Goal: Task Accomplishment & Management: Complete application form

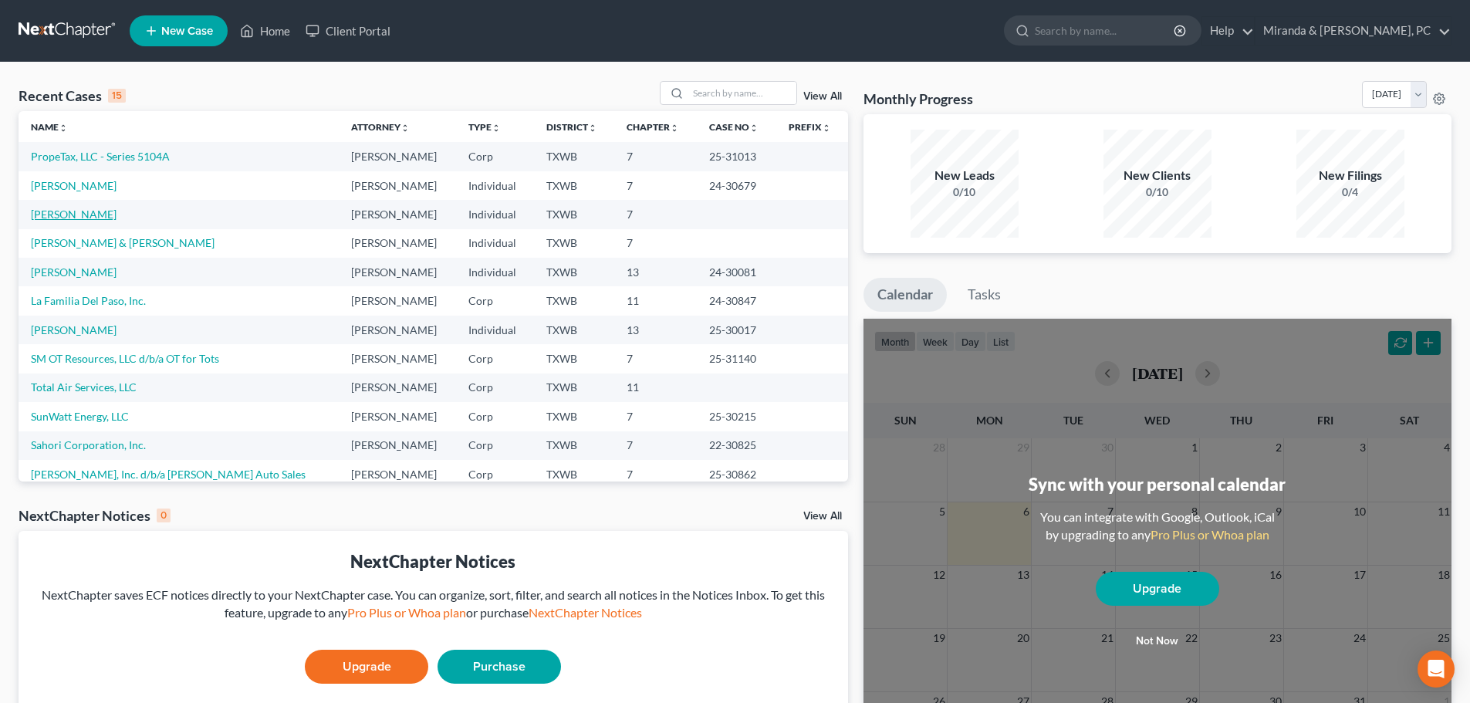
click at [73, 218] on link "[PERSON_NAME]" at bounding box center [74, 214] width 86 height 13
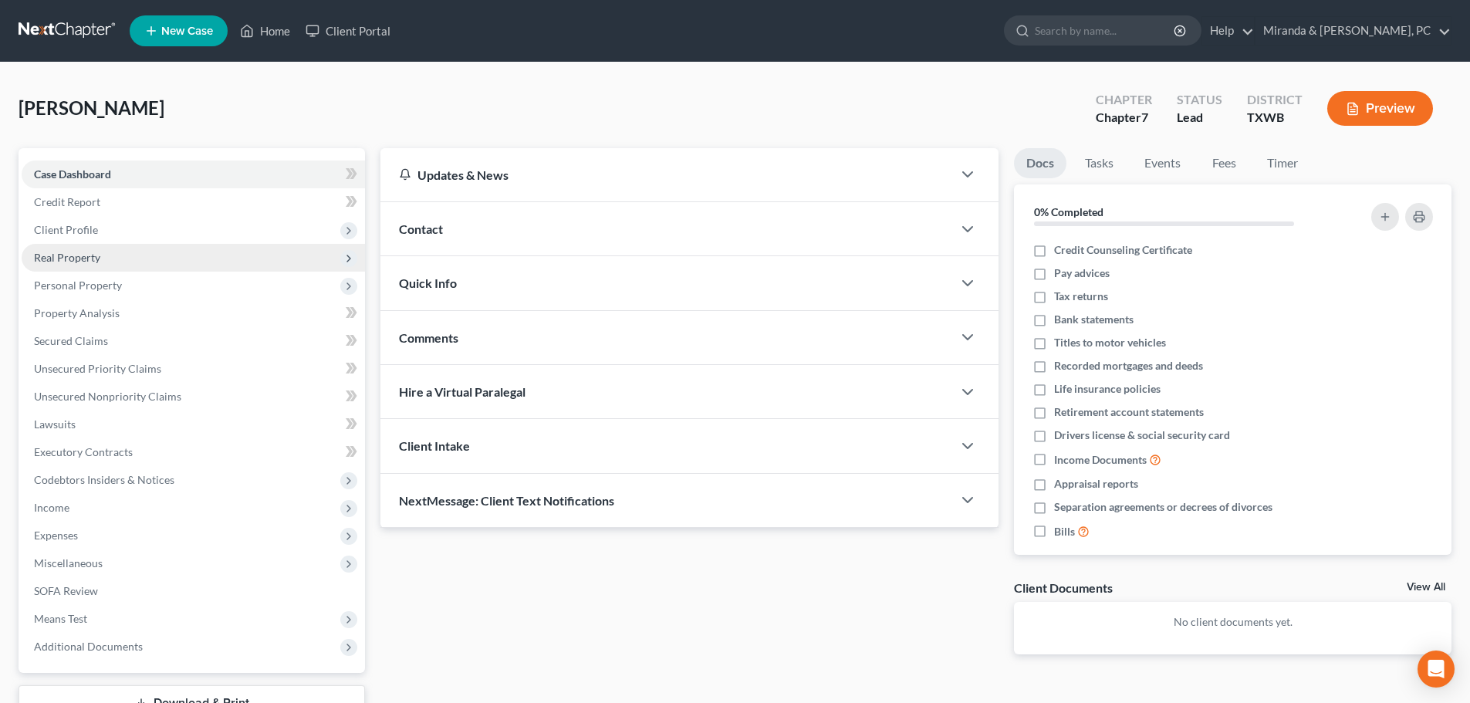
click at [73, 248] on span "Real Property" at bounding box center [193, 258] width 343 height 28
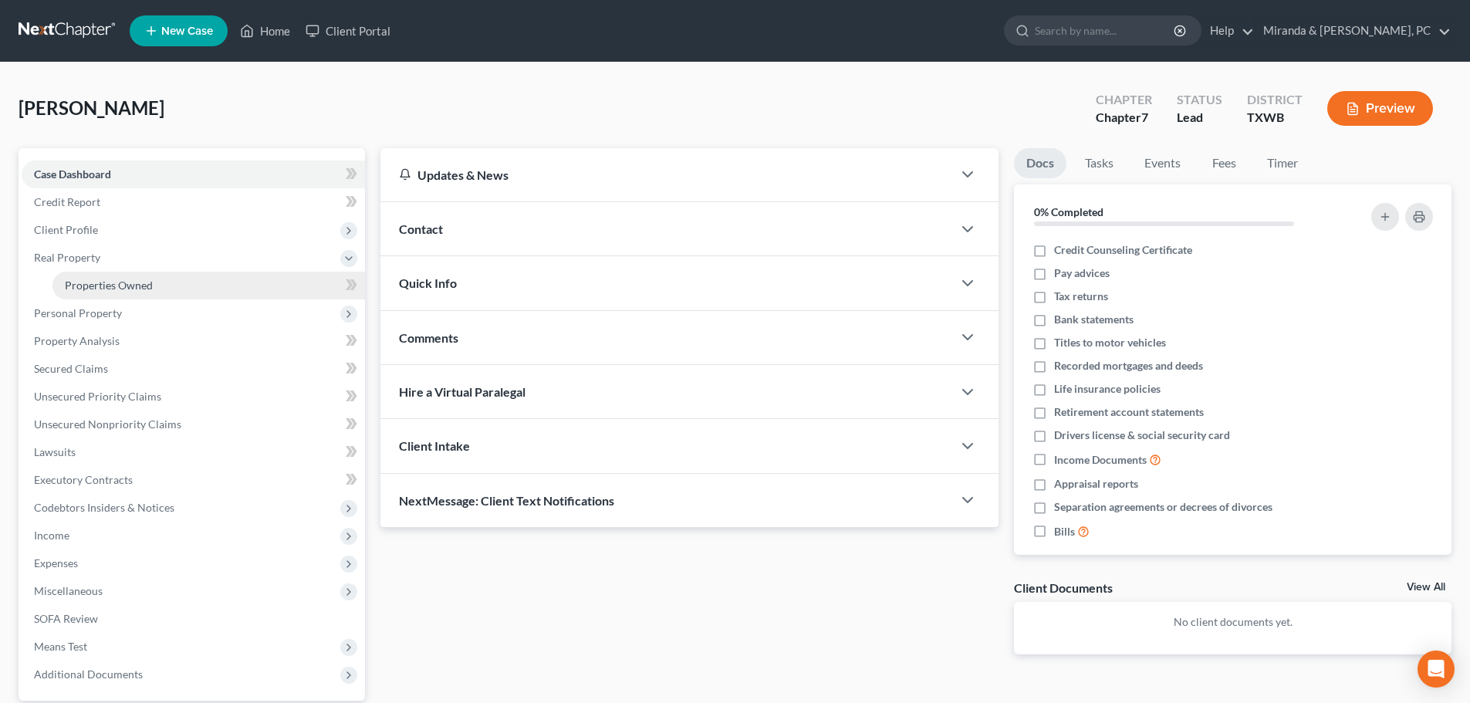
click at [99, 274] on link "Properties Owned" at bounding box center [208, 286] width 313 height 28
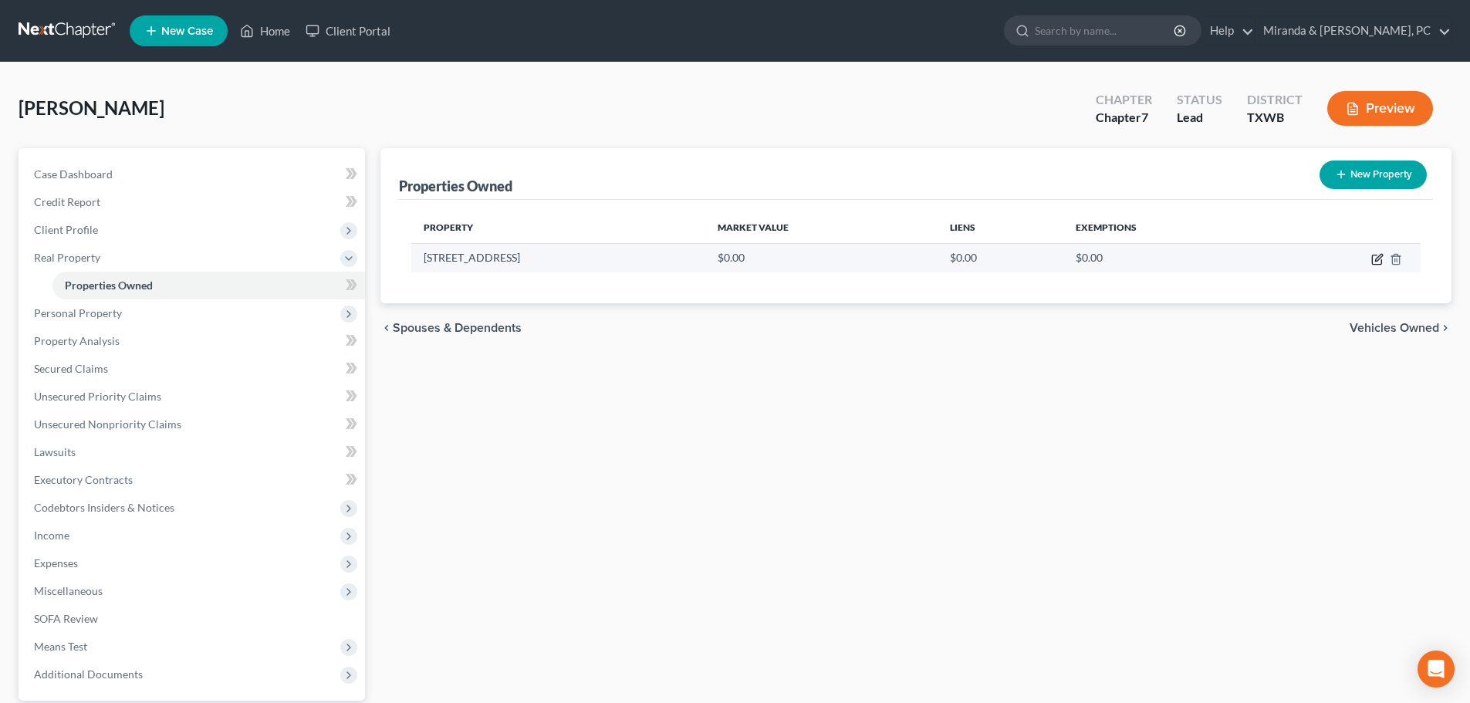
click at [1375, 259] on icon "button" at bounding box center [1377, 259] width 12 height 12
select select "45"
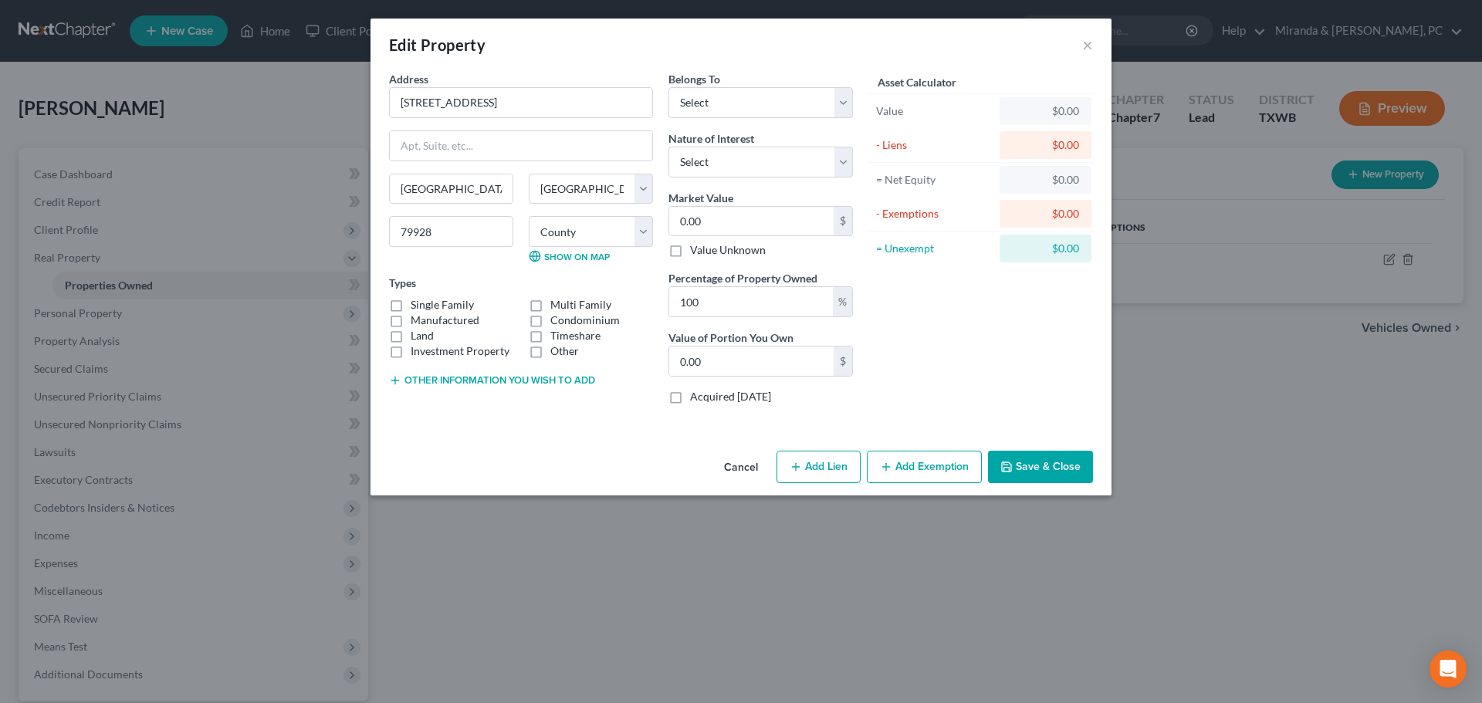
click at [423, 303] on label "Single Family" at bounding box center [442, 304] width 63 height 15
click at [423, 303] on input "Single Family" at bounding box center [422, 302] width 10 height 10
checkbox input "true"
click at [732, 155] on select "Select Fee Simple Joint Tenant Life Estate Equitable Interest Future Interest T…" at bounding box center [760, 162] width 184 height 31
select select "0"
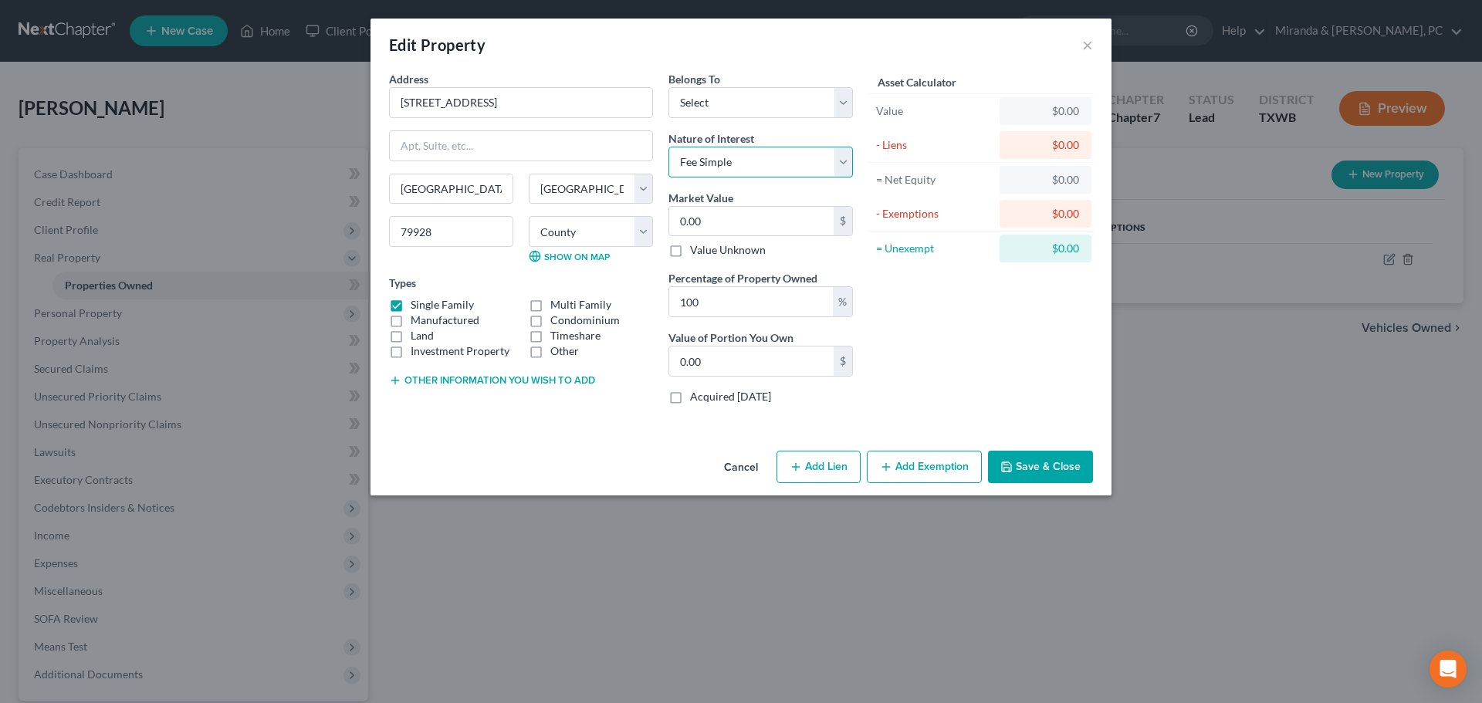
click at [668, 147] on select "Select Fee Simple Joint Tenant Life Estate Equitable Interest Future Interest T…" at bounding box center [760, 162] width 184 height 31
click at [725, 108] on select "Select Debtor 1 Only Debtor 2 Only Debtor 1 And Debtor 2 Only At Least One Of T…" at bounding box center [760, 102] width 184 height 31
select select "4"
click at [668, 87] on select "Select Debtor 1 Only Debtor 2 Only Debtor 1 And Debtor 2 Only At Least One Of T…" at bounding box center [760, 102] width 184 height 31
click at [635, 68] on div "Edit Property ×" at bounding box center [740, 45] width 741 height 52
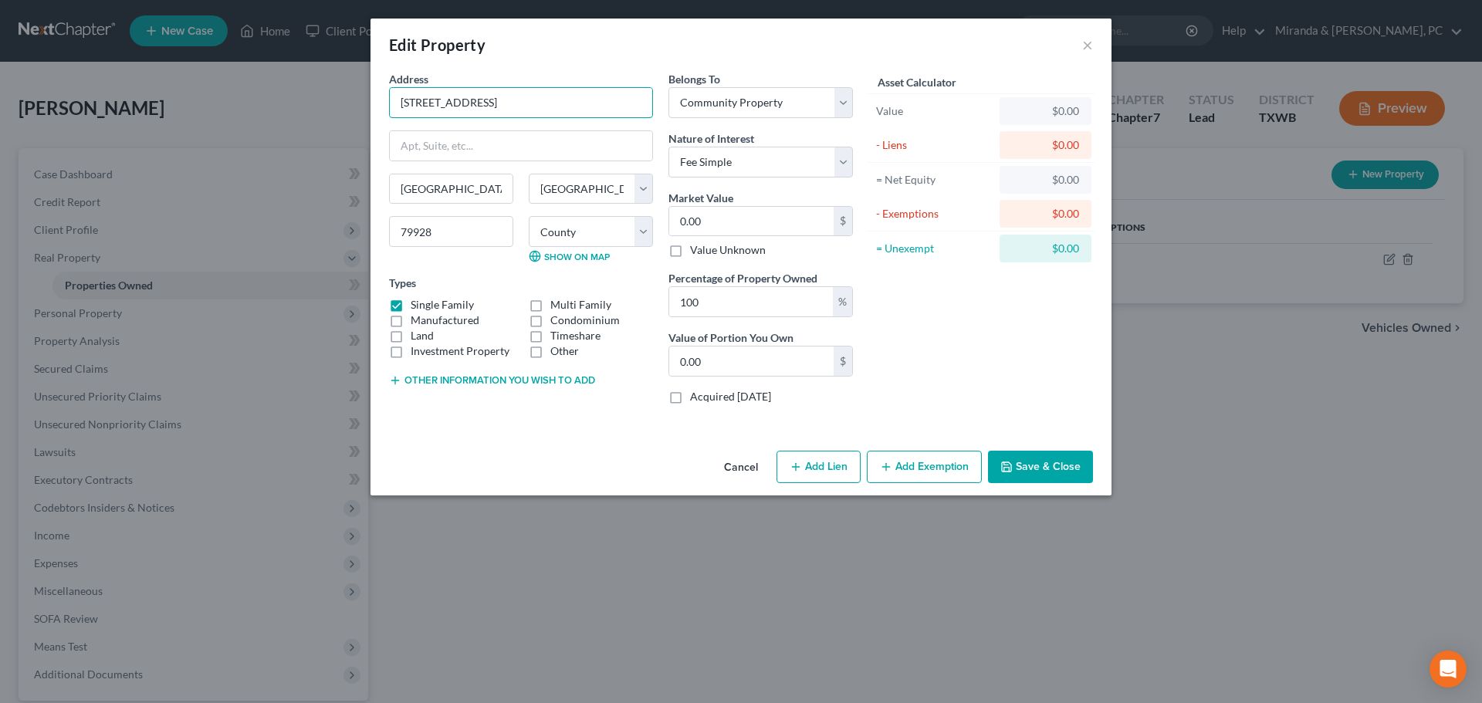
drag, startPoint x: 518, startPoint y: 106, endPoint x: 359, endPoint y: 116, distance: 159.3
click at [359, 116] on div "Edit Property × Address * [GEOGRAPHIC_DATA] [GEOGRAPHIC_DATA] [US_STATE][GEOGRA…" at bounding box center [741, 351] width 1482 height 703
click at [771, 225] on input "0.00" at bounding box center [751, 221] width 164 height 29
type input "3"
type input "3.00"
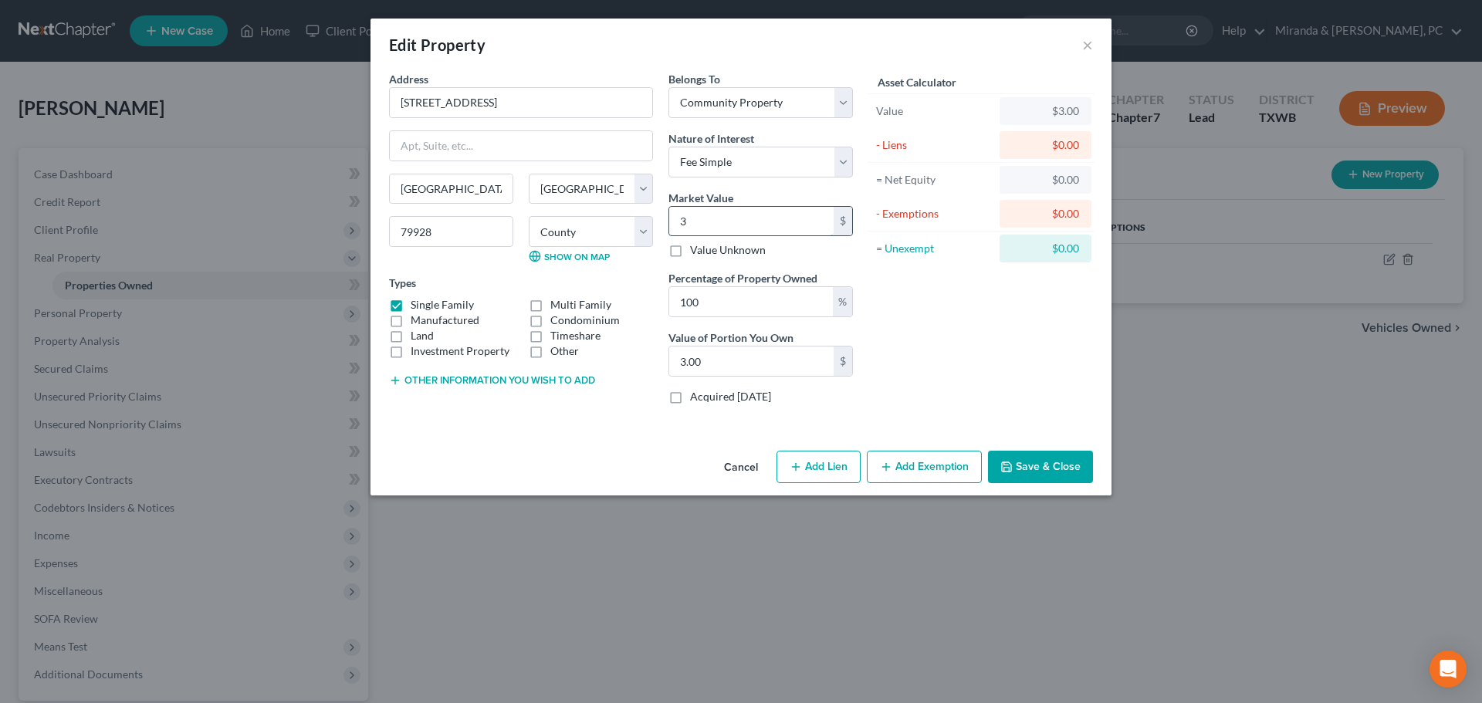
type input "38"
type input "38.00"
type input "384"
type input "384.00"
type input "3844"
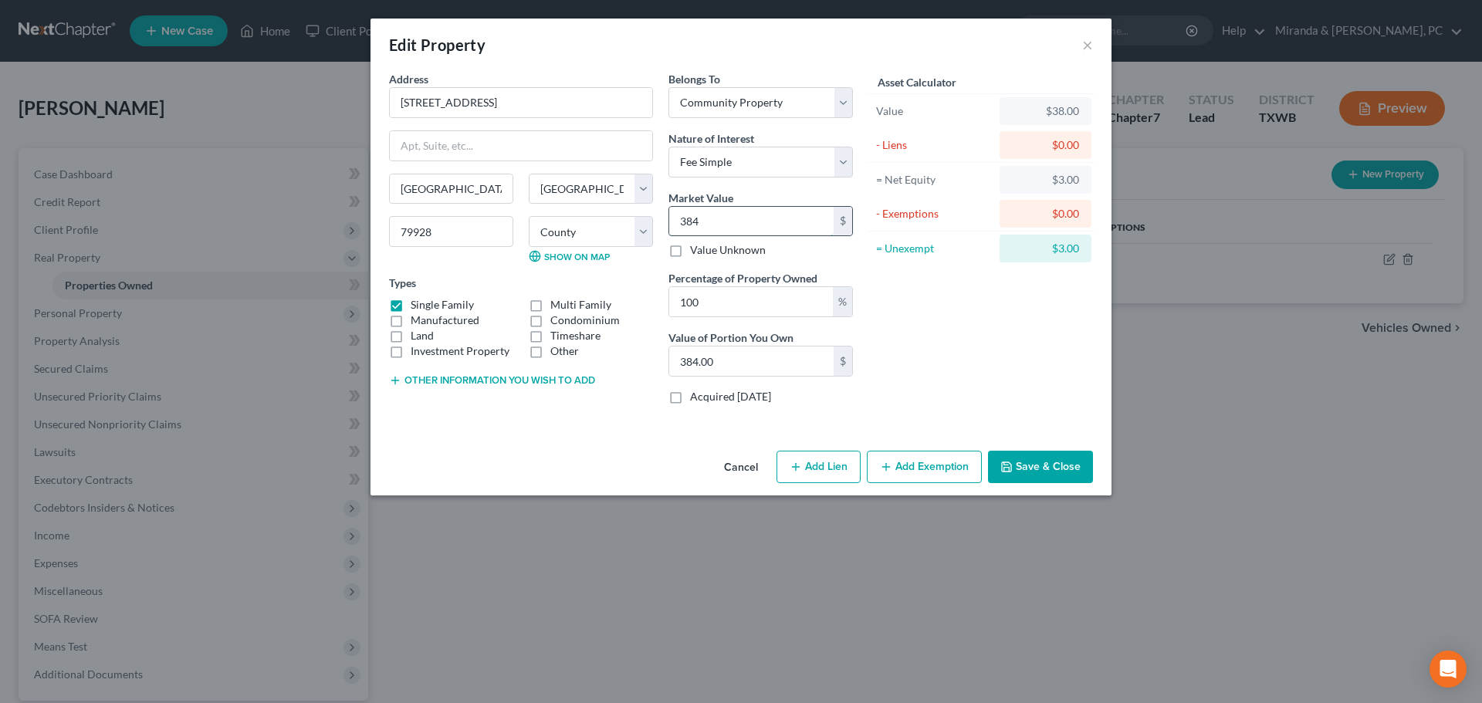
type input "3,844.00"
type input "38440"
type input "38,440.00"
type input "38,4408"
type input "384,408.00"
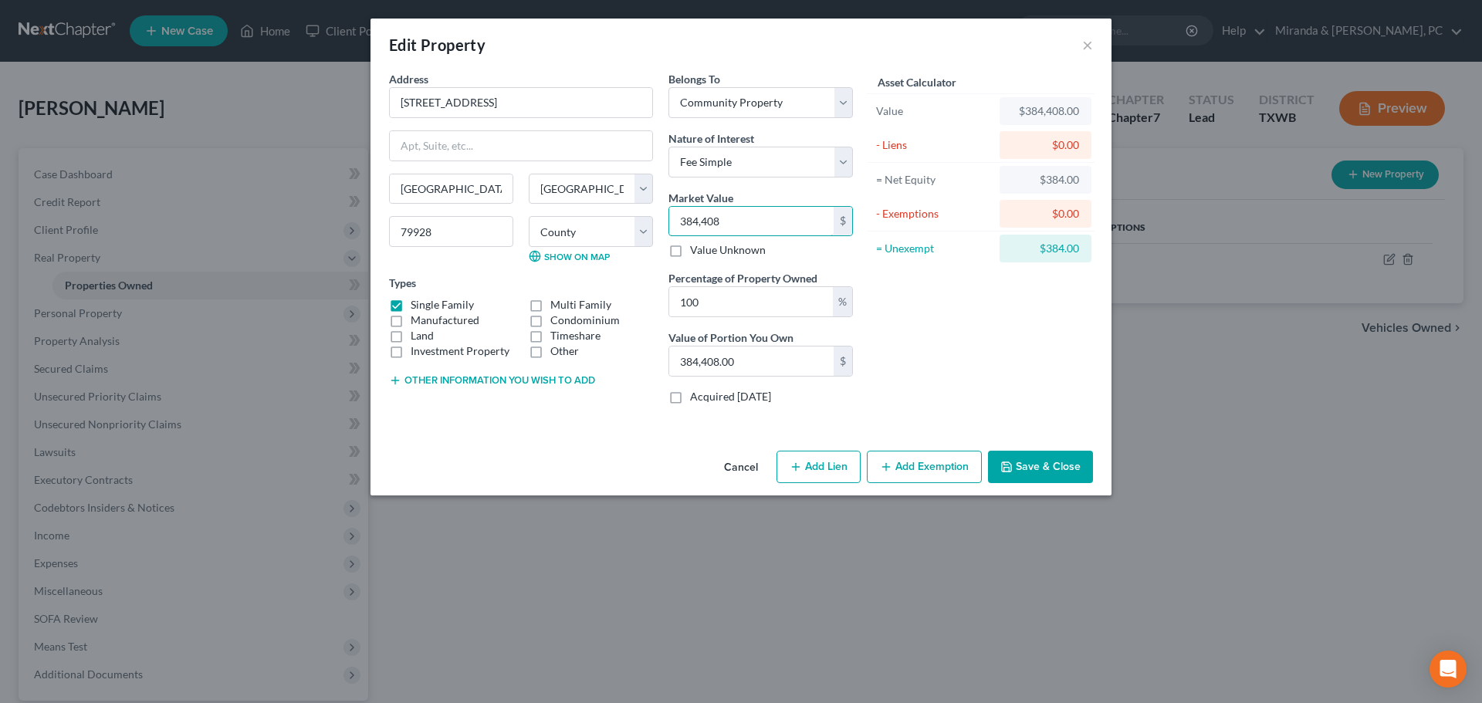
type input "384,408"
click at [1020, 458] on button "Save & Close" at bounding box center [1040, 467] width 105 height 32
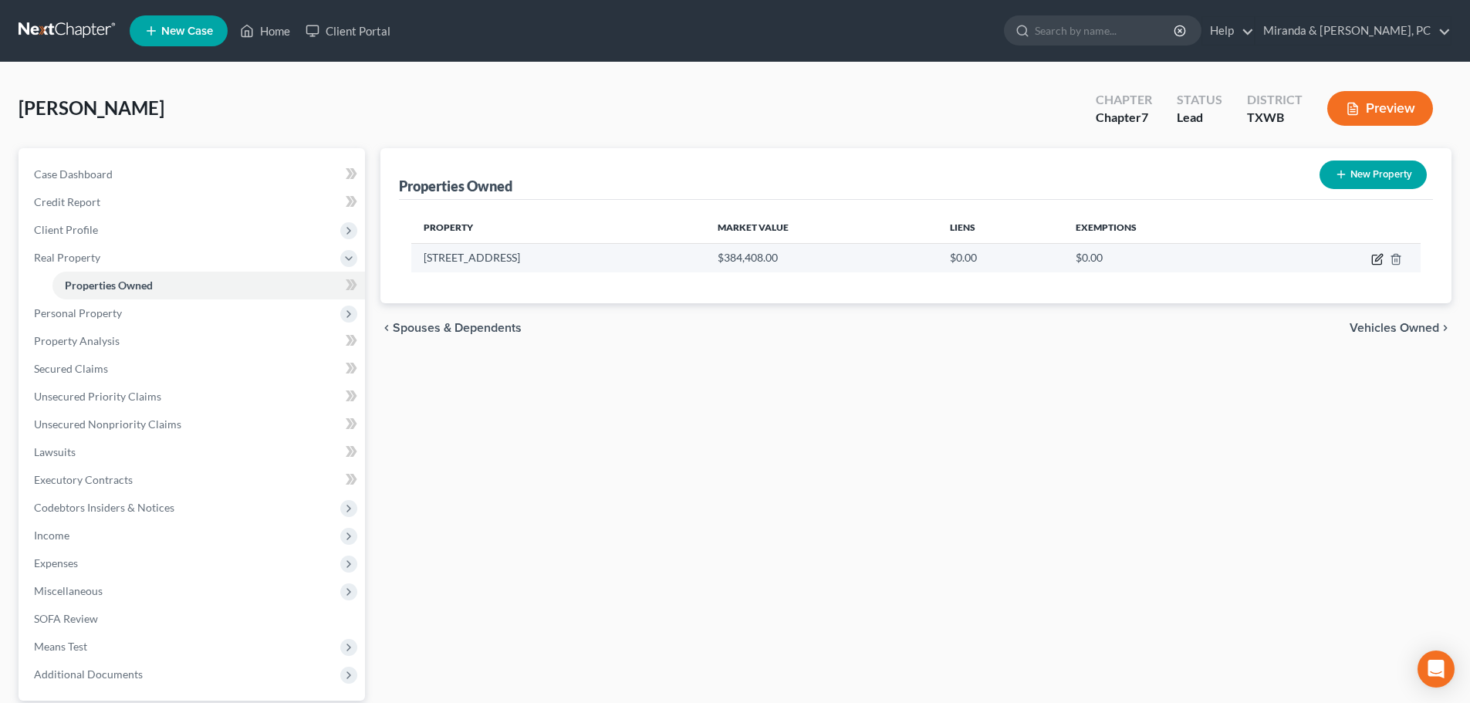
click at [1377, 259] on icon "button" at bounding box center [1377, 259] width 12 height 12
select select "45"
select select "69"
select select "4"
select select "0"
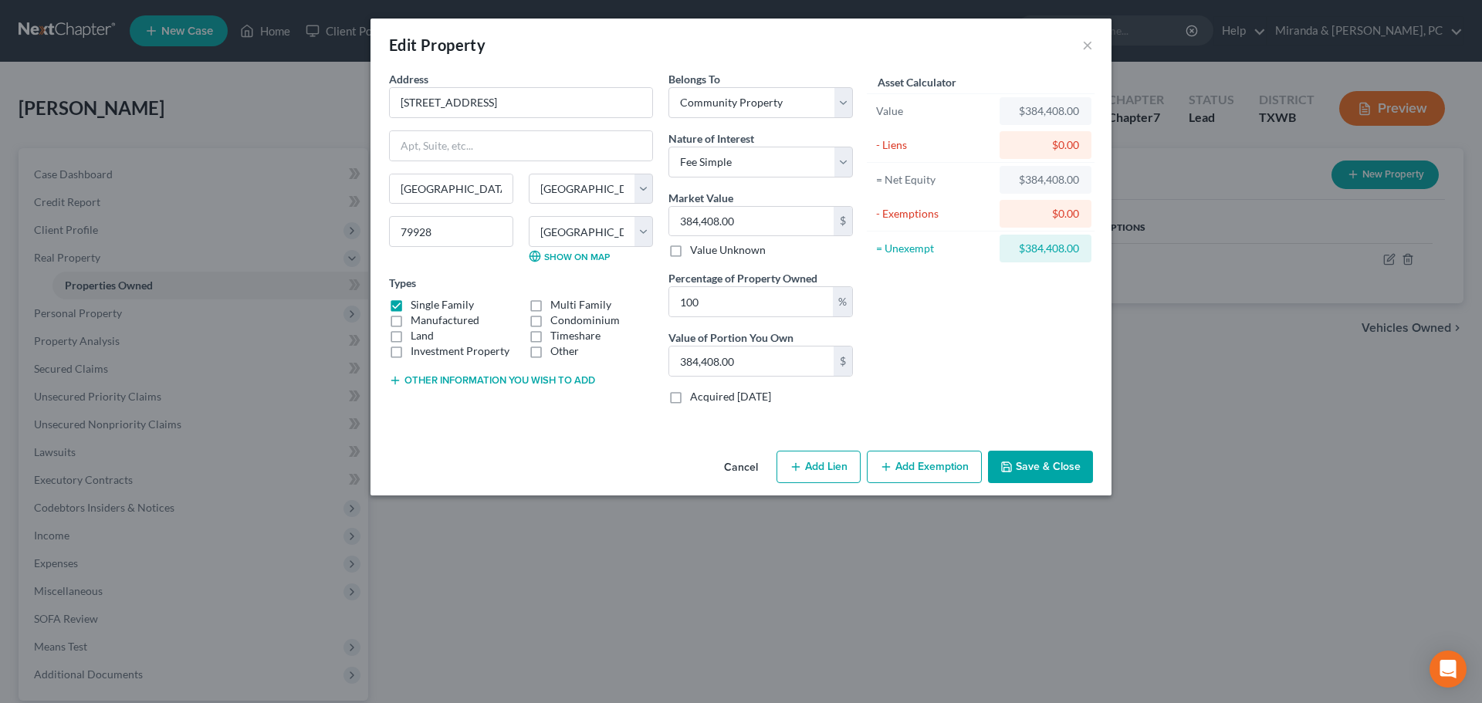
click at [909, 465] on button "Add Exemption" at bounding box center [924, 467] width 115 height 32
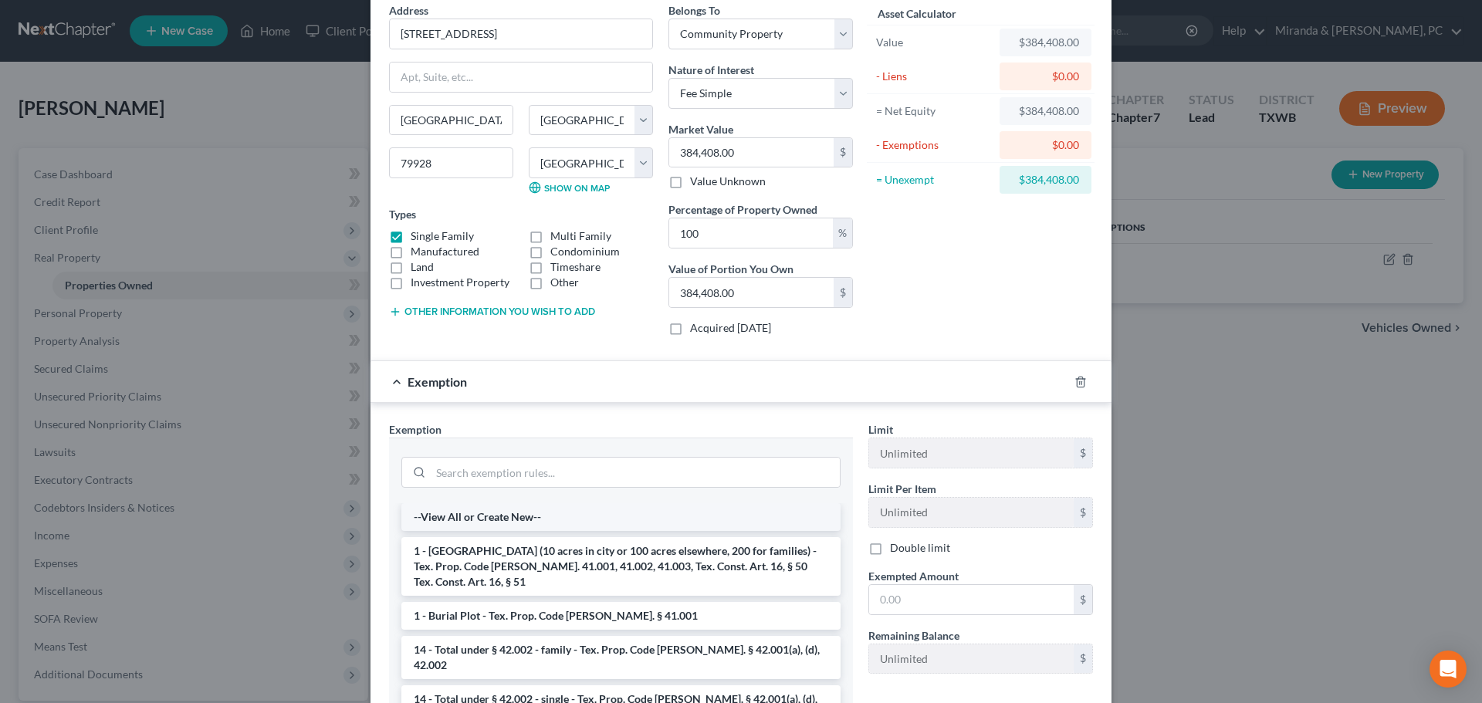
scroll to position [150, 0]
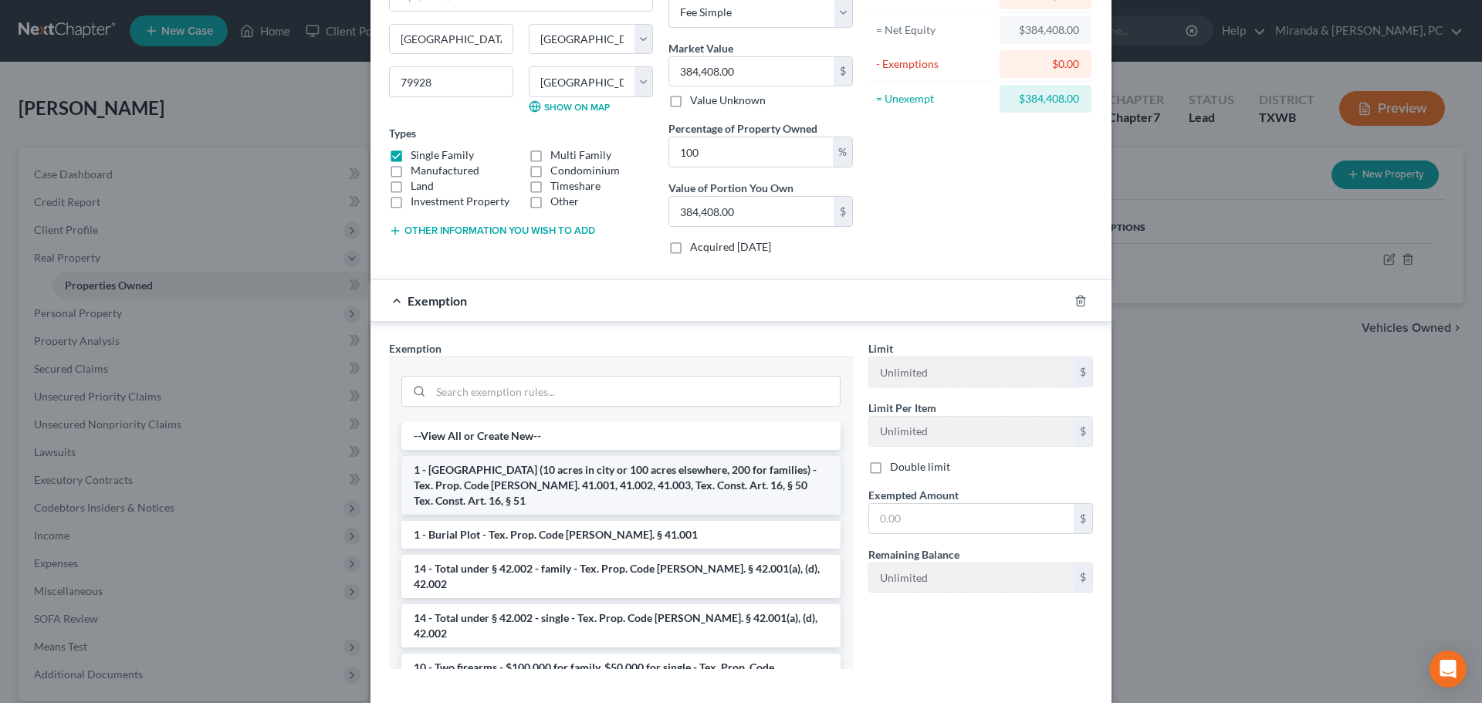
click at [541, 478] on li "1 - [GEOGRAPHIC_DATA] (10 acres in city or 100 acres elsewhere, 200 for familie…" at bounding box center [620, 485] width 439 height 59
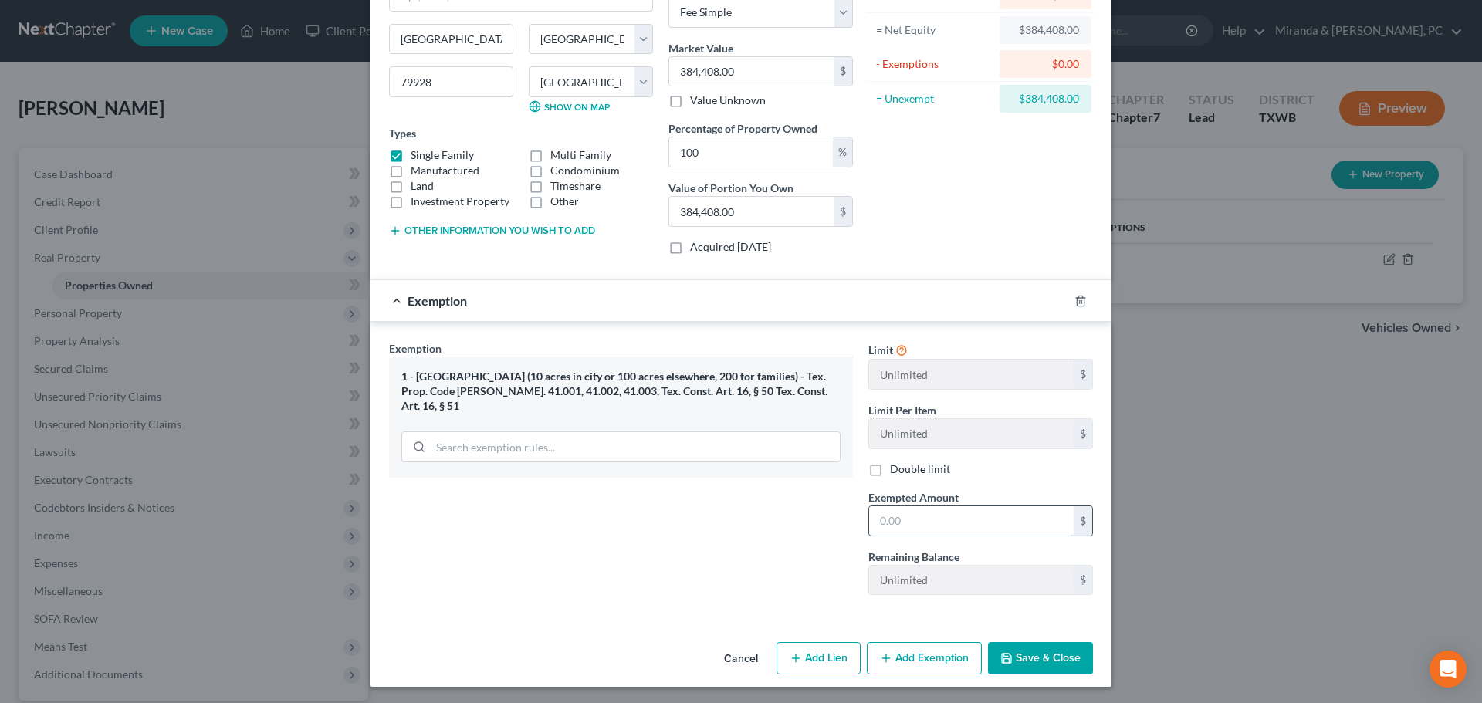
click at [955, 522] on input "text" at bounding box center [971, 520] width 204 height 29
type input "384,408"
click at [1048, 654] on button "Save & Close" at bounding box center [1040, 658] width 105 height 32
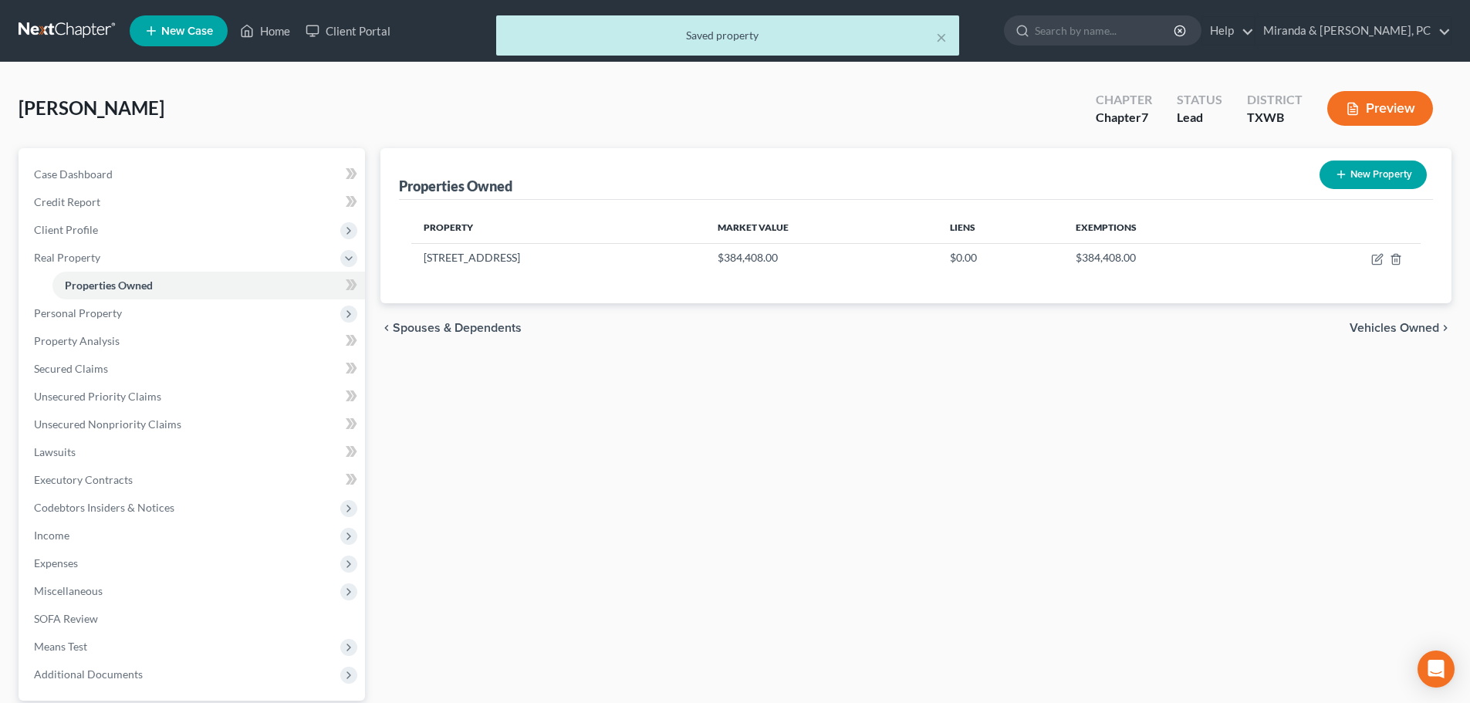
click at [1159, 405] on div "Properties Owned New Property Property Market Value Liens Exemptions [STREET_AD…" at bounding box center [916, 468] width 1087 height 641
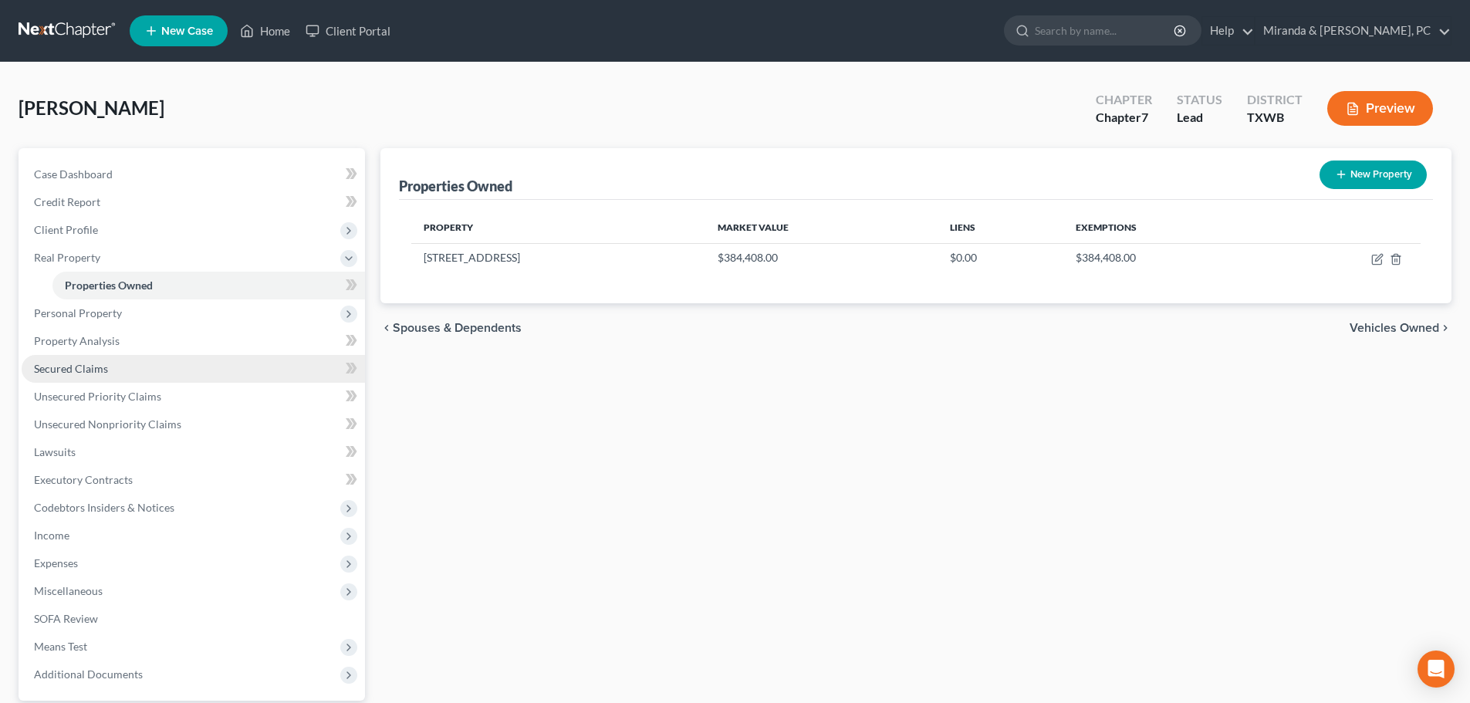
click at [113, 366] on link "Secured Claims" at bounding box center [193, 369] width 343 height 28
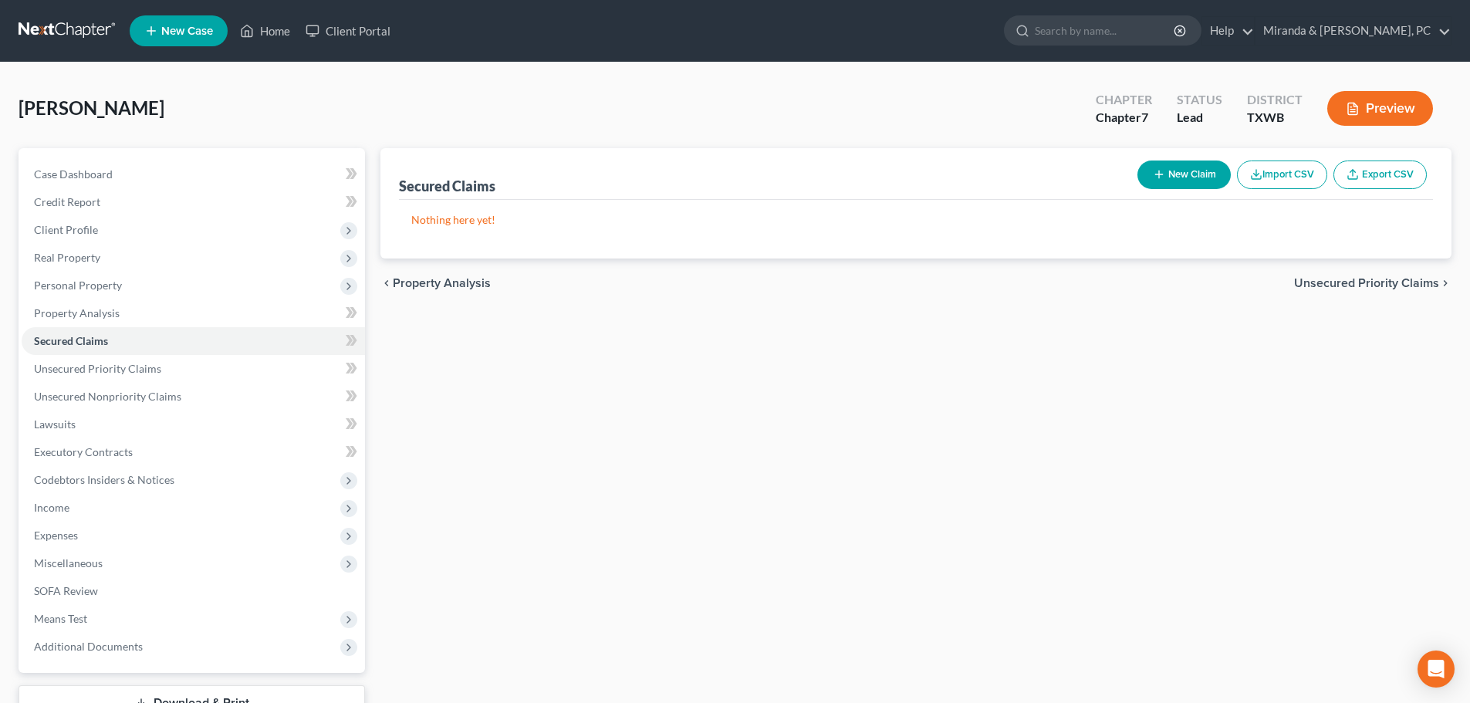
click at [1174, 164] on button "New Claim" at bounding box center [1183, 175] width 93 height 29
select select "0"
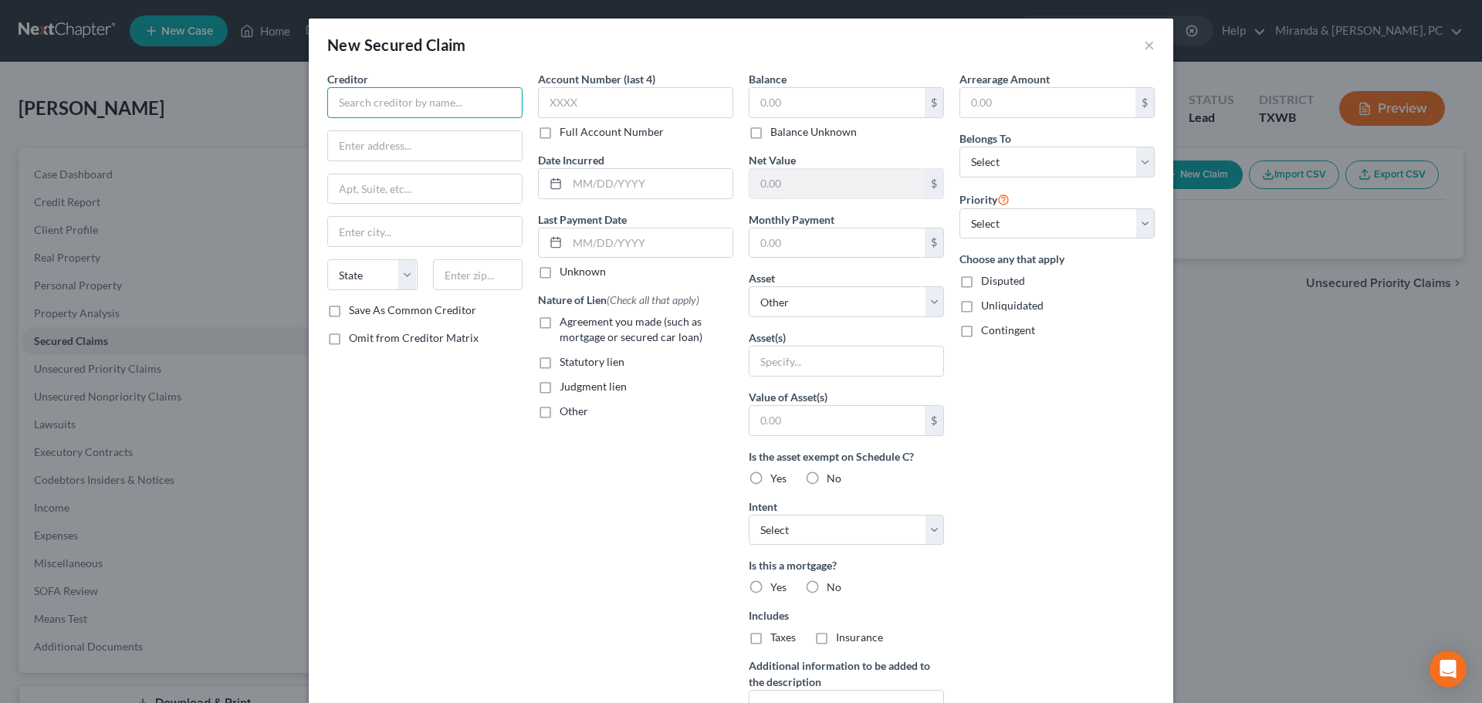
click at [429, 104] on input "text" at bounding box center [424, 102] width 195 height 31
type input "GM Financial"
click at [390, 149] on input "text" at bounding box center [425, 145] width 194 height 29
type input "Attn: Bankruptcy"
click at [385, 188] on input "text" at bounding box center [425, 188] width 194 height 29
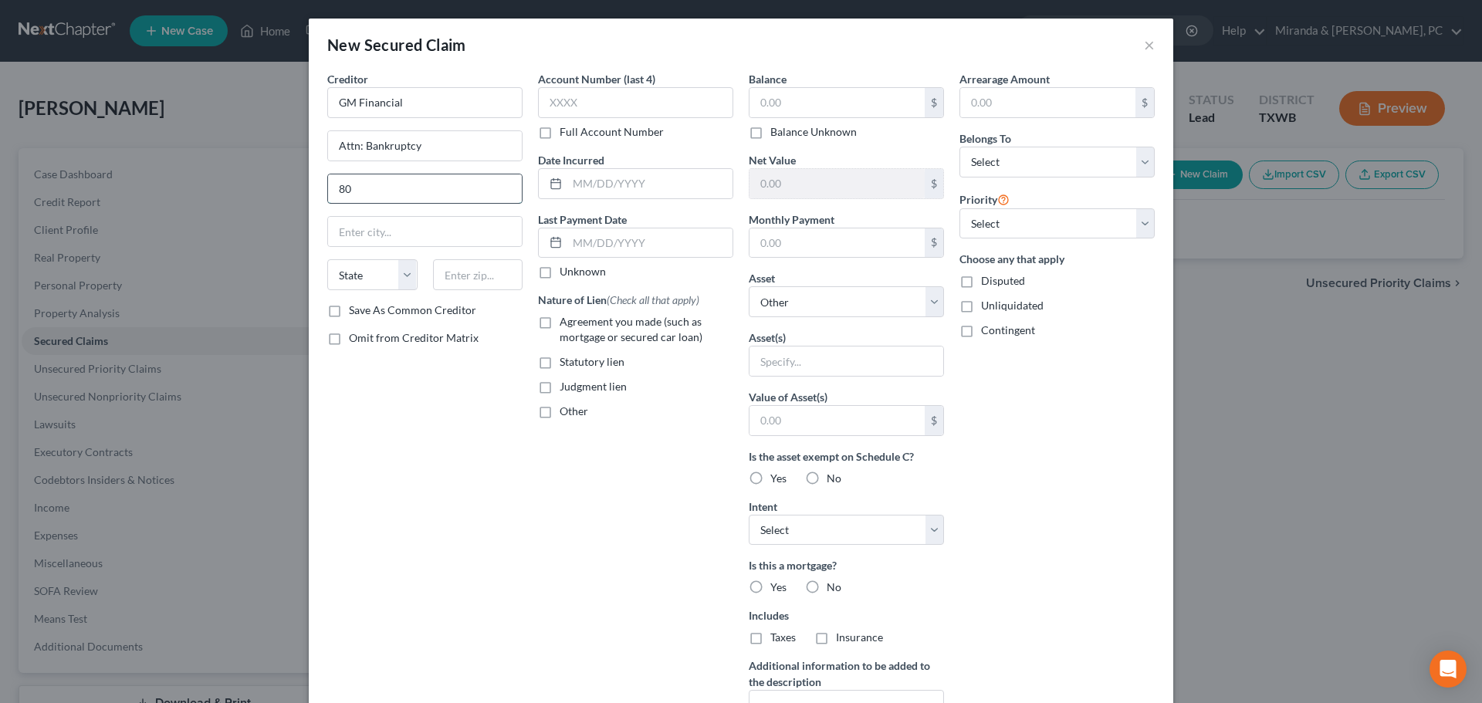
type input "8"
type input "O"
type input "P.O. Box 181145"
click at [465, 275] on input "text" at bounding box center [478, 274] width 90 height 31
type input "76096"
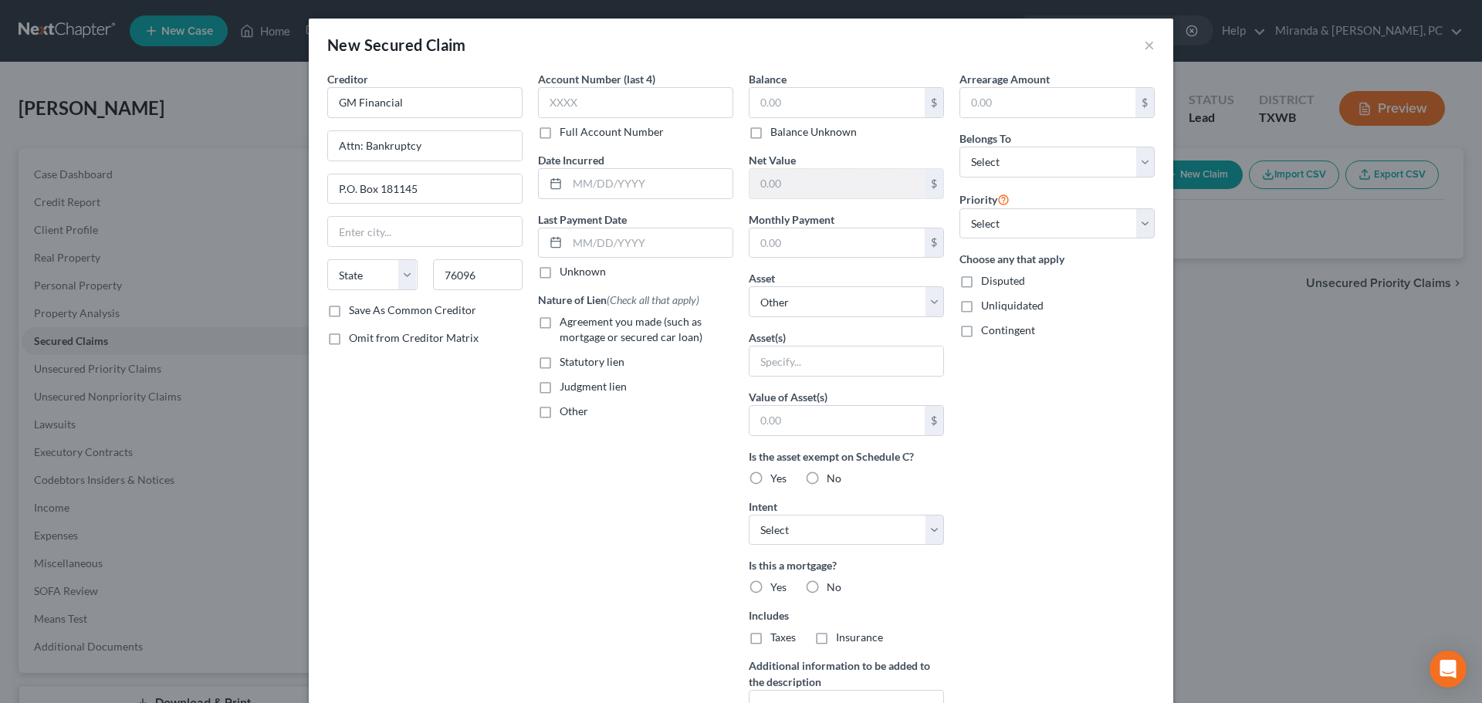
click at [559, 318] on label "Agreement you made (such as mortgage or secured car loan)" at bounding box center [646, 329] width 174 height 31
click at [566, 318] on input "Agreement you made (such as mortgage or secured car loan)" at bounding box center [571, 319] width 10 height 10
checkbox input "true"
type input "[GEOGRAPHIC_DATA]"
select select "45"
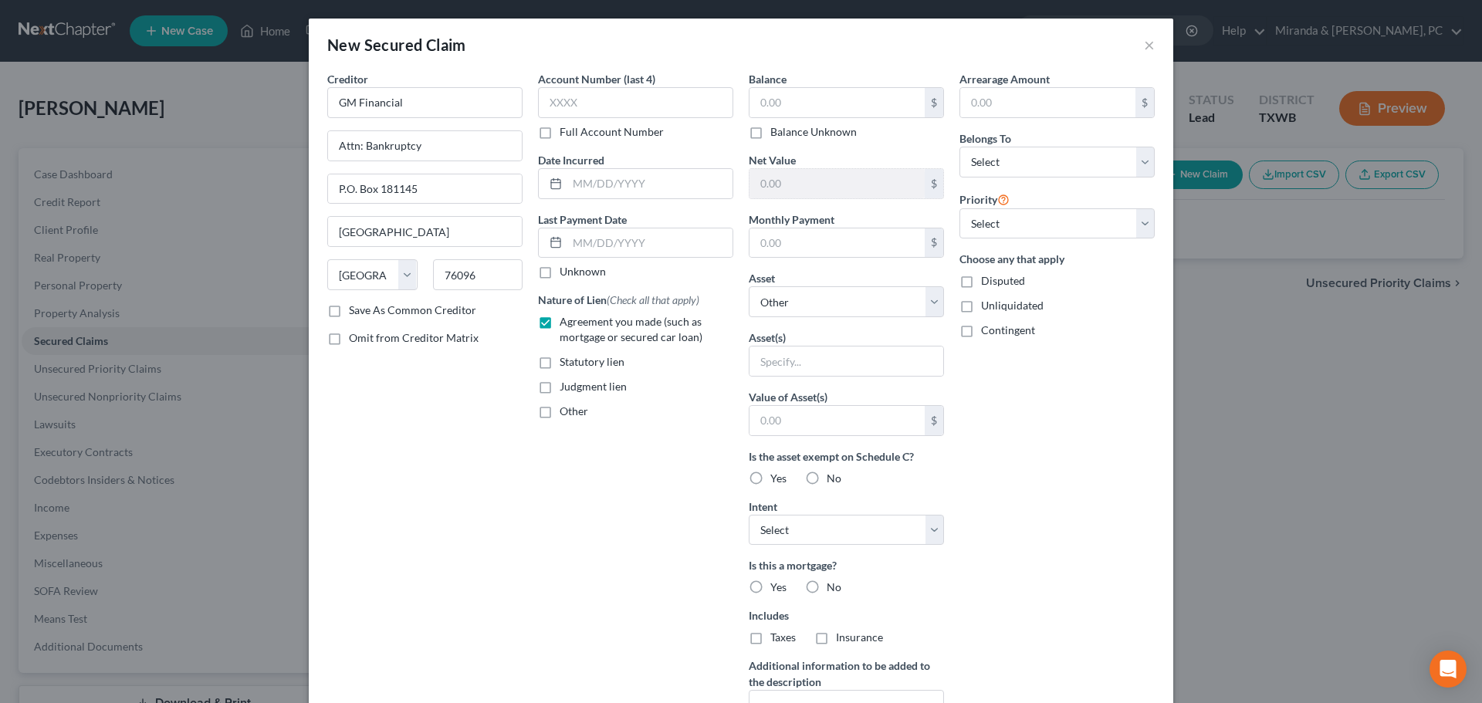
click at [429, 428] on div "Creditor * GM Financial Attn: Bankruptcy P.O. Box 181145 [GEOGRAPHIC_DATA] [US_…" at bounding box center [424, 415] width 211 height 688
click at [779, 106] on input "text" at bounding box center [836, 102] width 175 height 29
type input "135,333"
click at [999, 161] on select "Select Debtor 1 Only Debtor 2 Only Debtor 1 And Debtor 2 Only At Least One Of T…" at bounding box center [1056, 162] width 195 height 31
select select "0"
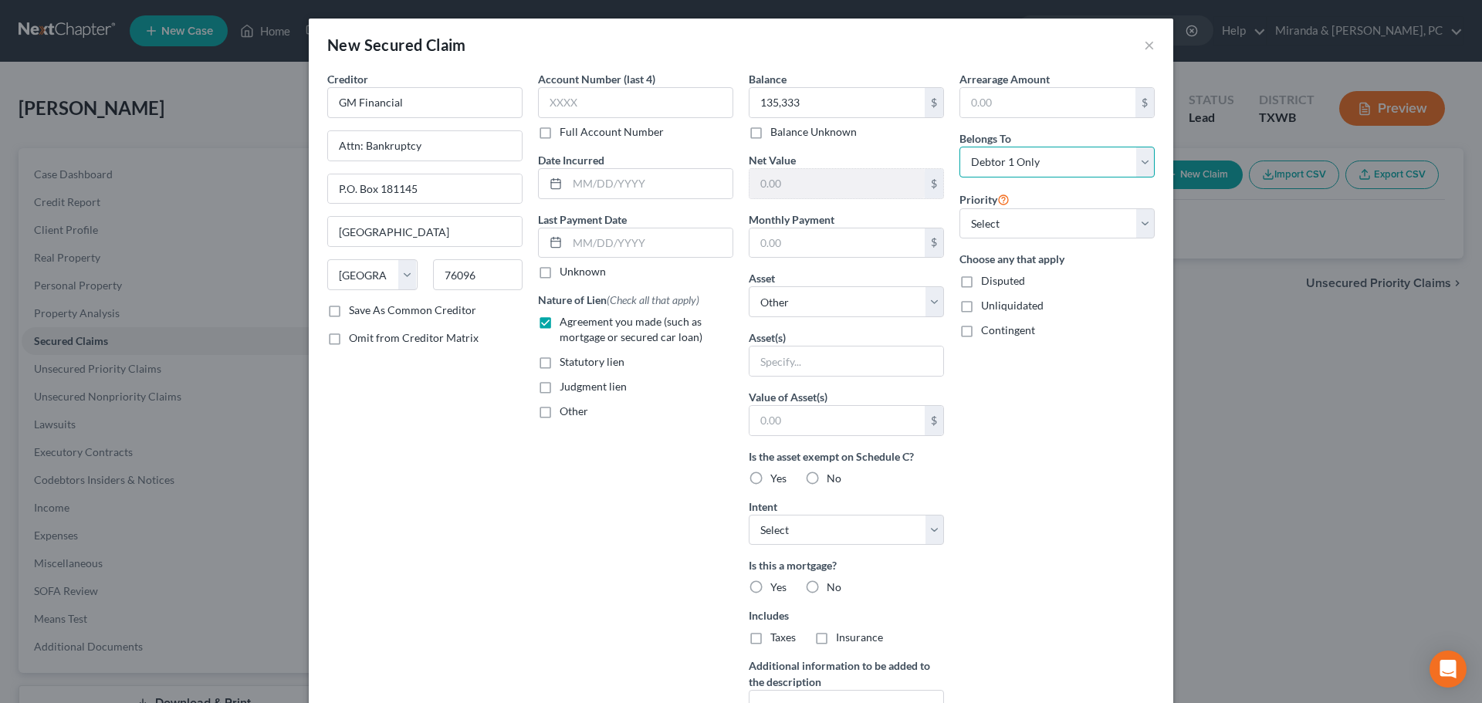
click at [959, 147] on select "Select Debtor 1 Only Debtor 2 Only Debtor 1 And Debtor 2 Only At Least One Of T…" at bounding box center [1056, 162] width 195 height 31
click at [826, 54] on div "New Secured Claim ×" at bounding box center [741, 45] width 864 height 52
click at [596, 108] on input "text" at bounding box center [635, 102] width 195 height 31
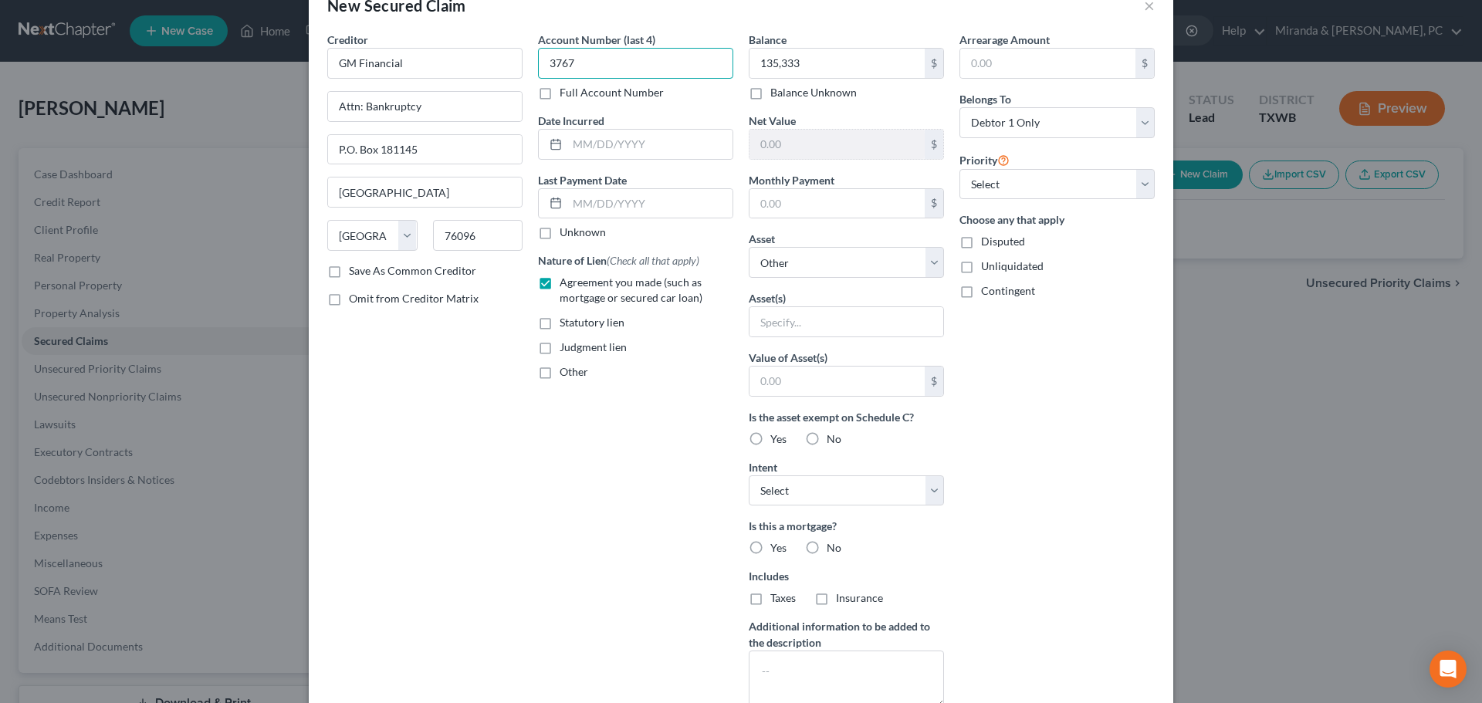
scroll to position [77, 0]
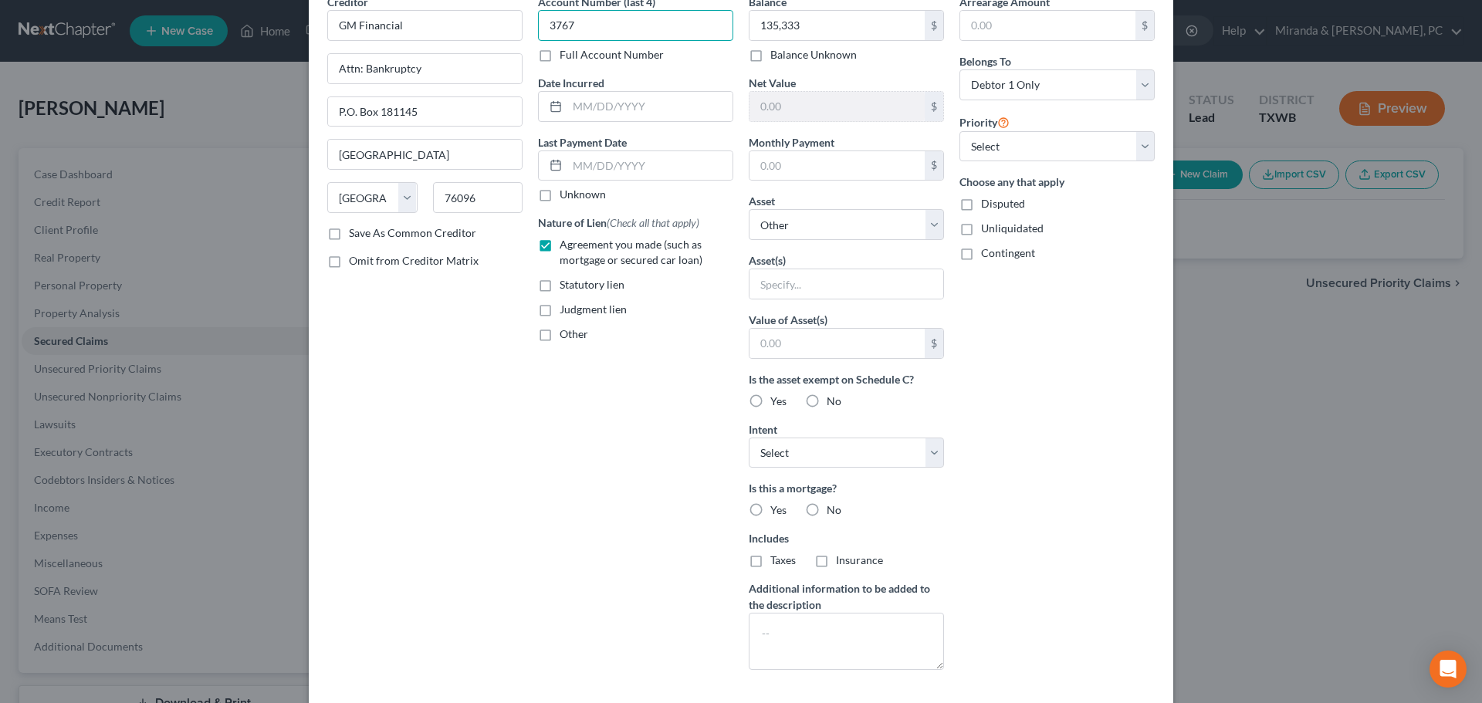
type input "3767"
click at [826, 507] on label "No" at bounding box center [833, 509] width 15 height 15
click at [833, 507] on input "No" at bounding box center [838, 507] width 10 height 10
radio input "true"
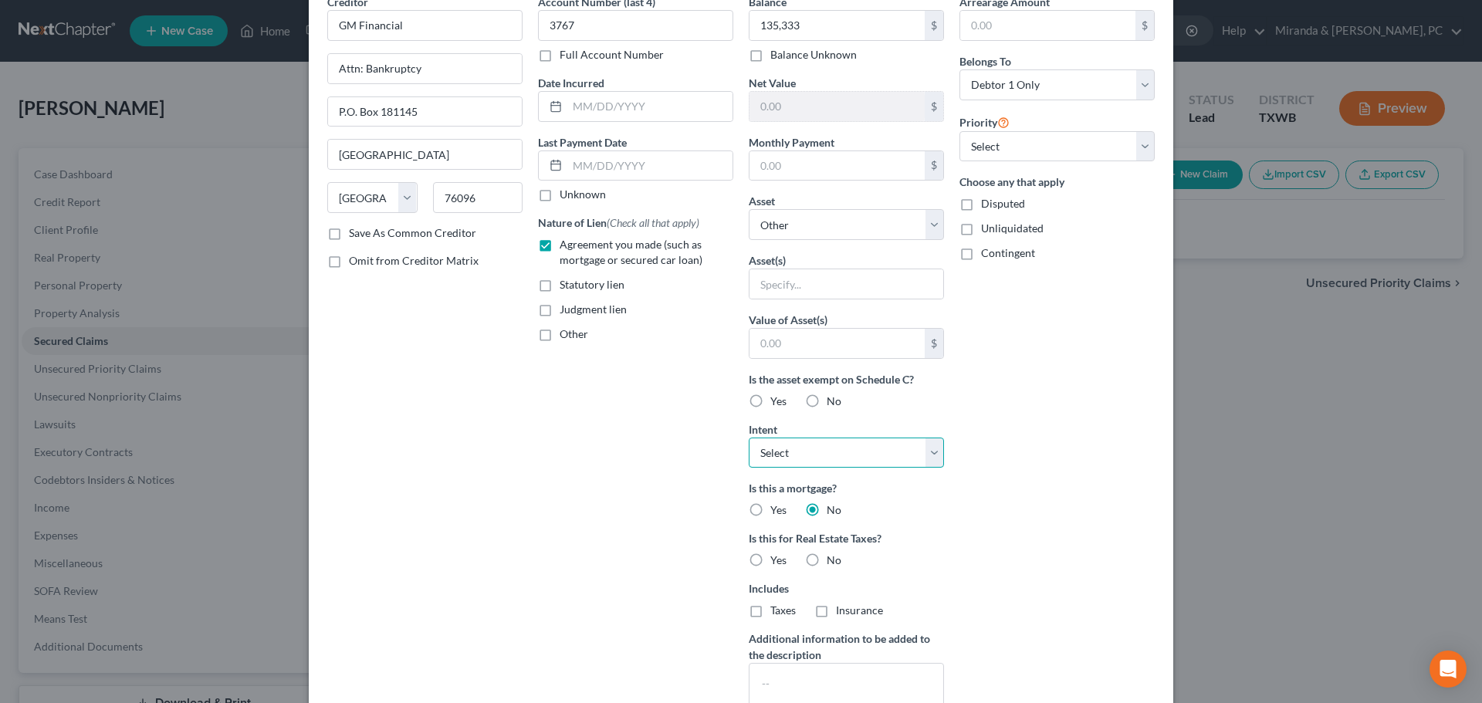
click at [861, 459] on select "Select Surrender Redeem Reaffirm Avoid Other" at bounding box center [846, 453] width 195 height 31
select select "2"
click at [749, 438] on select "Select Surrender Redeem Reaffirm Avoid Other" at bounding box center [846, 453] width 195 height 31
click at [826, 556] on label "No" at bounding box center [833, 560] width 15 height 15
click at [833, 556] on input "No" at bounding box center [838, 558] width 10 height 10
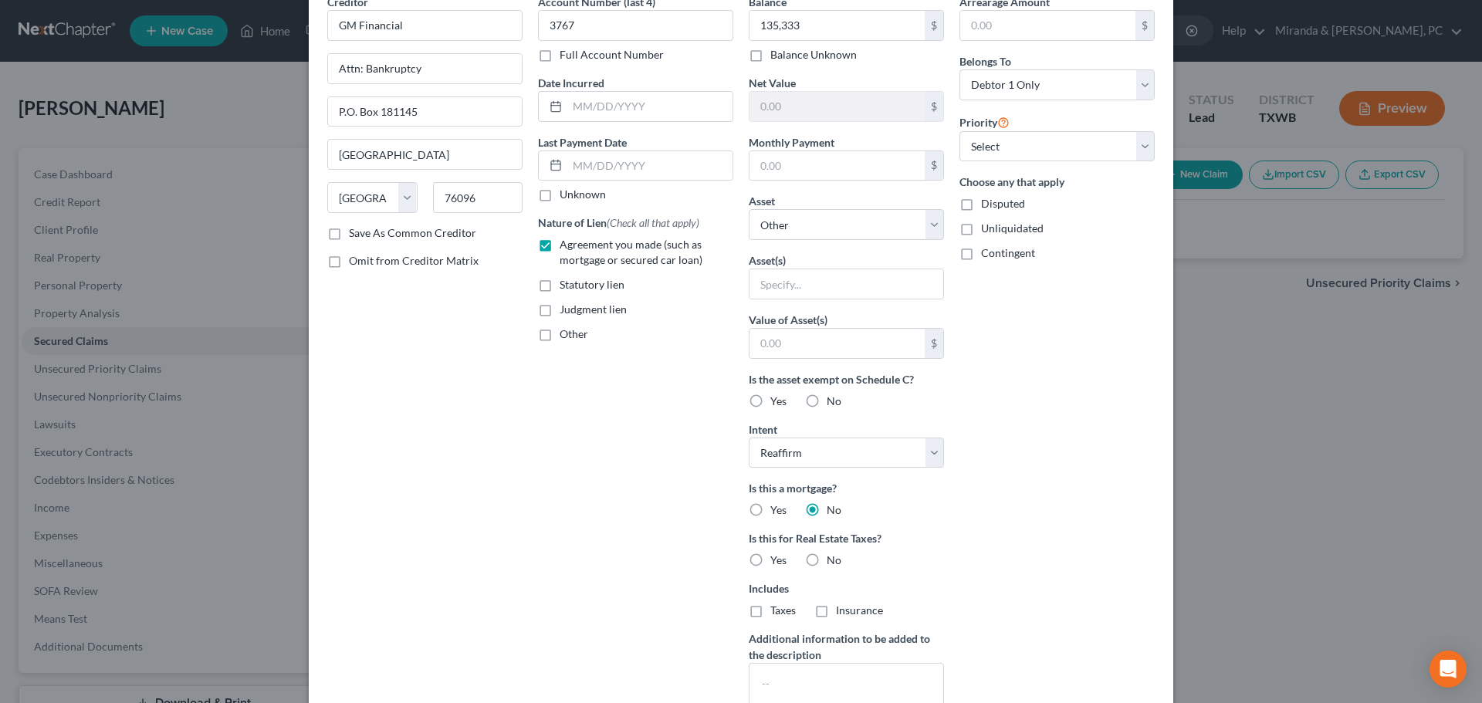
radio input "true"
click at [642, 502] on div "Account Number (last 4) 3767 Full Account Number Date Incurred Last Payment Dat…" at bounding box center [635, 363] width 211 height 739
click at [480, 445] on div "Creditor * GM Financial Attn: Bankruptcy P.O. Box 181145 [GEOGRAPHIC_DATA] [US_…" at bounding box center [424, 363] width 211 height 739
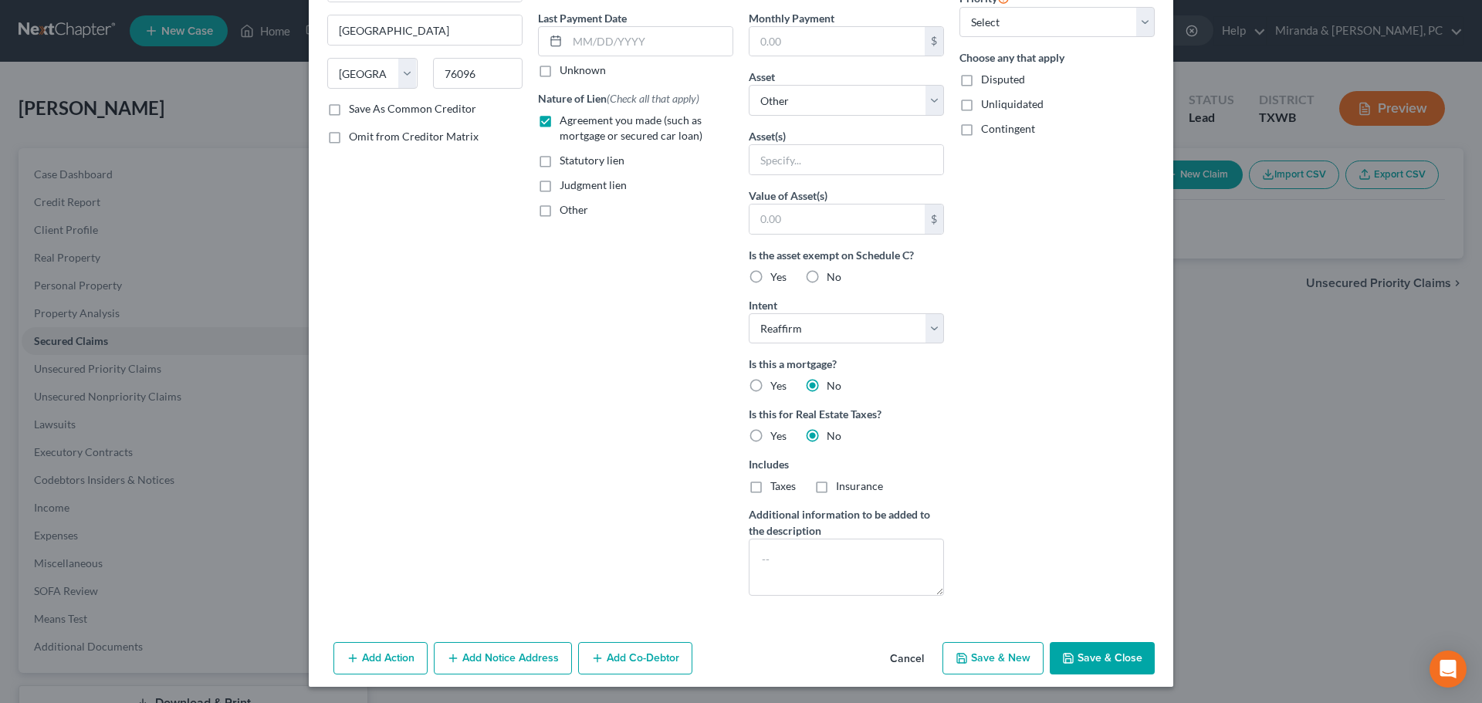
scroll to position [204, 0]
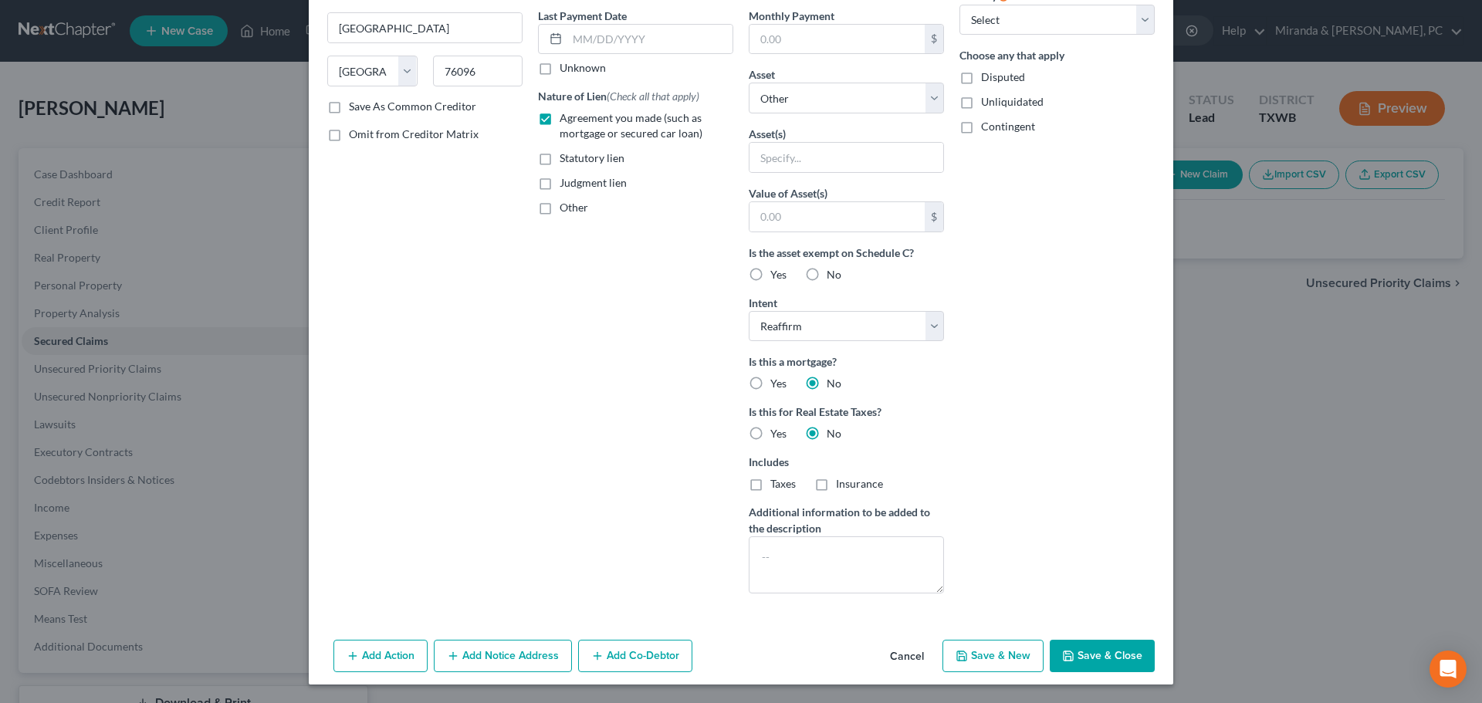
click at [1101, 663] on button "Save & Close" at bounding box center [1101, 656] width 105 height 32
select select
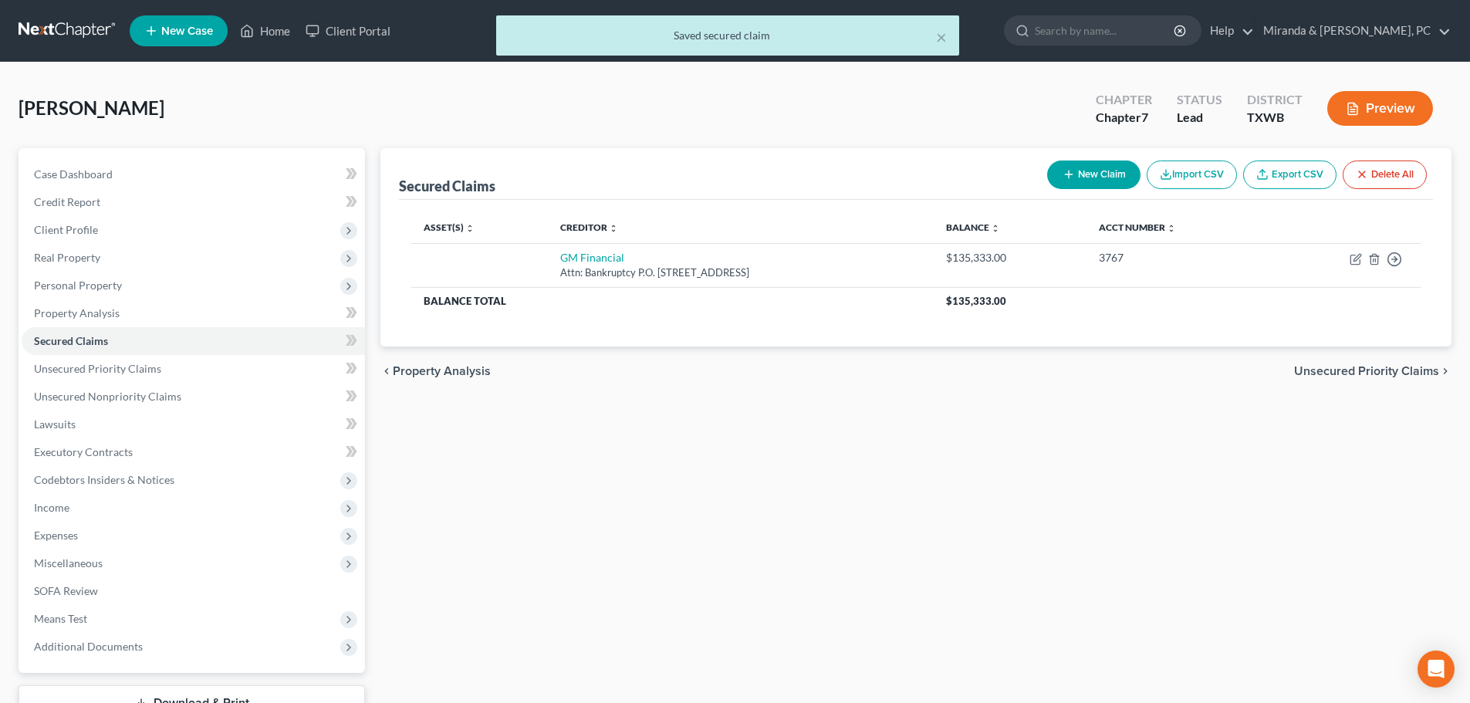
click at [1086, 178] on button "New Claim" at bounding box center [1093, 175] width 93 height 29
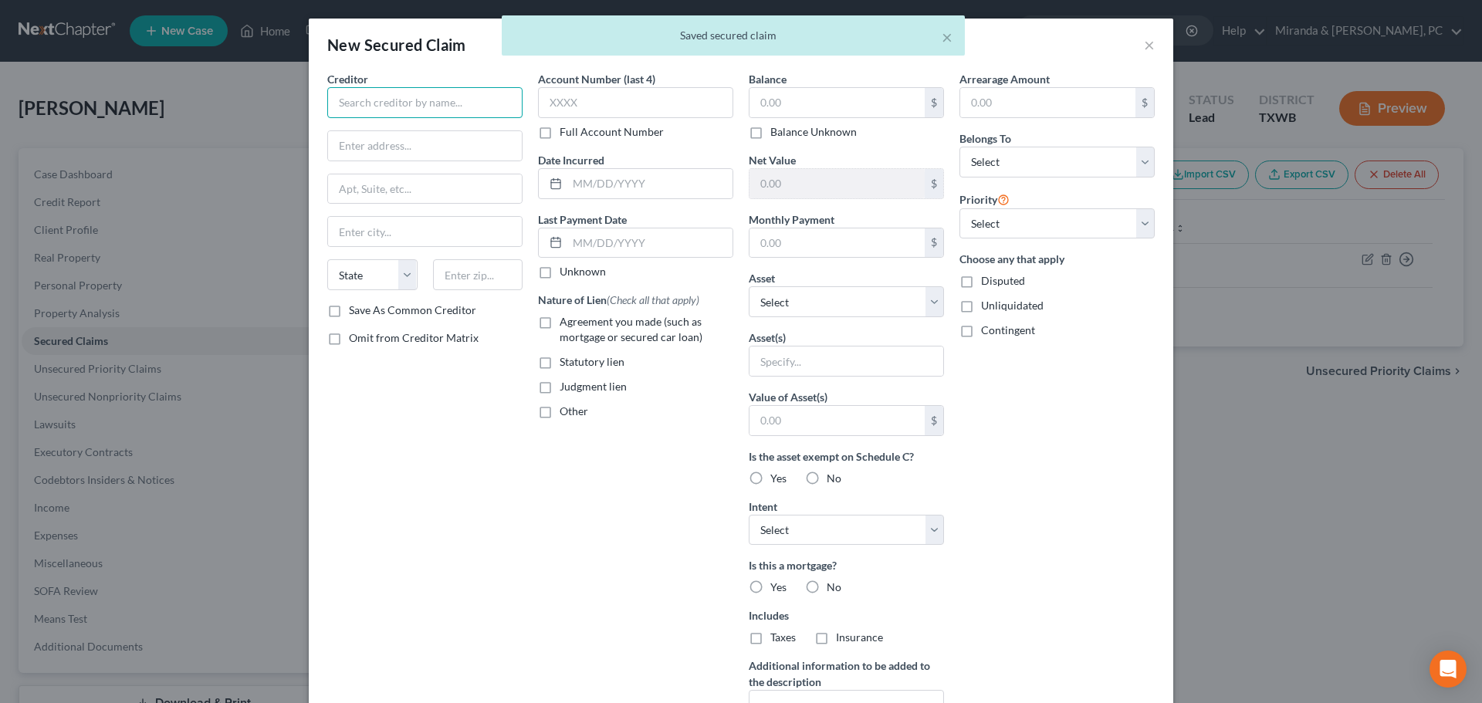
click at [384, 102] on input "text" at bounding box center [424, 102] width 195 height 31
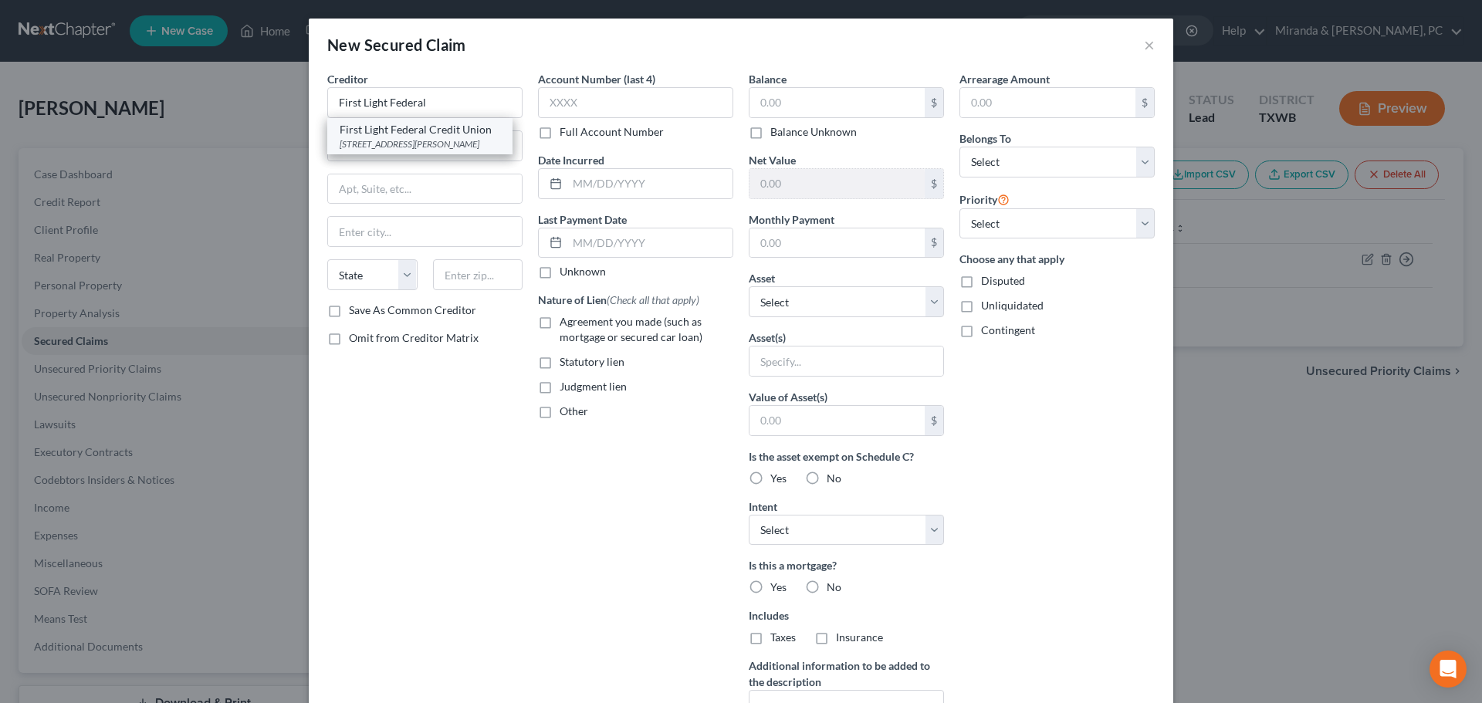
click at [387, 127] on div "First Light Federal Credit Union" at bounding box center [420, 129] width 161 height 15
type input "First Light Federal Credit Union"
type input "[STREET_ADDRESS][PERSON_NAME]"
type input "[GEOGRAPHIC_DATA]"
select select "45"
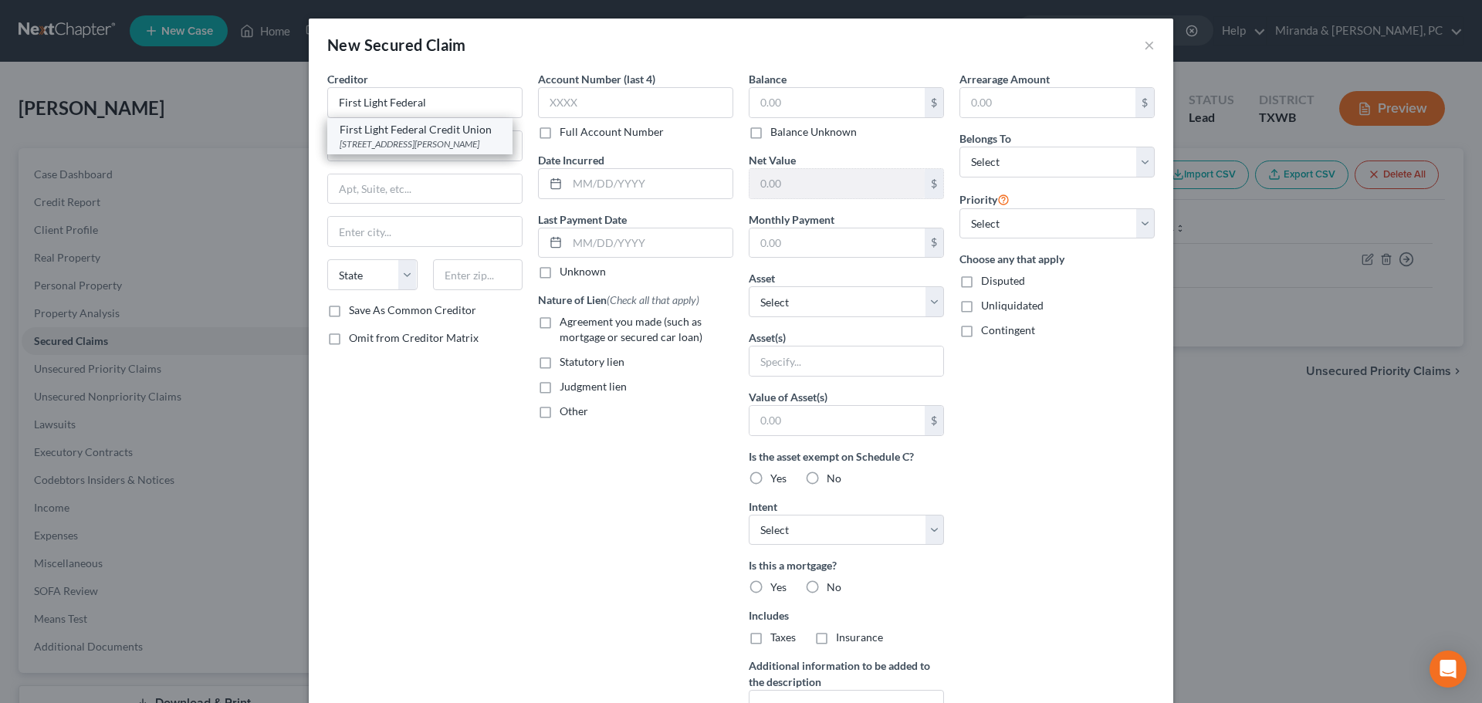
type input "79924"
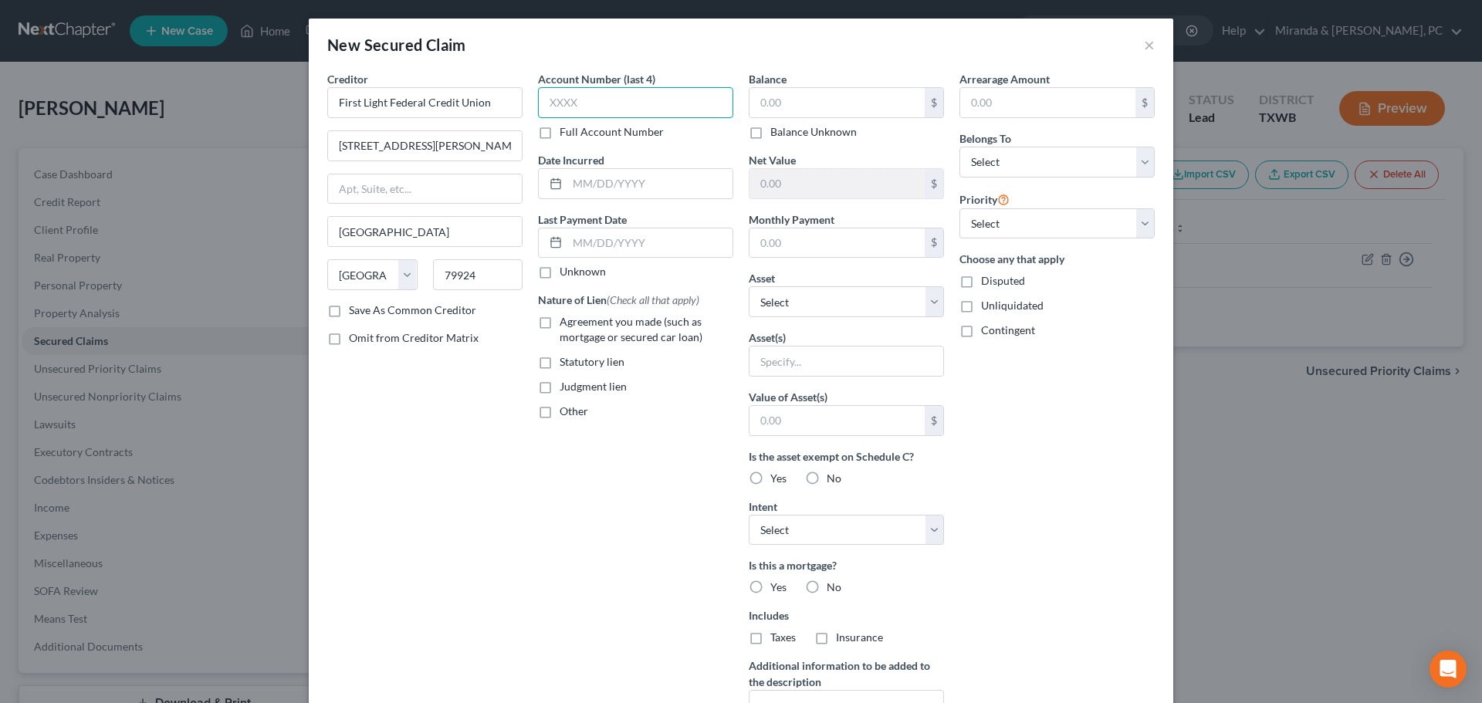
click at [556, 100] on input "text" at bounding box center [635, 102] width 195 height 31
type input "1000"
click at [597, 323] on span "Agreement you made (such as mortgage or secured car loan)" at bounding box center [630, 329] width 143 height 29
click at [576, 323] on input "Agreement you made (such as mortgage or secured car loan)" at bounding box center [571, 319] width 10 height 10
checkbox input "true"
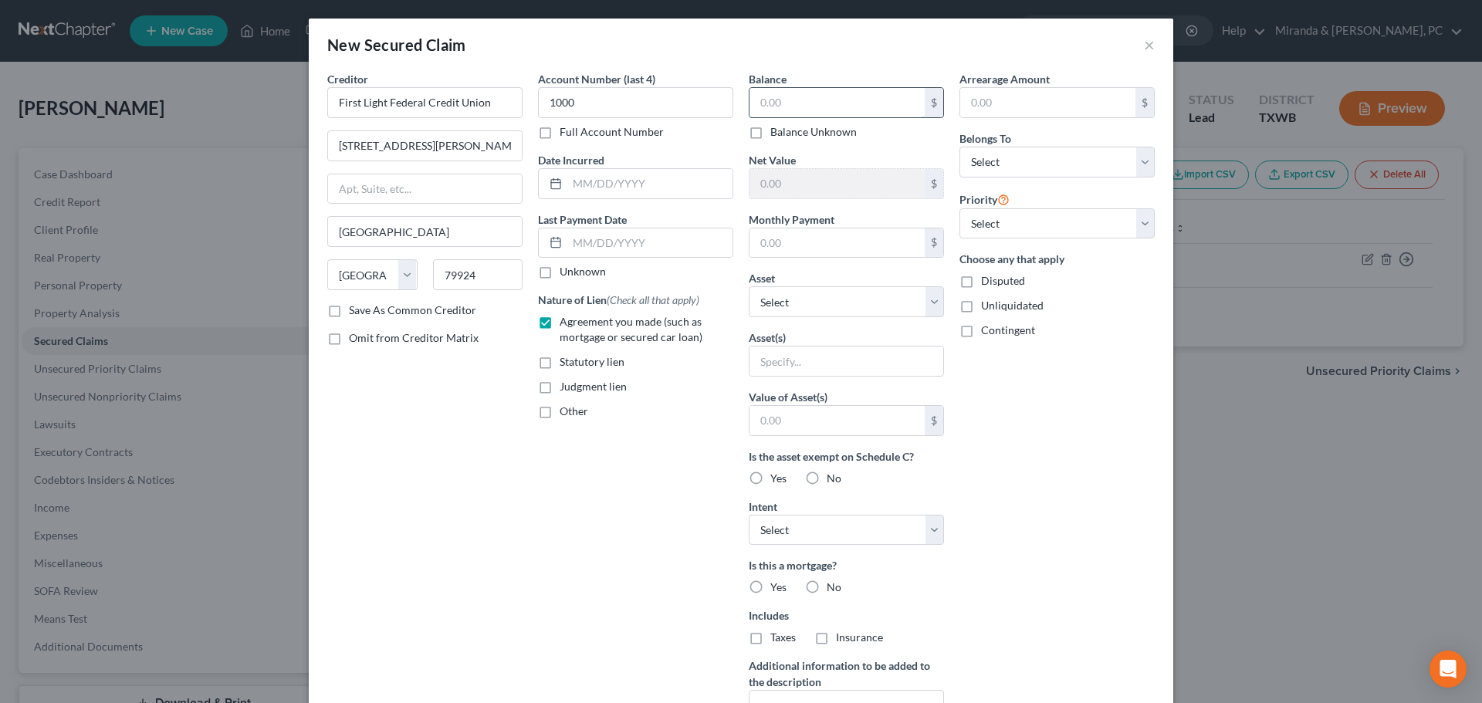
click at [779, 107] on input "text" at bounding box center [836, 102] width 175 height 29
type input "75,536"
click at [1001, 164] on select "Select Debtor 1 Only Debtor 2 Only Debtor 1 And Debtor 2 Only At Least One Of T…" at bounding box center [1056, 162] width 195 height 31
select select "0"
click at [959, 147] on select "Select Debtor 1 Only Debtor 2 Only Debtor 1 And Debtor 2 Only At Least One Of T…" at bounding box center [1056, 162] width 195 height 31
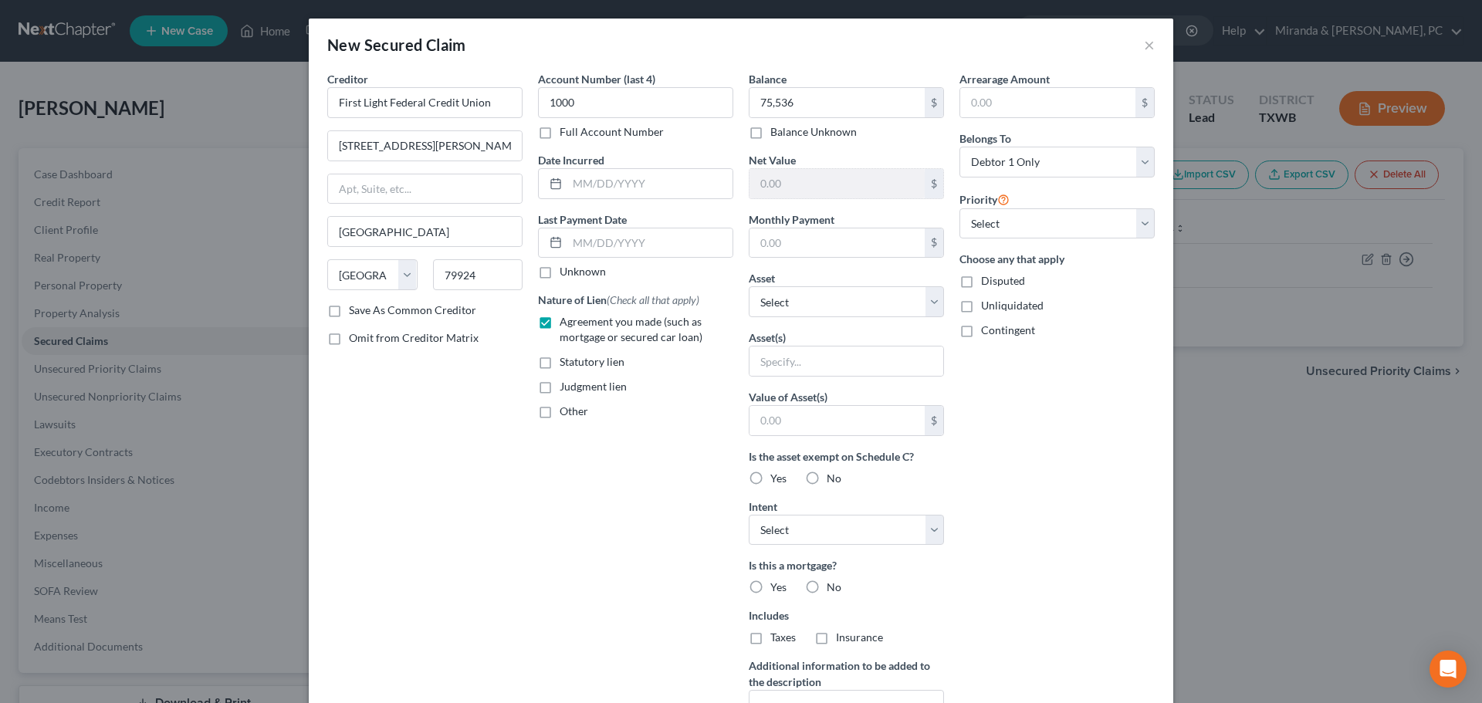
click at [626, 471] on div "Account Number (last 4) 1000 Full Account Number Date Incurred Last Payment Dat…" at bounding box center [635, 415] width 211 height 688
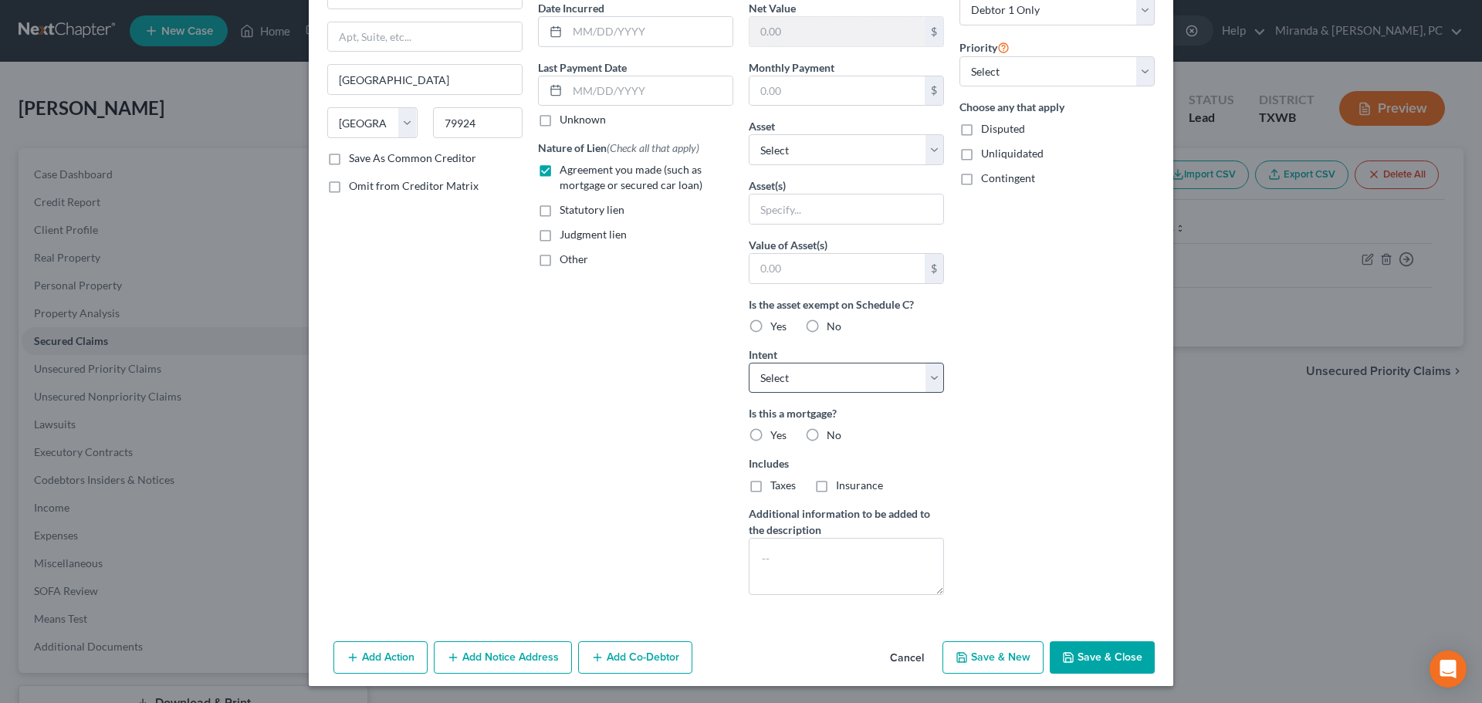
scroll to position [154, 0]
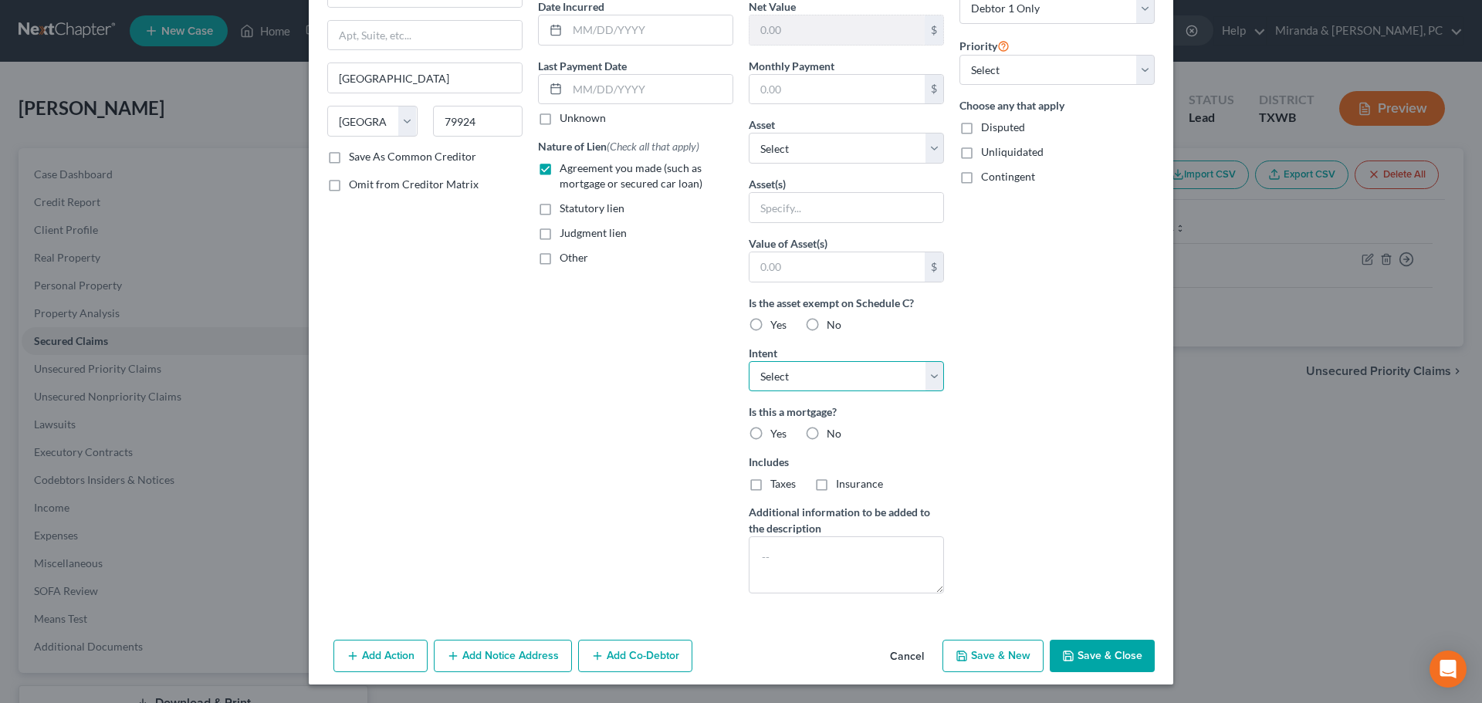
click at [762, 384] on select "Select Surrender Redeem Reaffirm Avoid Other" at bounding box center [846, 376] width 195 height 31
select select "2"
click at [749, 361] on select "Select Surrender Redeem Reaffirm Avoid Other" at bounding box center [846, 376] width 195 height 31
drag, startPoint x: 654, startPoint y: 411, endPoint x: 653, endPoint y: 403, distance: 8.5
click at [654, 411] on div "Account Number (last 4) 1000 Full Account Number Date Incurred Last Payment Dat…" at bounding box center [635, 261] width 211 height 688
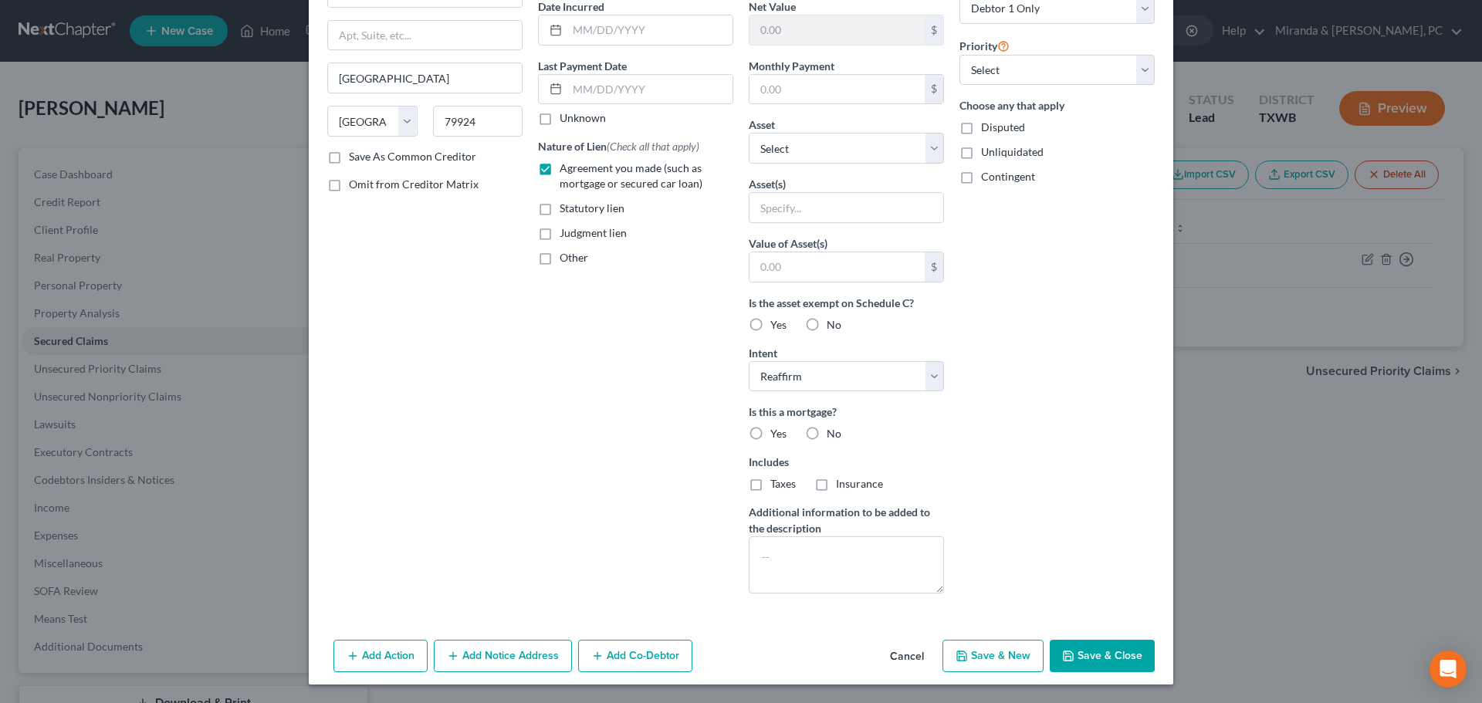
click at [826, 431] on label "No" at bounding box center [833, 433] width 15 height 15
click at [833, 431] on input "No" at bounding box center [838, 431] width 10 height 10
radio input "true"
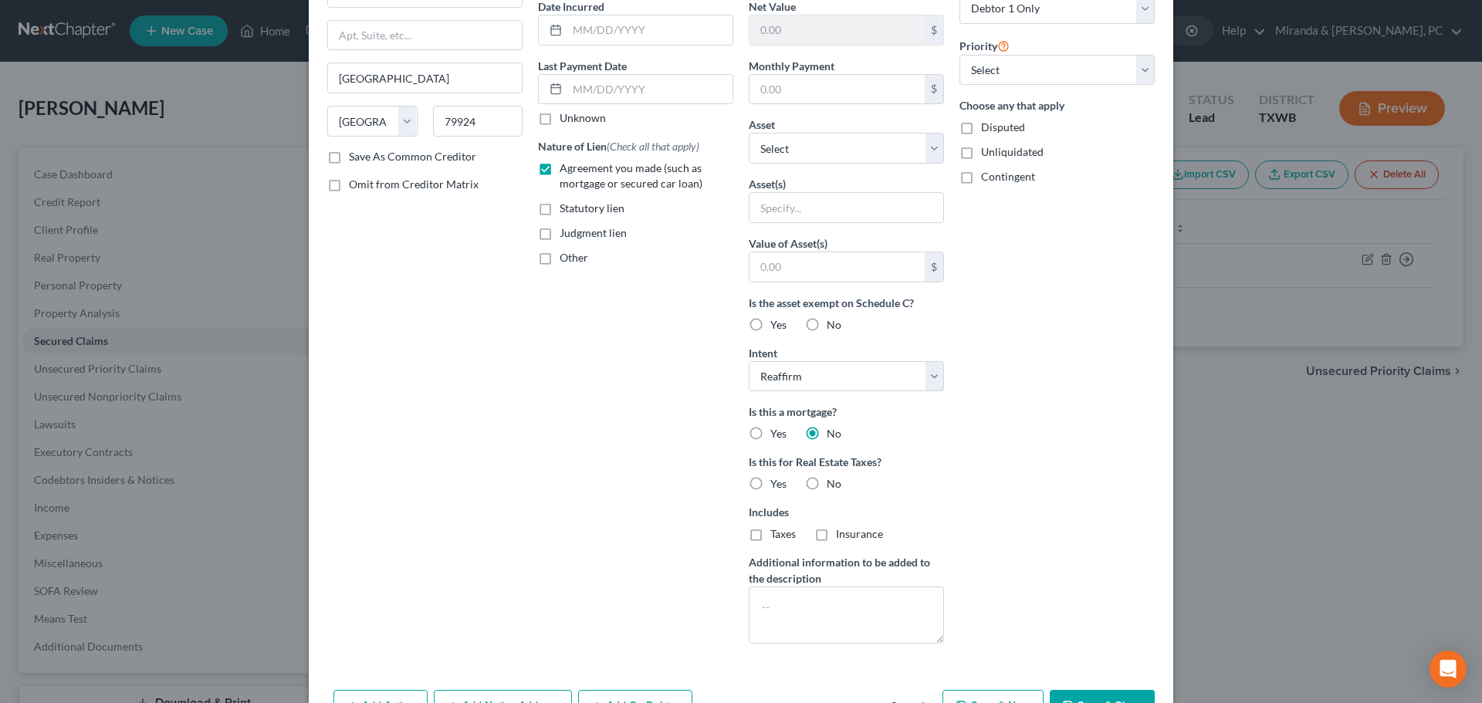
click at [820, 484] on div "No" at bounding box center [823, 483] width 36 height 15
click at [826, 482] on label "No" at bounding box center [833, 483] width 15 height 15
click at [833, 482] on input "No" at bounding box center [838, 481] width 10 height 10
radio input "true"
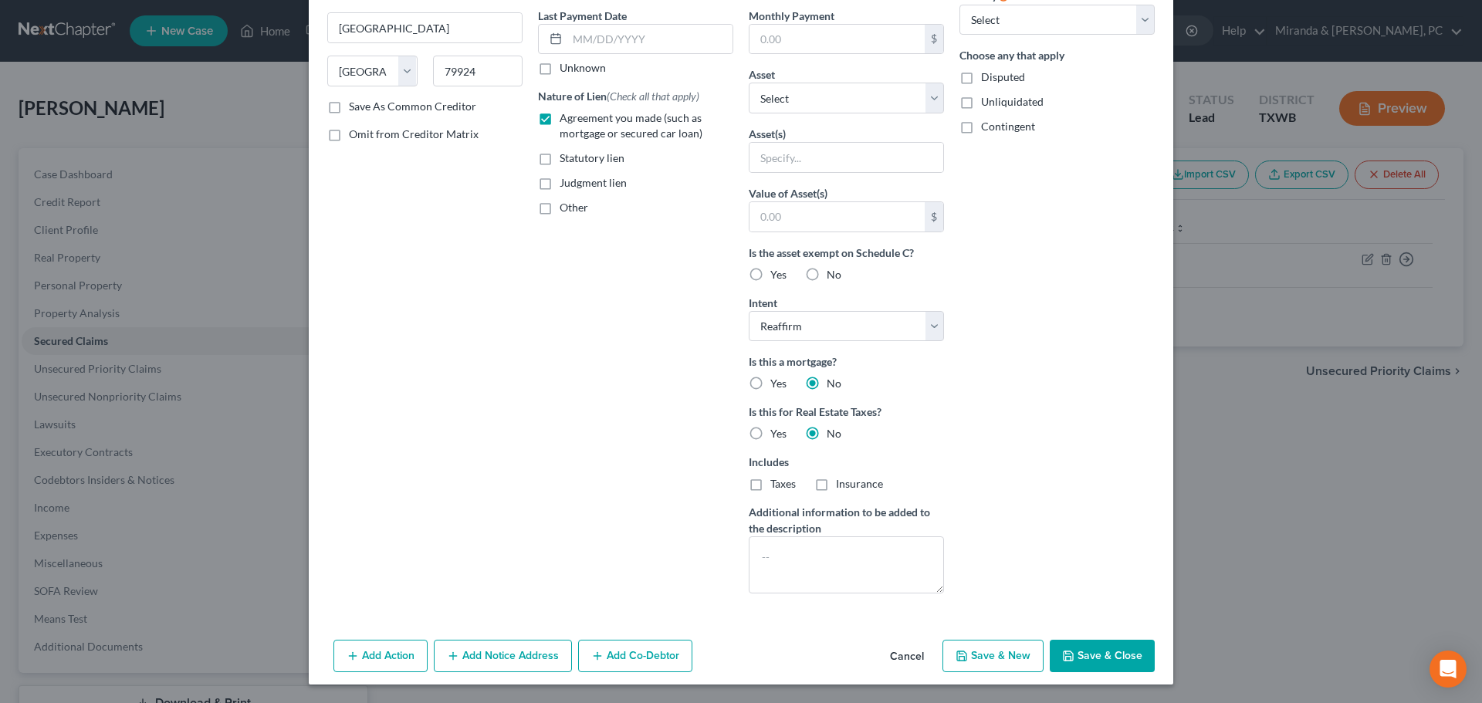
click at [1098, 642] on button "Save & Close" at bounding box center [1101, 656] width 105 height 32
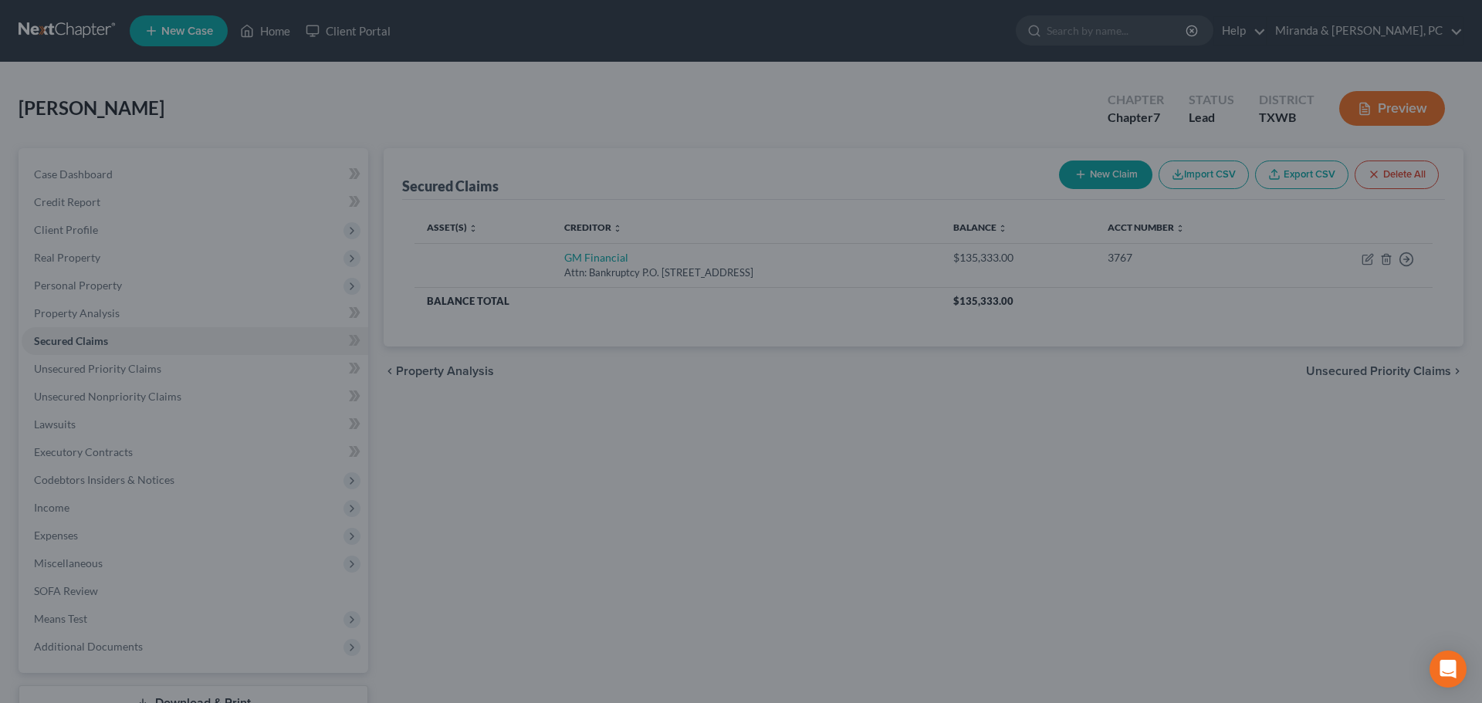
scroll to position [0, 0]
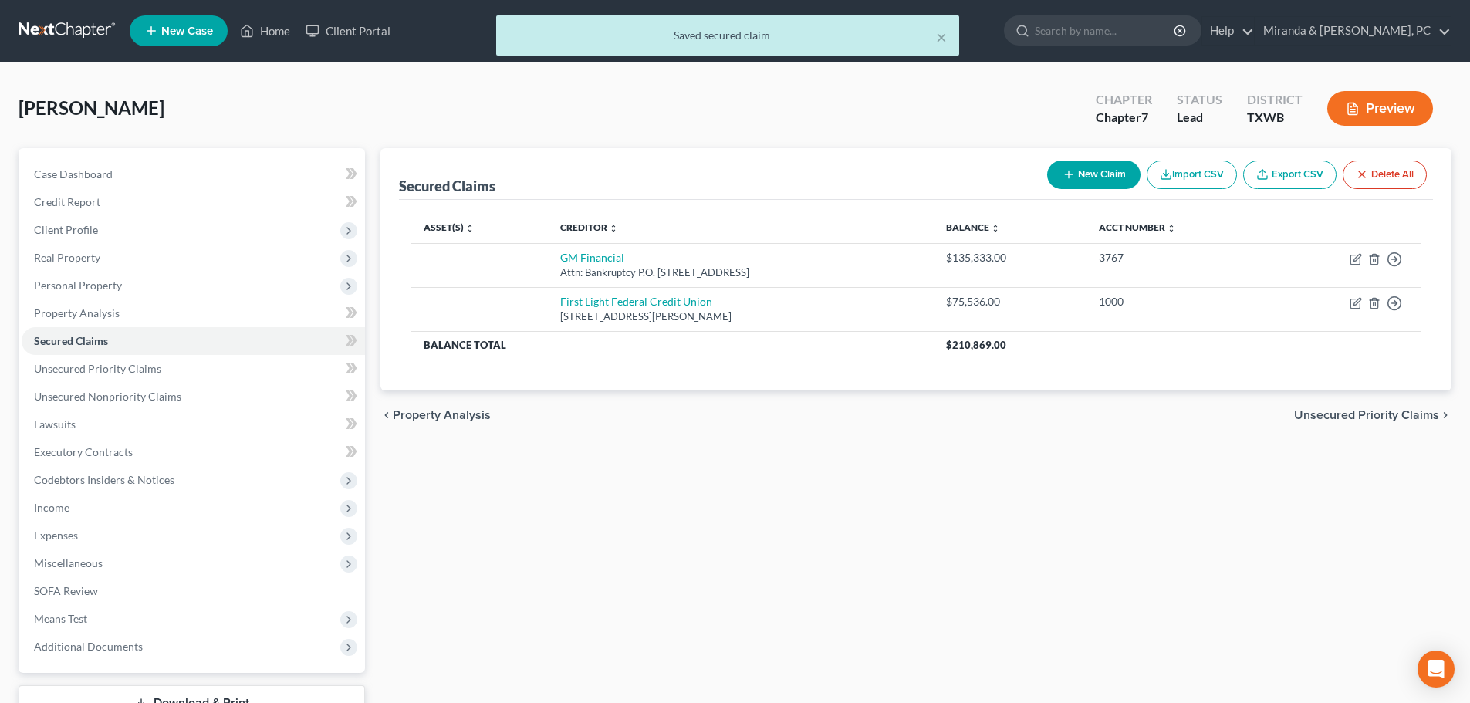
click at [1085, 178] on button "New Claim" at bounding box center [1093, 175] width 93 height 29
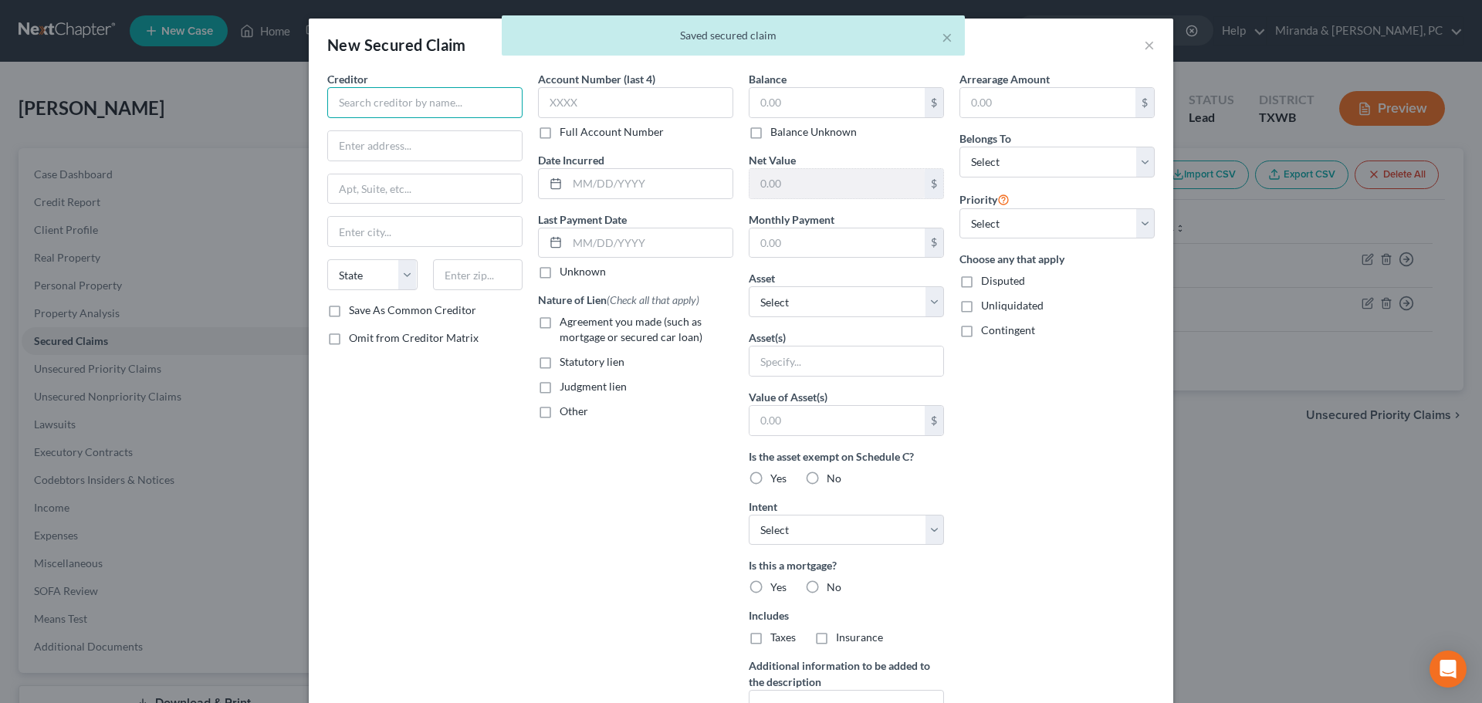
click at [346, 100] on input "text" at bounding box center [424, 102] width 195 height 31
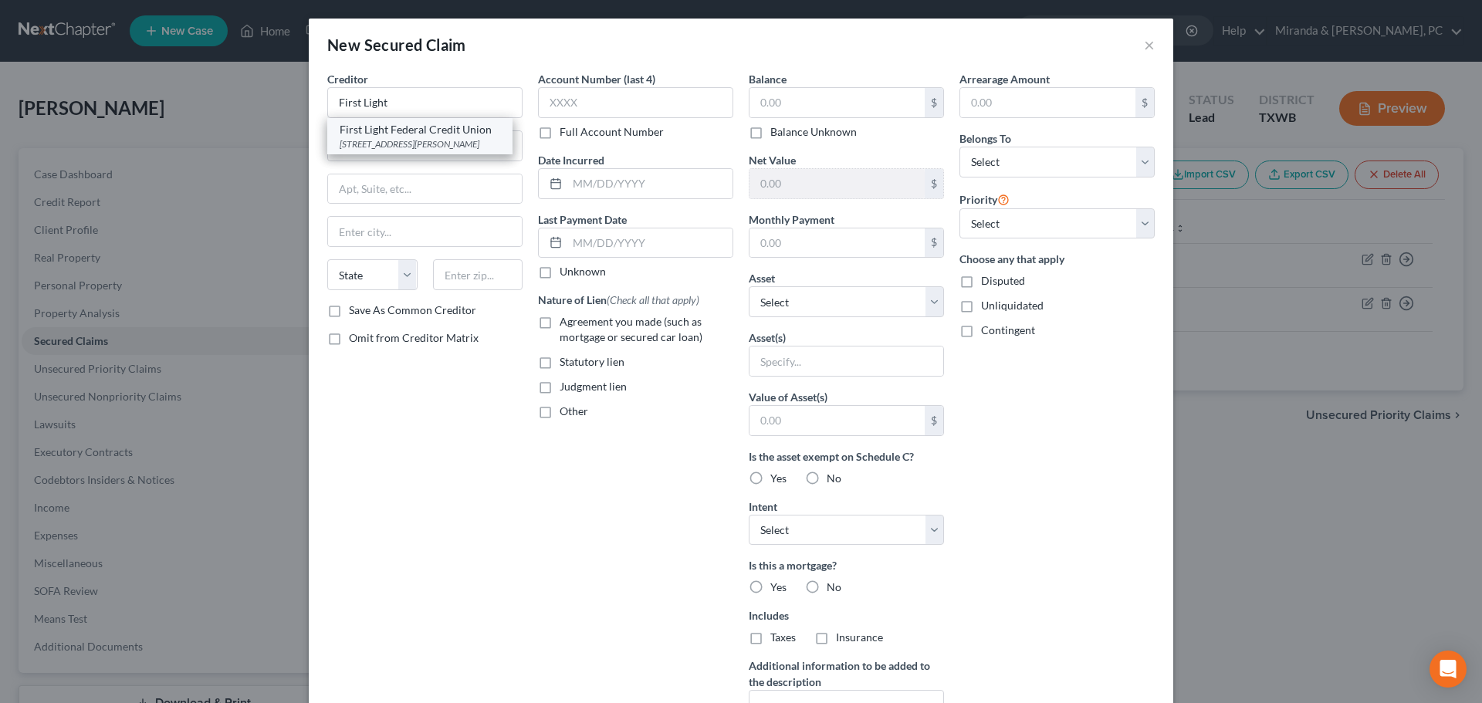
click at [375, 134] on div "First Light Federal Credit Union" at bounding box center [420, 129] width 161 height 15
type input "First Light Federal Credit Union"
type input "[STREET_ADDRESS][PERSON_NAME]"
type input "[GEOGRAPHIC_DATA]"
select select "45"
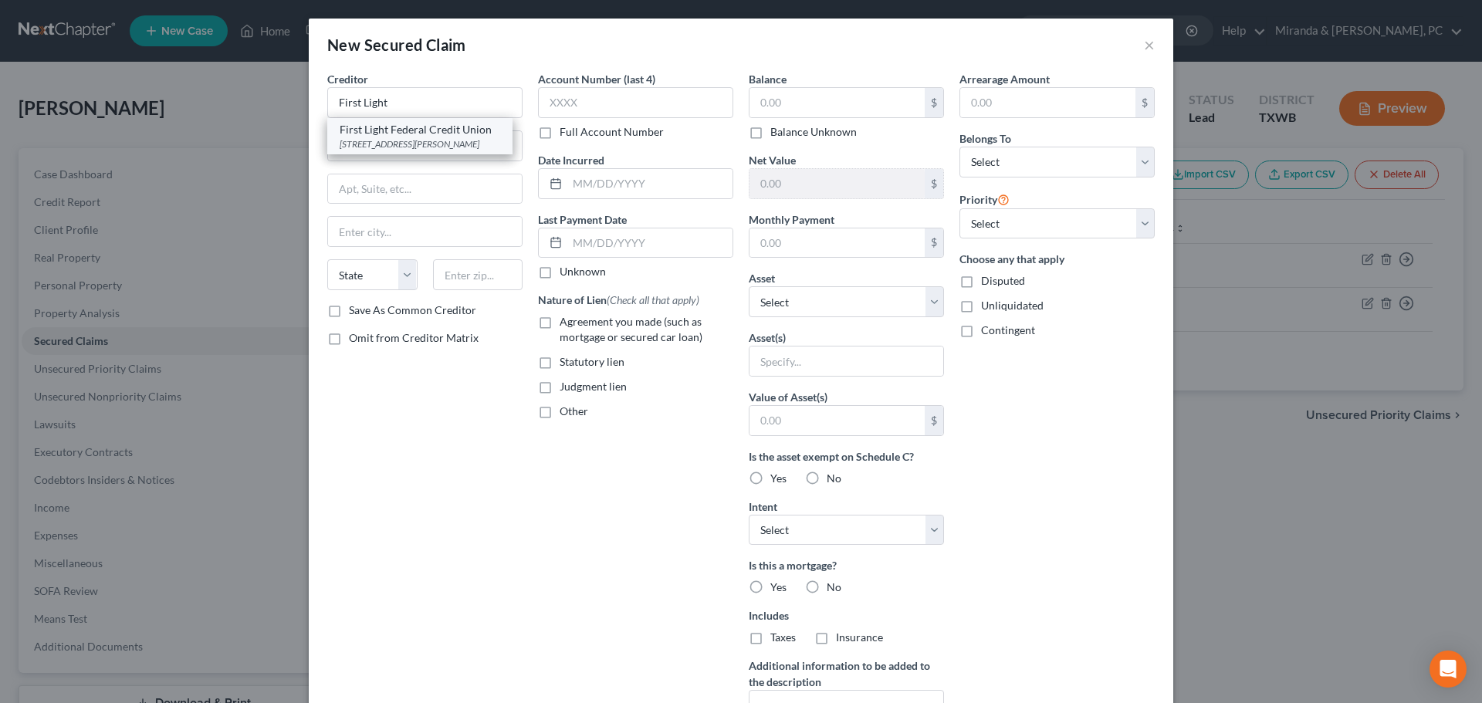
type input "79924"
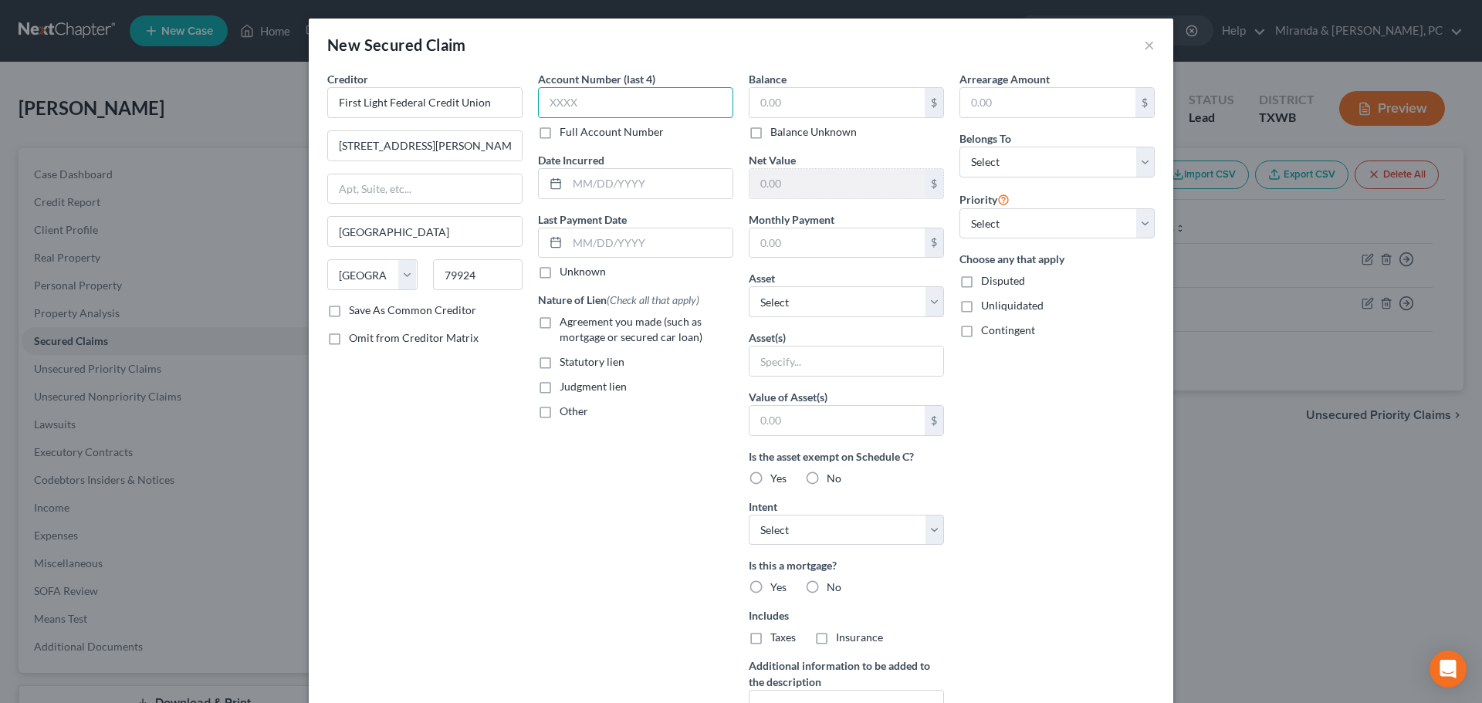
click at [576, 104] on input "text" at bounding box center [635, 102] width 195 height 31
type input "2000"
click at [559, 324] on label "Agreement you made (such as mortgage or secured car loan)" at bounding box center [646, 329] width 174 height 31
click at [566, 324] on input "Agreement you made (such as mortgage or secured car loan)" at bounding box center [571, 319] width 10 height 10
checkbox input "true"
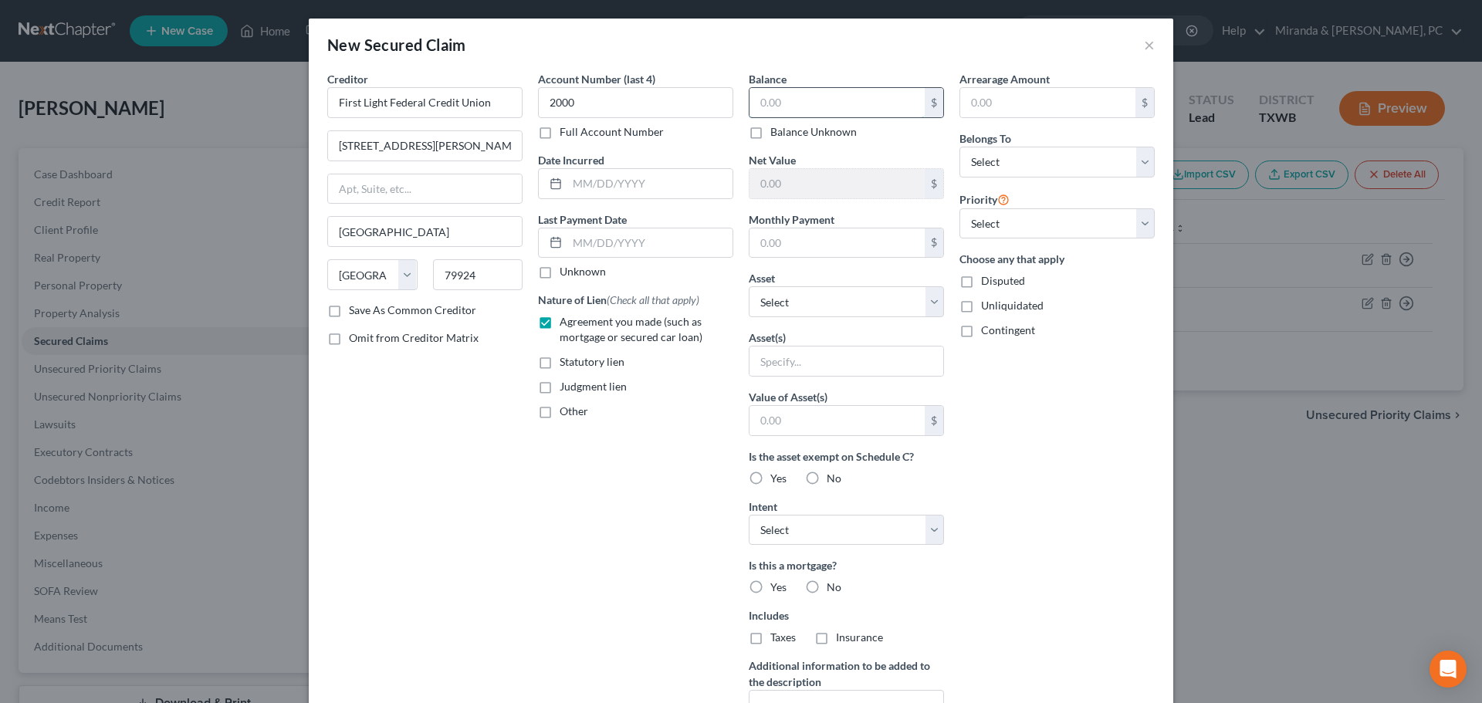
click at [801, 109] on input "text" at bounding box center [836, 102] width 175 height 29
type input "1"
type input "7,739"
click at [975, 170] on select "Select Debtor 1 Only Debtor 2 Only Debtor 1 And Debtor 2 Only At Least One Of T…" at bounding box center [1056, 162] width 195 height 31
select select "0"
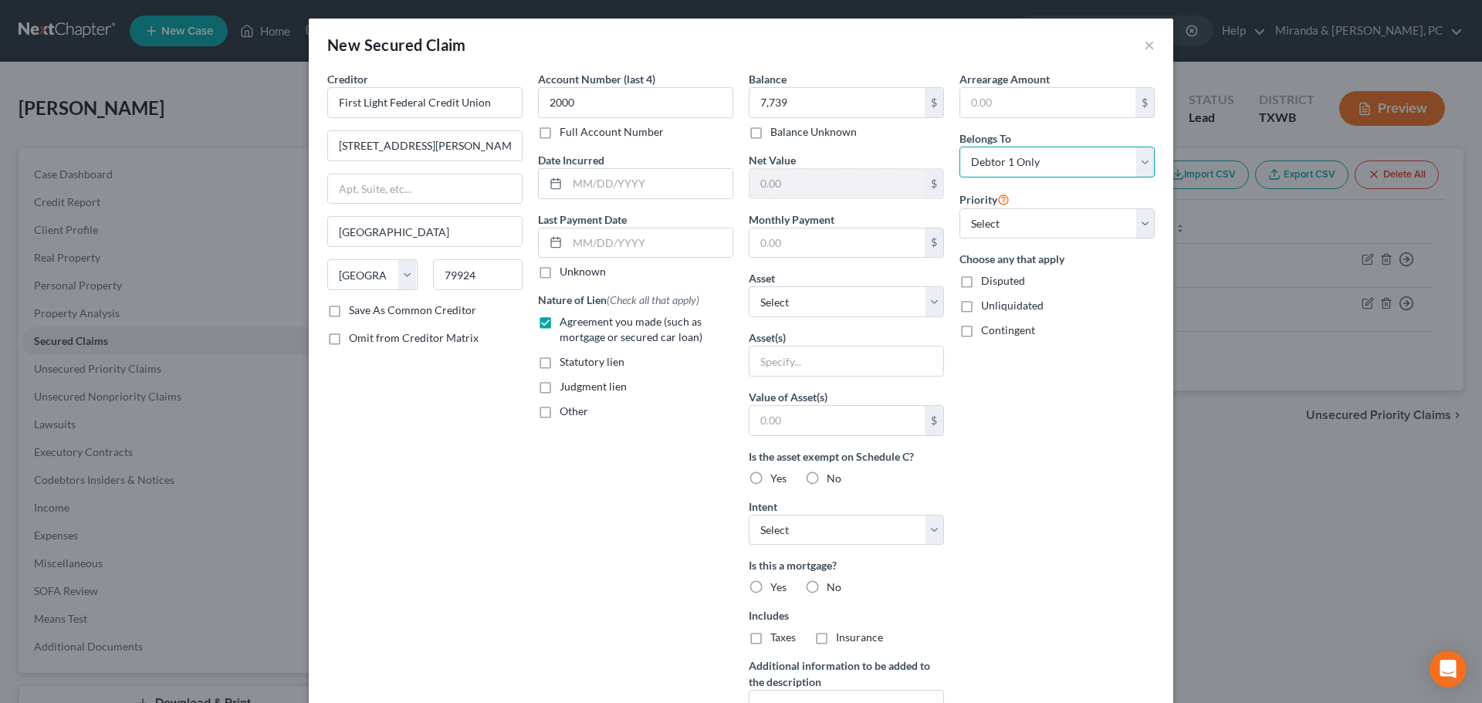
click at [959, 147] on select "Select Debtor 1 Only Debtor 2 Only Debtor 1 And Debtor 2 Only At Least One Of T…" at bounding box center [1056, 162] width 195 height 31
click at [664, 478] on div "Account Number (last 4) 2000 Full Account Number Date Incurred Last Payment Dat…" at bounding box center [635, 415] width 211 height 688
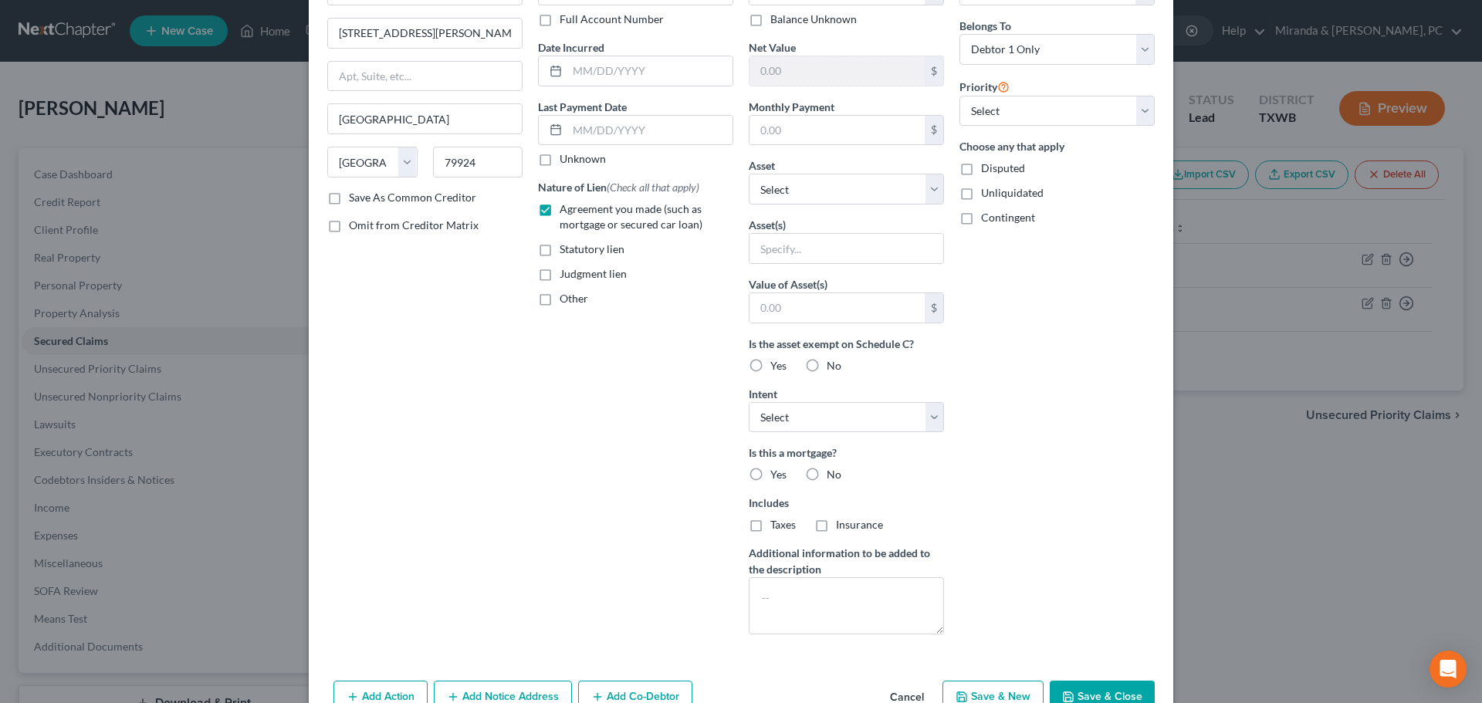
scroll to position [154, 0]
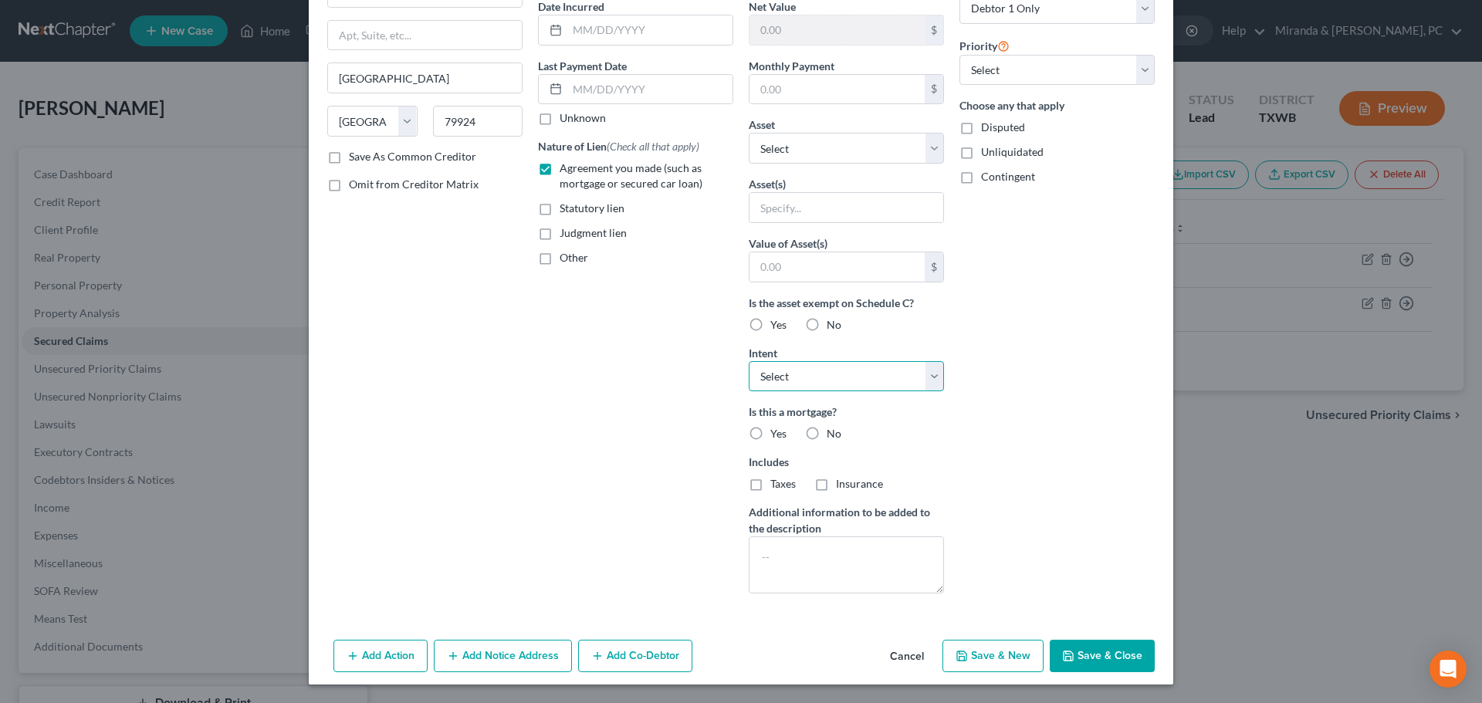
click at [830, 387] on select "Select Surrender Redeem Reaffirm Avoid Other" at bounding box center [846, 376] width 195 height 31
select select "2"
click at [749, 361] on select "Select Surrender Redeem Reaffirm Avoid Other" at bounding box center [846, 376] width 195 height 31
click at [1122, 655] on button "Save & Close" at bounding box center [1101, 656] width 105 height 32
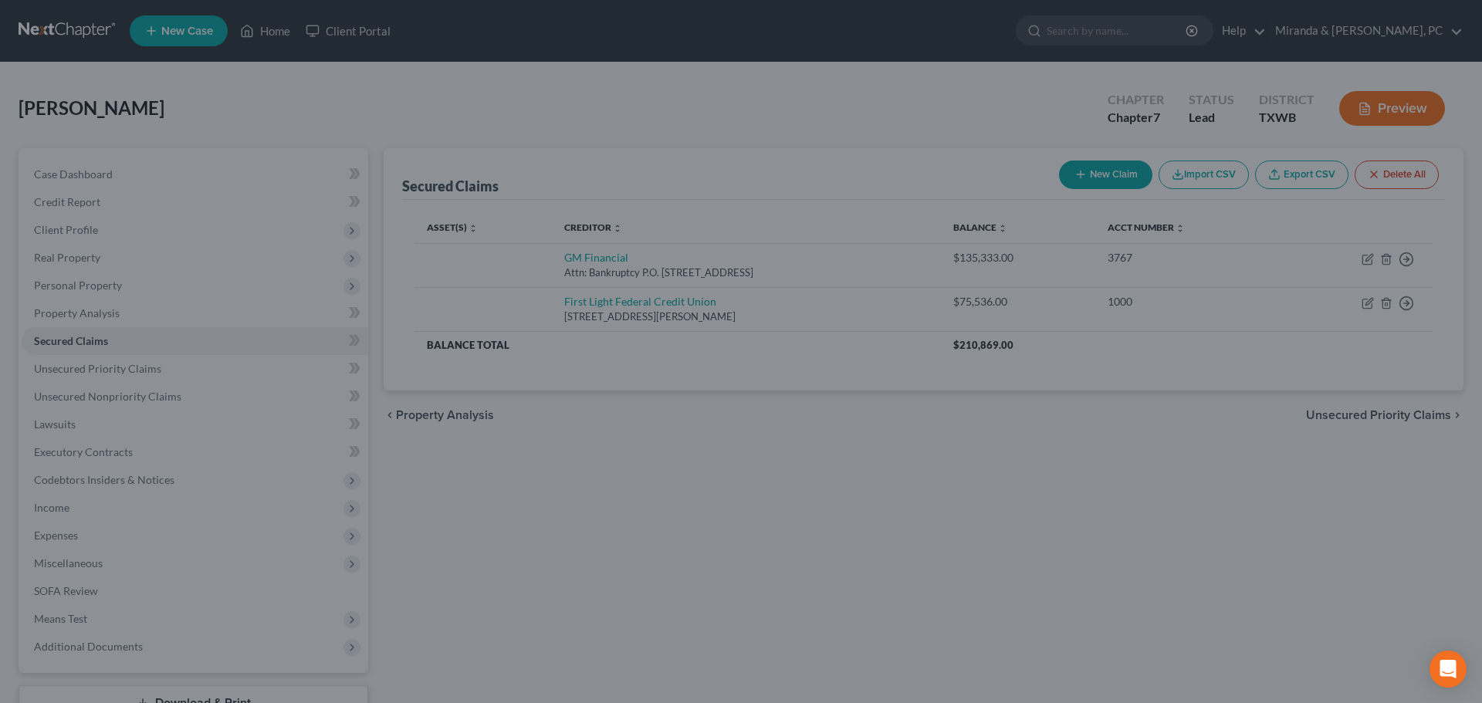
scroll to position [0, 0]
type input "7,739.00"
type input "0"
type input "0.00"
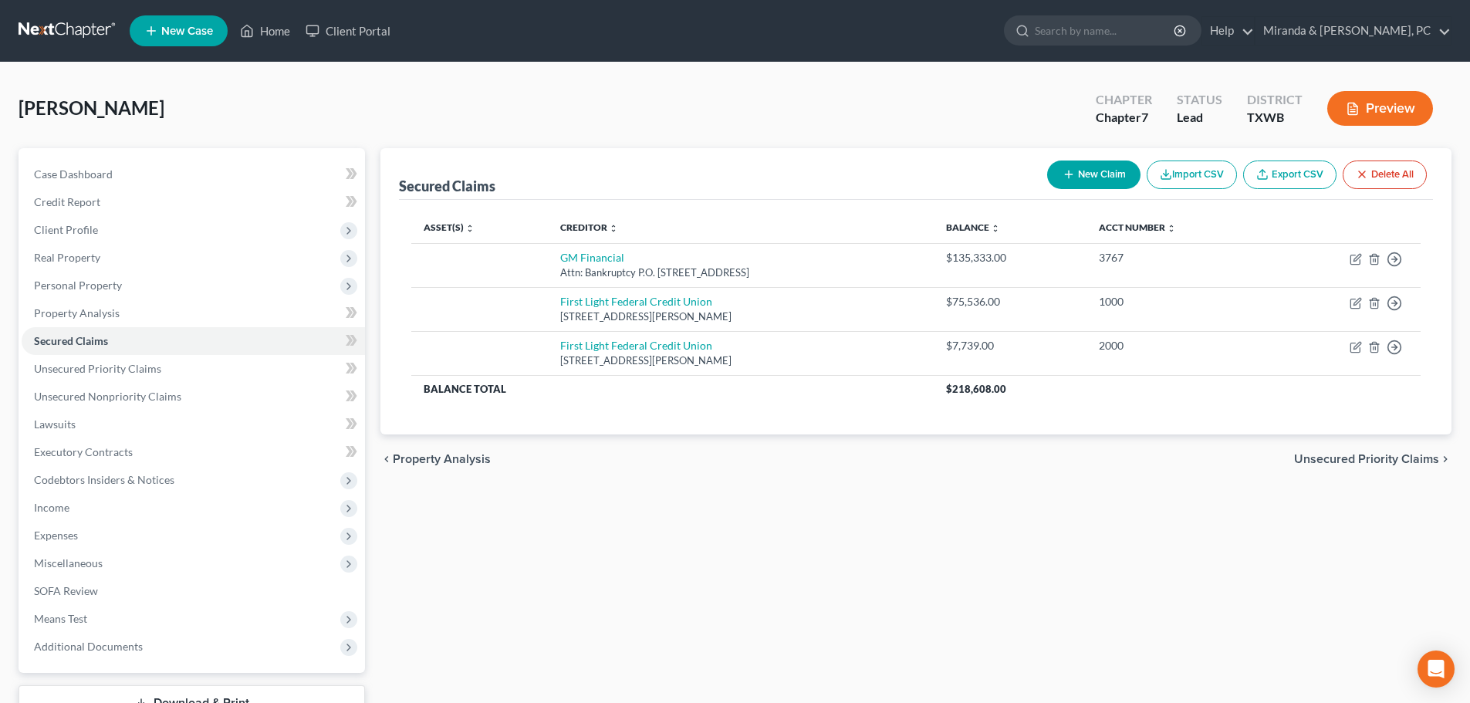
click at [1089, 169] on button "New Claim" at bounding box center [1093, 175] width 93 height 29
select select "0"
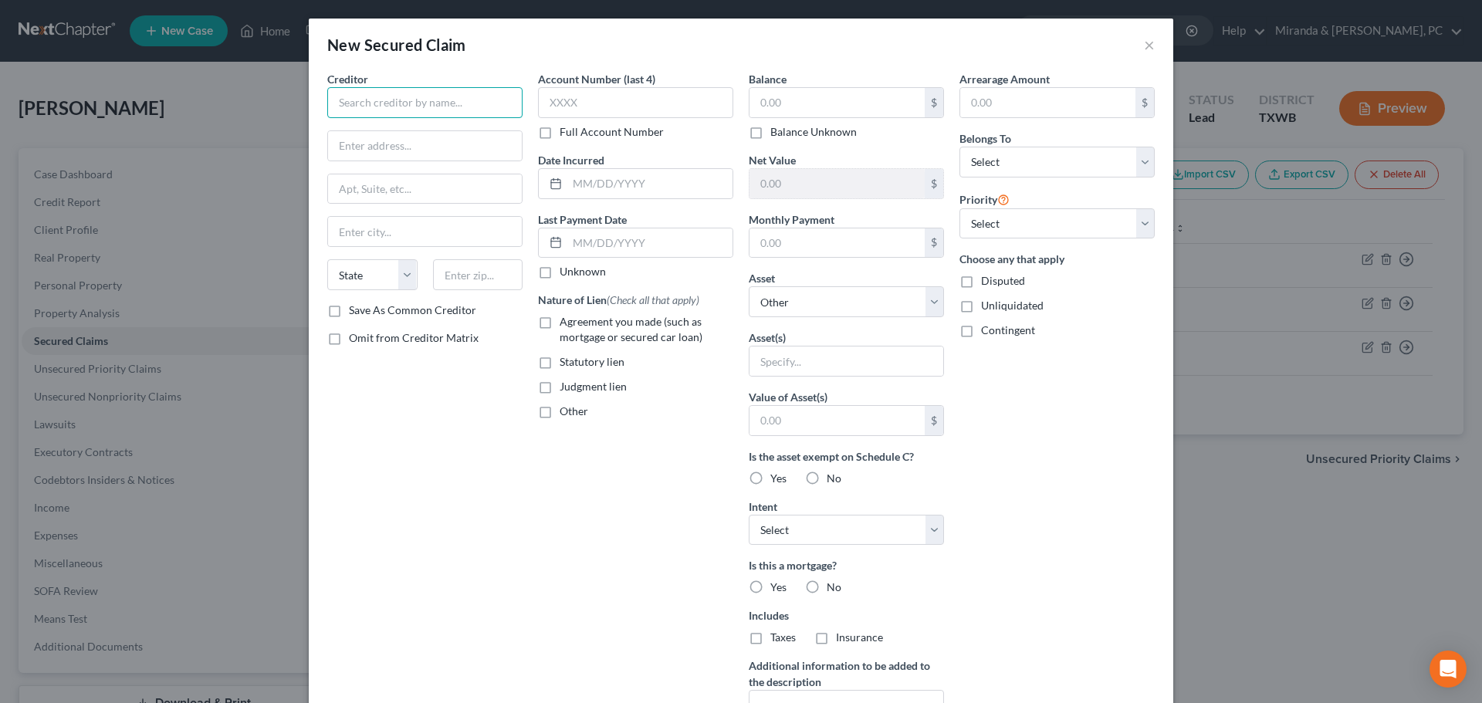
click at [444, 106] on input "text" at bounding box center [424, 102] width 195 height 31
click at [423, 141] on div "[STREET_ADDRESS][PERSON_NAME]" at bounding box center [420, 143] width 161 height 13
type input "First Light Federal Credit Union"
type input "[STREET_ADDRESS][PERSON_NAME]"
type input "[GEOGRAPHIC_DATA]"
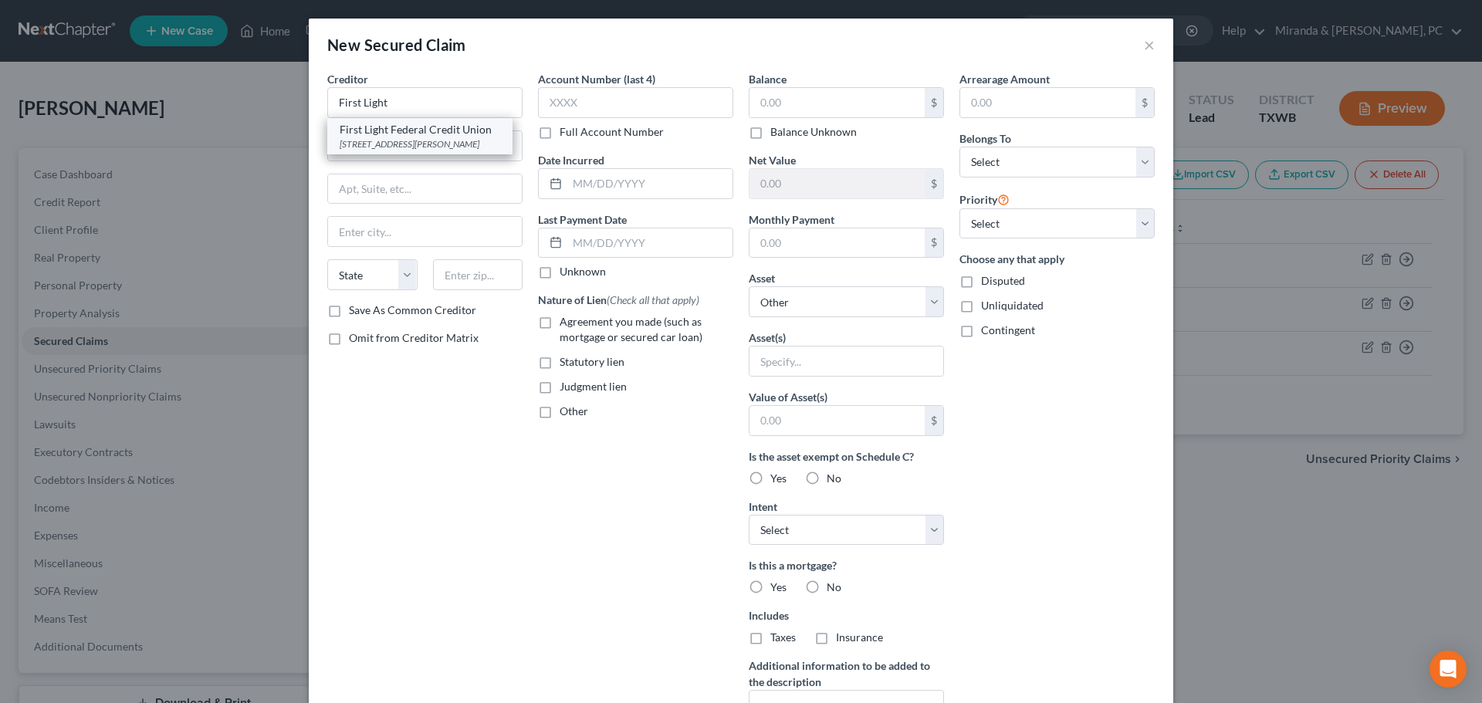
select select "45"
type input "79924"
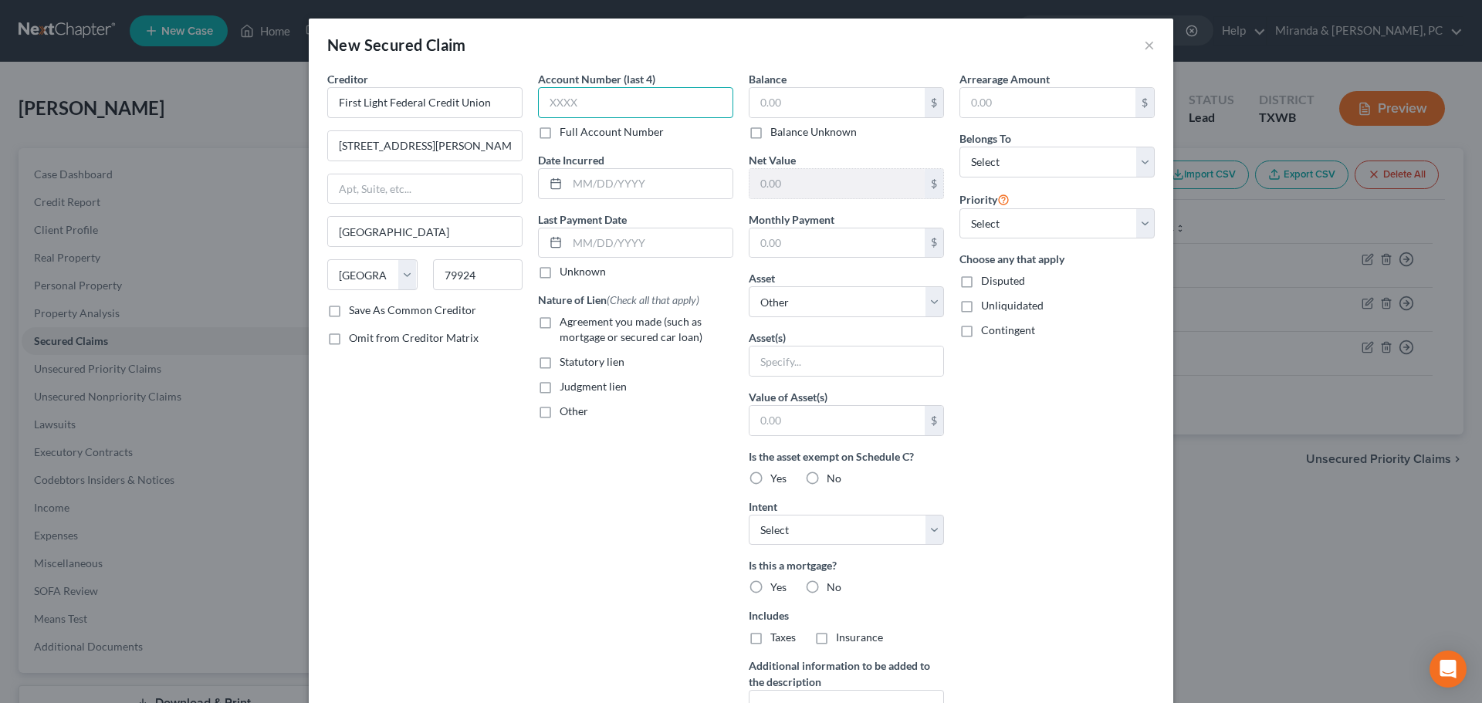
click at [601, 100] on input "text" at bounding box center [635, 102] width 195 height 31
type input "4604"
click at [805, 99] on input "text" at bounding box center [836, 102] width 175 height 29
type input "6,682"
click at [815, 300] on select "Select Other Multiple Assets [STREET_ADDRESS] - $384408.0" at bounding box center [846, 301] width 195 height 31
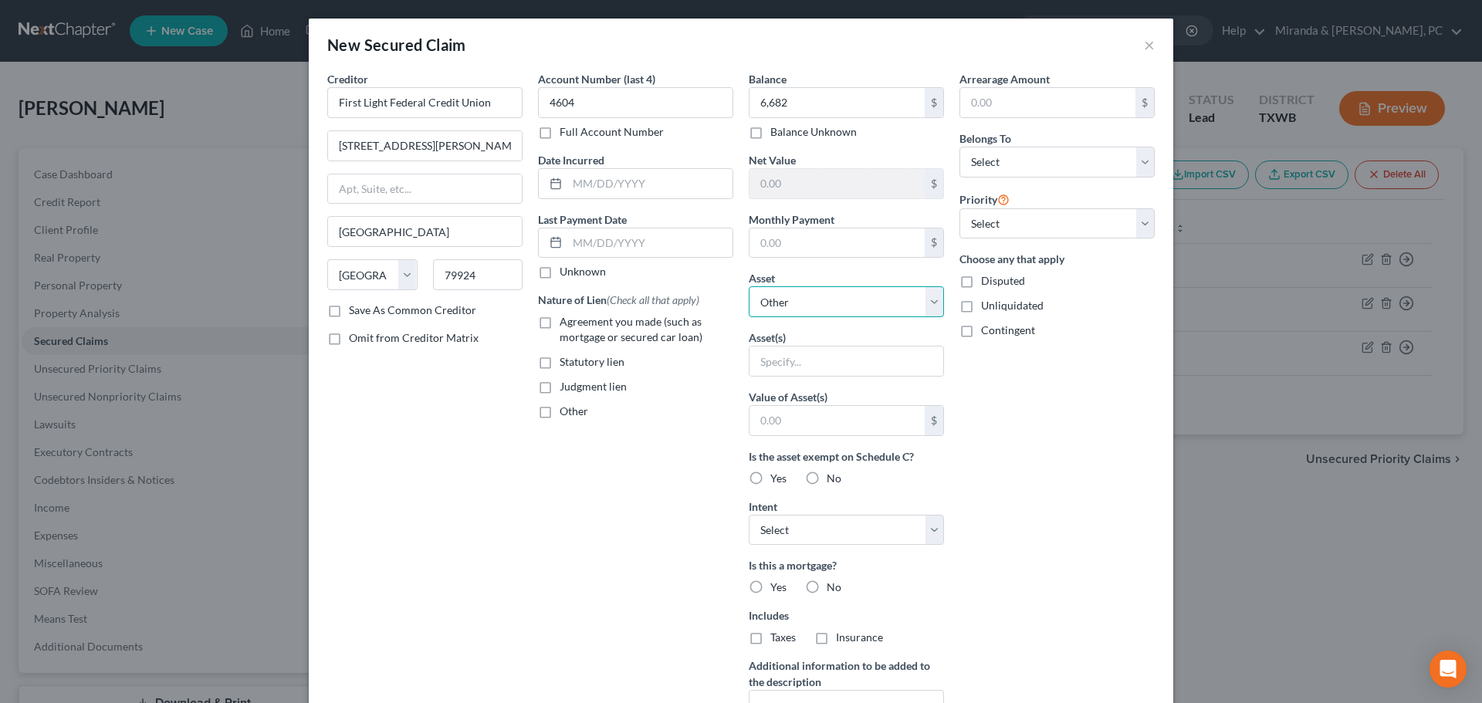
click at [815, 300] on select "Select Other Multiple Assets [STREET_ADDRESS] - $384408.0" at bounding box center [846, 301] width 195 height 31
click at [1031, 163] on select "Select Debtor 1 Only Debtor 2 Only Debtor 1 And Debtor 2 Only At Least One Of T…" at bounding box center [1056, 162] width 195 height 31
select select "0"
click at [959, 147] on select "Select Debtor 1 Only Debtor 2 Only Debtor 1 And Debtor 2 Only At Least One Of T…" at bounding box center [1056, 162] width 195 height 31
click at [680, 404] on div "Other" at bounding box center [635, 411] width 195 height 15
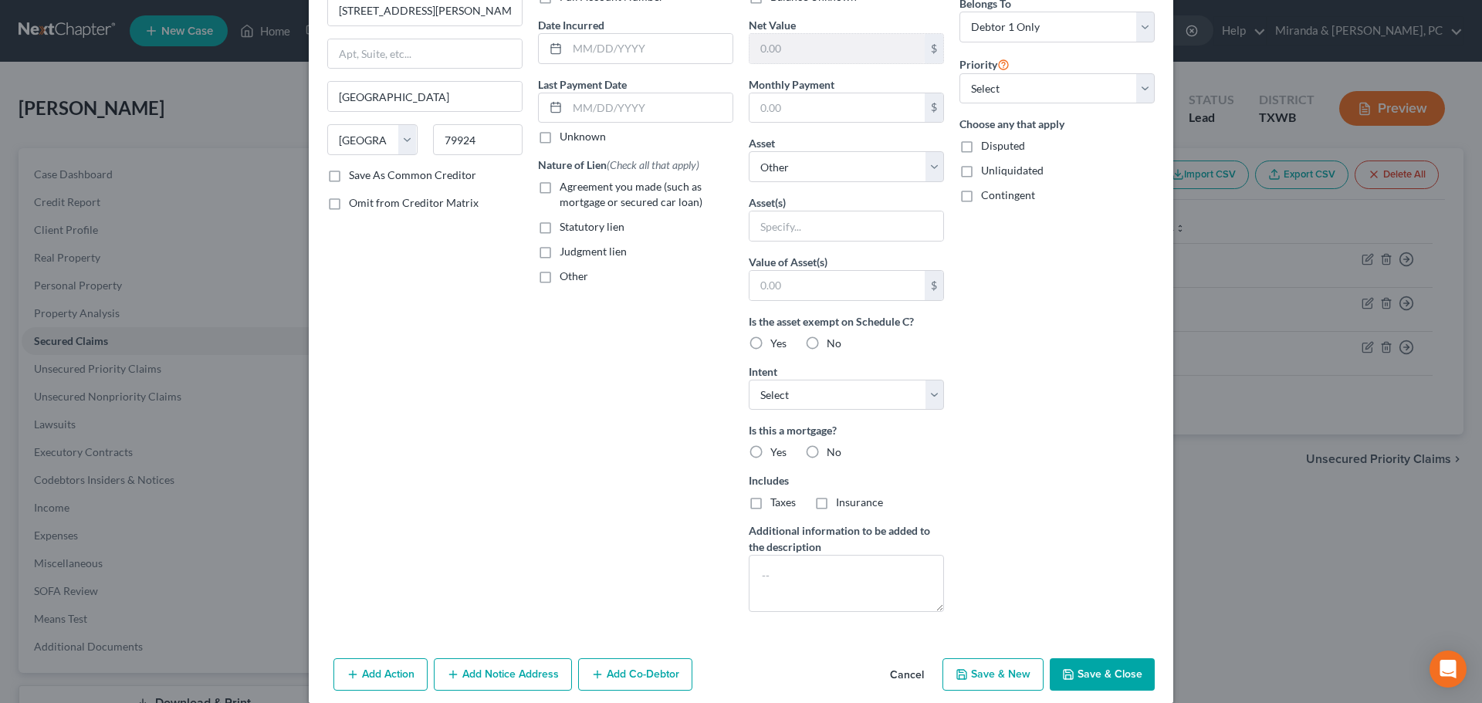
scroll to position [154, 0]
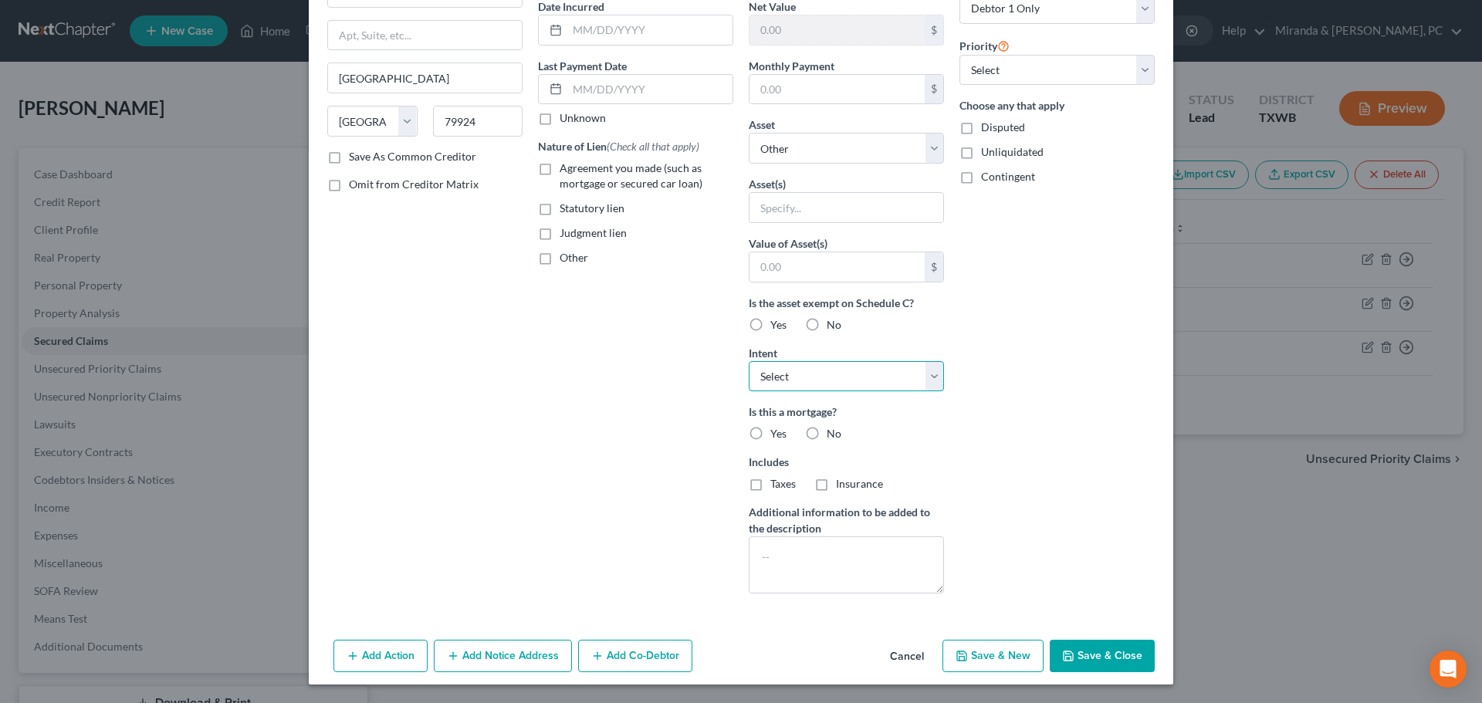
drag, startPoint x: 812, startPoint y: 372, endPoint x: 813, endPoint y: 387, distance: 15.5
click at [812, 372] on select "Select Surrender Redeem Reaffirm Avoid Other" at bounding box center [846, 376] width 195 height 31
select select "2"
click at [749, 361] on select "Select Surrender Redeem Reaffirm Avoid Other" at bounding box center [846, 376] width 195 height 31
click at [1105, 653] on button "Save & Close" at bounding box center [1101, 656] width 105 height 32
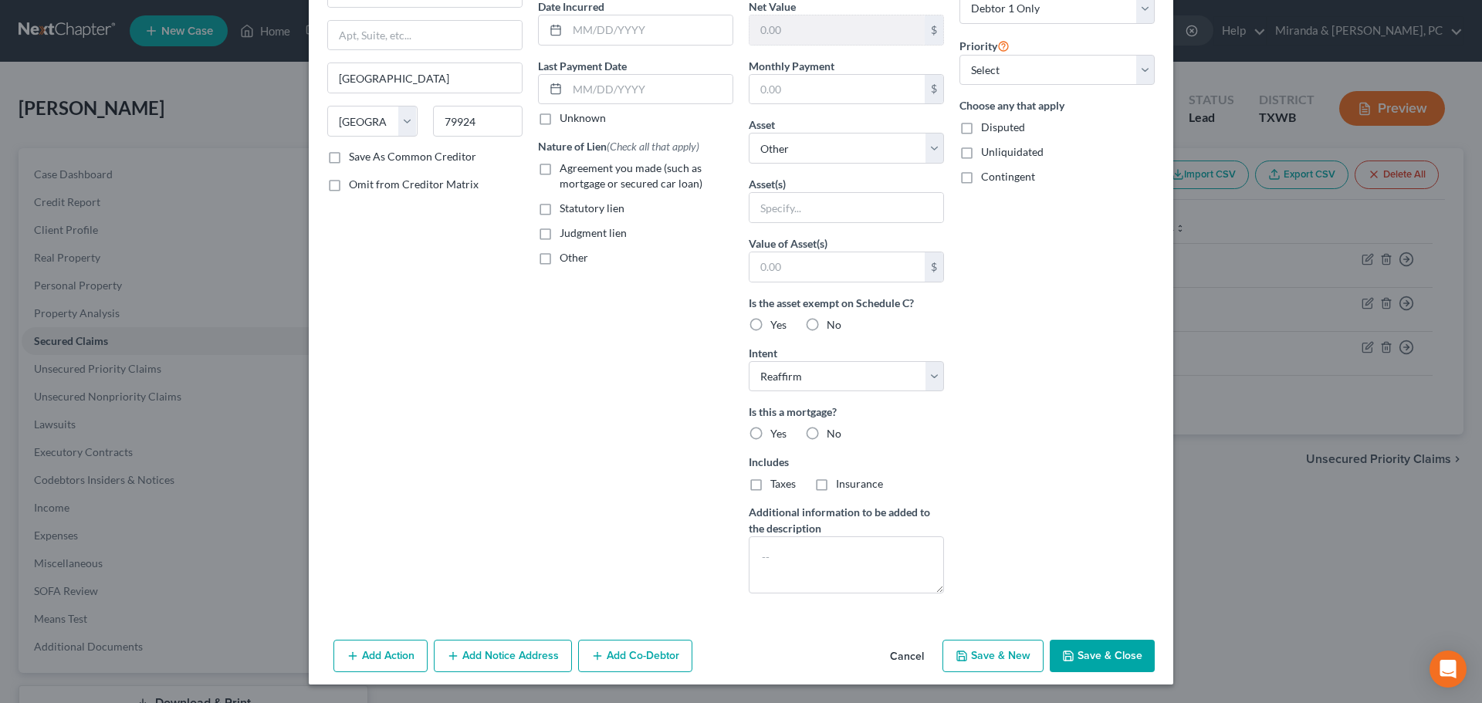
select select
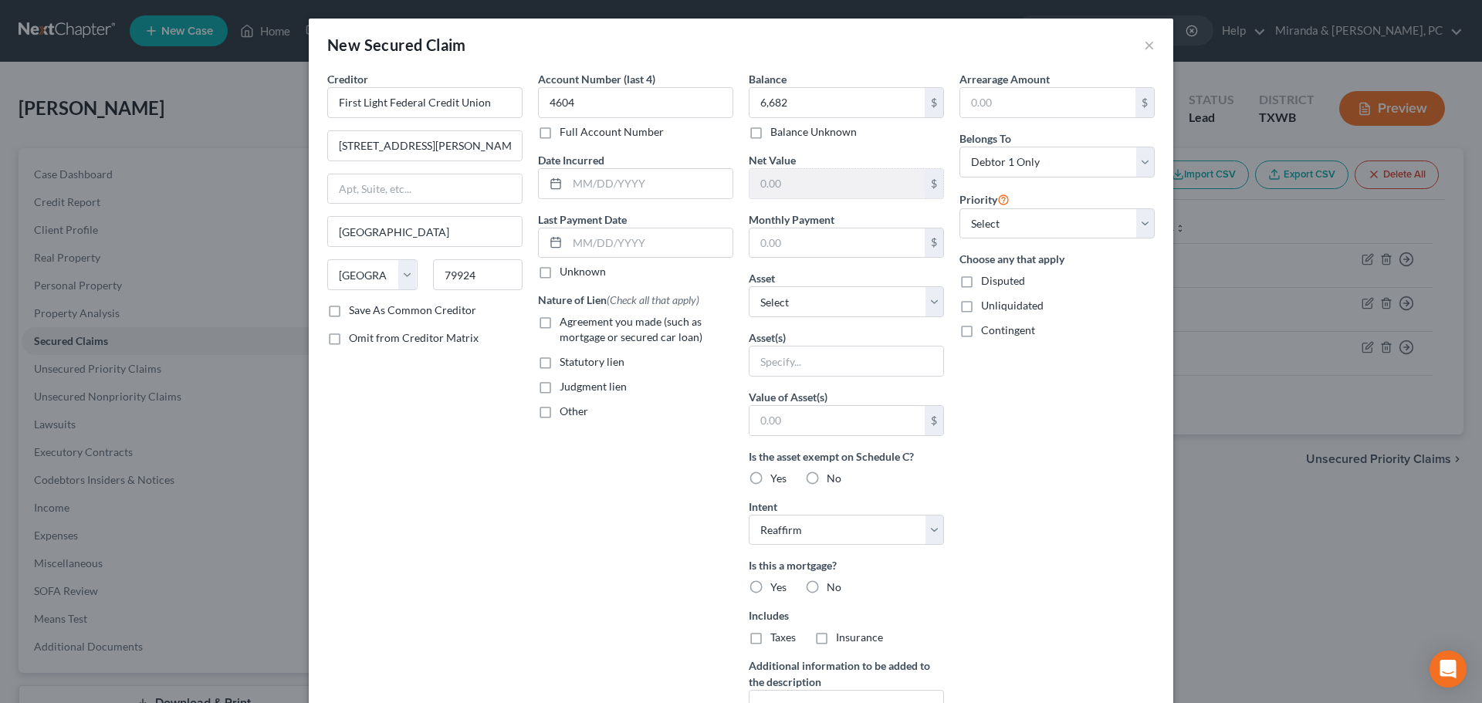
type input "6,682.00"
type input "0"
type input "0.00"
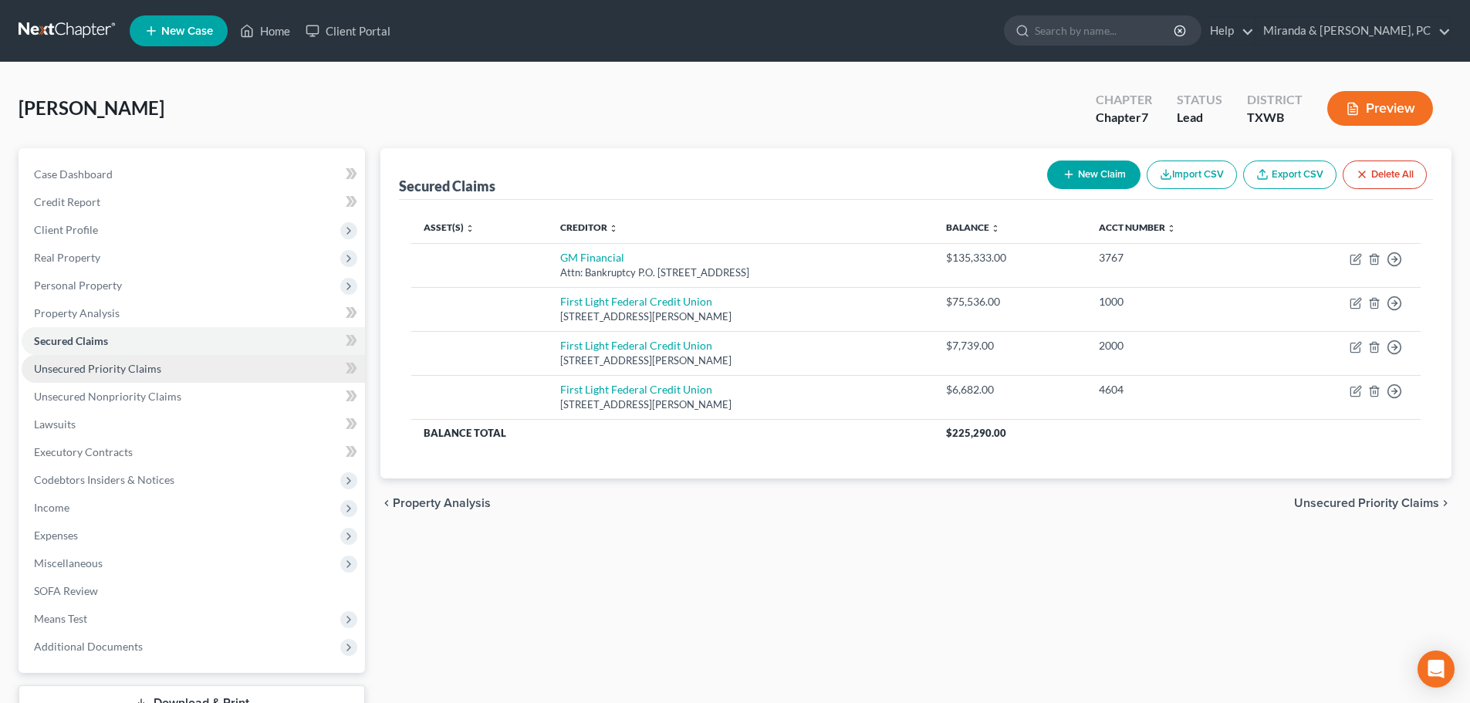
drag, startPoint x: 96, startPoint y: 370, endPoint x: 107, endPoint y: 376, distance: 12.1
click at [96, 370] on span "Unsecured Priority Claims" at bounding box center [97, 368] width 127 height 13
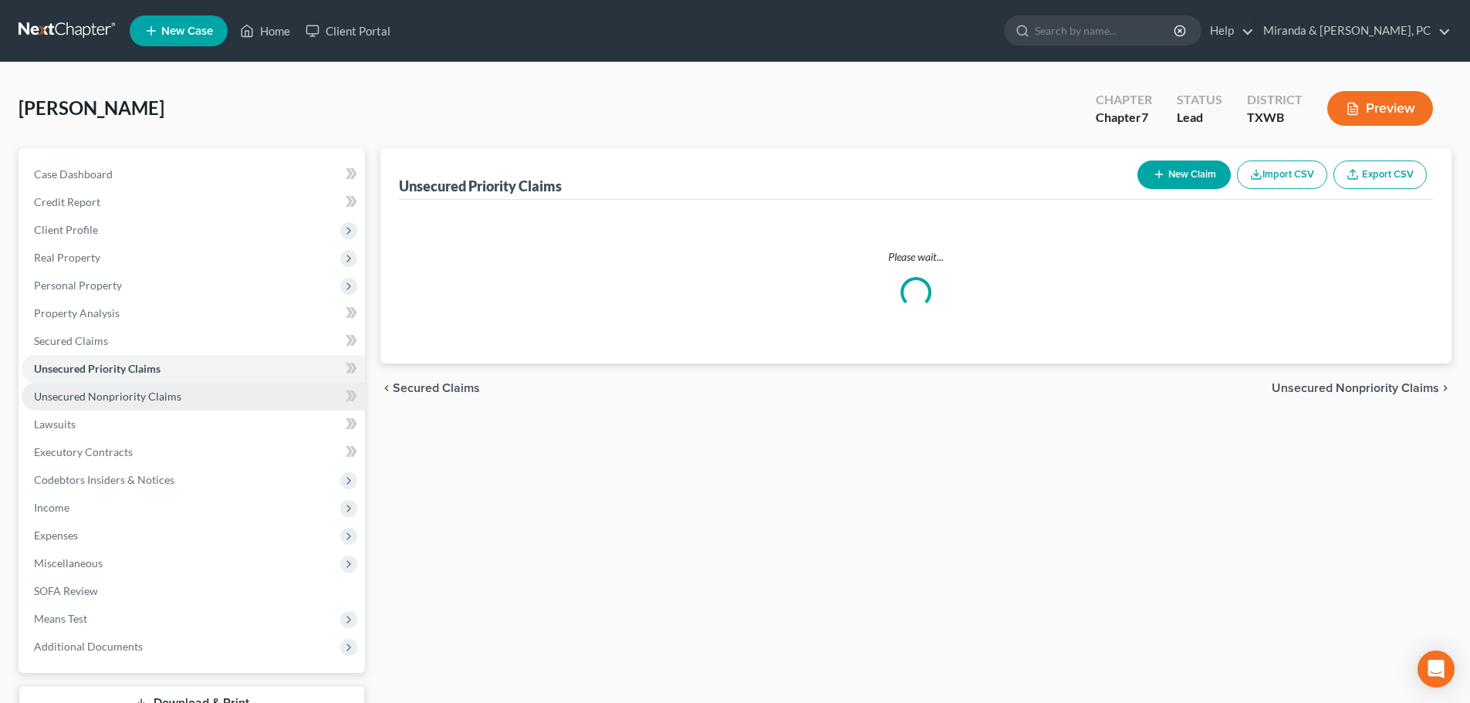
click at [135, 395] on span "Unsecured Nonpriority Claims" at bounding box center [107, 396] width 147 height 13
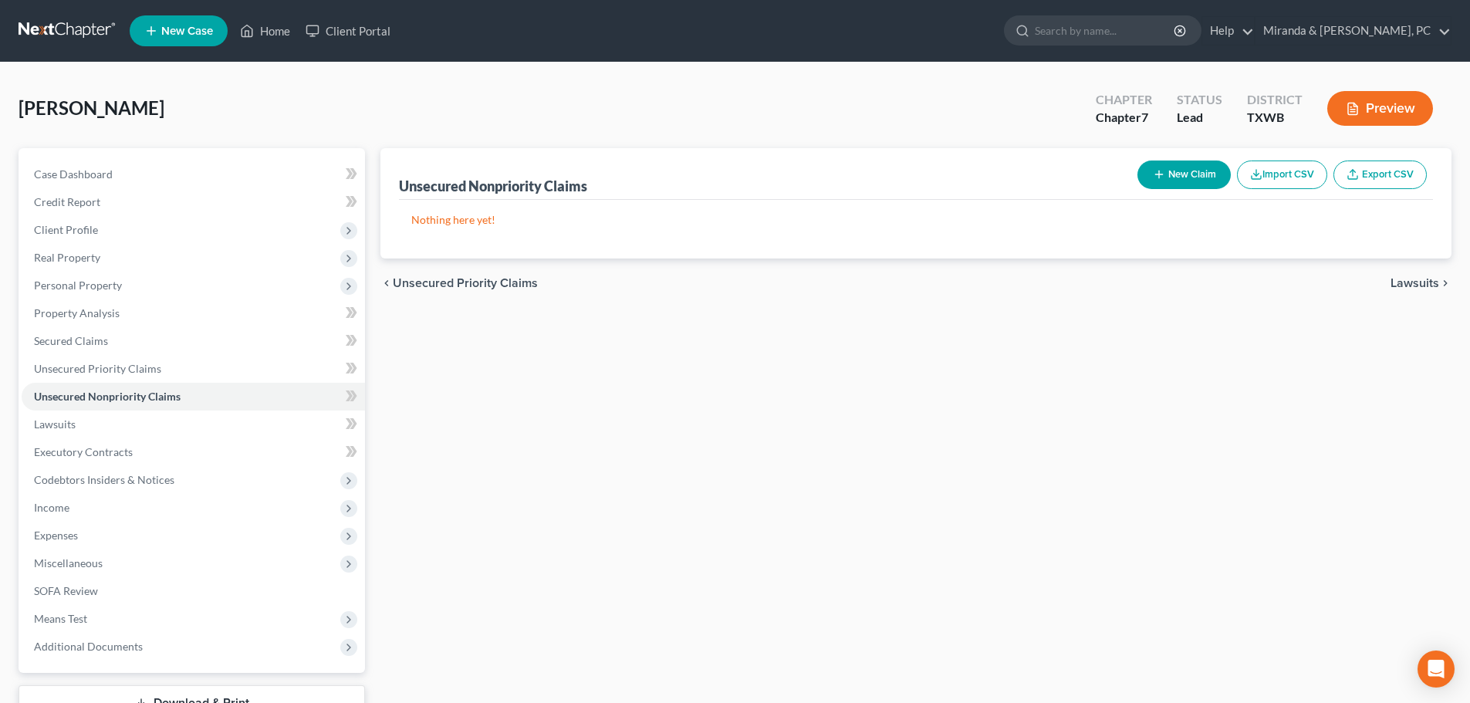
click at [1194, 181] on button "New Claim" at bounding box center [1183, 175] width 93 height 29
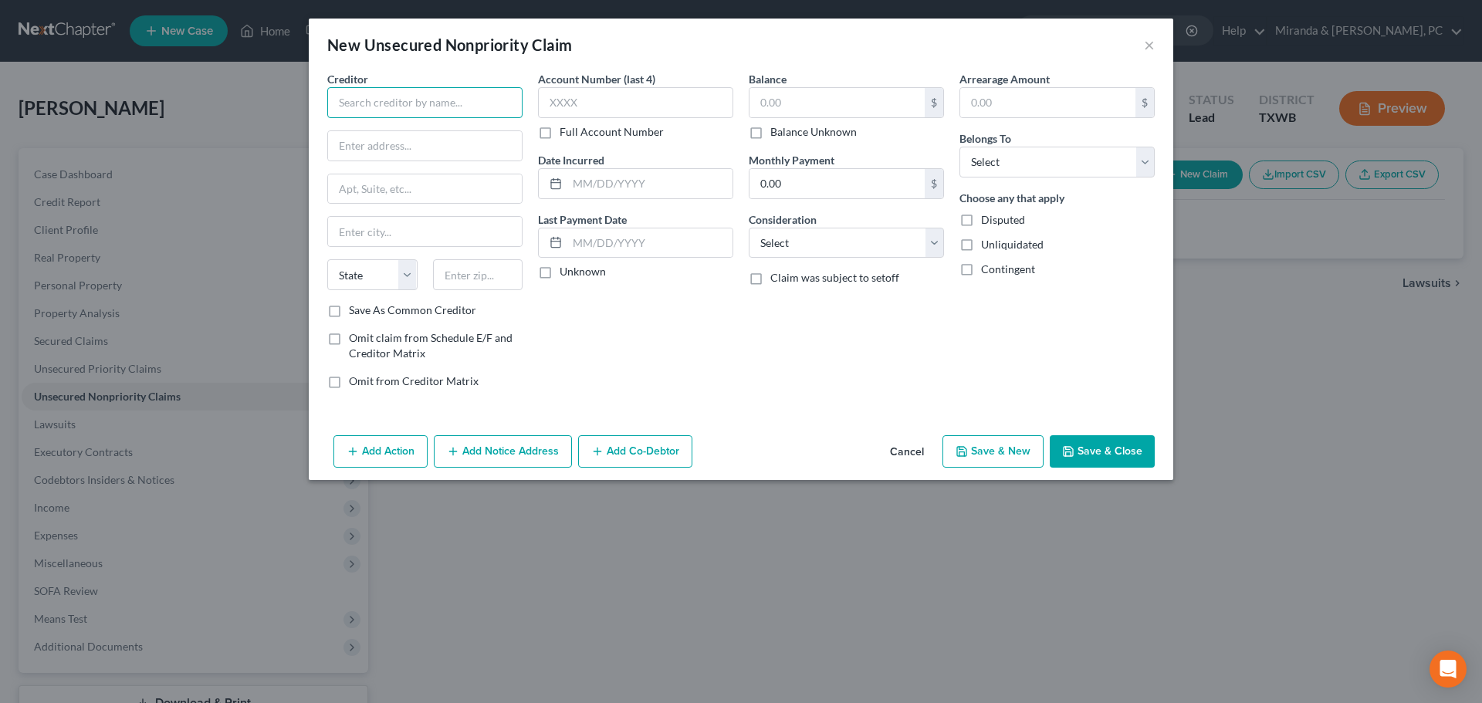
click at [431, 103] on input "text" at bounding box center [424, 102] width 195 height 31
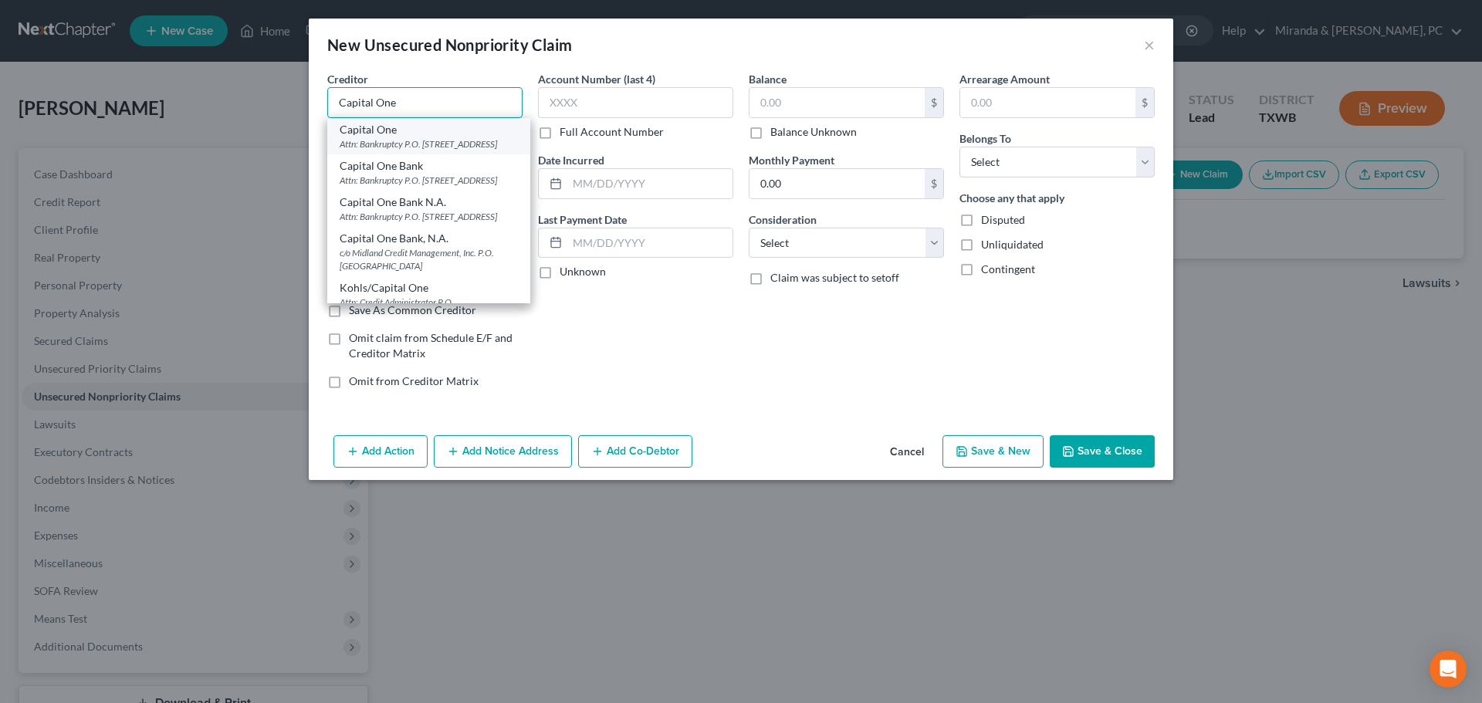
type input "Capital One"
click at [449, 144] on div "Attn: Bankruptcy P.O. [STREET_ADDRESS]" at bounding box center [429, 143] width 178 height 13
type input "Attn: Bankruptcy"
type input "P.O. Box 30285"
type input "[GEOGRAPHIC_DATA]"
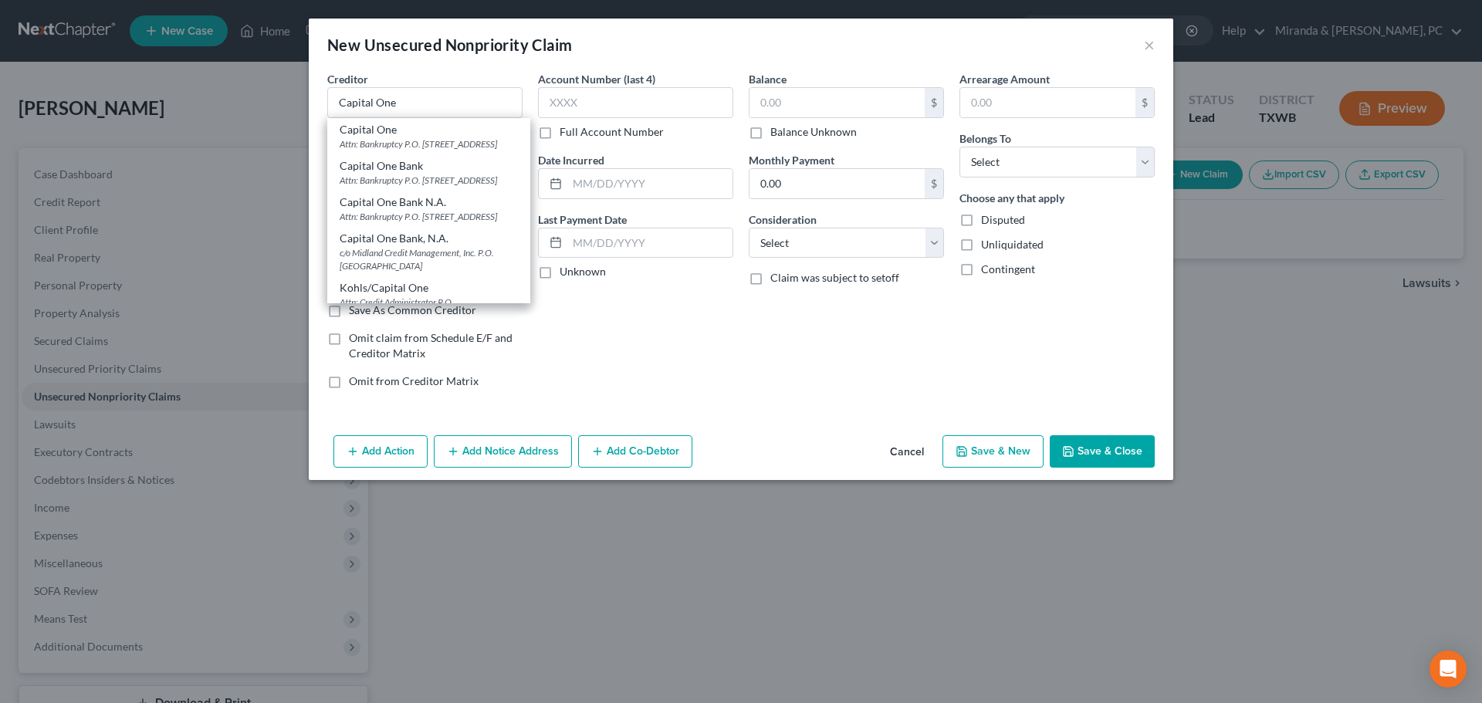
select select "46"
type input "84130"
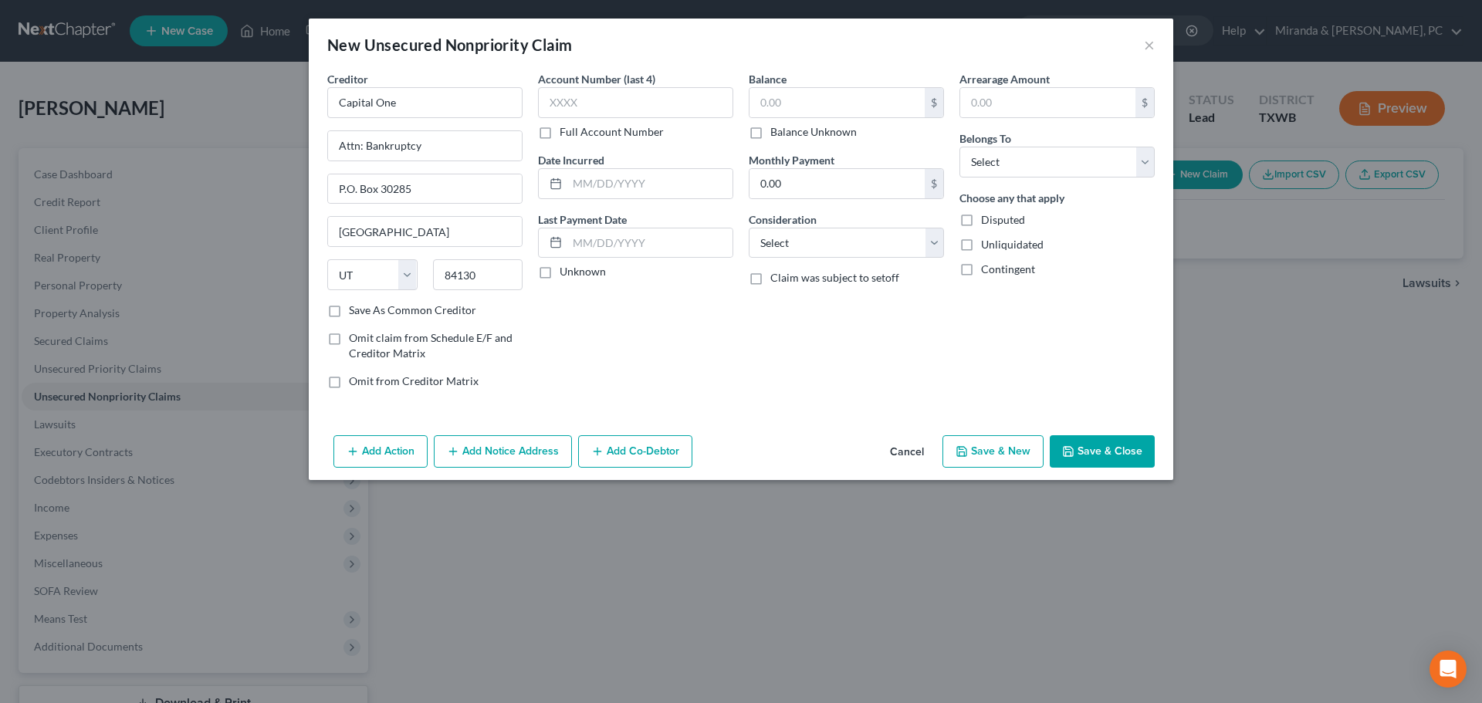
click at [713, 341] on div "Account Number (last 4) Full Account Number Date Incurred Last Payment Date Unk…" at bounding box center [635, 236] width 211 height 330
click at [572, 105] on input "text" at bounding box center [635, 102] width 195 height 31
type input "7488"
click at [823, 100] on input "text" at bounding box center [836, 102] width 175 height 29
type input "5,546"
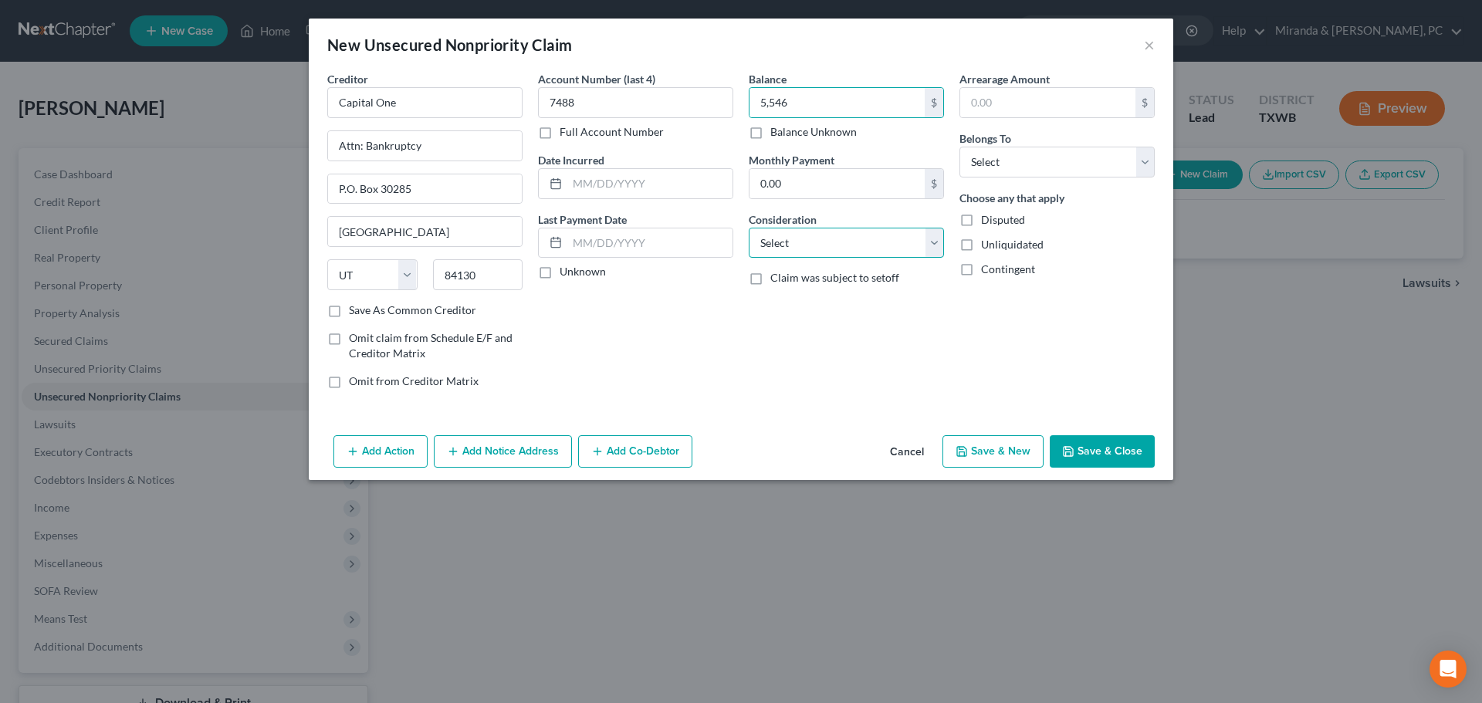
click at [817, 242] on select "Select Cable / Satellite Services Collection Agency Credit Card Debt Debt Couns…" at bounding box center [846, 243] width 195 height 31
select select "2"
click at [679, 351] on div "Account Number (last 4) 7488 Full Account Number Date Incurred Last Payment Dat…" at bounding box center [635, 236] width 211 height 330
click at [1056, 167] on select "Select Debtor 1 Only Debtor 2 Only Debtor 1 And Debtor 2 Only At Least One Of T…" at bounding box center [1056, 162] width 195 height 31
select select "0"
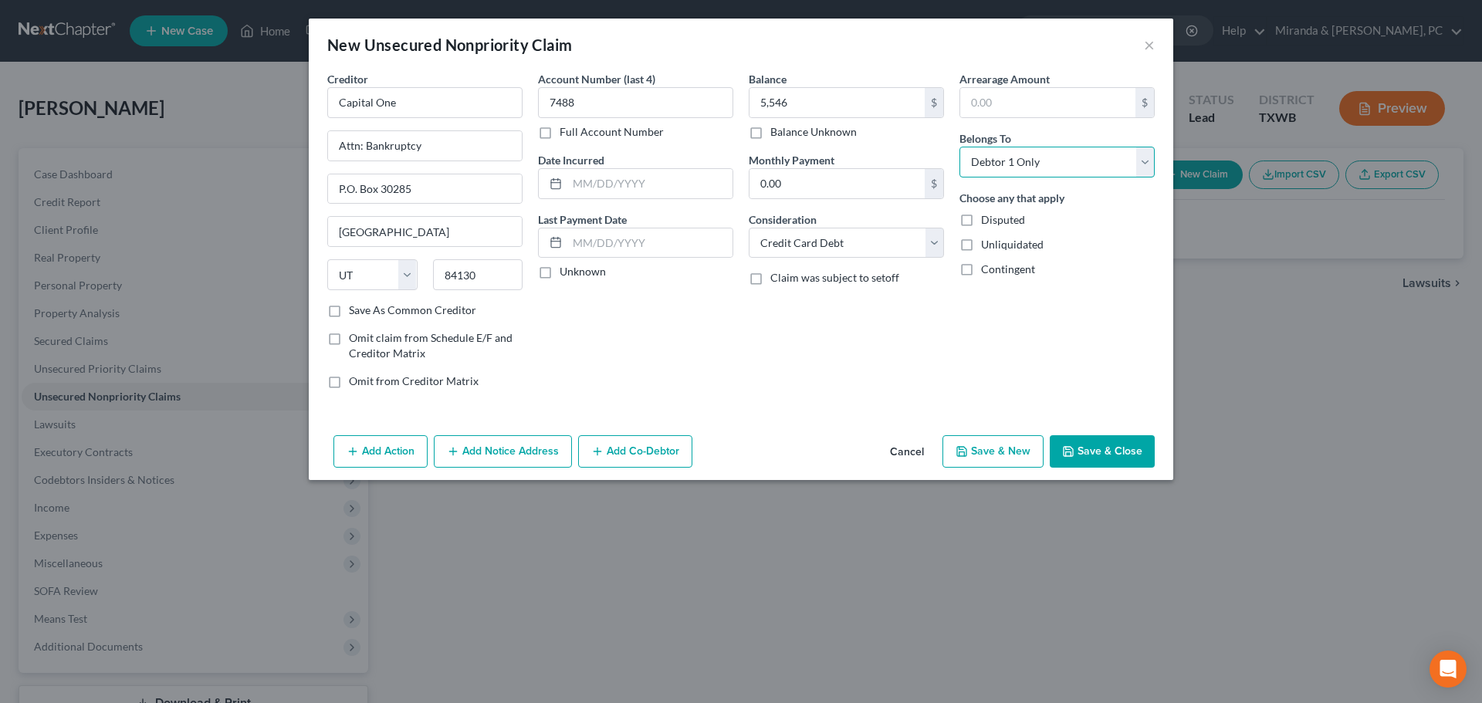
click at [959, 147] on select "Select Debtor 1 Only Debtor 2 Only Debtor 1 And Debtor 2 Only At Least One Of T…" at bounding box center [1056, 162] width 195 height 31
click at [940, 352] on div "Balance 5,546.00 $ Balance Unknown Balance Undetermined 5,546 $ Balance Unknown…" at bounding box center [846, 236] width 211 height 330
click at [1124, 442] on button "Save & Close" at bounding box center [1101, 451] width 105 height 32
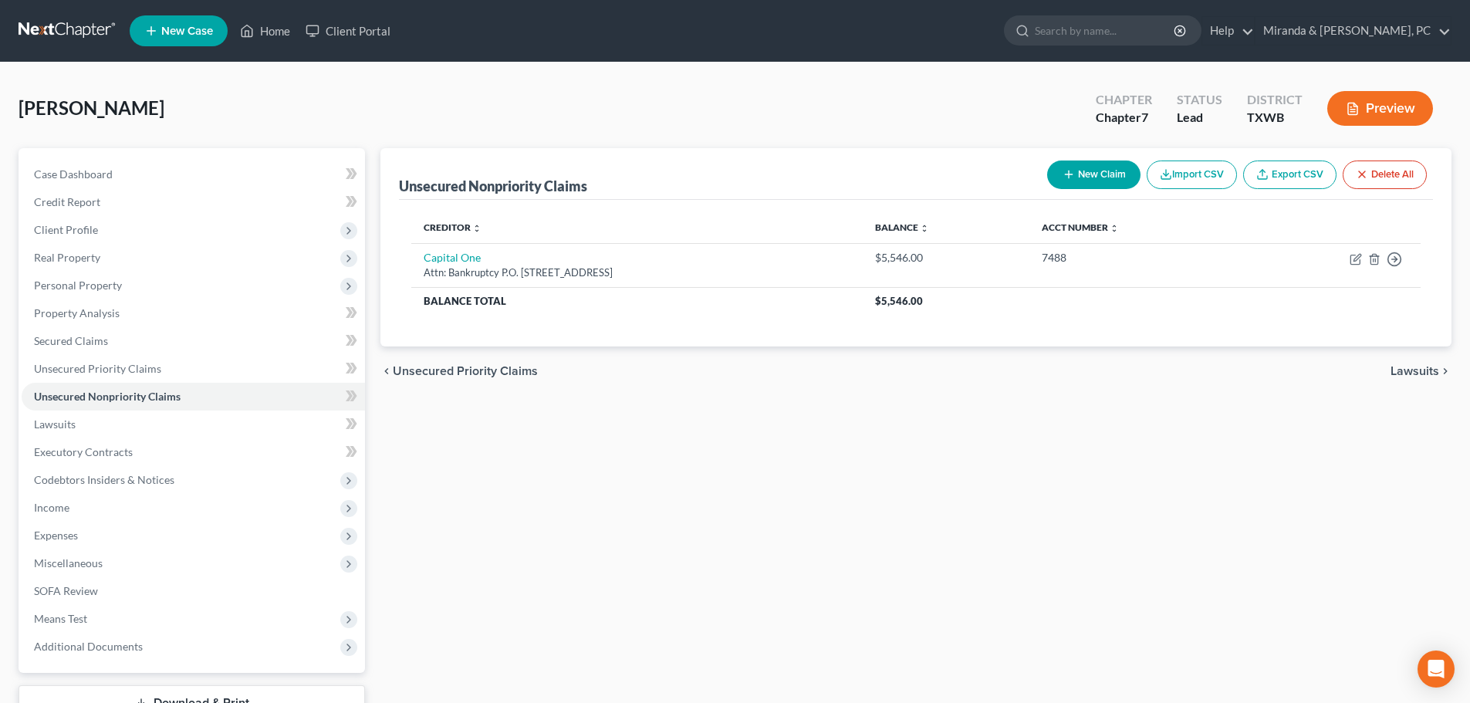
click at [1099, 169] on button "New Claim" at bounding box center [1093, 175] width 93 height 29
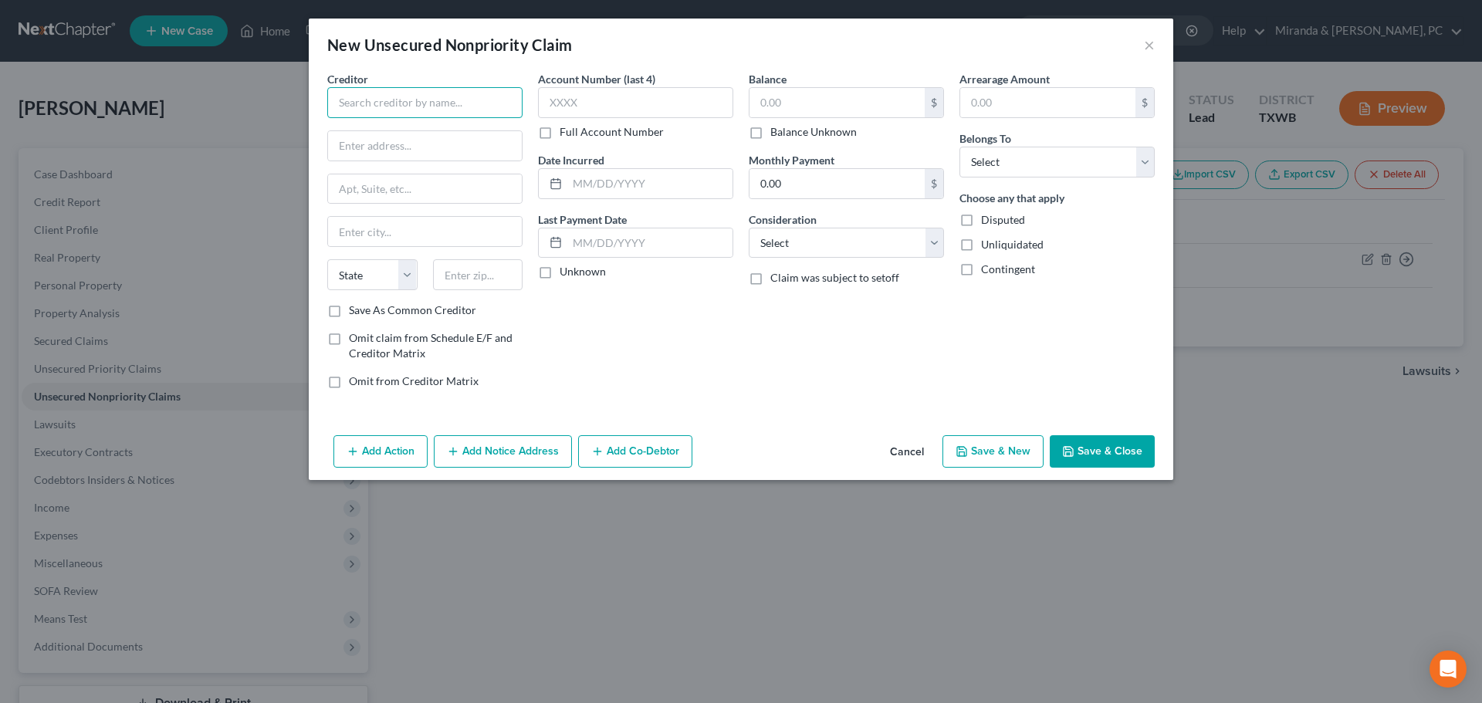
click at [383, 97] on input "text" at bounding box center [424, 102] width 195 height 31
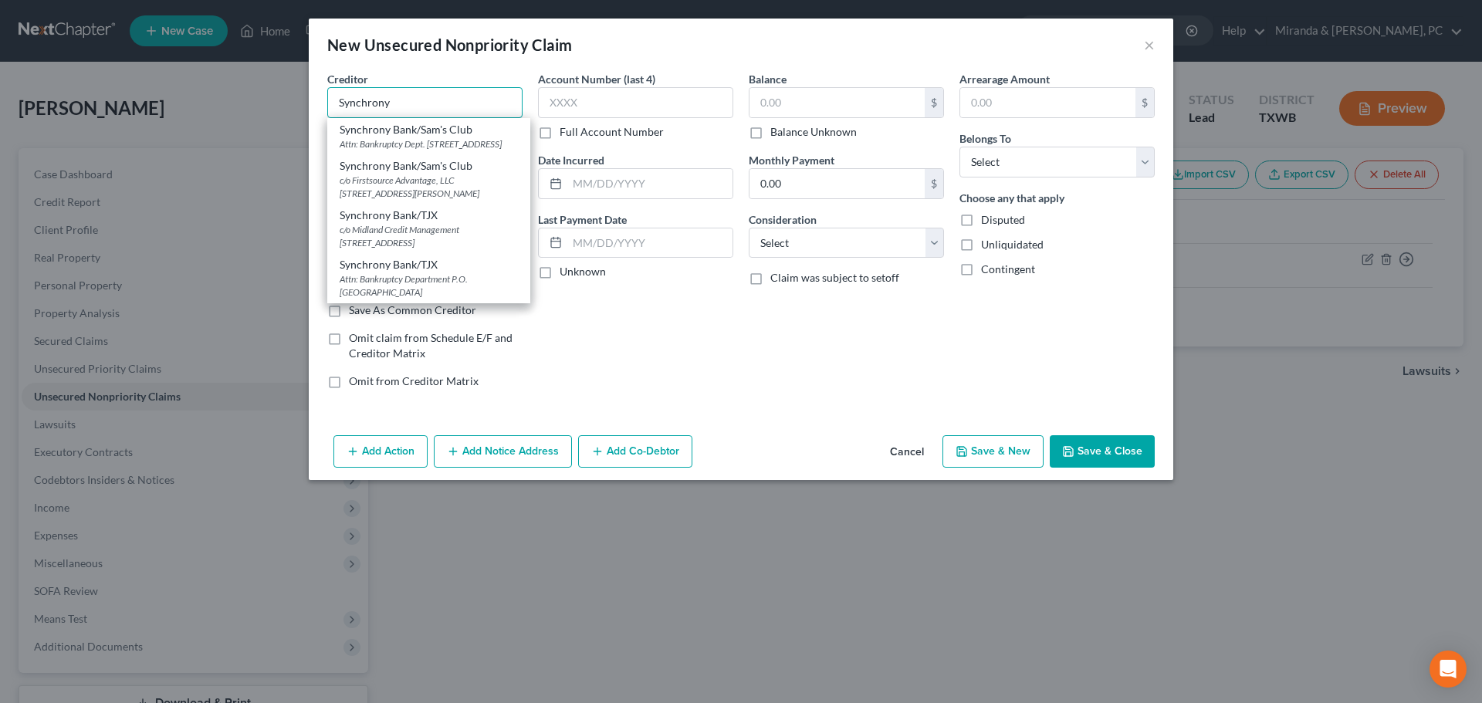
scroll to position [527, 0]
drag, startPoint x: 371, startPoint y: 101, endPoint x: 275, endPoint y: 96, distance: 96.6
click at [275, 96] on div "New Unsecured Nonpriority Claim × Creditor * Synchrony Sam's Club/ Synchrony Ba…" at bounding box center [741, 351] width 1482 height 703
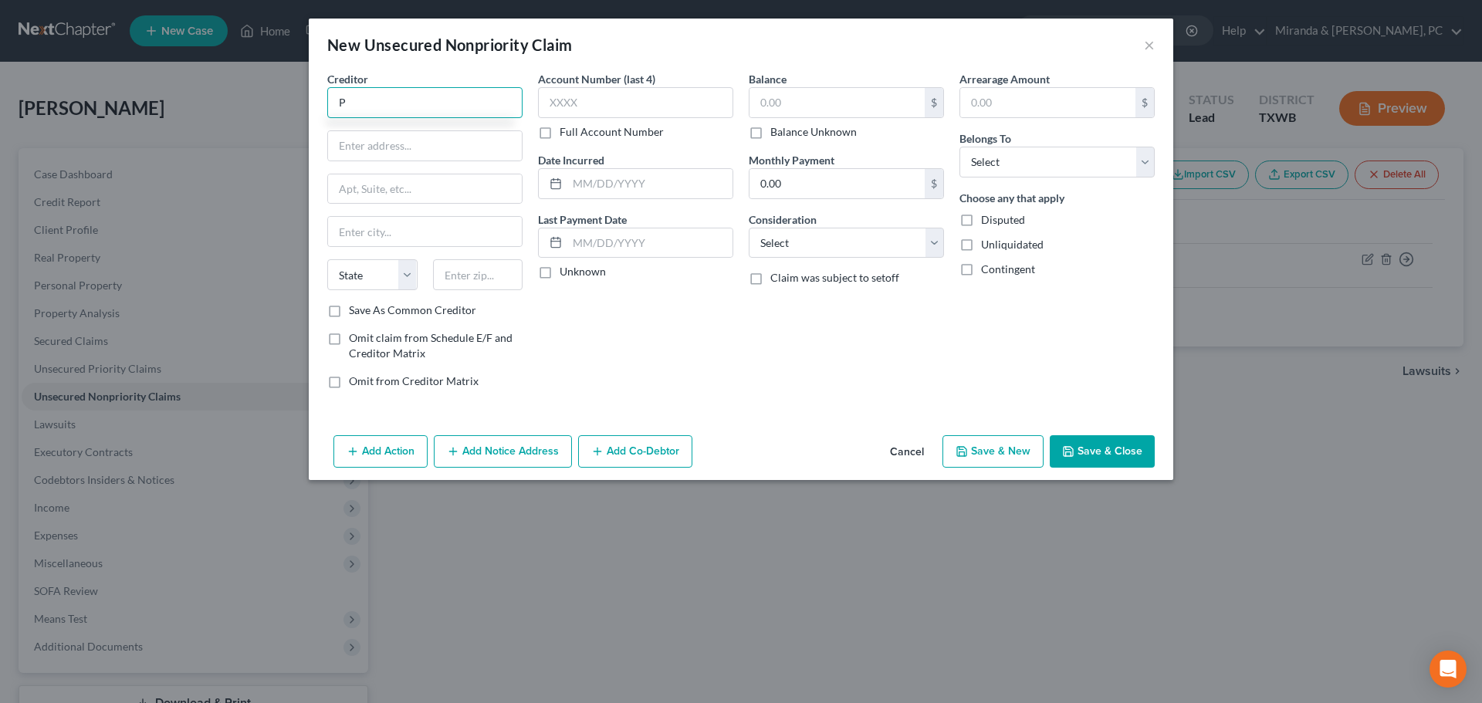
scroll to position [0, 0]
type input "P"
type input "Synchrony/PayPal Credit"
click at [589, 115] on input "text" at bounding box center [635, 102] width 195 height 31
type input "7760"
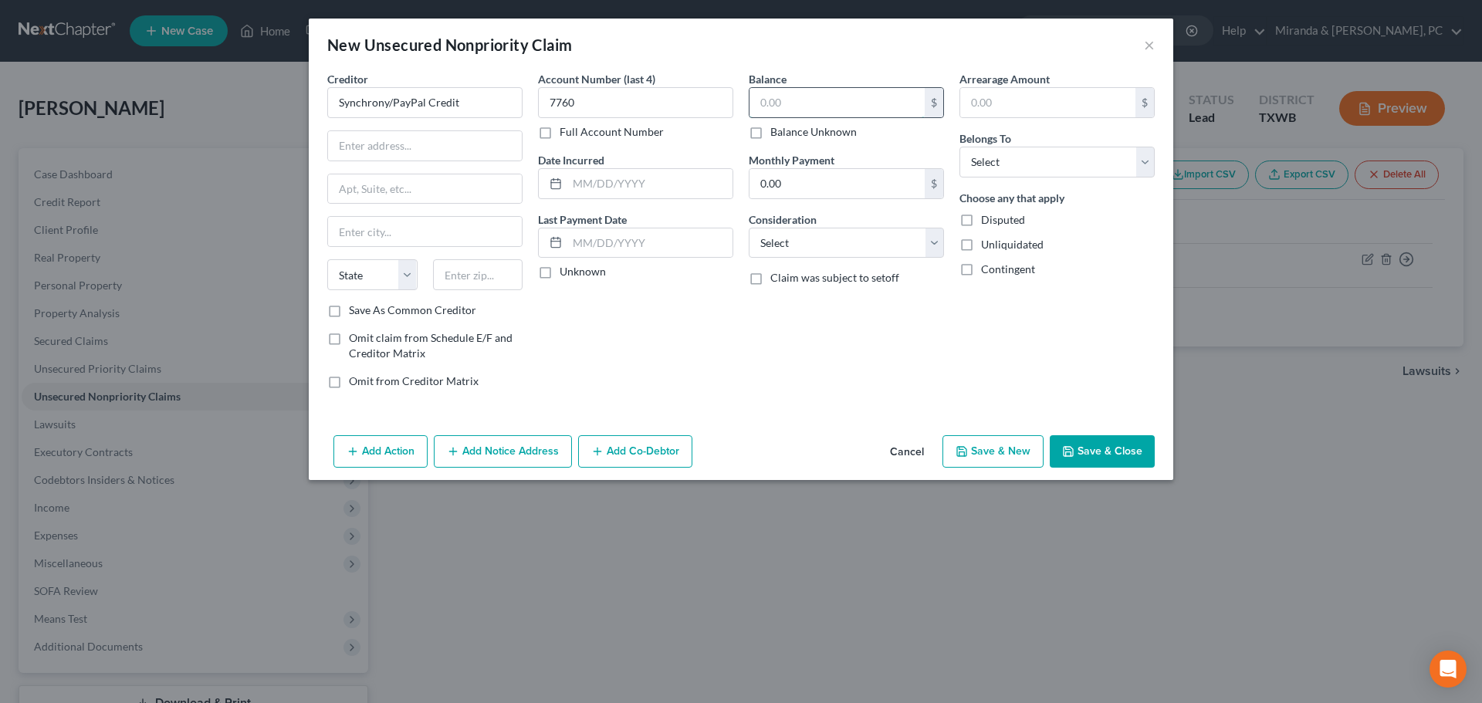
click at [787, 109] on input "text" at bounding box center [836, 102] width 175 height 29
type input "5,128"
click at [793, 233] on select "Select Cable / Satellite Services Collection Agency Credit Card Debt Debt Couns…" at bounding box center [846, 243] width 195 height 31
select select "2"
click at [671, 306] on div "Account Number (last 4) 7760 Full Account Number Date Incurred Last Payment Dat…" at bounding box center [635, 236] width 211 height 330
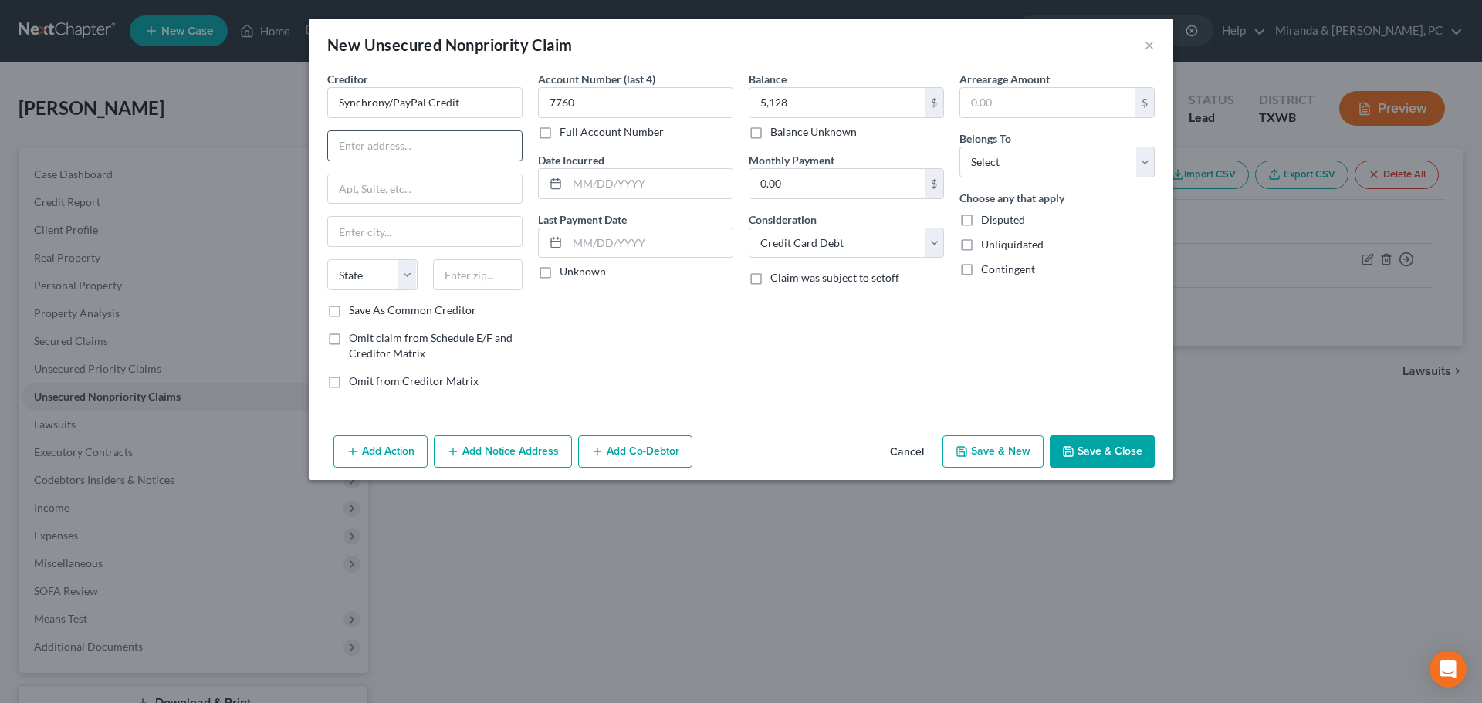
click at [350, 140] on input "text" at bounding box center [425, 145] width 194 height 29
click at [713, 360] on div "Account Number (last 4) 7760 Full Account Number Date Incurred Last Payment Dat…" at bounding box center [635, 236] width 211 height 330
click at [404, 157] on input "text" at bounding box center [425, 145] width 194 height 29
type input "Attn: Bankruptcy"
click at [391, 187] on input "text" at bounding box center [425, 188] width 194 height 29
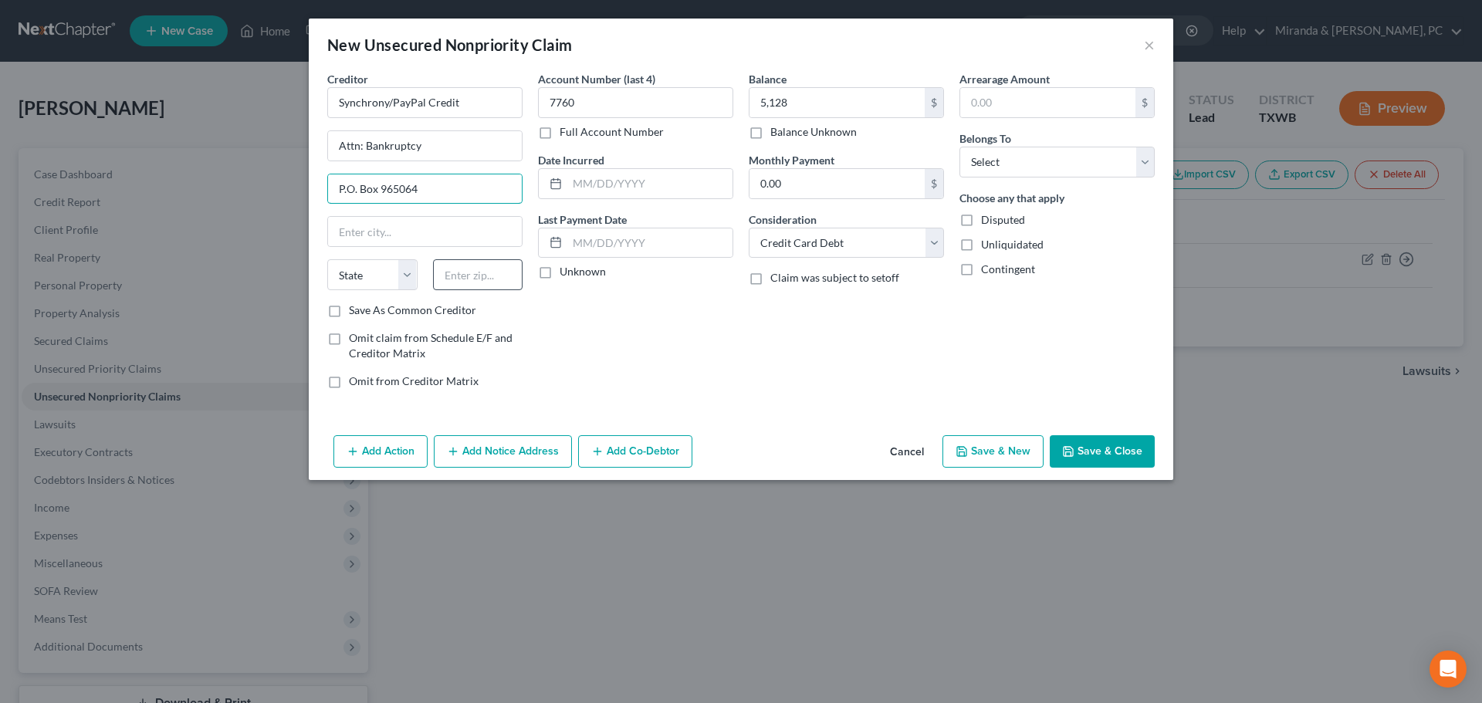
type input "P.O. Box 965064"
click at [457, 274] on input "text" at bounding box center [478, 274] width 90 height 31
type input "32896"
click at [860, 372] on div "Balance 5,128.00 $ Balance Unknown Balance Undetermined 5,128 $ Balance Unknown…" at bounding box center [846, 236] width 211 height 330
type input "Orlando"
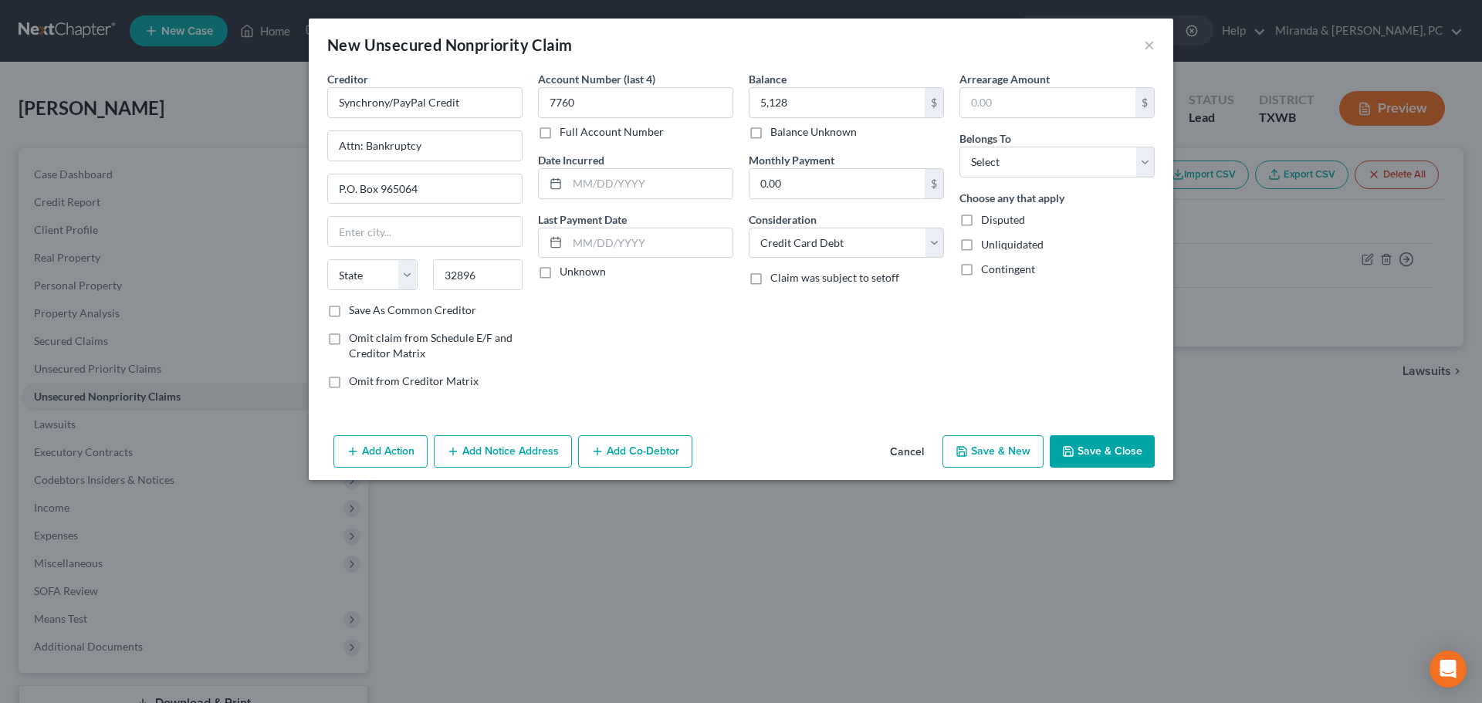
select select "9"
click at [1073, 167] on select "Select Debtor 1 Only Debtor 2 Only Debtor 1 And Debtor 2 Only At Least One Of T…" at bounding box center [1056, 162] width 195 height 31
select select "0"
click at [959, 147] on select "Select Debtor 1 Only Debtor 2 Only Debtor 1 And Debtor 2 Only At Least One Of T…" at bounding box center [1056, 162] width 195 height 31
click at [1110, 451] on button "Save & Close" at bounding box center [1101, 451] width 105 height 32
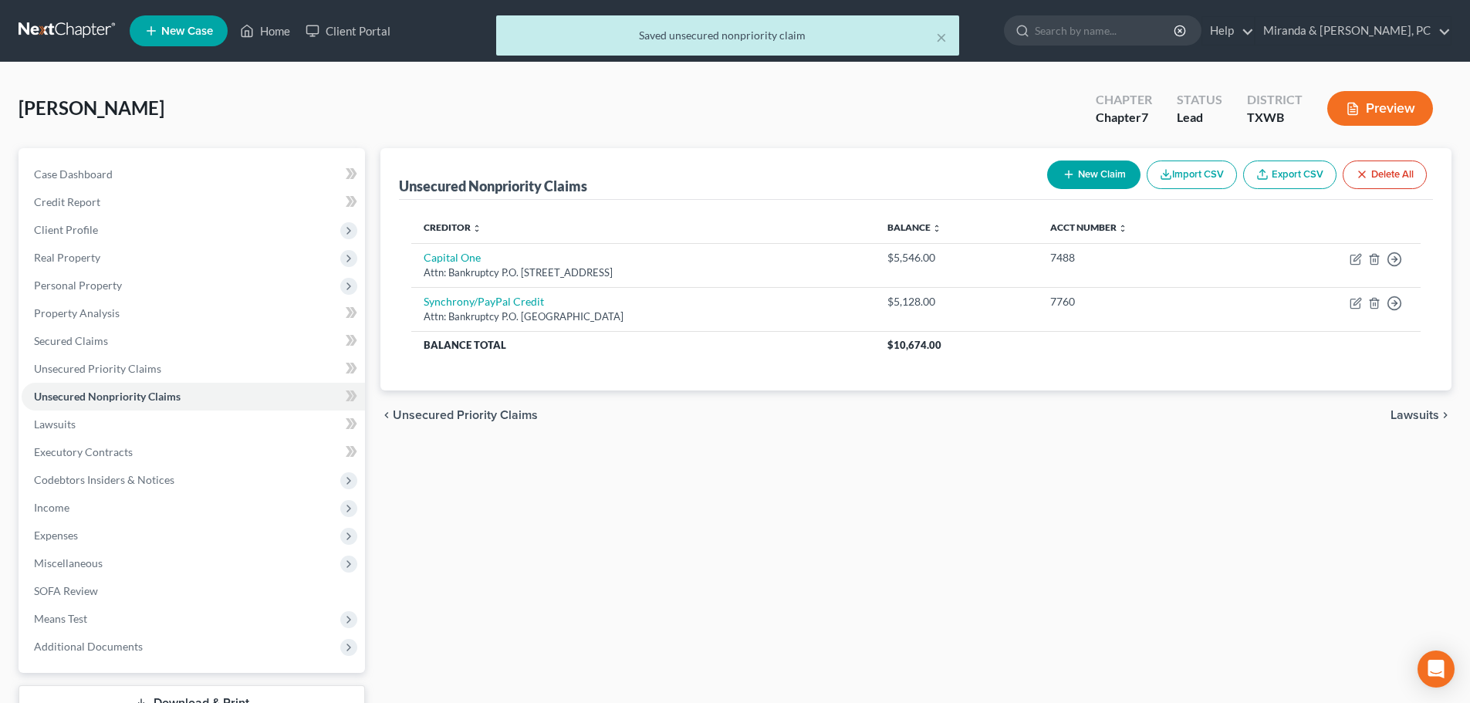
click at [1104, 168] on button "New Claim" at bounding box center [1093, 175] width 93 height 29
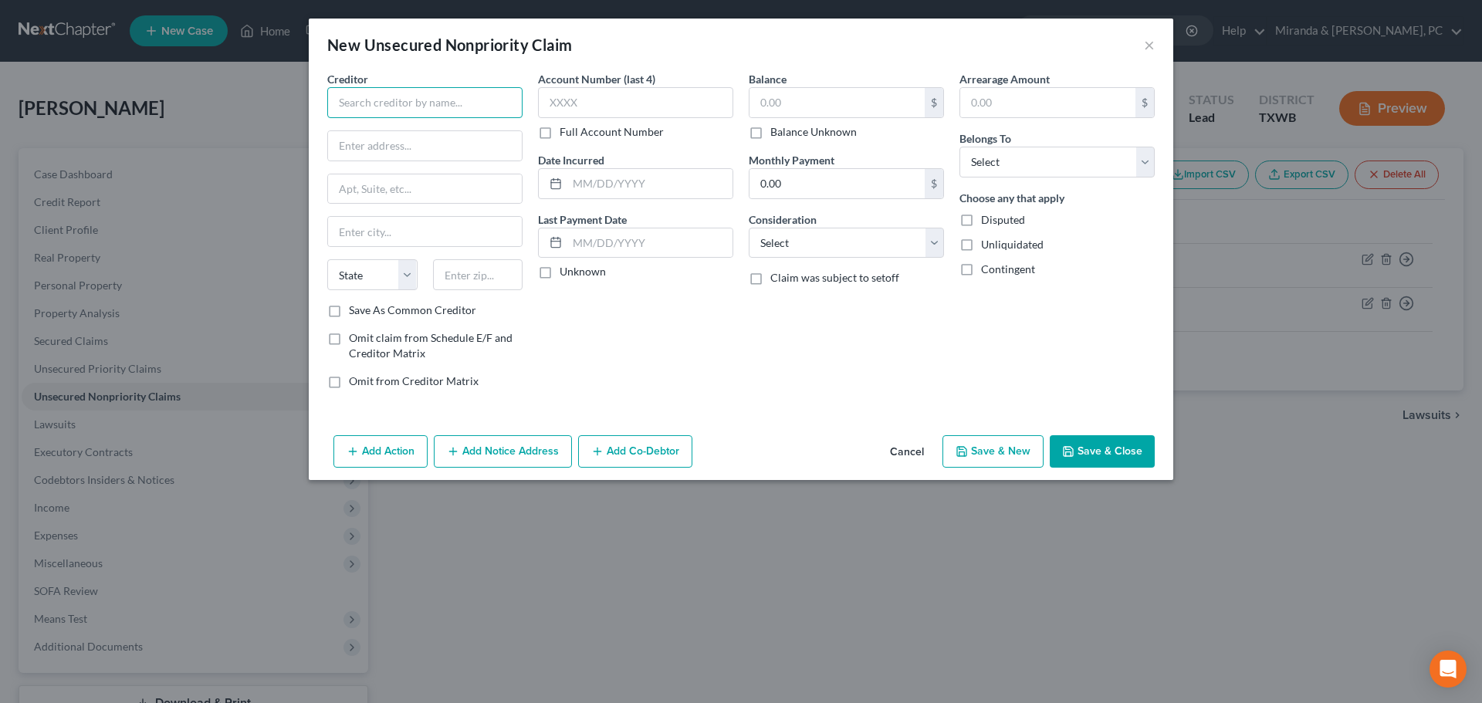
click at [380, 100] on input "text" at bounding box center [424, 102] width 195 height 31
type input "Synchrony/Care Credit"
click at [590, 103] on input "text" at bounding box center [635, 102] width 195 height 31
type input "3765"
click at [370, 143] on input "text" at bounding box center [425, 145] width 194 height 29
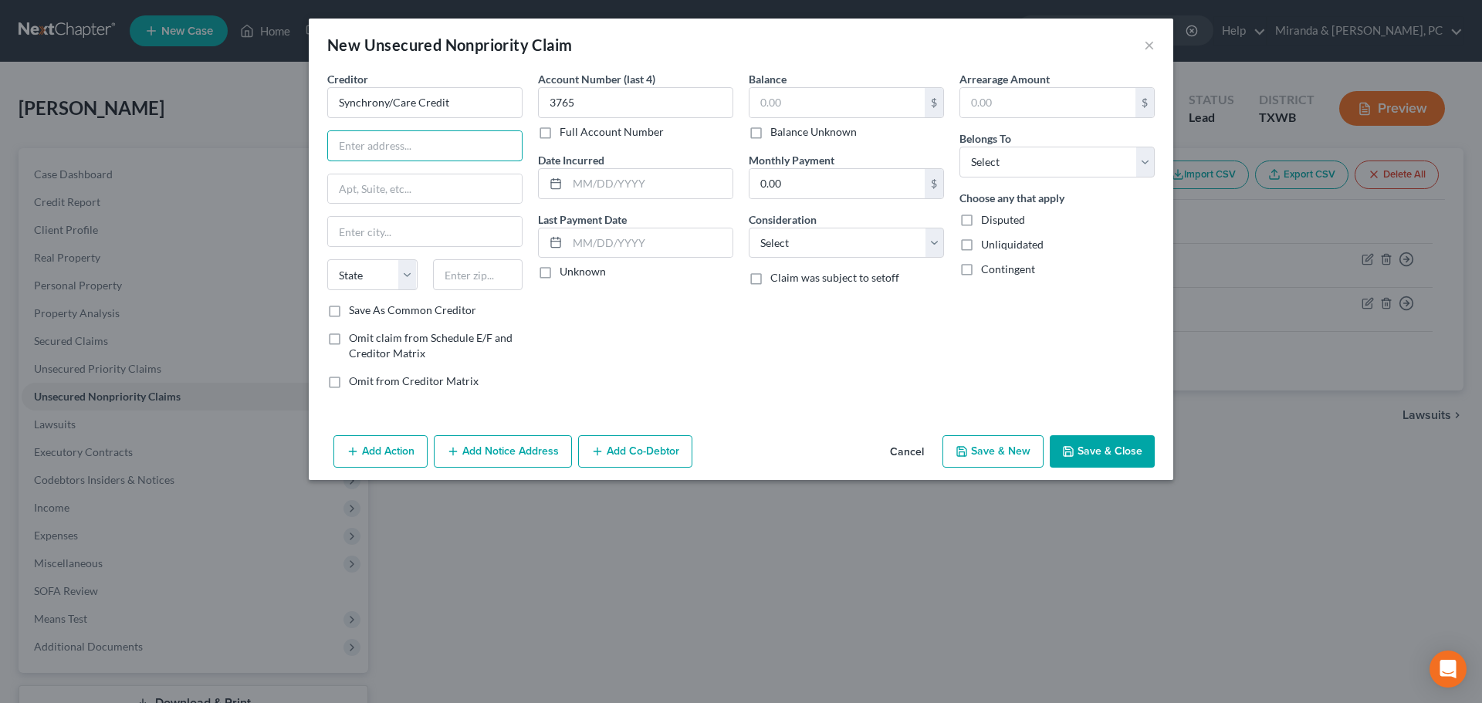
type input "Attn: Bankruptcy"
click at [401, 182] on input "text" at bounding box center [425, 188] width 194 height 29
type input "P.O. Box 965060"
click at [689, 364] on div "Account Number (last 4) 3765 Full Account Number Date Incurred Last Payment Dat…" at bounding box center [635, 236] width 211 height 330
click at [484, 270] on input "text" at bounding box center [478, 274] width 90 height 31
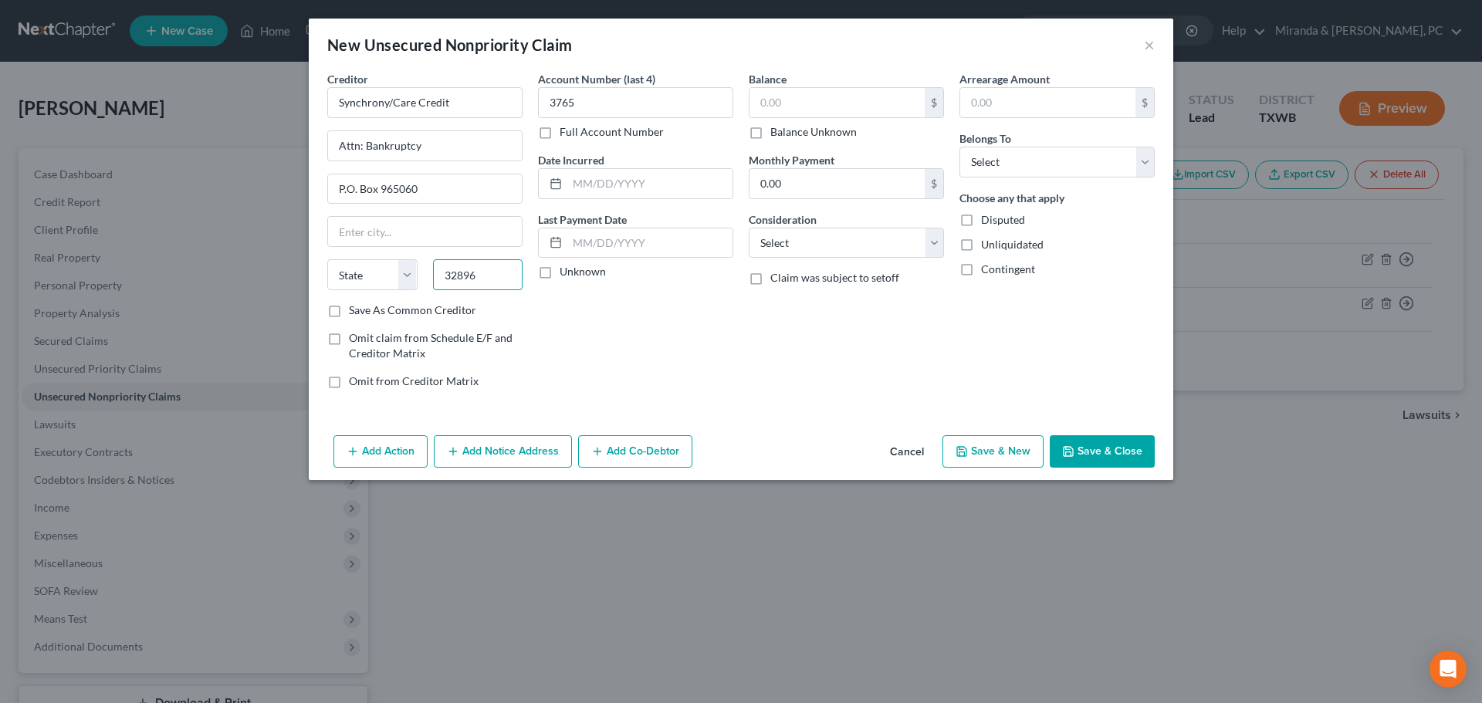
type input "32896"
click at [592, 332] on div "Account Number (last 4) 3765 Full Account Number Date Incurred Last Payment Dat…" at bounding box center [635, 236] width 211 height 330
type input "Orlando"
select select "9"
click at [832, 105] on input "text" at bounding box center [836, 102] width 175 height 29
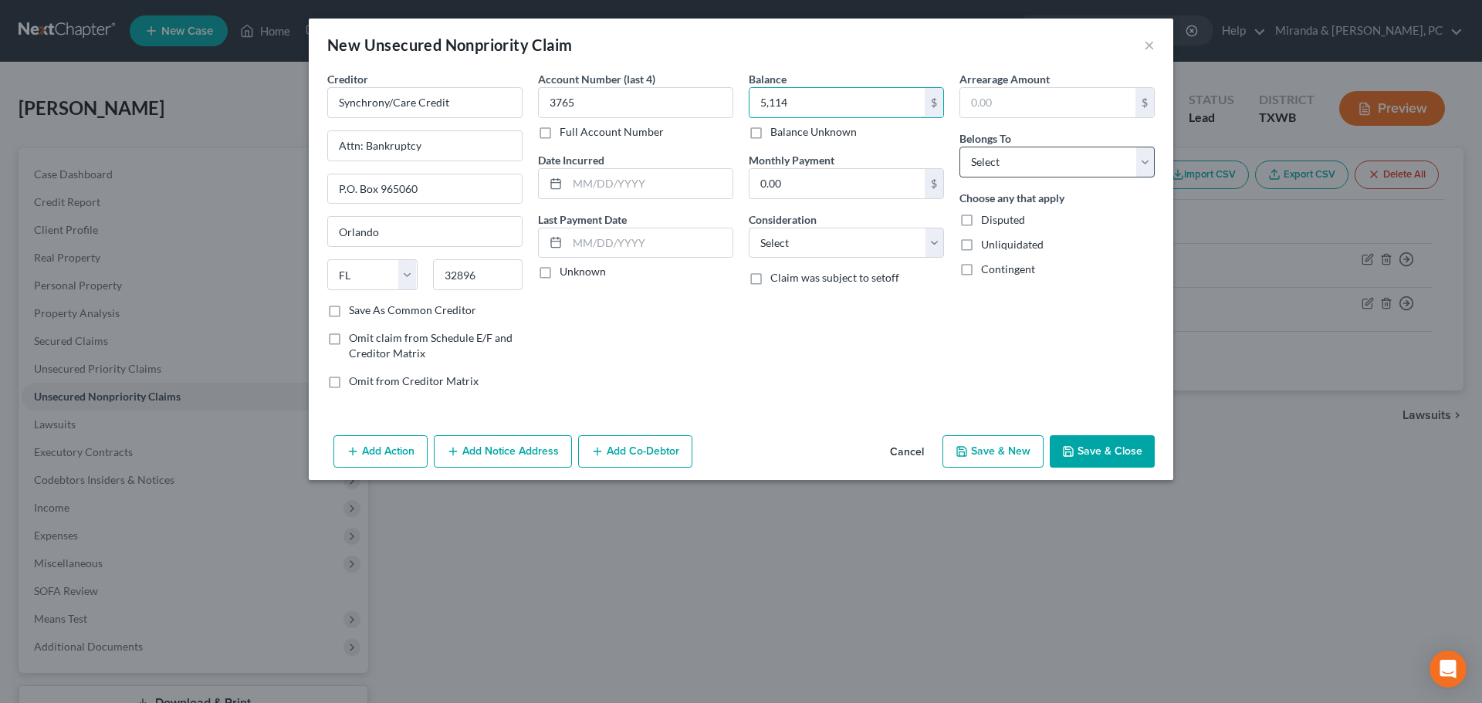
type input "5,114"
click at [1027, 148] on select "Select Debtor 1 Only Debtor 2 Only Debtor 1 And Debtor 2 Only At Least One Of T…" at bounding box center [1056, 162] width 195 height 31
select select "0"
click at [959, 147] on select "Select Debtor 1 Only Debtor 2 Only Debtor 1 And Debtor 2 Only At Least One Of T…" at bounding box center [1056, 162] width 195 height 31
click at [821, 252] on select "Select Cable / Satellite Services Collection Agency Credit Card Debt Debt Couns…" at bounding box center [846, 243] width 195 height 31
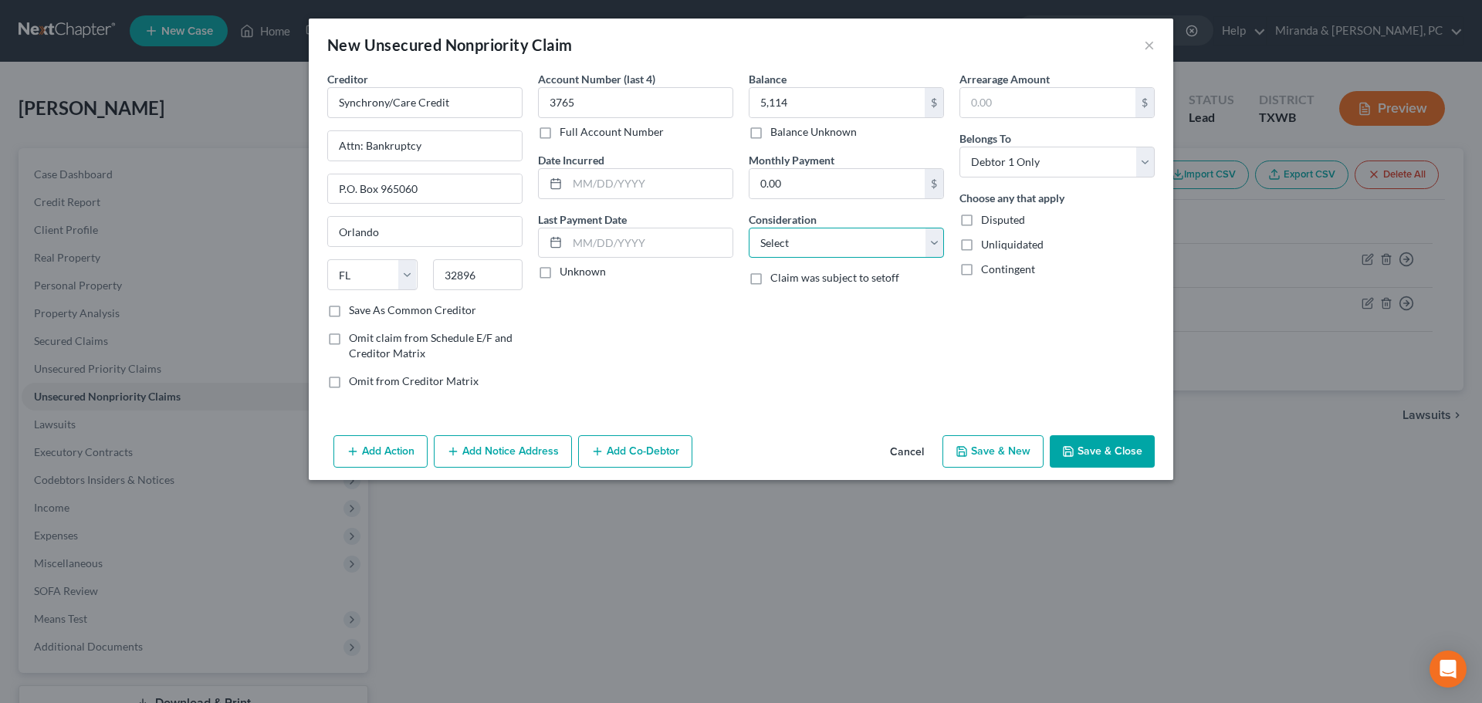
select select "2"
click at [1134, 333] on div "Arrearage Amount $ Belongs To * Select Debtor 1 Only Debtor 2 Only Debtor 1 And…" at bounding box center [1056, 236] width 211 height 330
click at [1119, 456] on button "Save & Close" at bounding box center [1101, 451] width 105 height 32
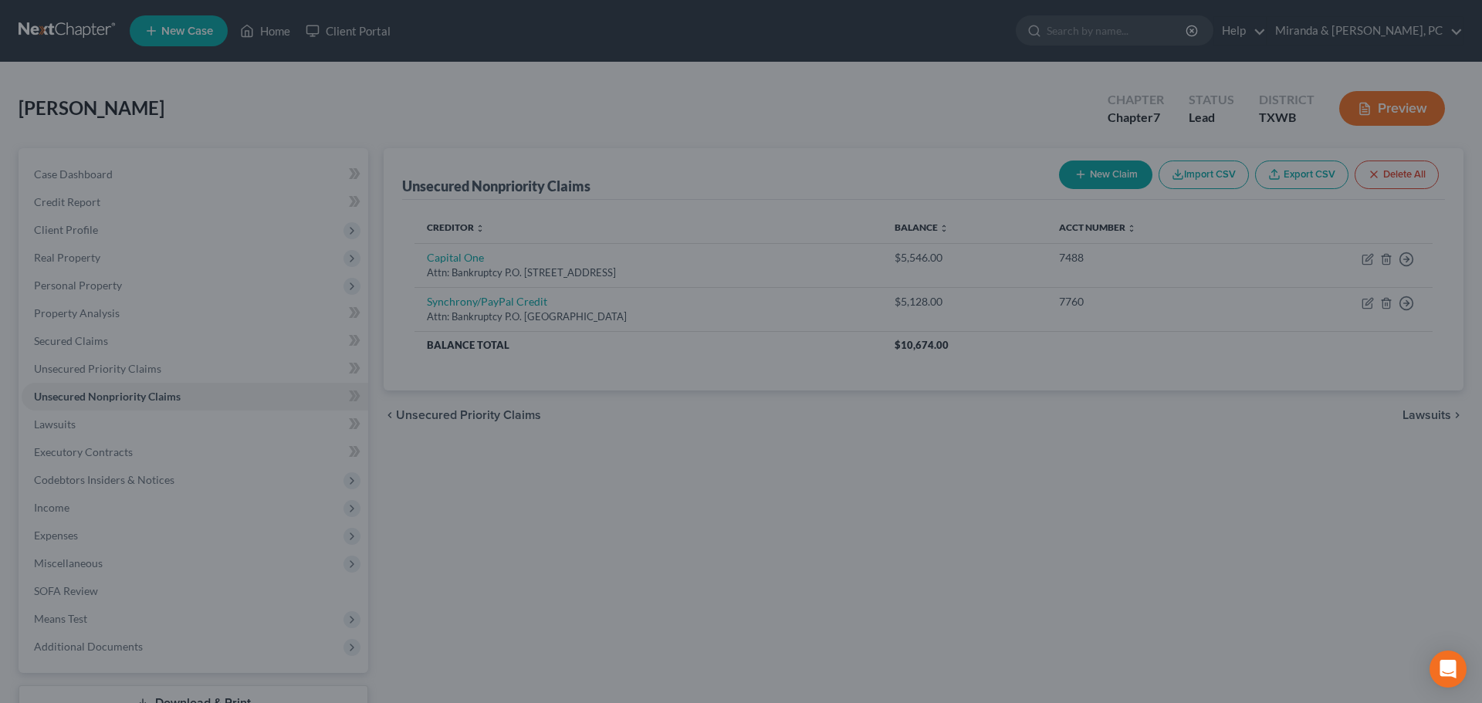
type input "5,114.00"
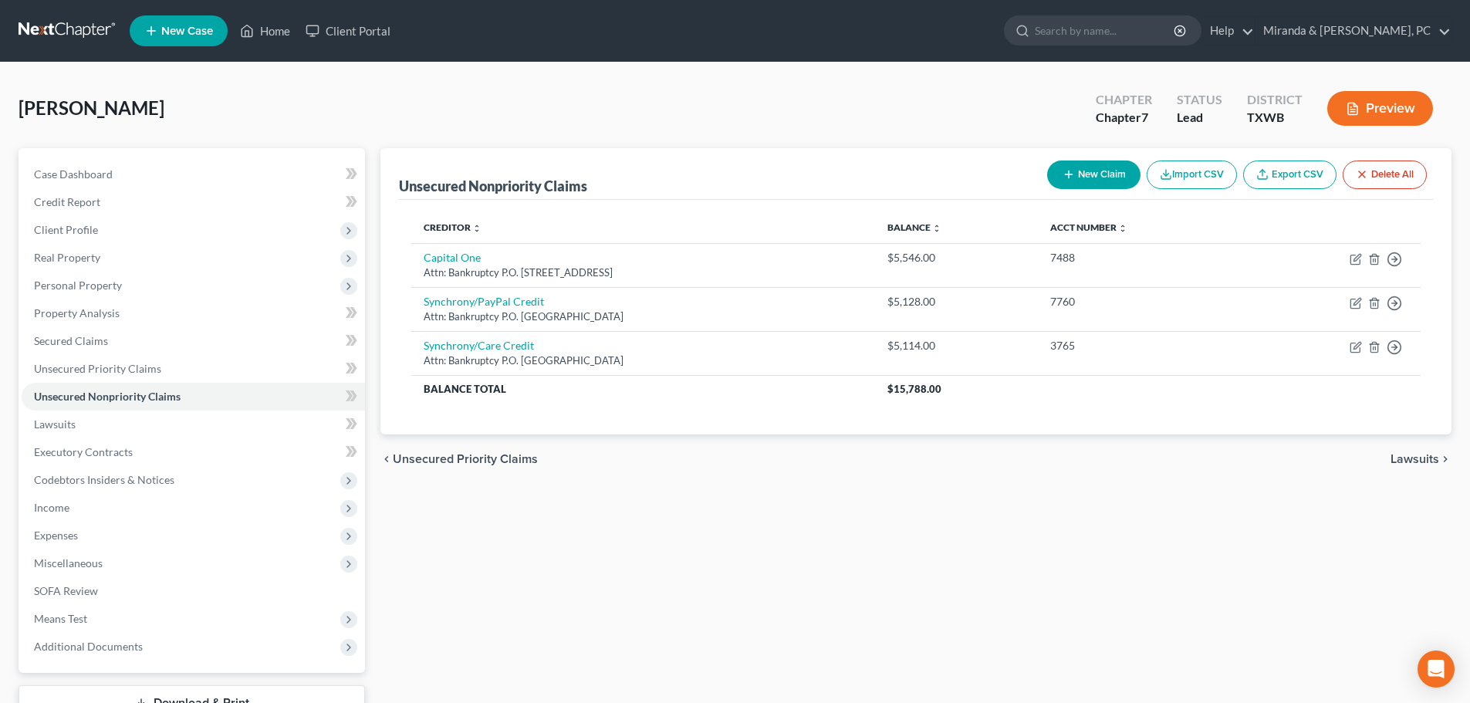
click at [1075, 177] on button "New Claim" at bounding box center [1093, 175] width 93 height 29
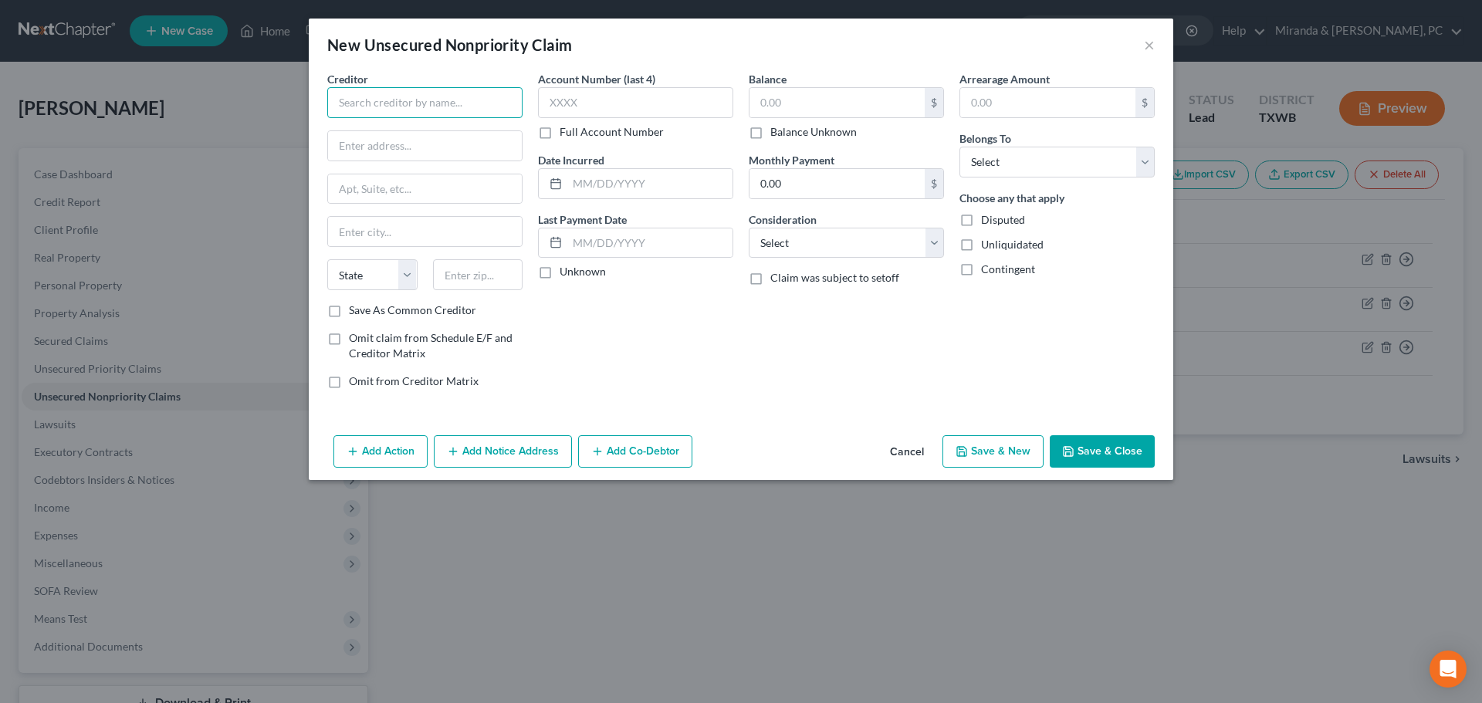
click at [412, 103] on input "text" at bounding box center [424, 102] width 195 height 31
type input "Republic Finance, LLC"
click at [763, 93] on input "text" at bounding box center [836, 102] width 175 height 29
type input "3,690"
click at [615, 104] on input "text" at bounding box center [635, 102] width 195 height 31
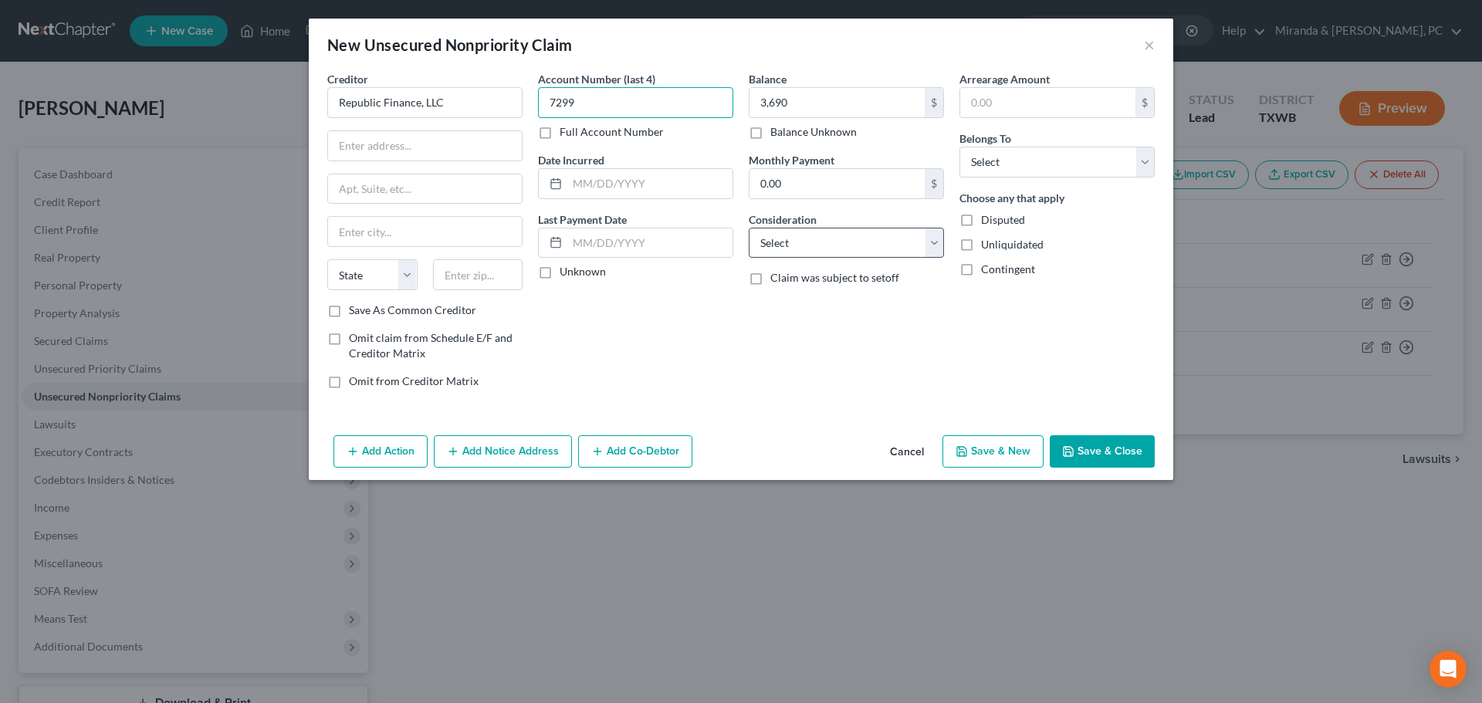
type input "7299"
click at [833, 242] on select "Select Cable / Satellite Services Collection Agency Credit Card Debt Debt Couns…" at bounding box center [846, 243] width 195 height 31
select select "10"
click at [749, 228] on select "Select Cable / Satellite Services Collection Agency Credit Card Debt Debt Couns…" at bounding box center [846, 243] width 195 height 31
click at [792, 367] on div "Balance 3,690.00 $ Balance Unknown Balance Undetermined 3,690 $ Balance Unknown…" at bounding box center [846, 236] width 211 height 330
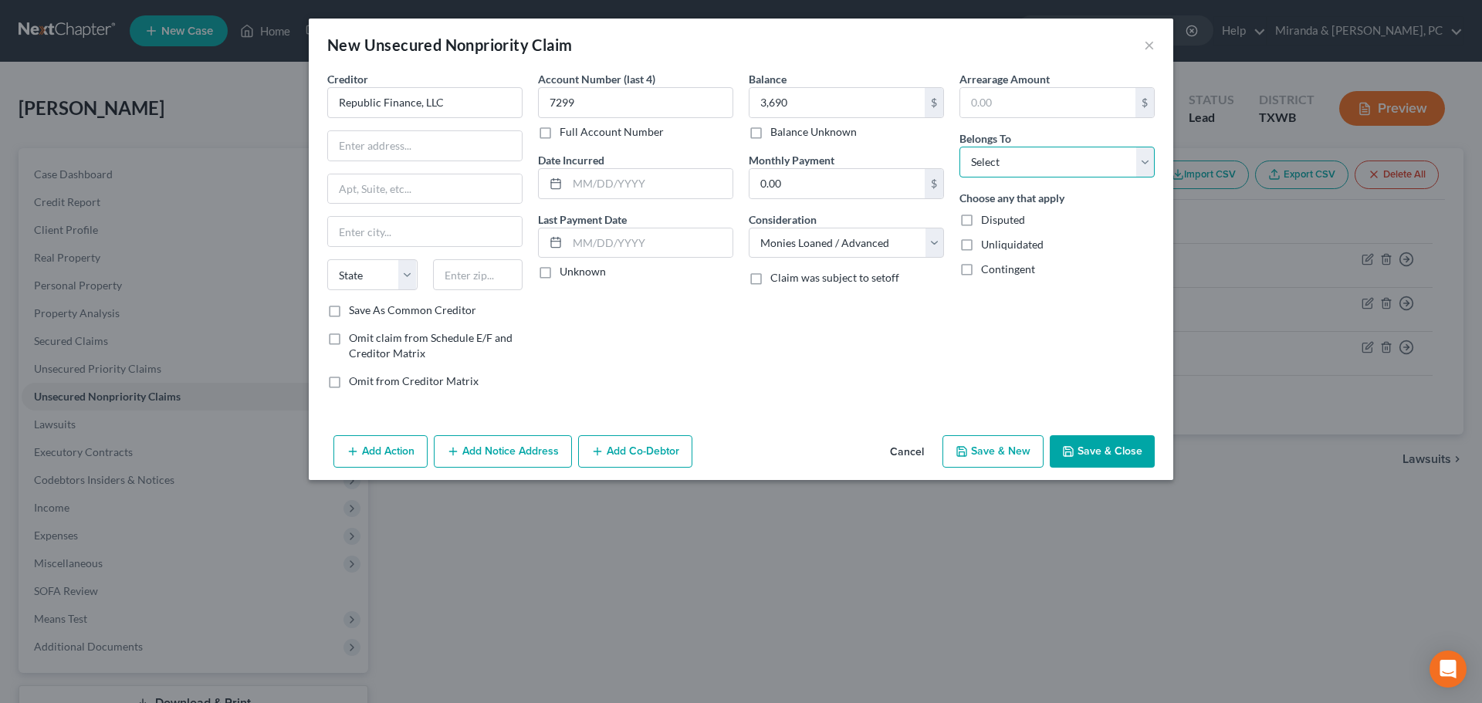
click at [1051, 147] on select "Select Debtor 1 Only Debtor 2 Only Debtor 1 And Debtor 2 Only At Least One Of T…" at bounding box center [1056, 162] width 195 height 31
select select "0"
click at [959, 147] on select "Select Debtor 1 Only Debtor 2 Only Debtor 1 And Debtor 2 Only At Least One Of T…" at bounding box center [1056, 162] width 195 height 31
click at [1121, 452] on button "Save & Close" at bounding box center [1101, 451] width 105 height 32
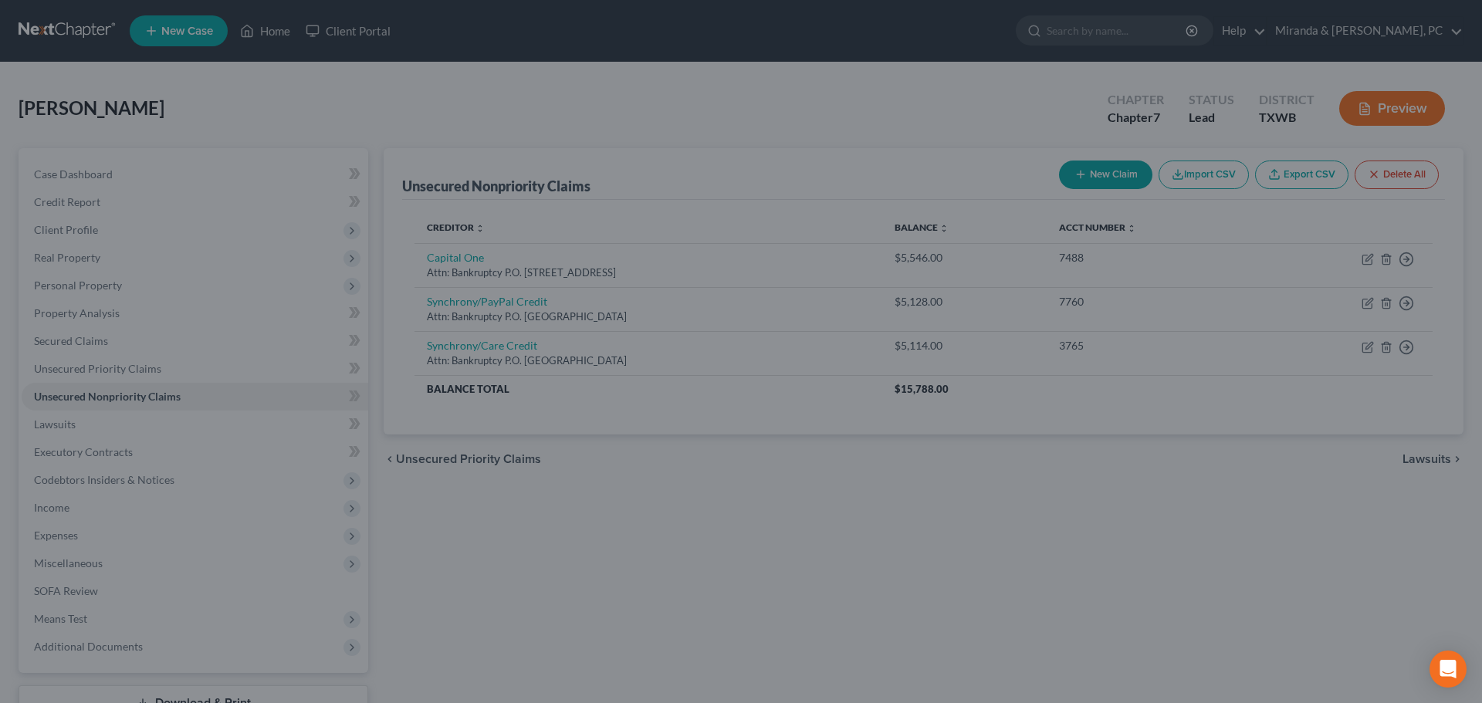
type input "3,690.00"
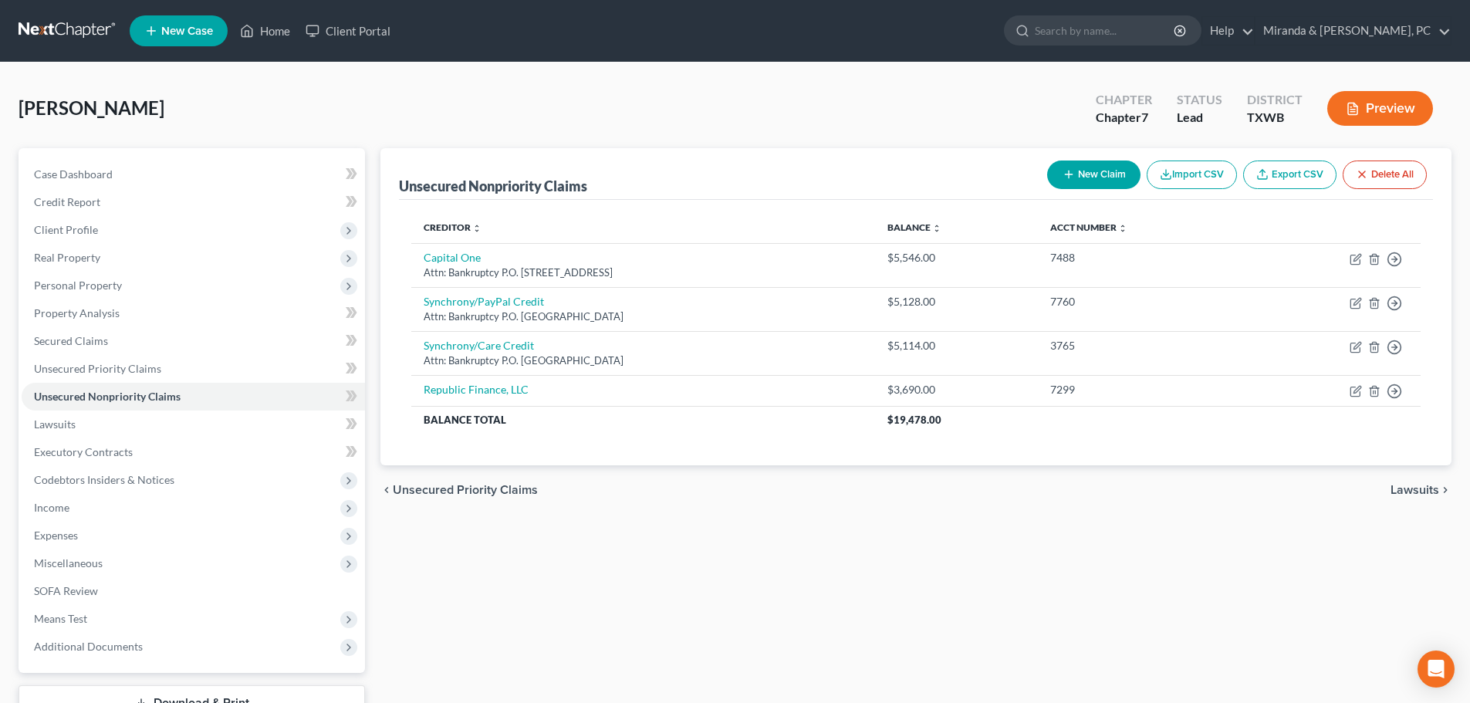
click at [1065, 174] on line "button" at bounding box center [1068, 174] width 7 height 0
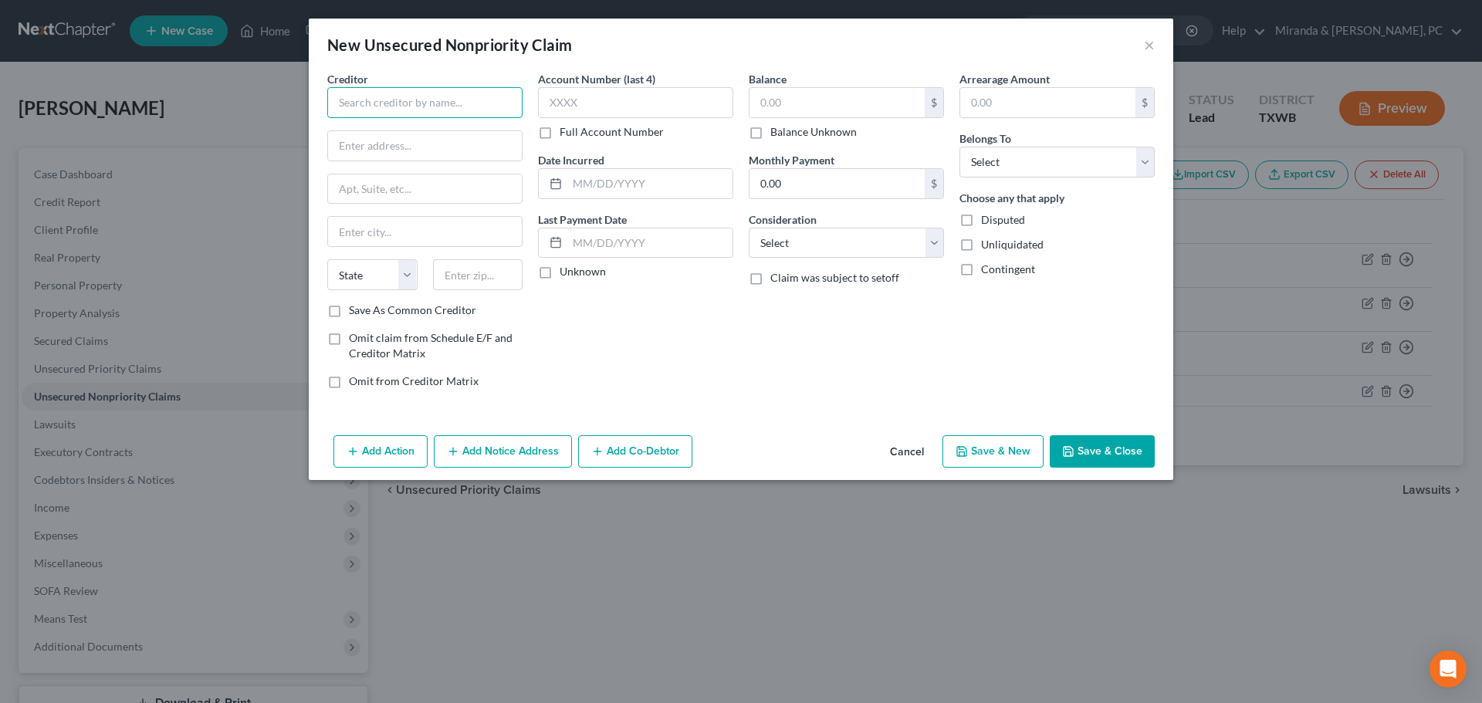
click at [424, 103] on input "text" at bounding box center [424, 102] width 195 height 31
type input "Western Shamrock Corporation"
click at [425, 133] on input "text" at bounding box center [425, 145] width 194 height 29
type input "Attn: Bankruptcy"
click at [404, 191] on input "text" at bounding box center [425, 188] width 194 height 29
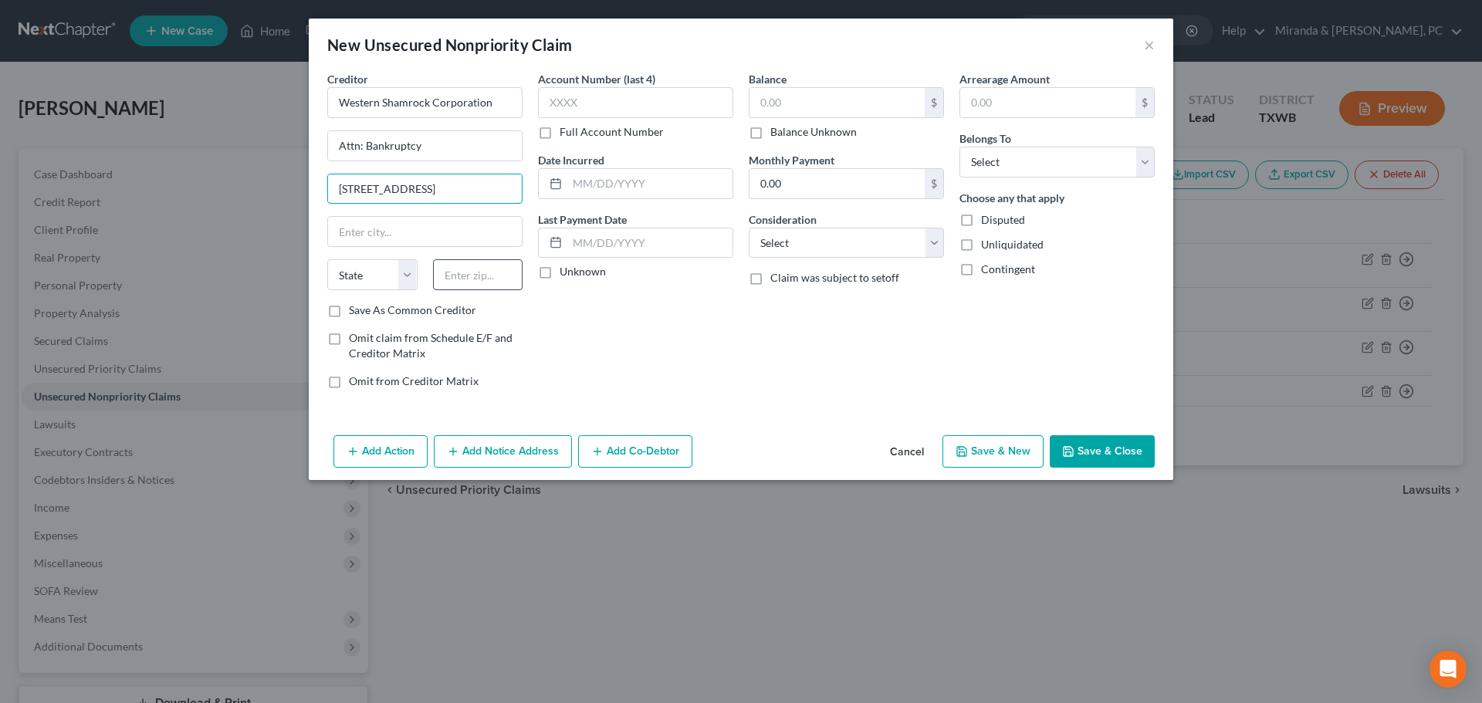
type input "[STREET_ADDRESS]"
click at [498, 265] on input "text" at bounding box center [478, 274] width 90 height 31
type input "76903"
click at [671, 365] on div "Account Number (last 4) Full Account Number Date Incurred Last Payment Date Unk…" at bounding box center [635, 236] width 211 height 330
type input "San [PERSON_NAME]"
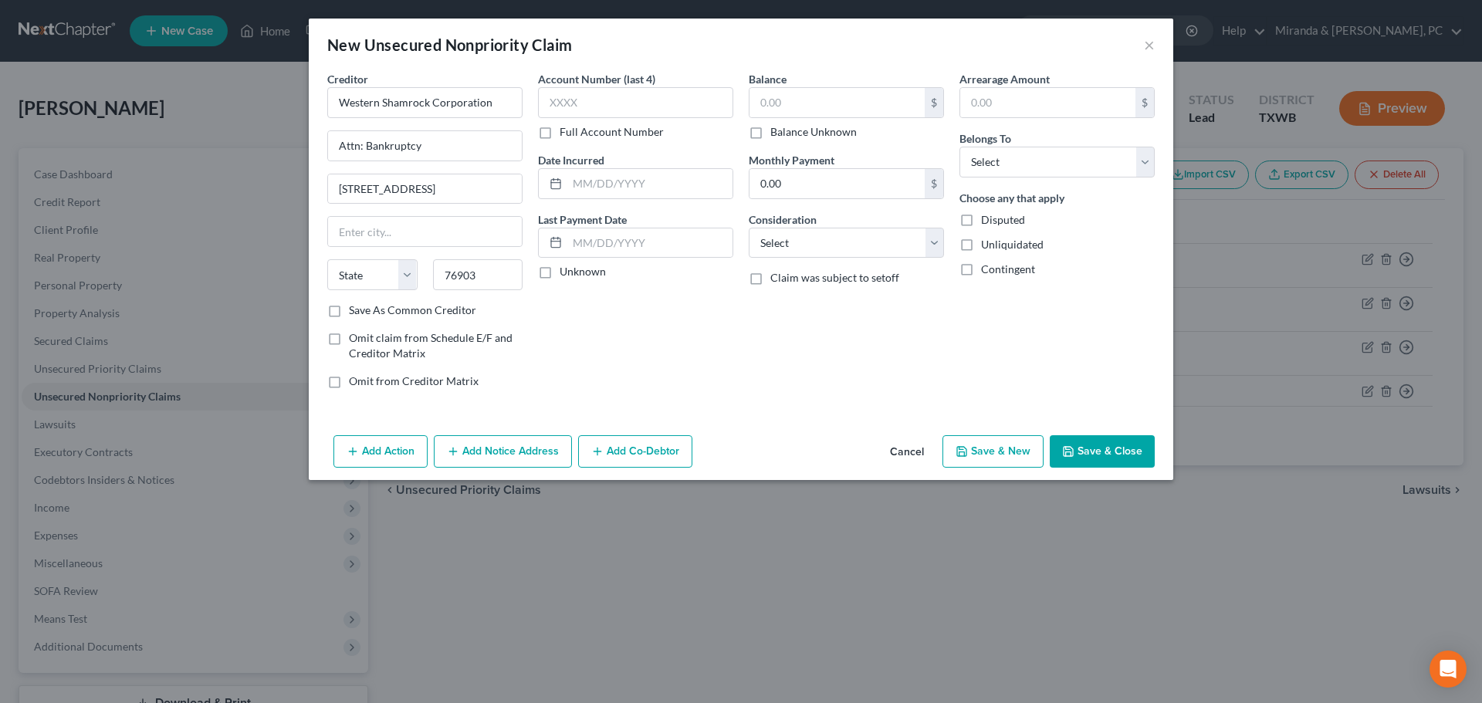
select select "45"
click at [629, 96] on input "text" at bounding box center [635, 102] width 195 height 31
type input "Z001"
click at [796, 106] on input "text" at bounding box center [836, 102] width 175 height 29
type input "2,041"
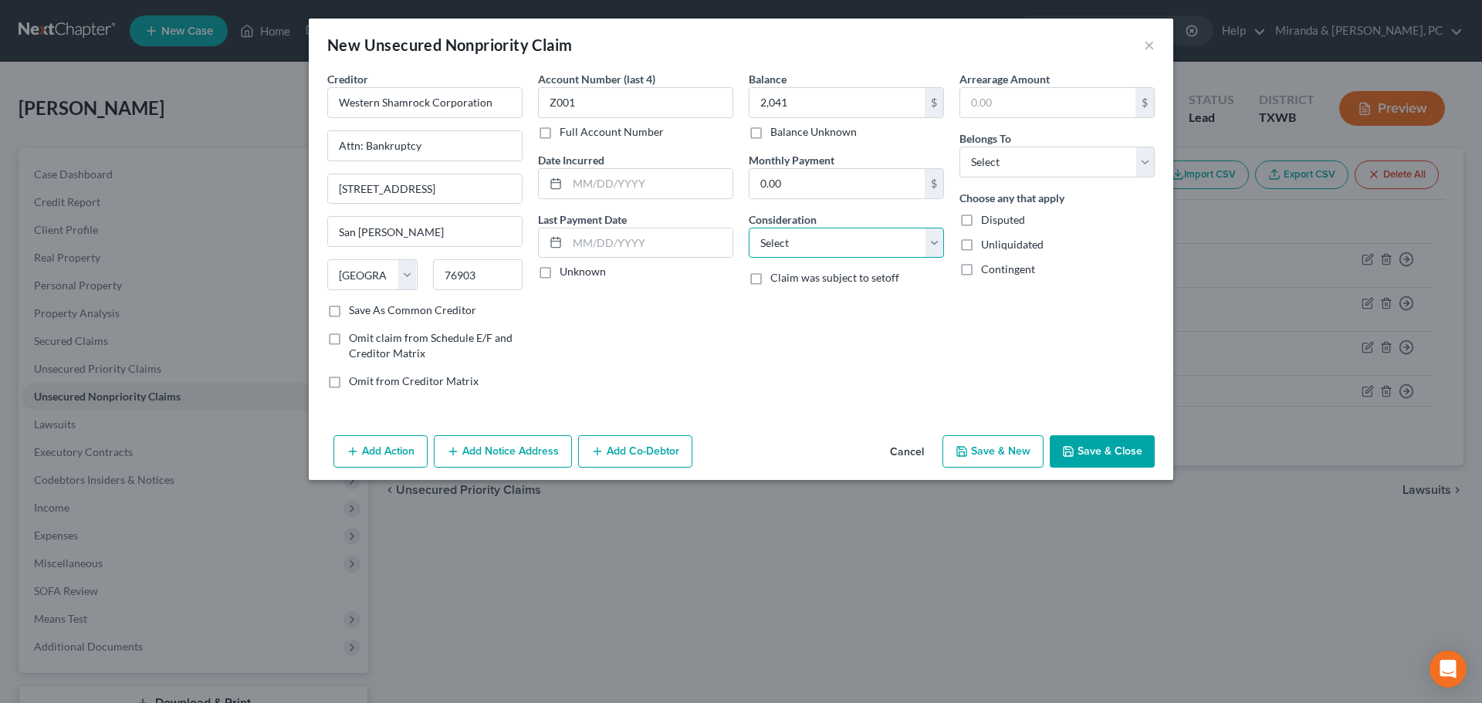
click at [823, 242] on select "Select Cable / Satellite Services Collection Agency Credit Card Debt Debt Couns…" at bounding box center [846, 243] width 195 height 31
select select "10"
click at [1029, 160] on select "Select Debtor 1 Only Debtor 2 Only Debtor 1 And Debtor 2 Only At Least One Of T…" at bounding box center [1056, 162] width 195 height 31
select select "0"
click at [959, 147] on select "Select Debtor 1 Only Debtor 2 Only Debtor 1 And Debtor 2 Only At Least One Of T…" at bounding box center [1056, 162] width 195 height 31
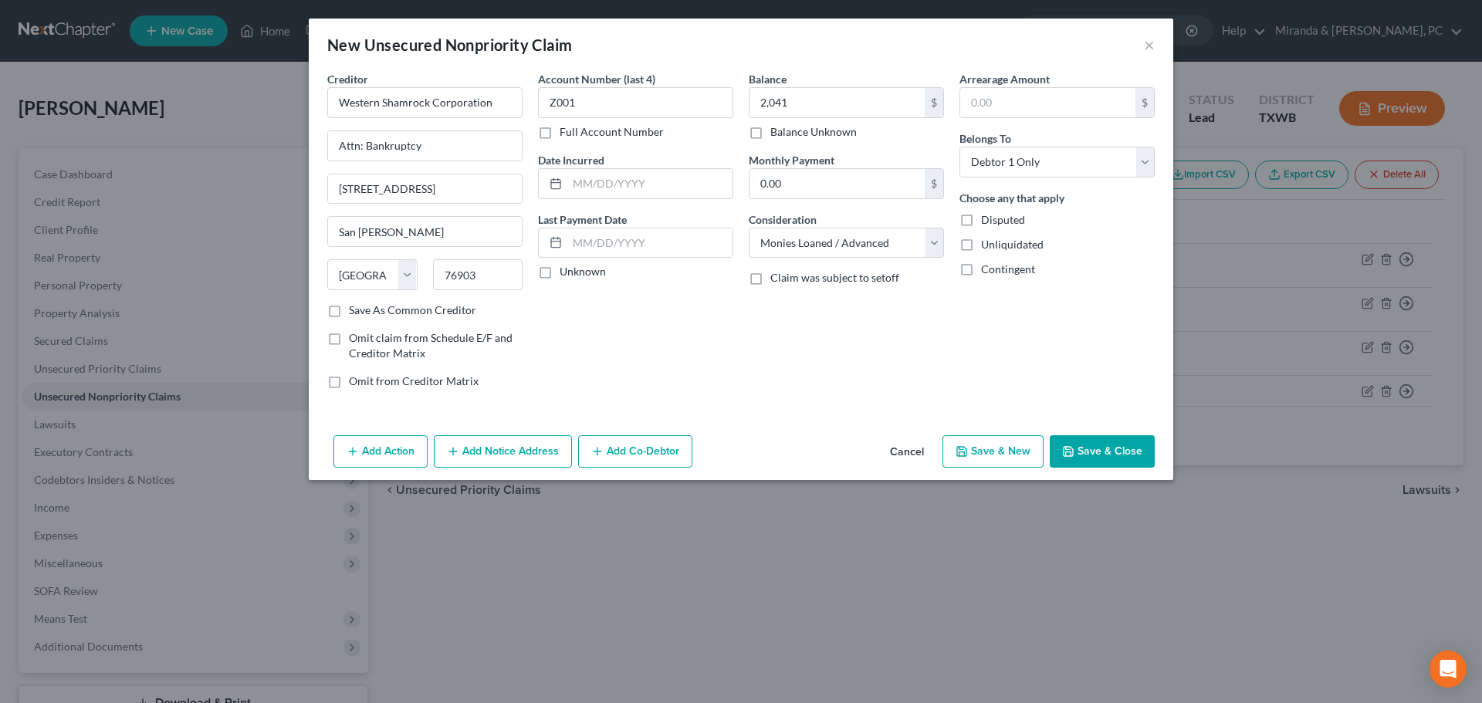
click at [1114, 445] on button "Save & Close" at bounding box center [1101, 451] width 105 height 32
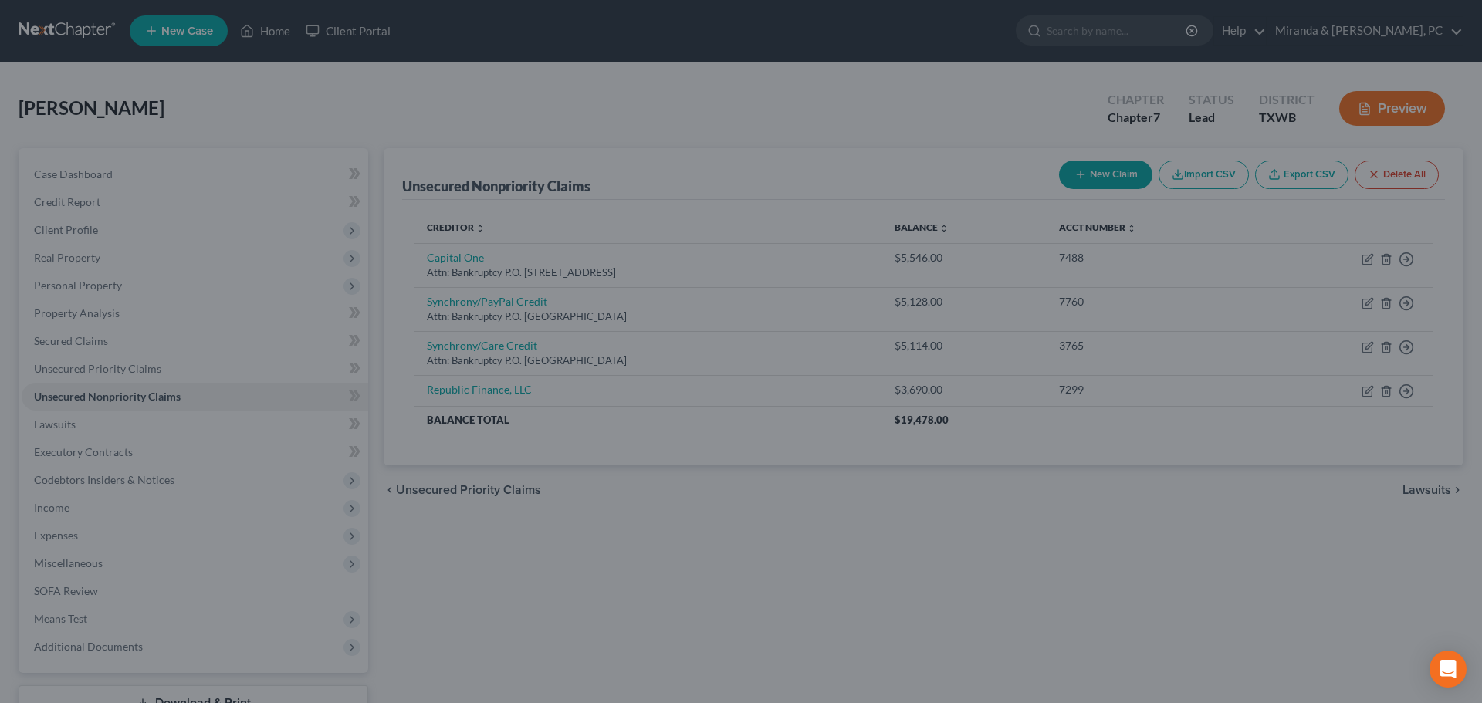
type input "2,041.00"
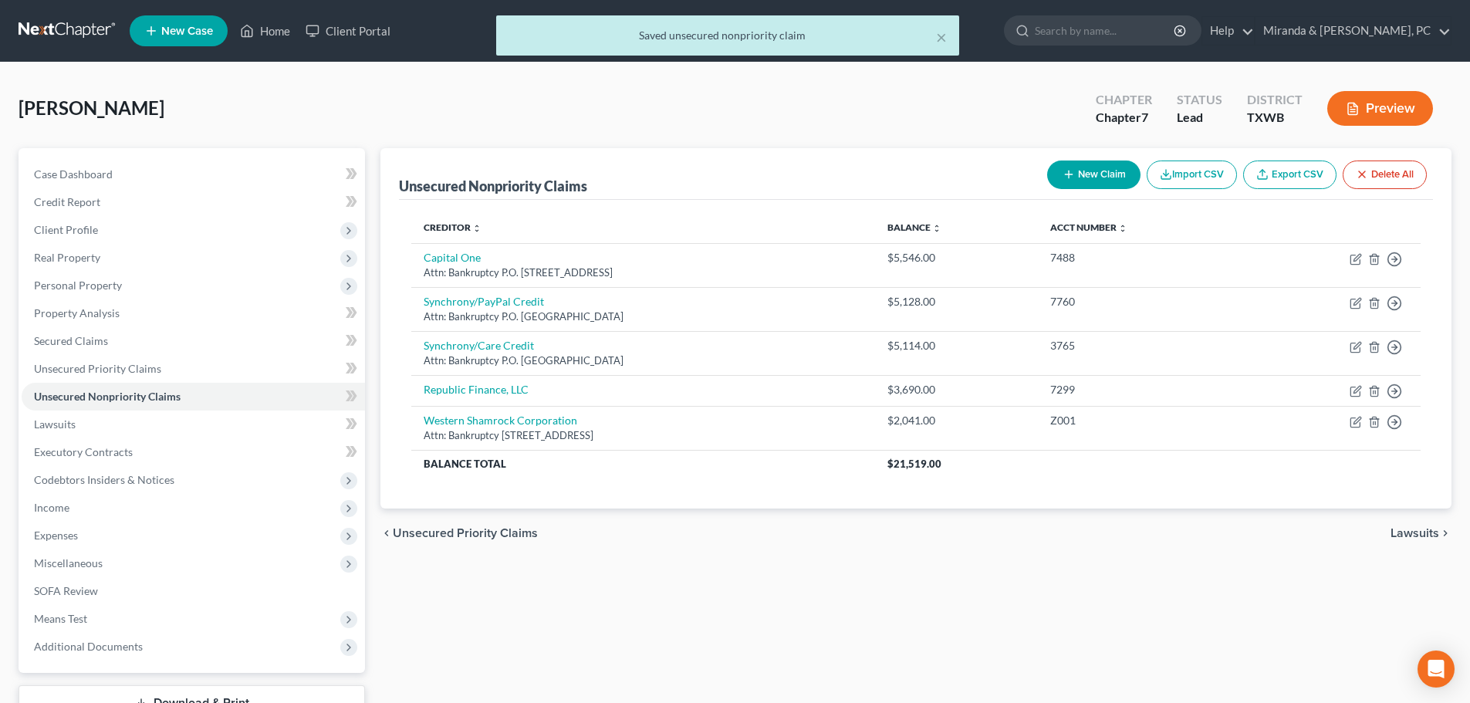
click at [1114, 167] on button "New Claim" at bounding box center [1093, 175] width 93 height 29
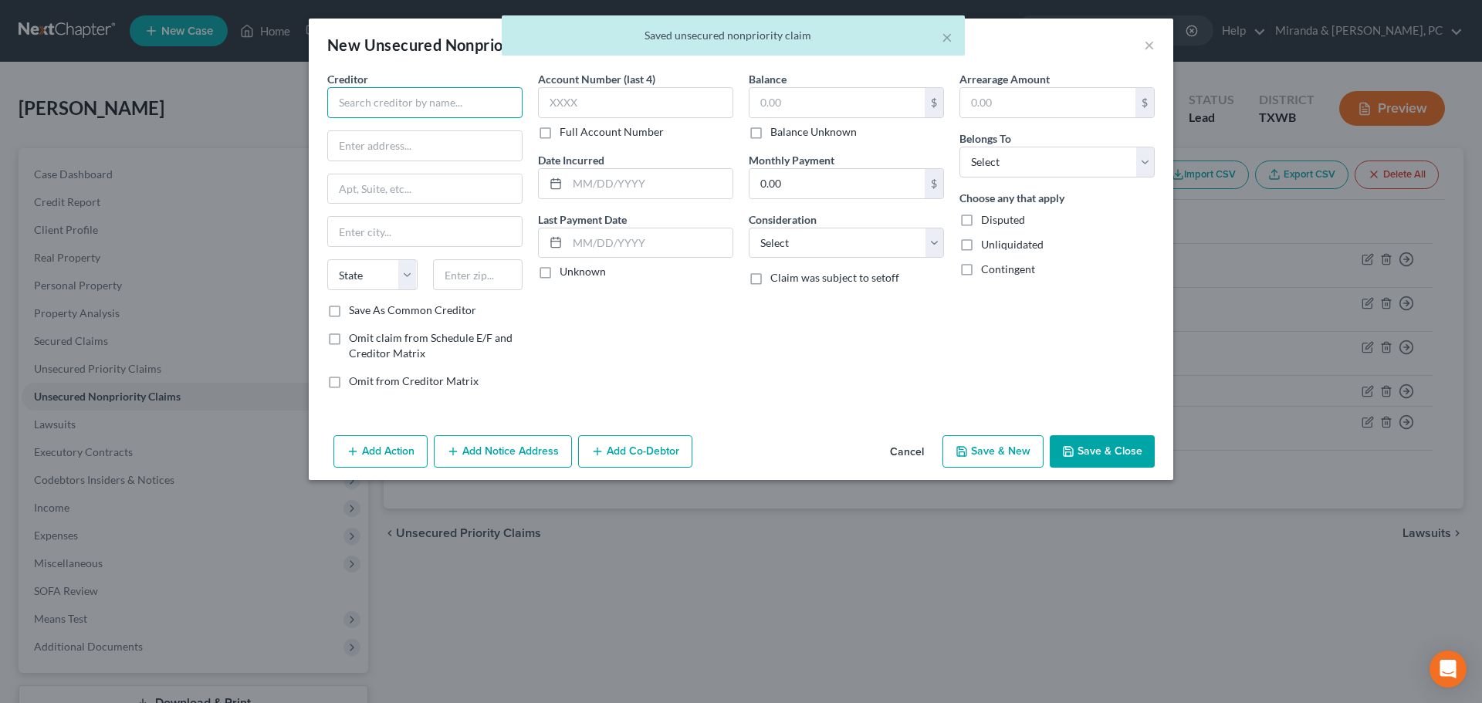
click at [401, 111] on input "text" at bounding box center [424, 102] width 195 height 31
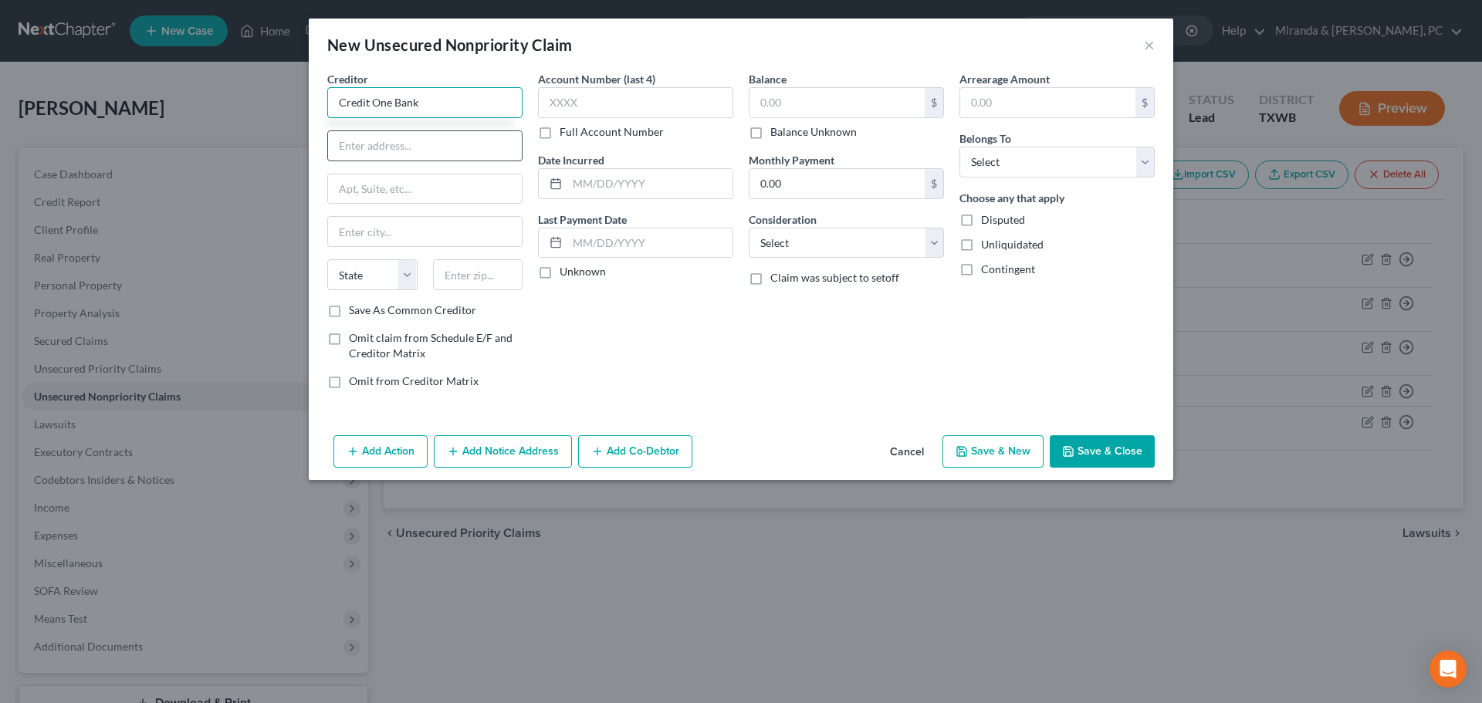
type input "Credit One Bank"
click at [399, 140] on input "text" at bounding box center [425, 145] width 194 height 29
type input "Attn: Bankruptcy"
click at [372, 184] on input "text" at bounding box center [425, 188] width 194 height 29
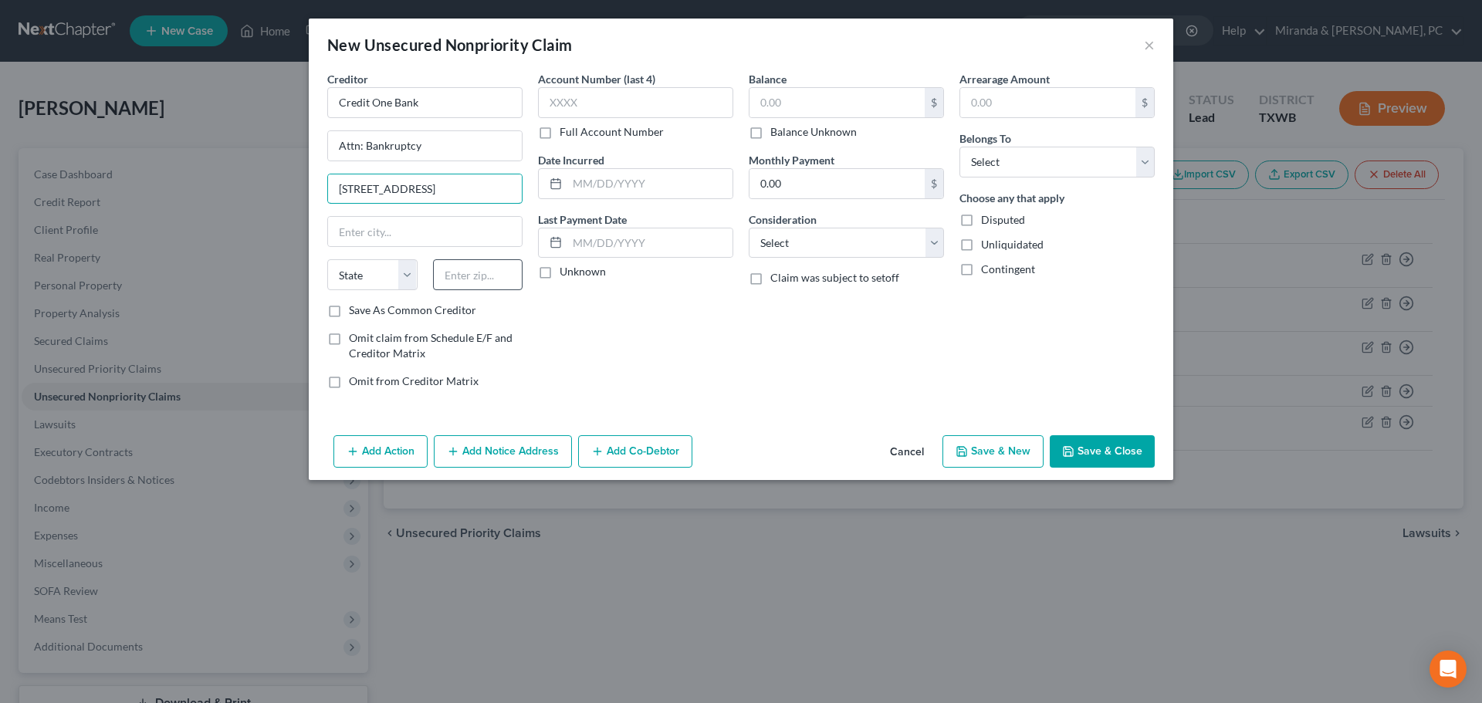
type input "[STREET_ADDRESS]"
click at [475, 278] on input "text" at bounding box center [478, 274] width 90 height 31
type input "89113"
click at [640, 335] on div "Account Number (last 4) Full Account Number Date Incurred Last Payment Date Unk…" at bounding box center [635, 236] width 211 height 330
type input "[GEOGRAPHIC_DATA]"
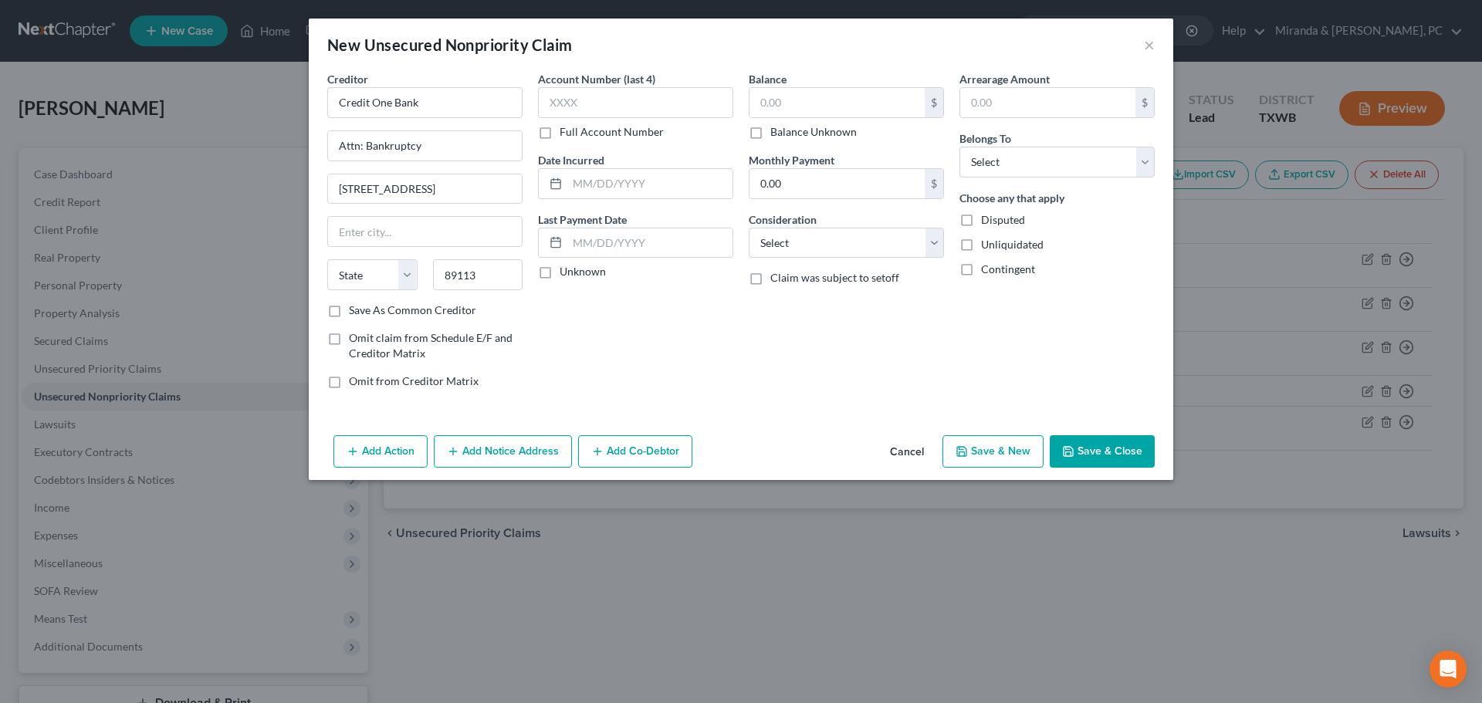
select select "31"
click at [799, 94] on input "text" at bounding box center [836, 102] width 175 height 29
type input "1,531"
click at [833, 244] on select "Select Cable / Satellite Services Collection Agency Credit Card Debt Debt Couns…" at bounding box center [846, 243] width 195 height 31
select select "2"
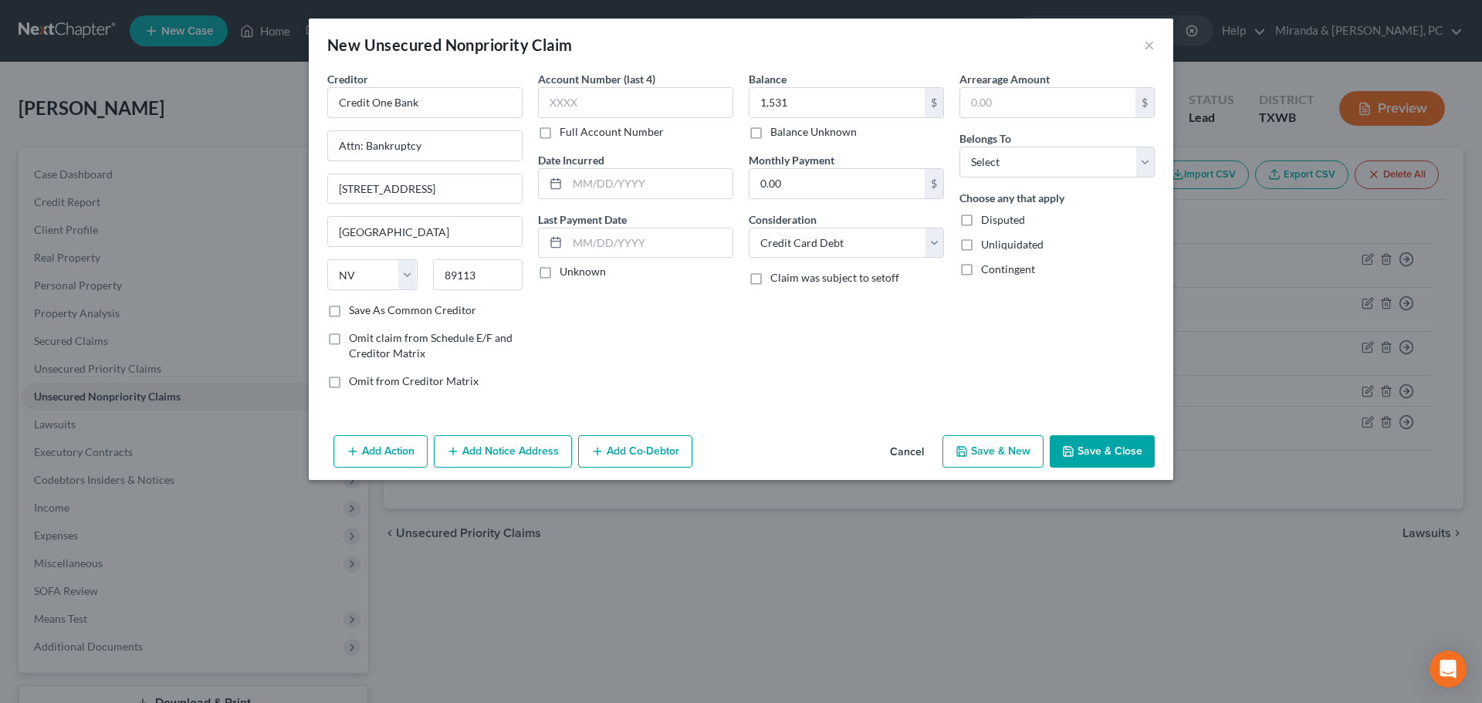
click at [1032, 326] on div "Arrearage Amount $ Belongs To * Select Debtor 1 Only Debtor 2 Only Debtor 1 And…" at bounding box center [1056, 236] width 211 height 330
click at [1040, 167] on select "Select Debtor 1 Only Debtor 2 Only Debtor 1 And Debtor 2 Only At Least One Of T…" at bounding box center [1056, 162] width 195 height 31
select select "0"
click at [959, 147] on select "Select Debtor 1 Only Debtor 2 Only Debtor 1 And Debtor 2 Only At Least One Of T…" at bounding box center [1056, 162] width 195 height 31
click at [608, 102] on input "text" at bounding box center [635, 102] width 195 height 31
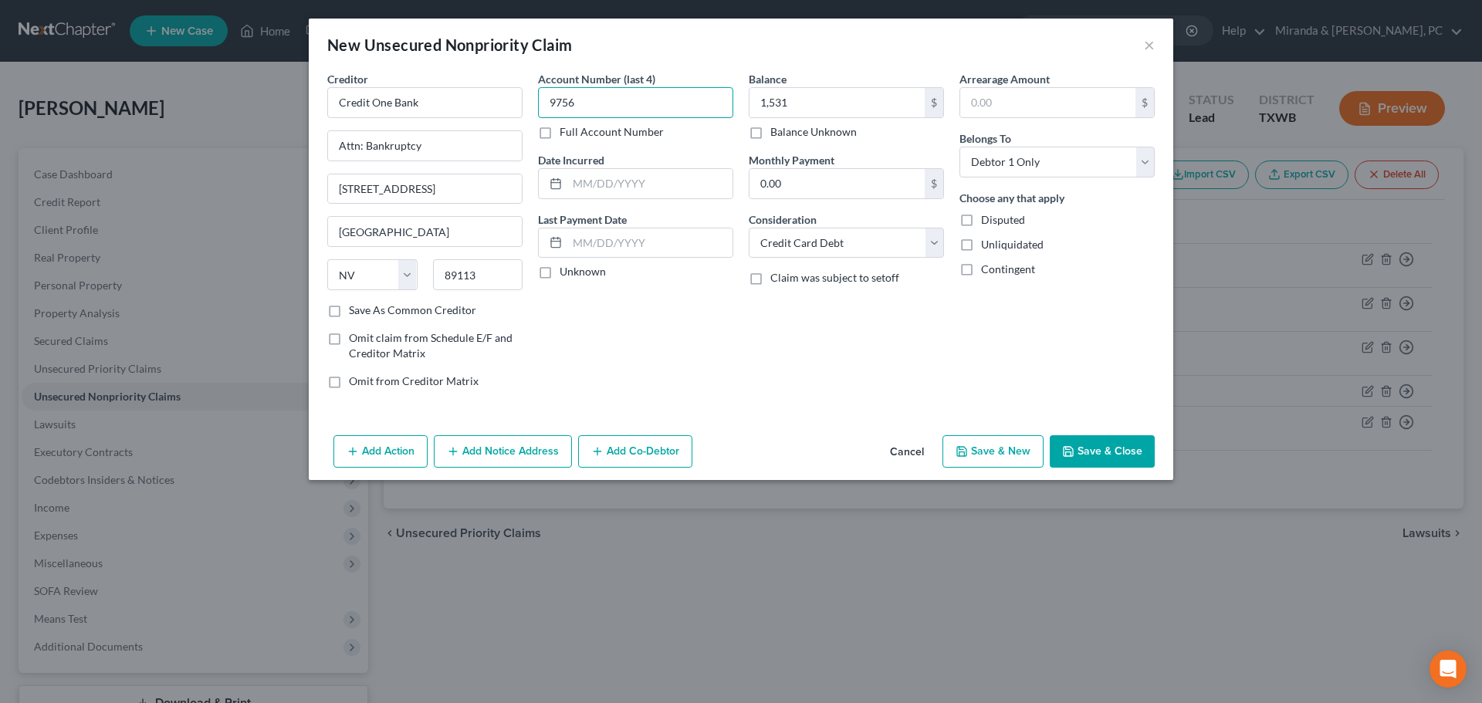
type input "9756"
click at [1087, 443] on button "Save & Close" at bounding box center [1101, 451] width 105 height 32
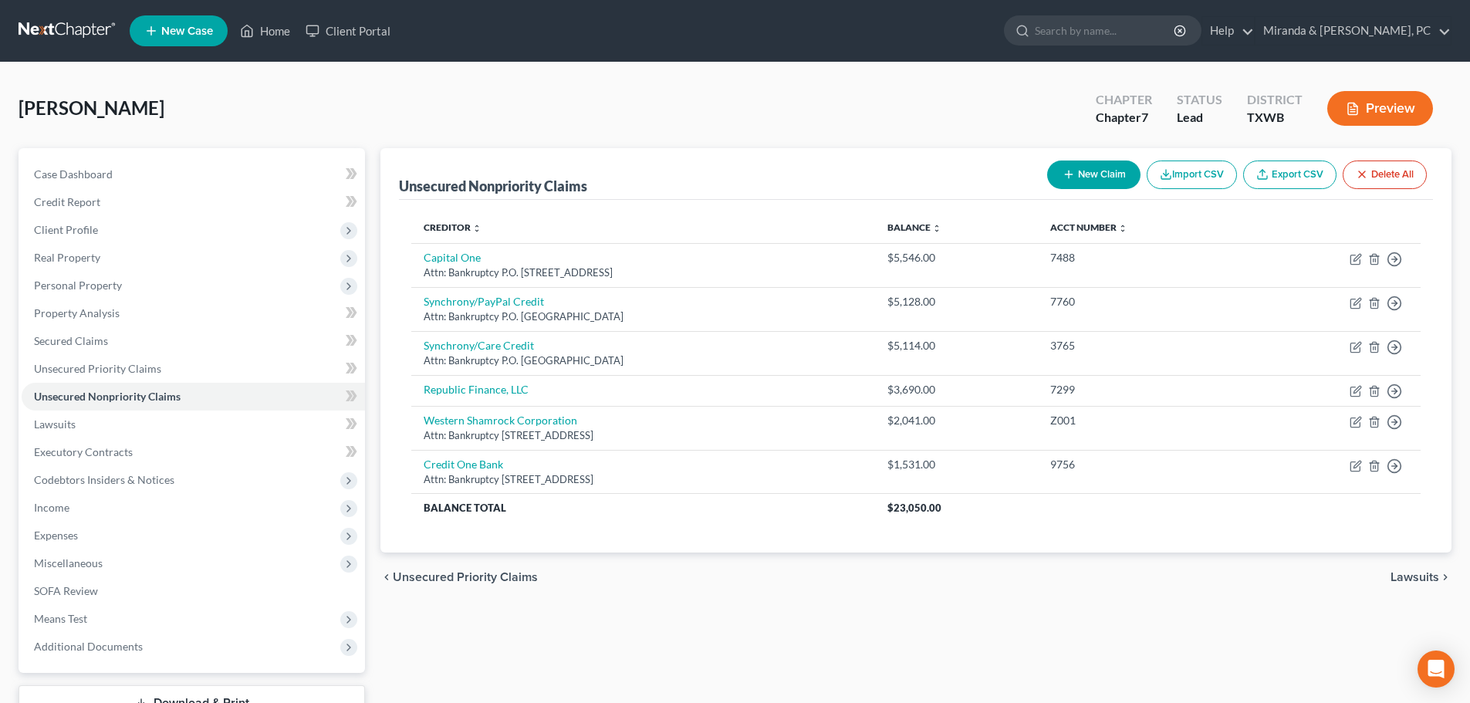
click at [1107, 174] on button "New Claim" at bounding box center [1093, 175] width 93 height 29
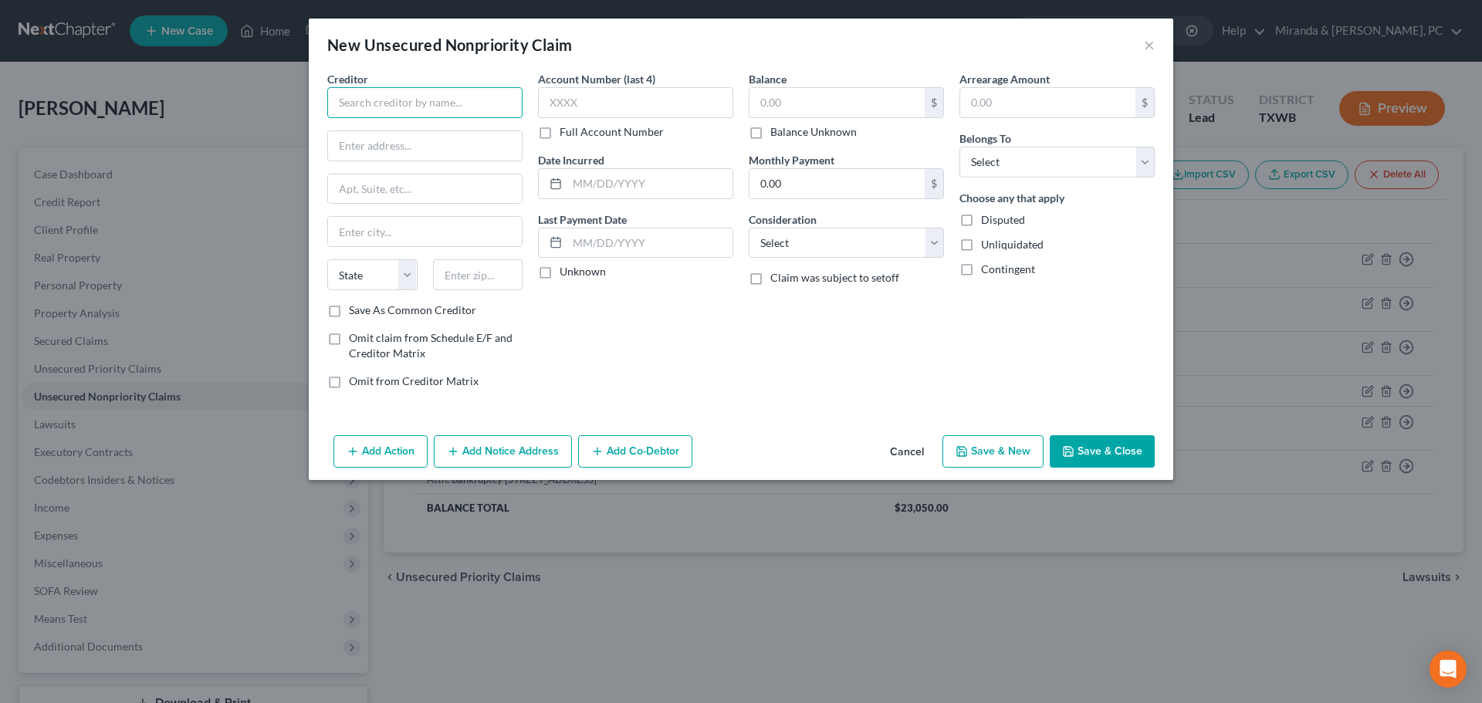
click at [380, 97] on input "text" at bounding box center [424, 102] width 195 height 31
type input "[PERSON_NAME] [PERSON_NAME] Bank USA"
click at [640, 93] on input "text" at bounding box center [635, 102] width 195 height 31
type input "9975"
click at [407, 155] on input "text" at bounding box center [425, 145] width 194 height 29
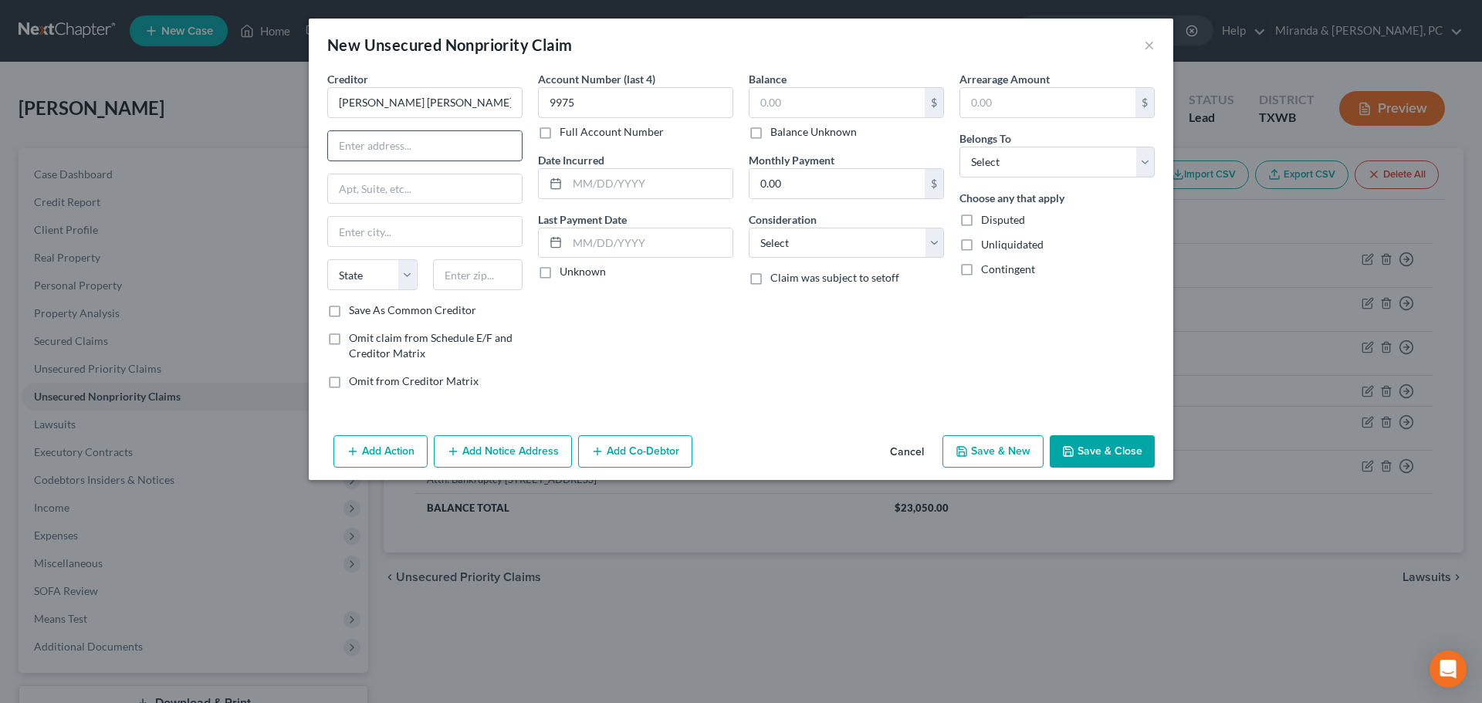
type input "Attn: Bankruptcy"
click at [394, 190] on input "text" at bounding box center [425, 188] width 194 height 29
type input "P.O. Box 70379"
click at [486, 287] on input "text" at bounding box center [478, 274] width 90 height 31
type input "1"
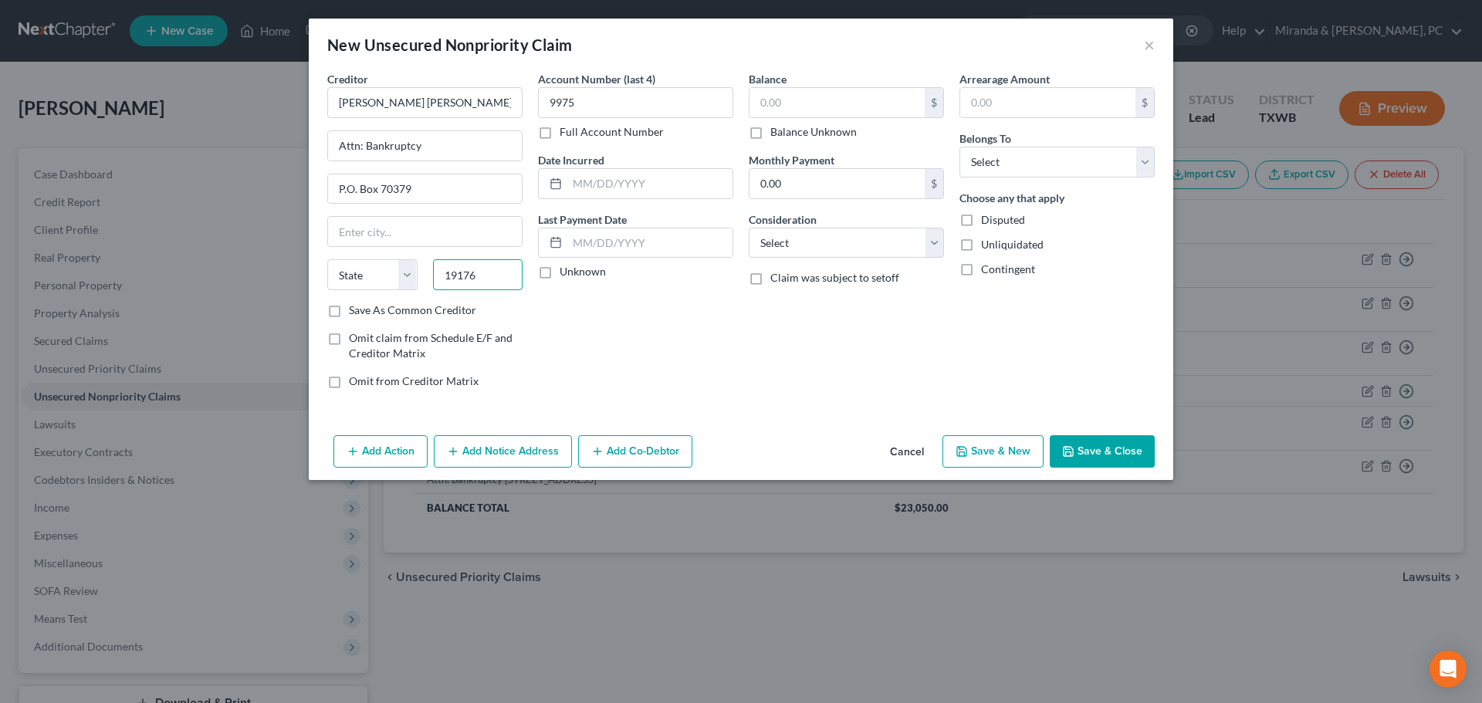
type input "19176"
click at [613, 340] on div "Account Number (last 4) 9975 Full Account Number Date Incurred Last Payment Dat…" at bounding box center [635, 236] width 211 height 330
click at [809, 90] on input "text" at bounding box center [836, 102] width 175 height 29
type input "1,418"
click at [810, 247] on select "Select Cable / Satellite Services Collection Agency Credit Card Debt Debt Couns…" at bounding box center [846, 243] width 195 height 31
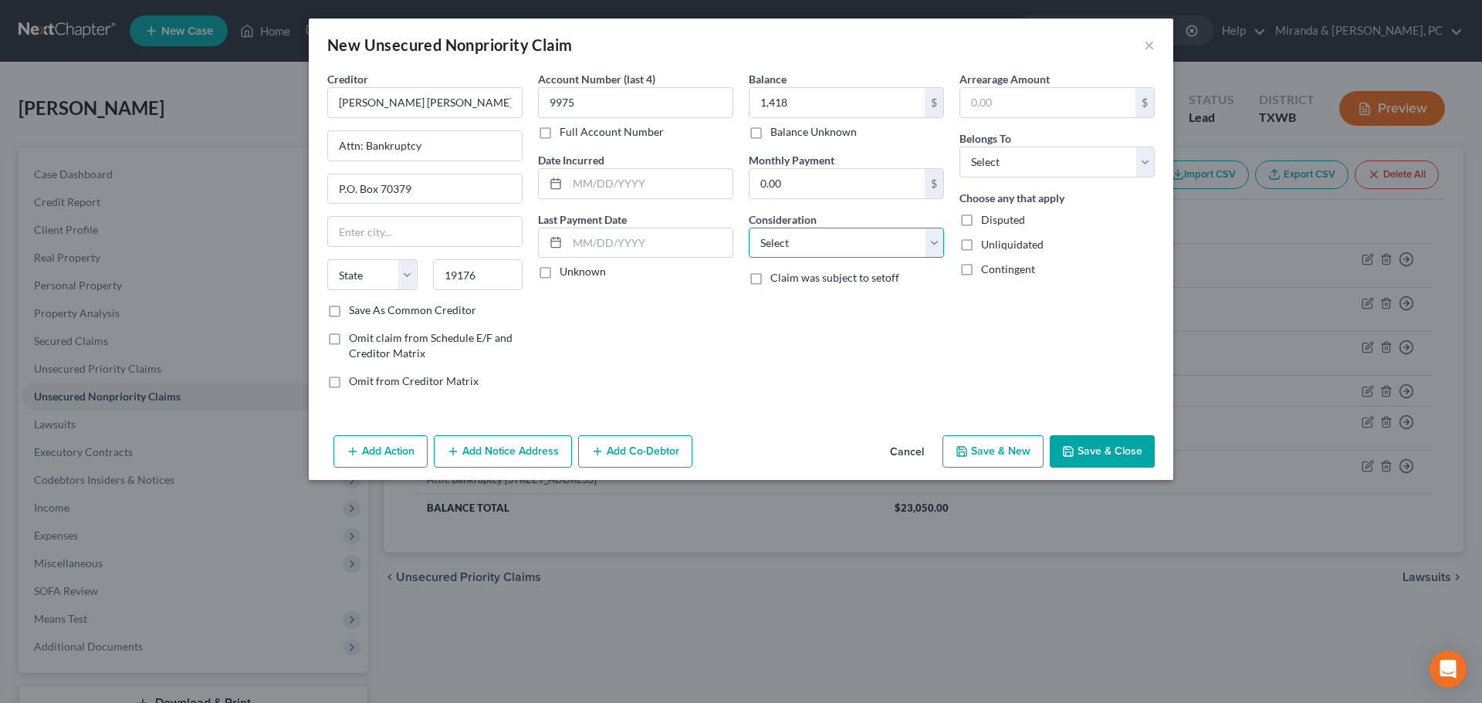
select select "2"
click at [642, 279] on div "Unknown" at bounding box center [635, 271] width 195 height 15
click at [992, 168] on select "Select Debtor 1 Only Debtor 2 Only Debtor 1 And Debtor 2 Only At Least One Of T…" at bounding box center [1056, 162] width 195 height 31
select select "0"
click at [959, 147] on select "Select Debtor 1 Only Debtor 2 Only Debtor 1 And Debtor 2 Only At Least One Of T…" at bounding box center [1056, 162] width 195 height 31
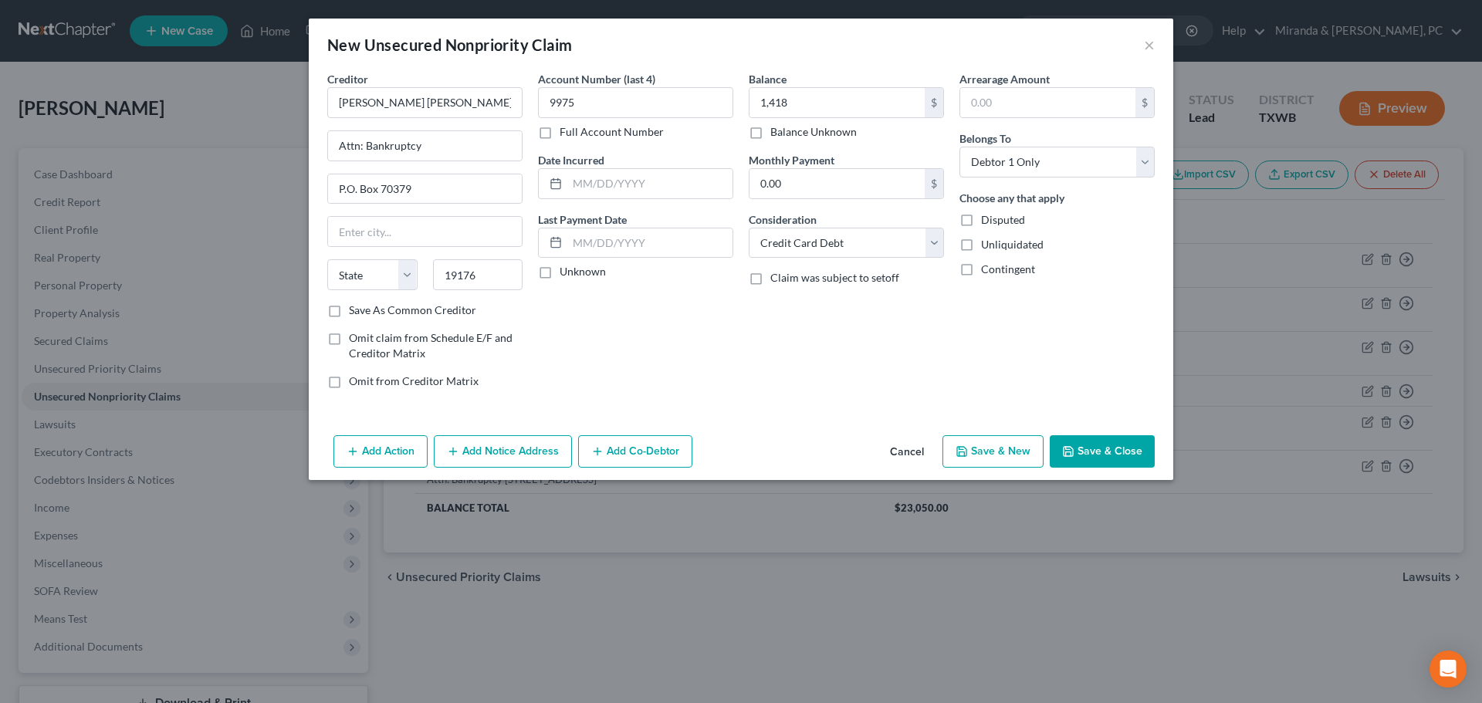
click at [827, 336] on div "Balance 1,418.00 $ Balance Unknown Balance Undetermined 1,418 $ Balance Unknown…" at bounding box center [846, 236] width 211 height 330
click at [1123, 449] on button "Save & Close" at bounding box center [1101, 451] width 105 height 32
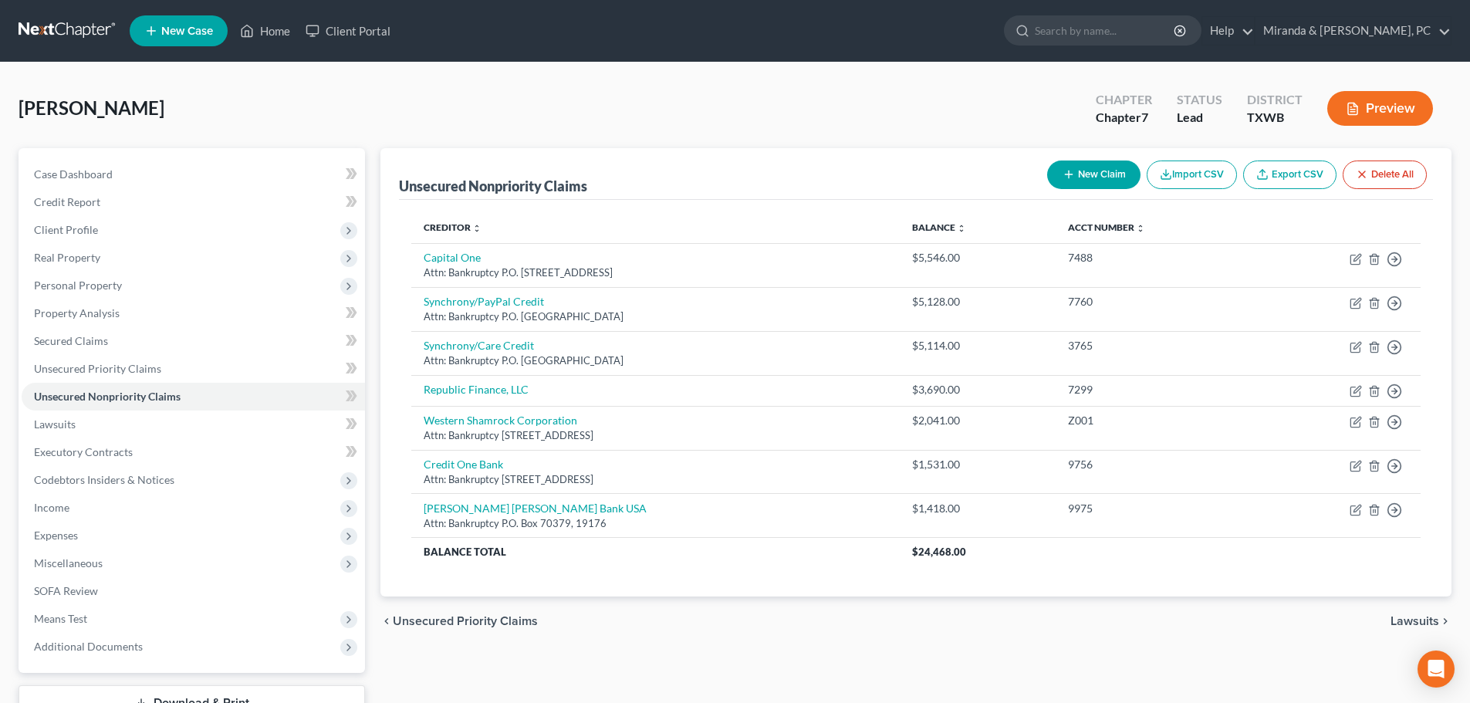
click at [1097, 185] on button "New Claim" at bounding box center [1093, 175] width 93 height 29
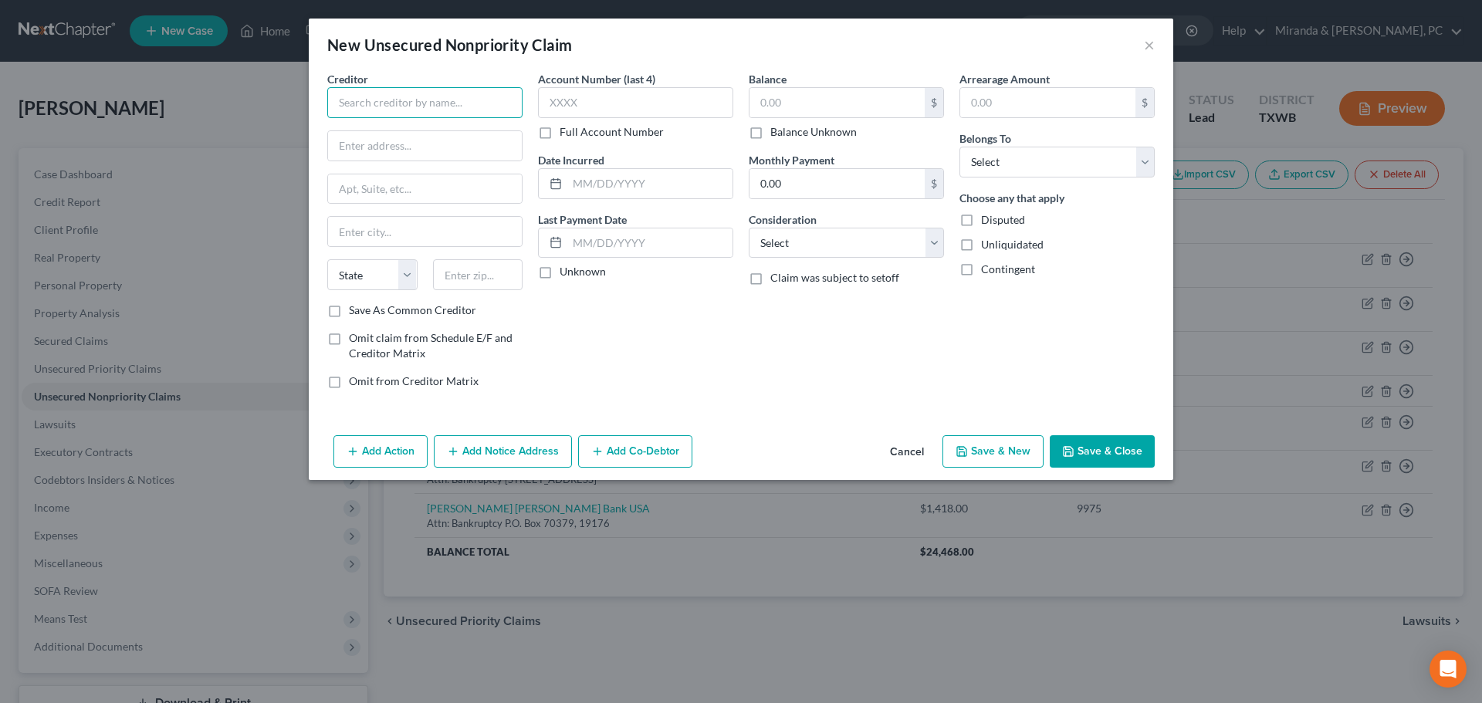
click at [422, 110] on input "text" at bounding box center [424, 102] width 195 height 31
type input "Credit One Bank"
click at [453, 137] on input "text" at bounding box center [425, 145] width 194 height 29
type input "Attn: Bankruptcy"
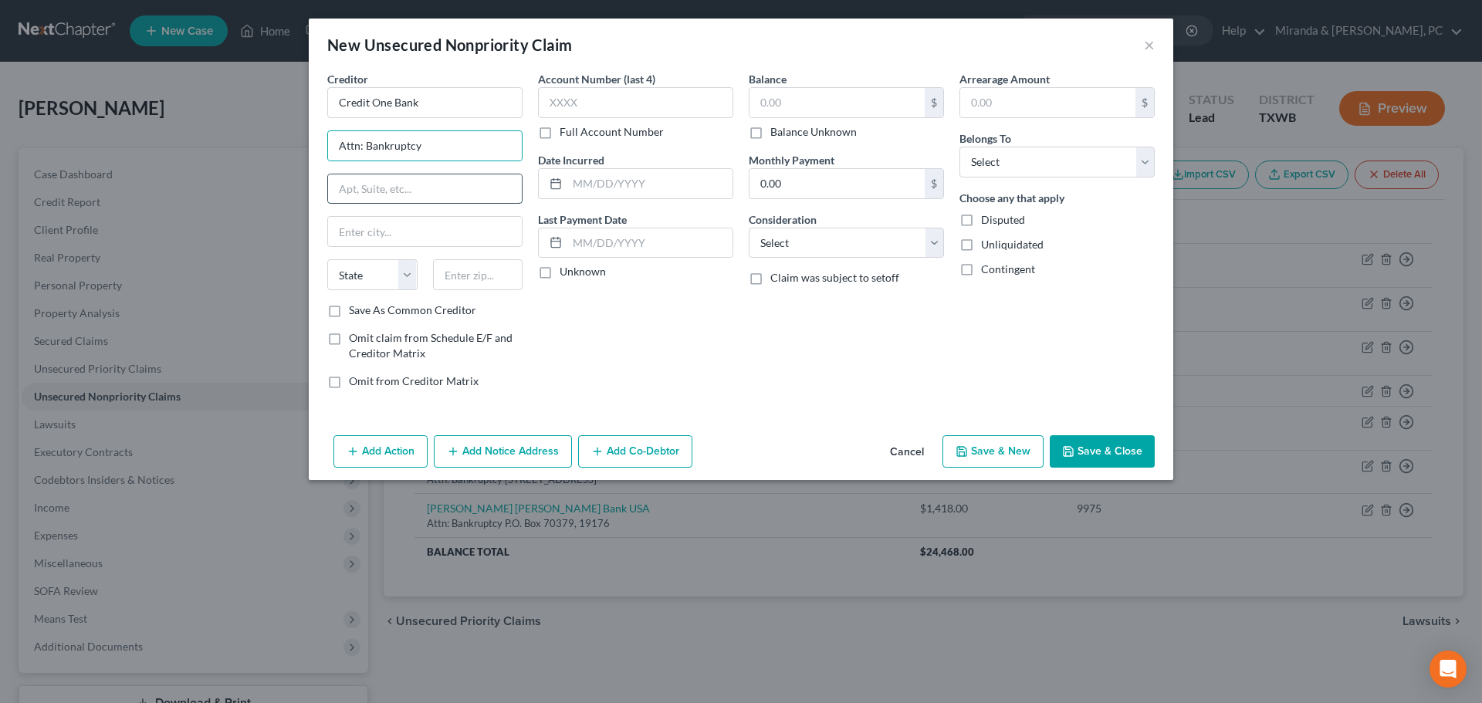
click at [403, 189] on input "text" at bounding box center [425, 188] width 194 height 29
type input "[STREET_ADDRESS]"
click at [462, 268] on input "text" at bounding box center [478, 274] width 90 height 31
type input "89113"
click at [621, 350] on div "Account Number (last 4) Full Account Number Date Incurred Last Payment Date Unk…" at bounding box center [635, 236] width 211 height 330
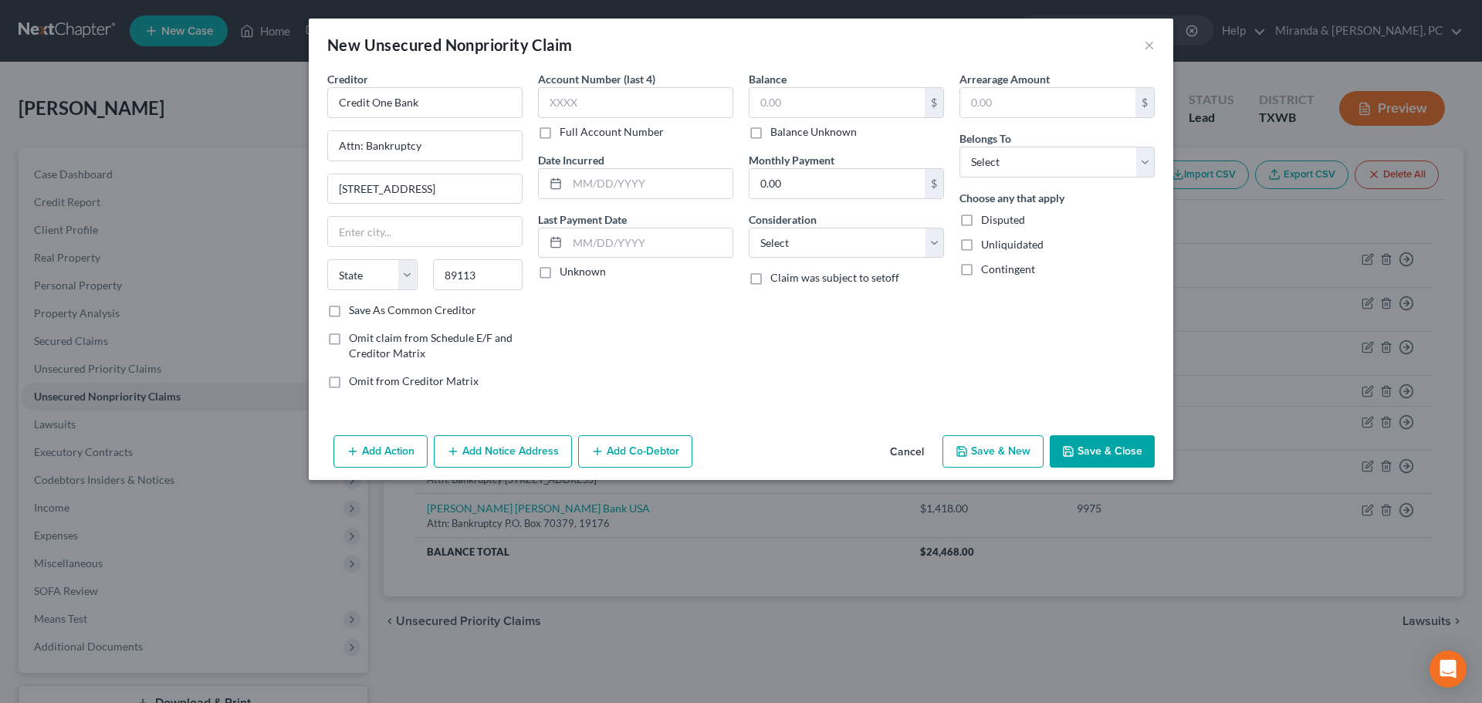
type input "[GEOGRAPHIC_DATA]"
select select "31"
click at [801, 98] on input "text" at bounding box center [836, 102] width 175 height 29
type input "1,321"
click at [667, 100] on input "text" at bounding box center [635, 102] width 195 height 31
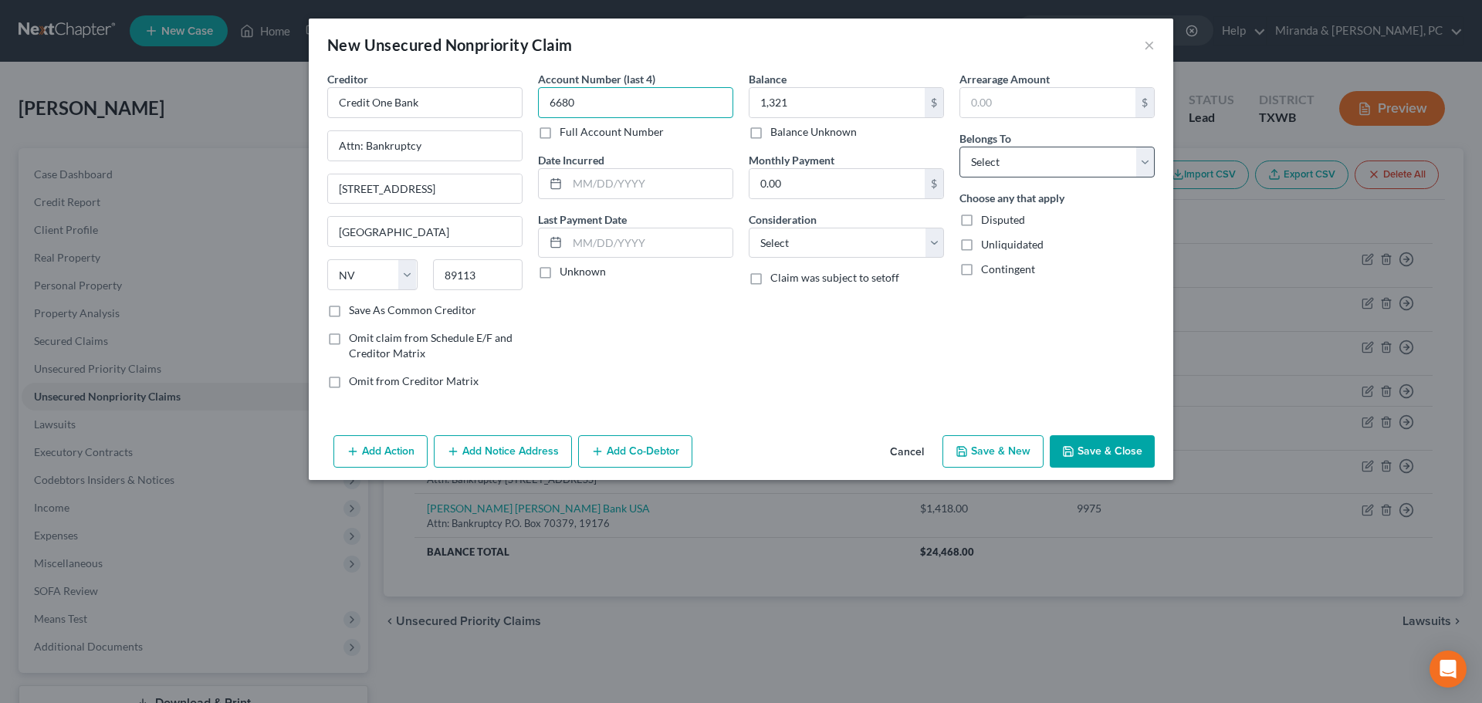
type input "6680"
click at [1060, 149] on select "Select Debtor 1 Only Debtor 2 Only Debtor 1 And Debtor 2 Only At Least One Of T…" at bounding box center [1056, 162] width 195 height 31
select select "0"
click at [959, 147] on select "Select Debtor 1 Only Debtor 2 Only Debtor 1 And Debtor 2 Only At Least One Of T…" at bounding box center [1056, 162] width 195 height 31
click at [830, 383] on div "Balance 1,321.00 $ Balance Unknown Balance Undetermined 1,321 $ Balance Unknown…" at bounding box center [846, 236] width 211 height 330
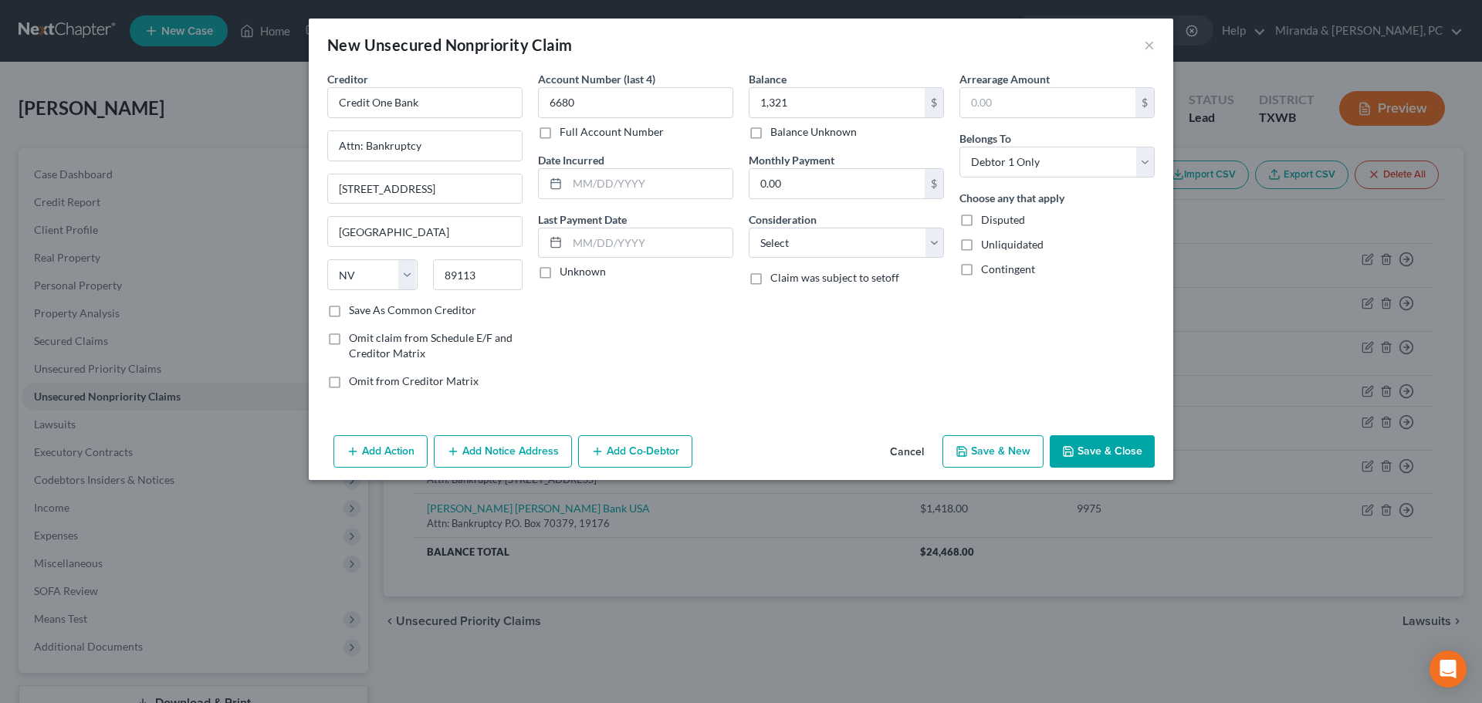
click at [1089, 448] on button "Save & Close" at bounding box center [1101, 451] width 105 height 32
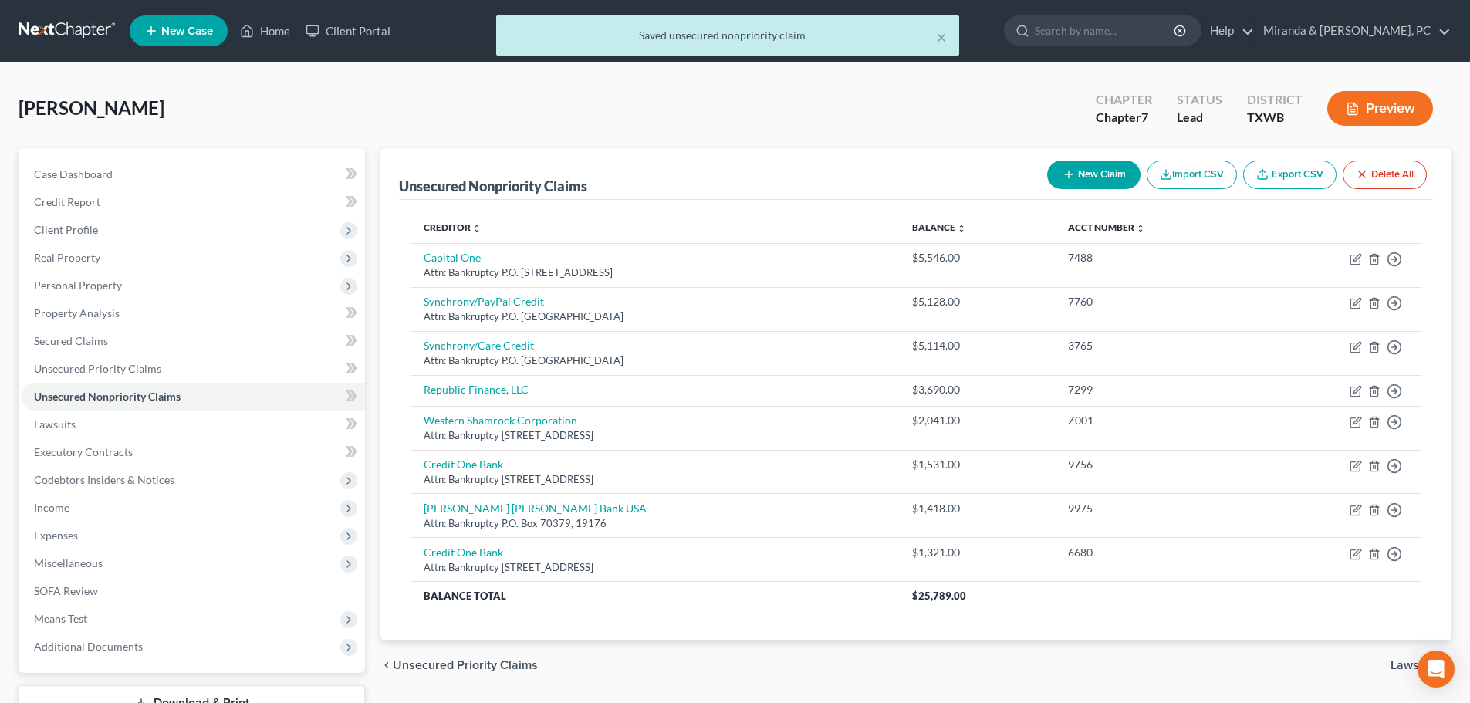
click at [1101, 170] on button "New Claim" at bounding box center [1093, 175] width 93 height 29
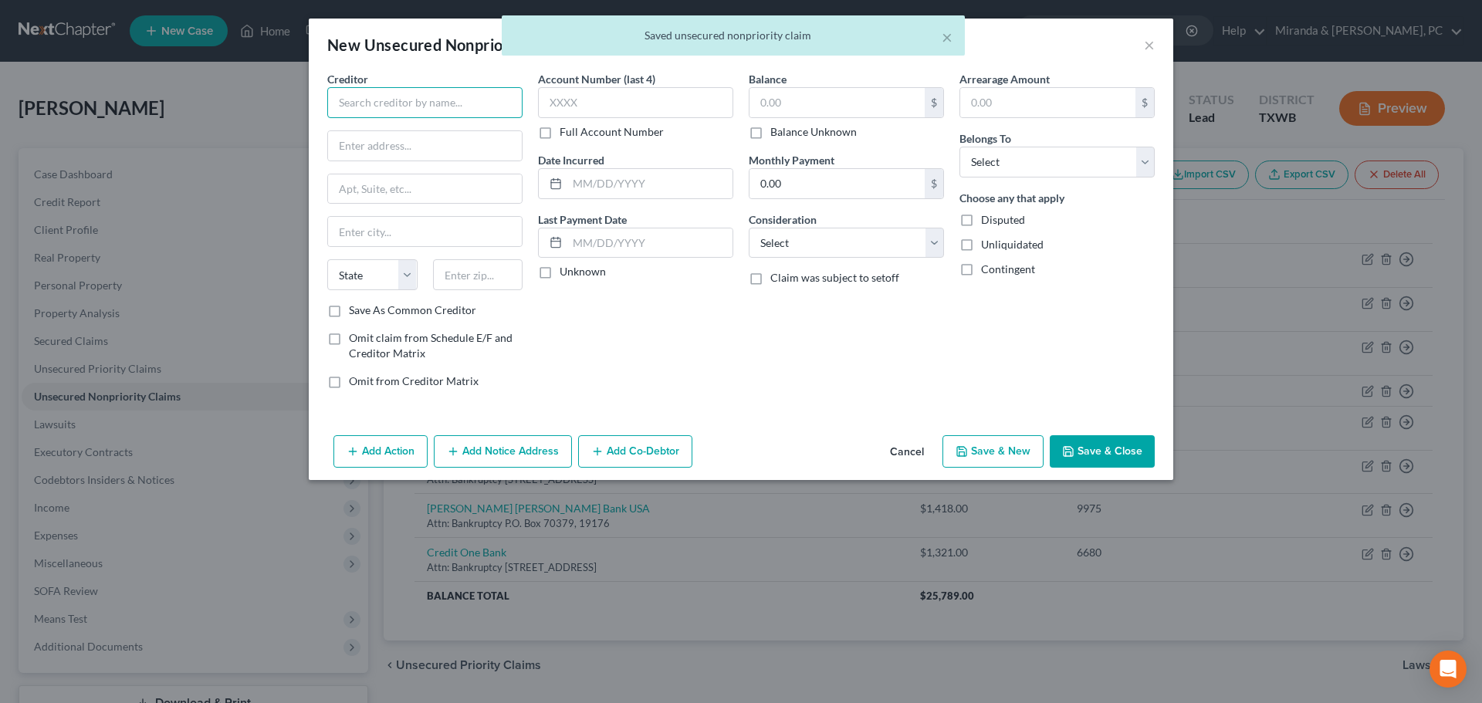
click at [412, 101] on input "text" at bounding box center [424, 102] width 195 height 31
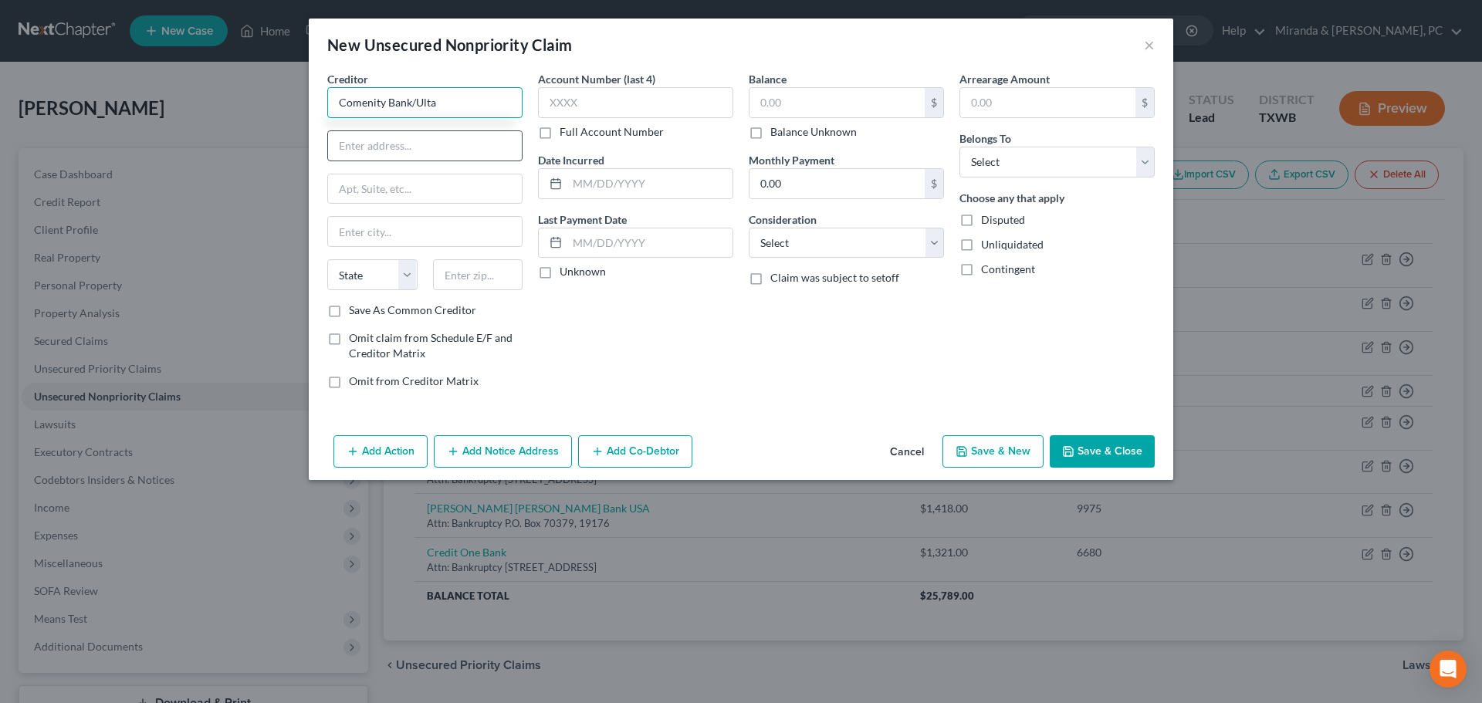
type input "Comenity Bank/Ulta"
drag, startPoint x: 415, startPoint y: 143, endPoint x: 411, endPoint y: 150, distance: 8.6
click at [415, 143] on input "text" at bounding box center [425, 145] width 194 height 29
type input "Attn: Bankruptcy"
click at [382, 184] on input "text" at bounding box center [425, 188] width 194 height 29
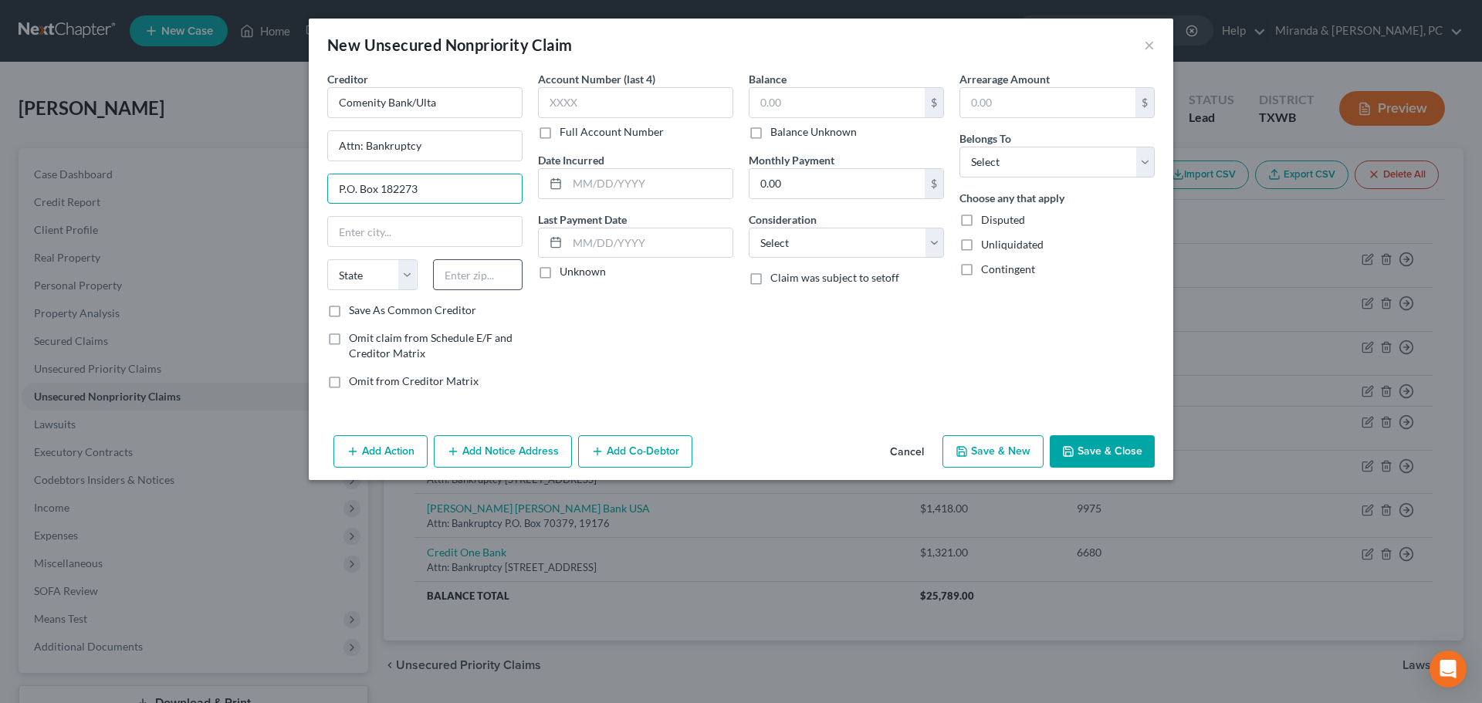
type input "P.O. Box 182273"
click at [475, 276] on input "text" at bounding box center [478, 274] width 90 height 31
type input "43218"
click at [786, 401] on div "Creditor * Comenity Bank/Ulta Attn: Bankruptcy P.O. Box 182273 State [US_STATE]…" at bounding box center [741, 250] width 864 height 358
type input "Columbus"
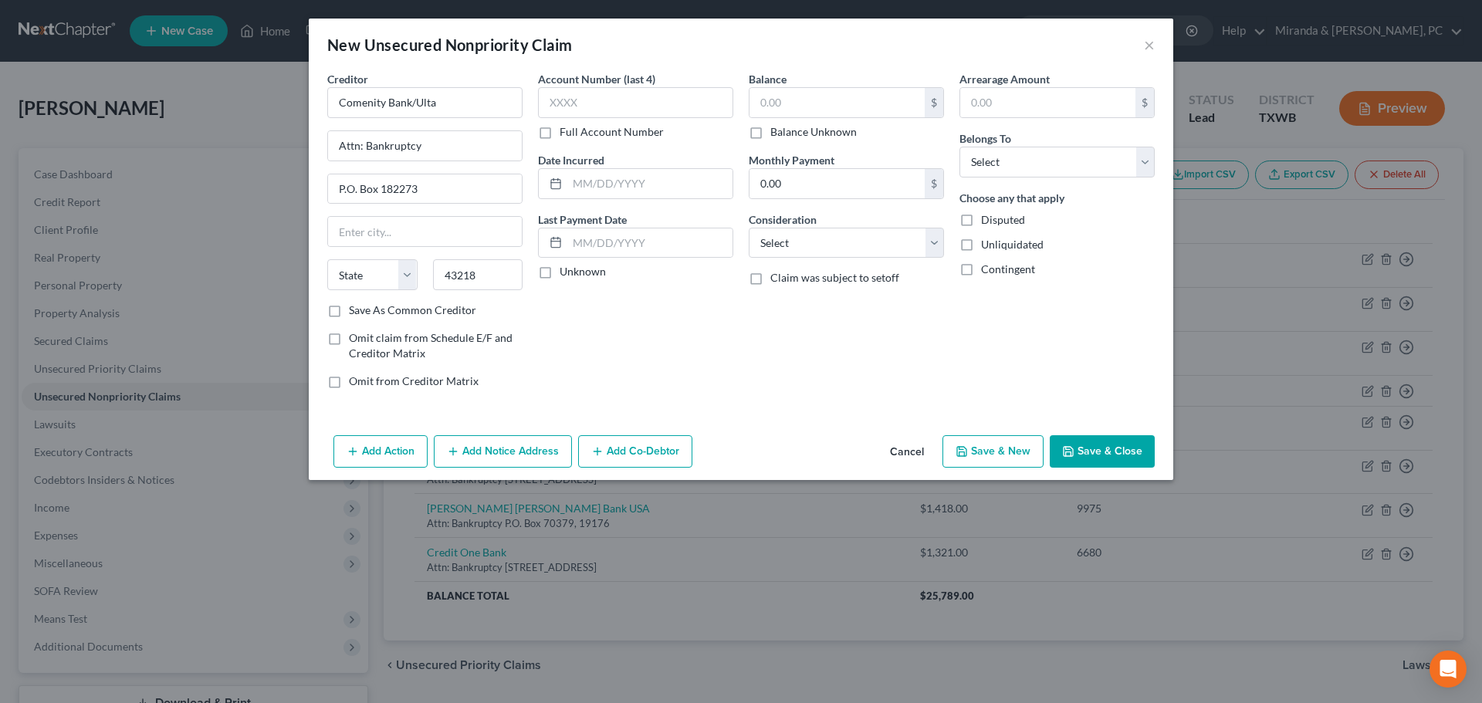
select select "36"
click at [797, 100] on input "text" at bounding box center [836, 102] width 175 height 29
click at [623, 114] on input "text" at bounding box center [635, 102] width 195 height 31
type input "2680"
click at [796, 103] on input "text" at bounding box center [836, 102] width 175 height 29
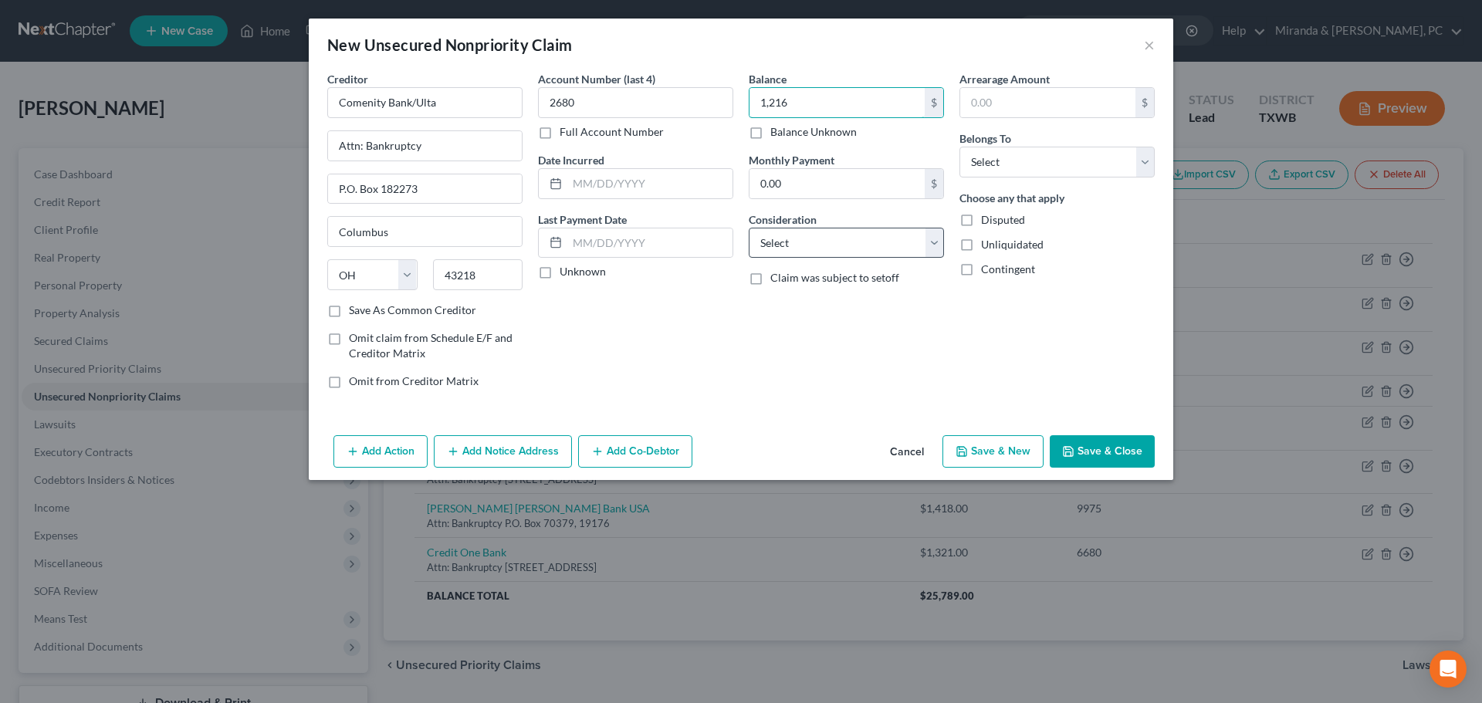
type input "1,216"
click at [820, 237] on select "Select Cable / Satellite Services Collection Agency Credit Card Debt Debt Couns…" at bounding box center [846, 243] width 195 height 31
select select "2"
click at [749, 228] on select "Select Cable / Satellite Services Collection Agency Credit Card Debt Debt Couns…" at bounding box center [846, 243] width 195 height 31
click at [1009, 163] on select "Select Debtor 1 Only Debtor 2 Only Debtor 1 And Debtor 2 Only At Least One Of T…" at bounding box center [1056, 162] width 195 height 31
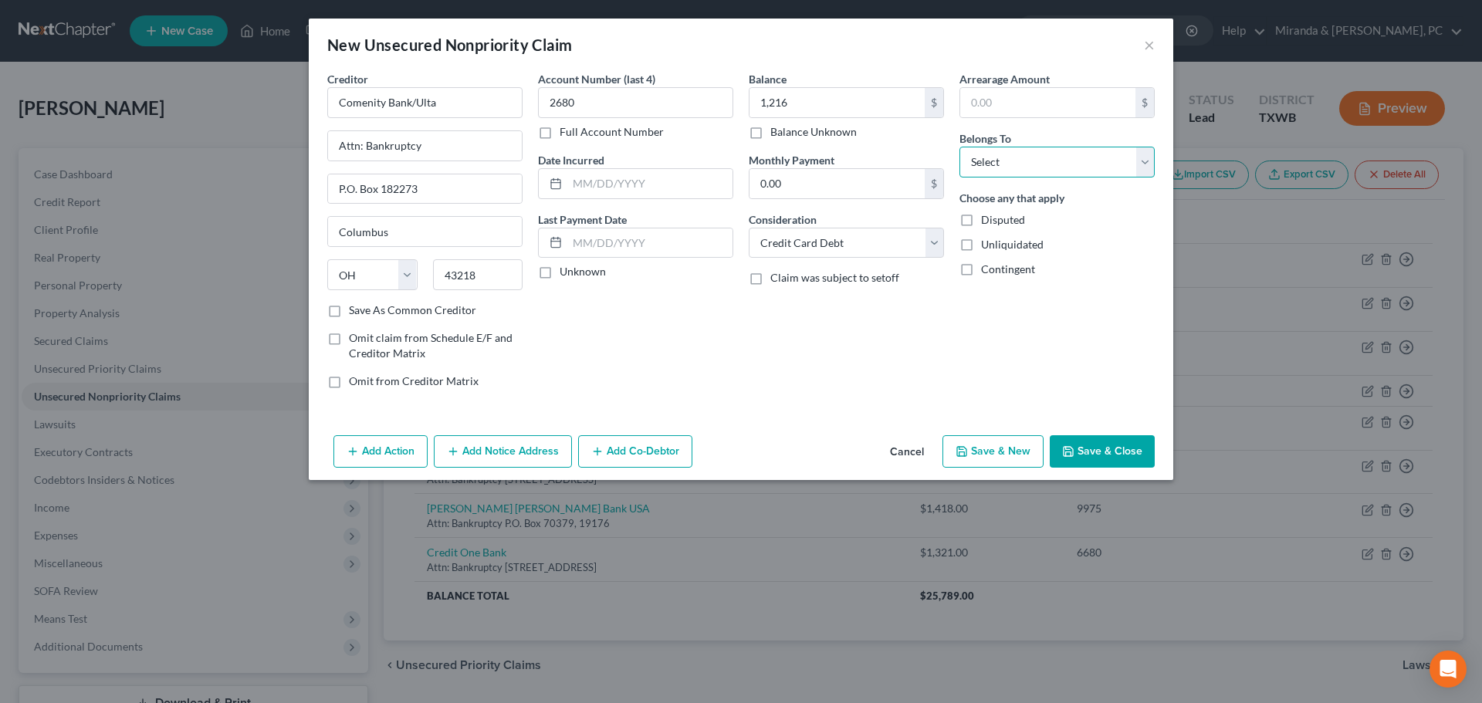
select select "0"
click at [959, 147] on select "Select Debtor 1 Only Debtor 2 Only Debtor 1 And Debtor 2 Only At Least One Of T…" at bounding box center [1056, 162] width 195 height 31
click at [1100, 439] on button "Save & Close" at bounding box center [1101, 451] width 105 height 32
type input "1,216.00"
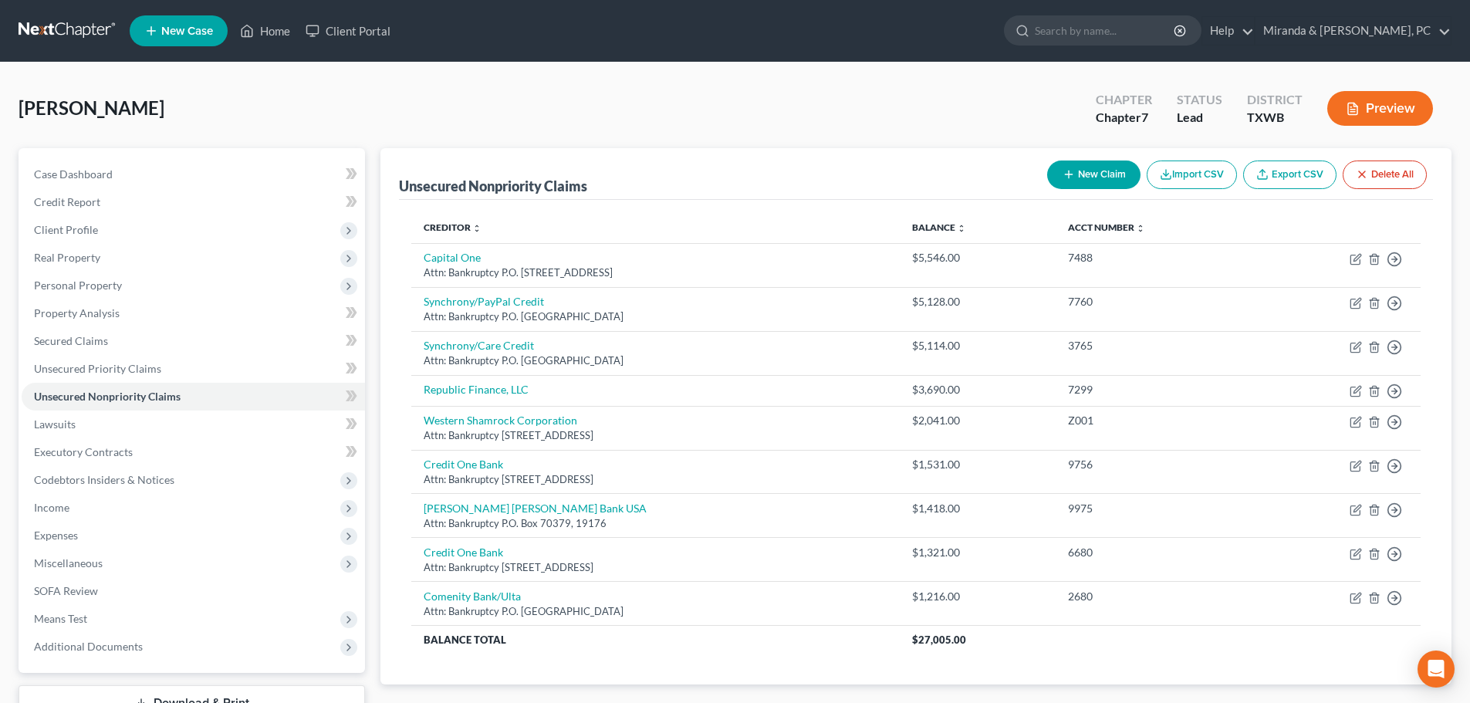
click at [1106, 175] on button "New Claim" at bounding box center [1093, 175] width 93 height 29
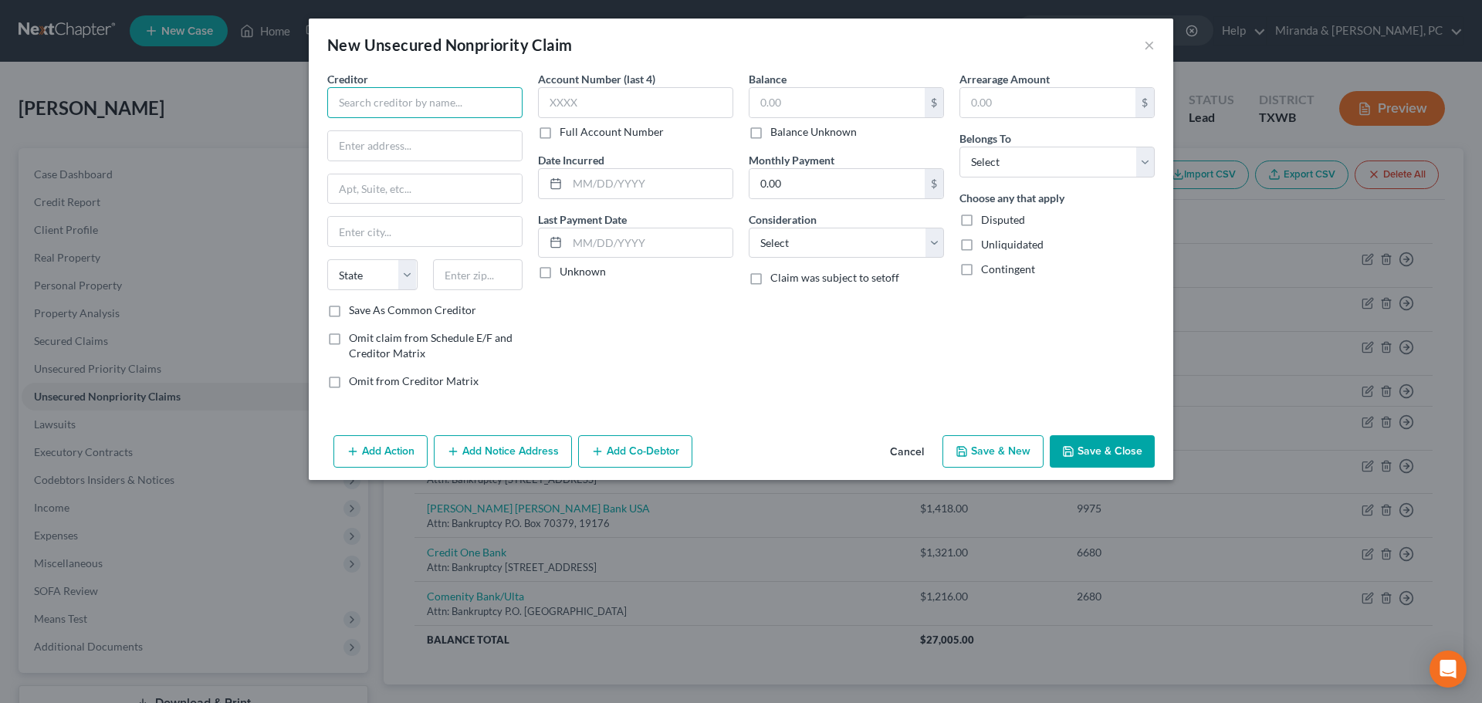
click at [428, 92] on input "text" at bounding box center [424, 102] width 195 height 31
type input "R"
type input "Regional Finance"
click at [796, 104] on input "text" at bounding box center [836, 102] width 175 height 29
type input "1,131"
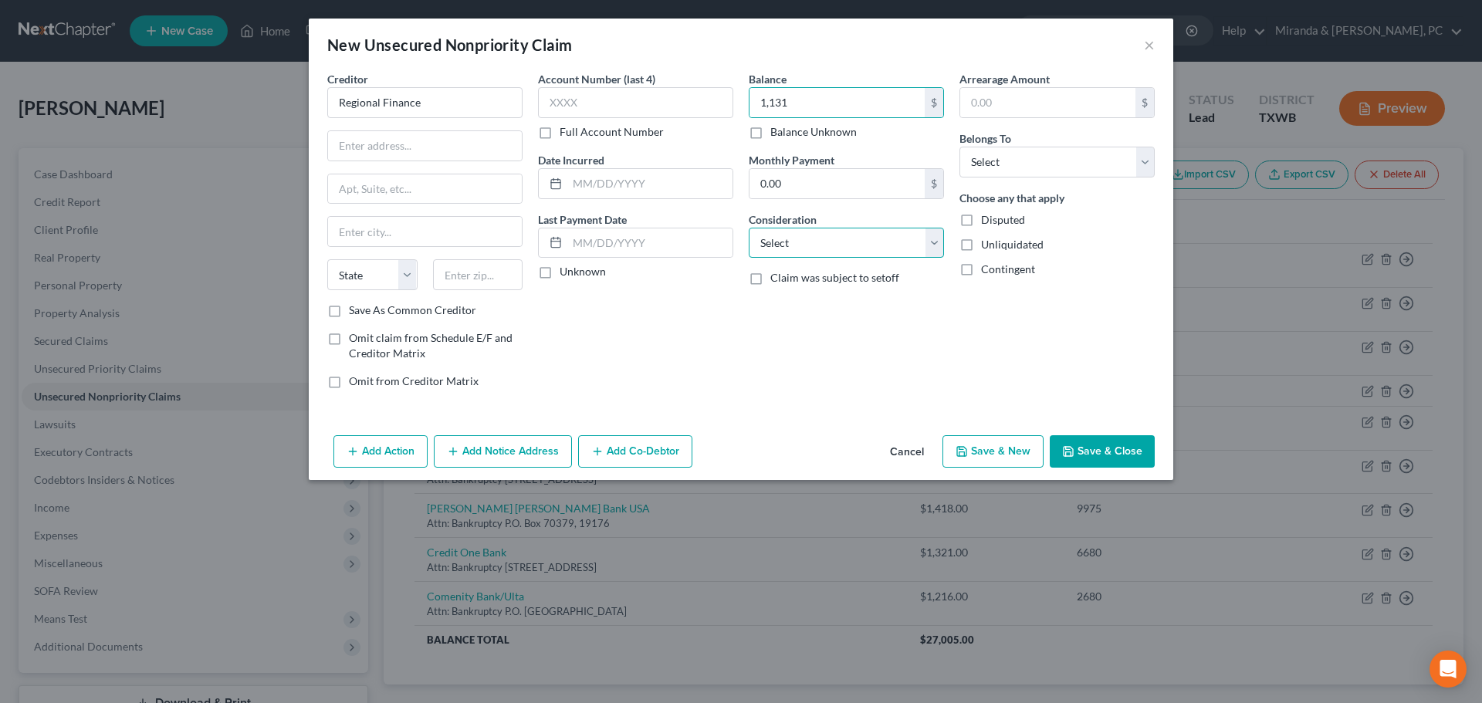
click at [809, 240] on select "Select Cable / Satellite Services Collection Agency Credit Card Debt Debt Couns…" at bounding box center [846, 243] width 195 height 31
select select "10"
click at [1097, 379] on div "Arrearage Amount $ Belongs To * Select Debtor 1 Only Debtor 2 Only Debtor 1 And…" at bounding box center [1056, 236] width 211 height 330
click at [1058, 150] on select "Select Debtor 1 Only Debtor 2 Only Debtor 1 And Debtor 2 Only At Least One Of T…" at bounding box center [1056, 162] width 195 height 31
select select "0"
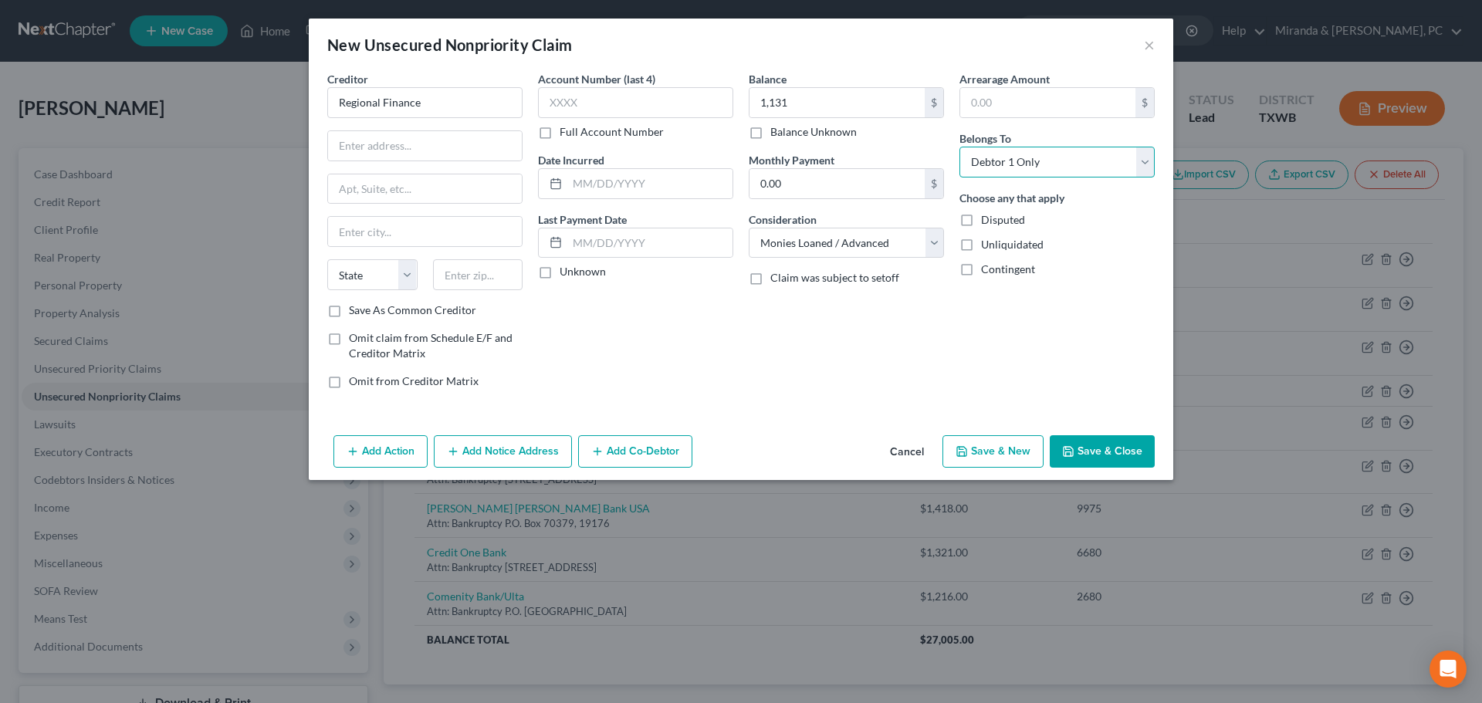
click at [959, 147] on select "Select Debtor 1 Only Debtor 2 Only Debtor 1 And Debtor 2 Only At Least One Of T…" at bounding box center [1056, 162] width 195 height 31
click at [383, 152] on input "text" at bounding box center [425, 145] width 194 height 29
type input "Attn: Bankruptcy"
click at [382, 183] on input "text" at bounding box center [425, 188] width 194 height 29
type input "[STREET_ADDRESS]"
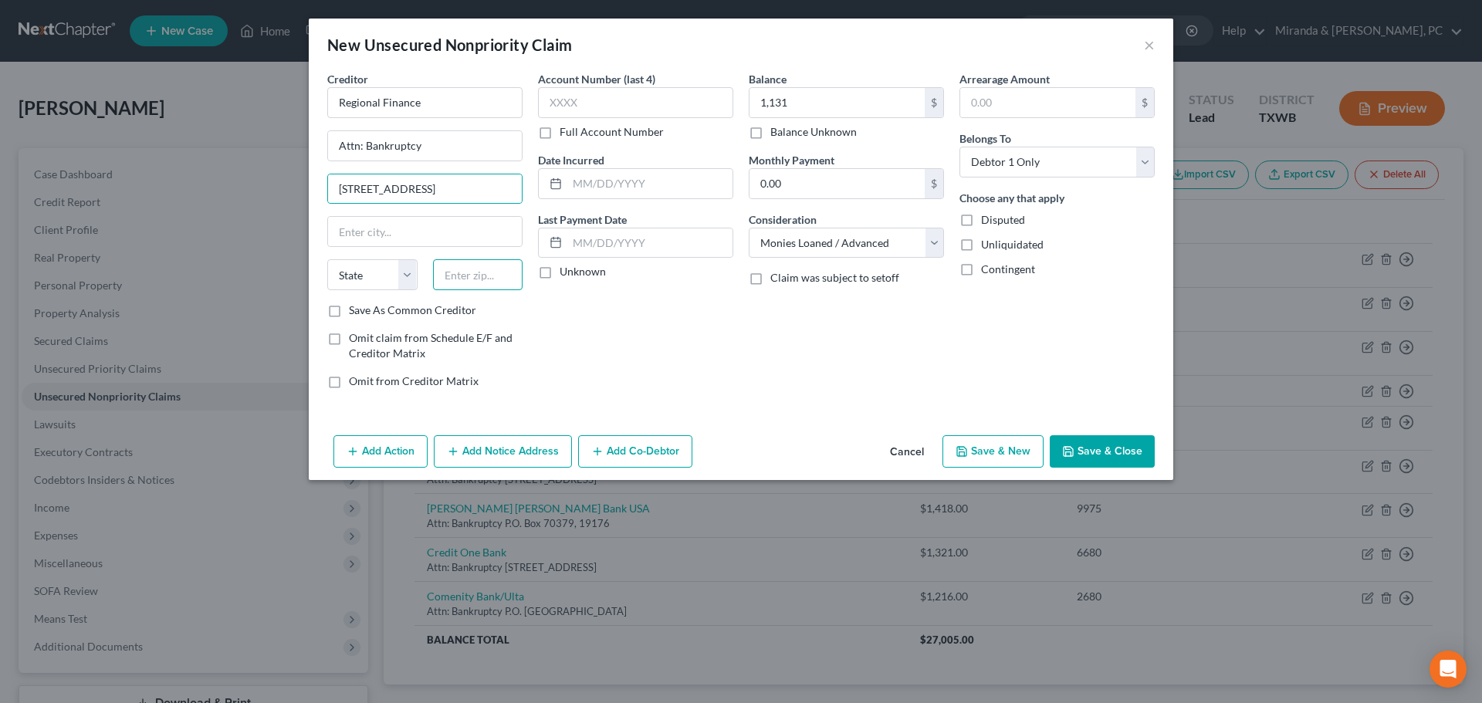
click at [493, 287] on input "text" at bounding box center [478, 274] width 90 height 31
drag, startPoint x: 497, startPoint y: 276, endPoint x: 411, endPoint y: 278, distance: 85.7
click at [411, 278] on div "State [US_STATE] AK AR AZ CA CO CT DE DC [GEOGRAPHIC_DATA] [GEOGRAPHIC_DATA] GU…" at bounding box center [424, 280] width 211 height 43
type input "29651"
click at [686, 381] on div "Account Number (last 4) Full Account Number Date Incurred Last Payment Date Unk…" at bounding box center [635, 236] width 211 height 330
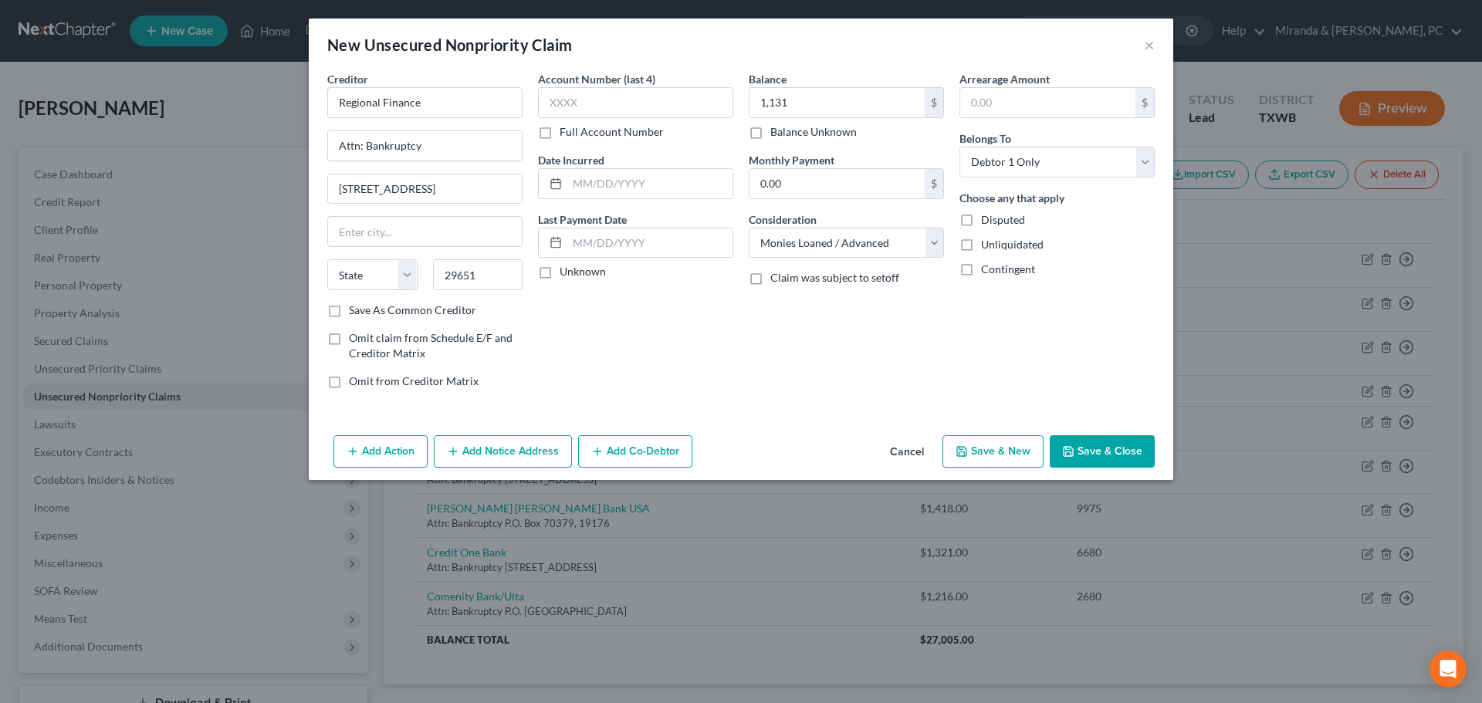
type input "[PERSON_NAME]"
select select "42"
click at [620, 100] on input "text" at bounding box center [635, 102] width 195 height 31
type input "0669"
click at [1114, 445] on button "Save & Close" at bounding box center [1101, 451] width 105 height 32
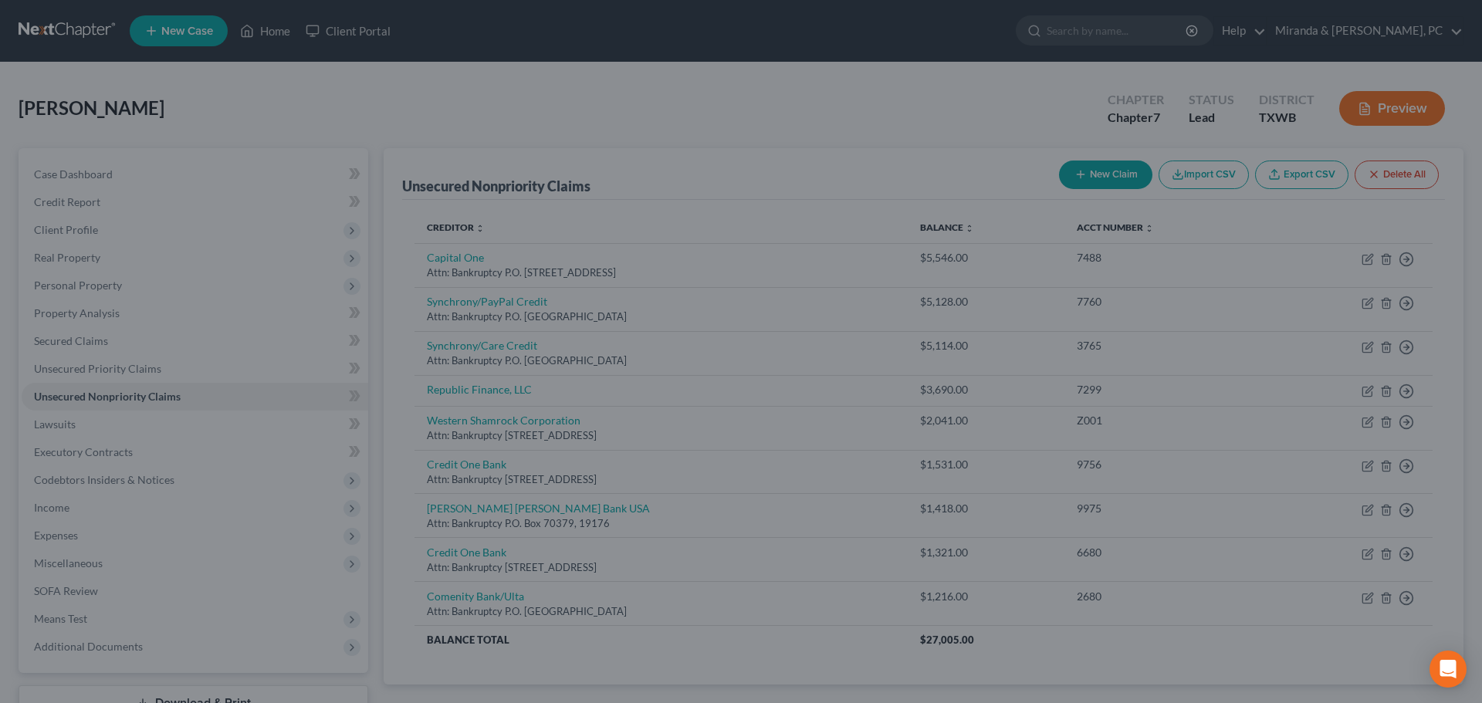
type input "1,131.00"
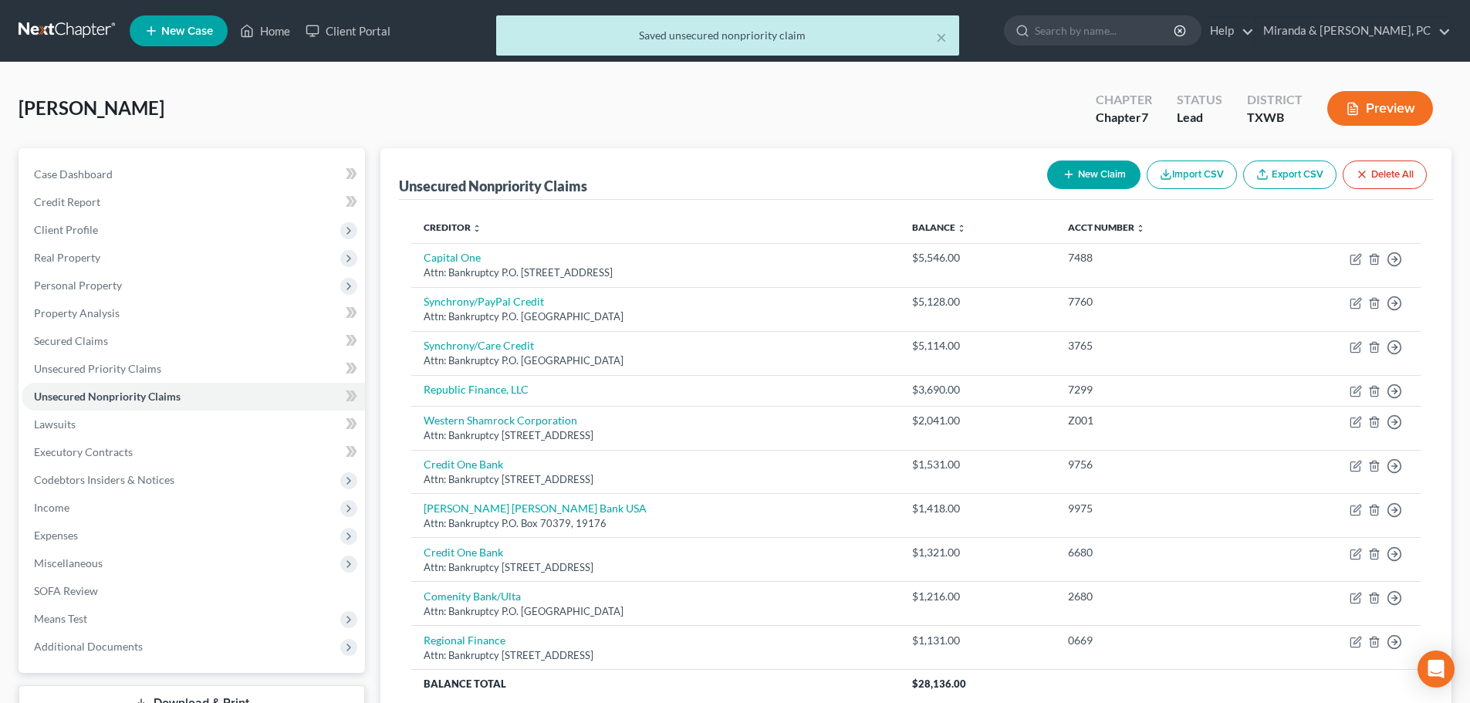
click at [1068, 173] on icon "button" at bounding box center [1069, 174] width 12 height 12
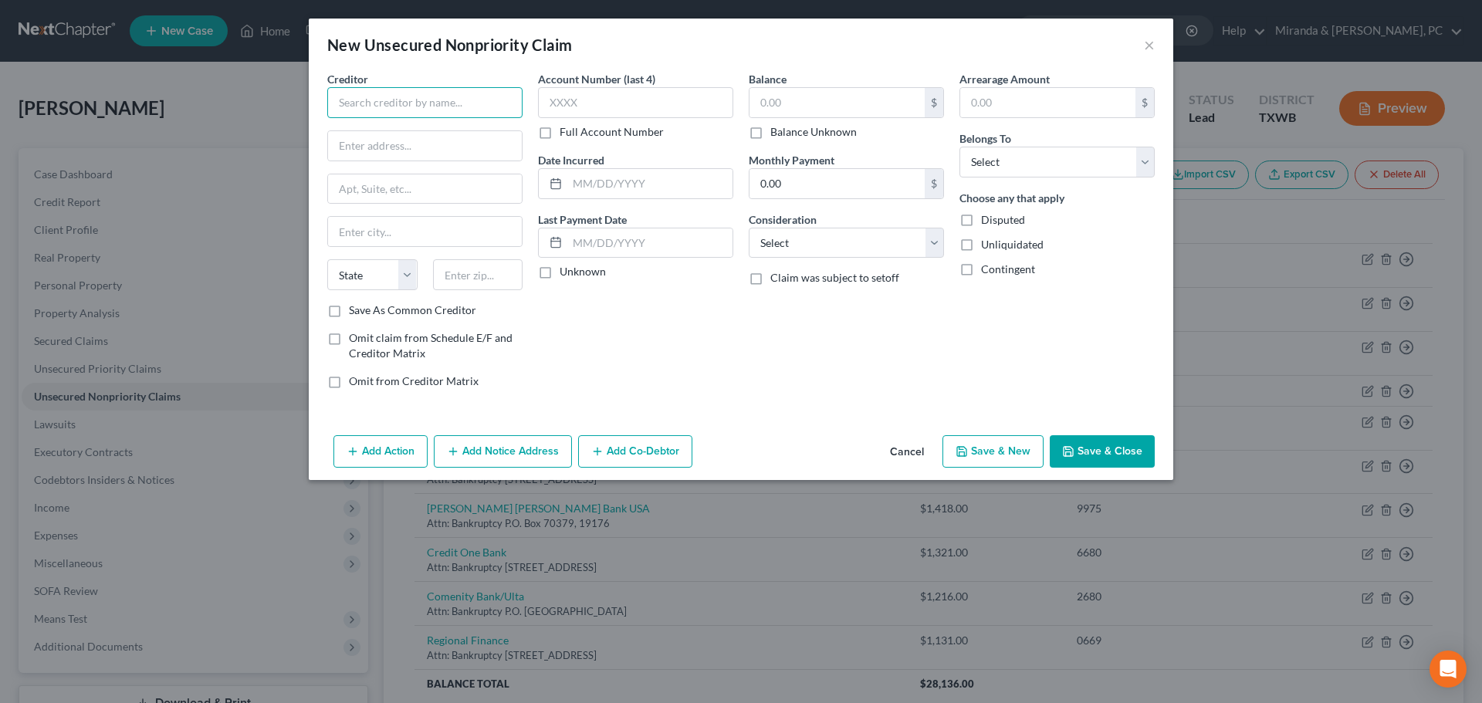
click at [390, 112] on input "text" at bounding box center [424, 102] width 195 height 31
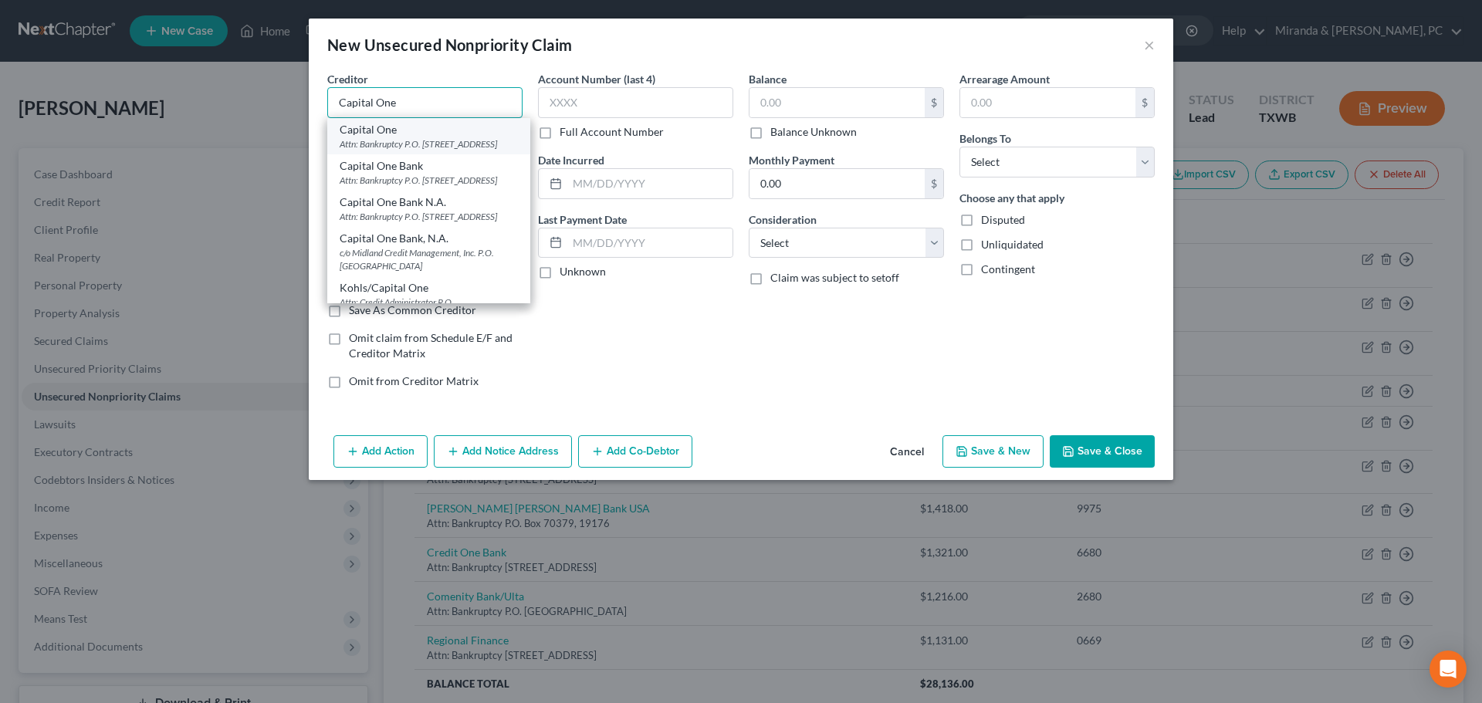
type input "Capital One"
click at [458, 147] on div "Attn: Bankruptcy P.O. [STREET_ADDRESS]" at bounding box center [429, 143] width 178 height 13
type input "Attn: Bankruptcy"
type input "P.O. Box 30285"
type input "[GEOGRAPHIC_DATA]"
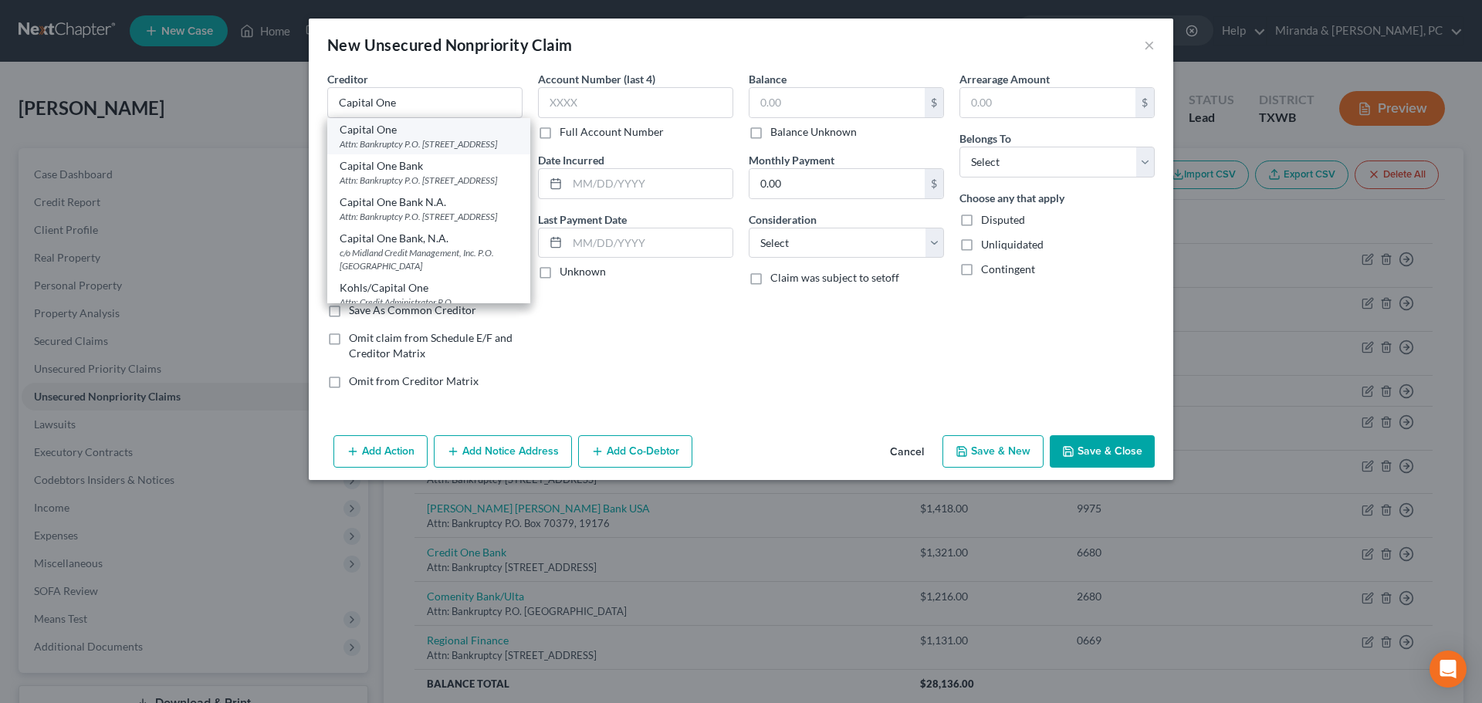
select select "46"
type input "84130"
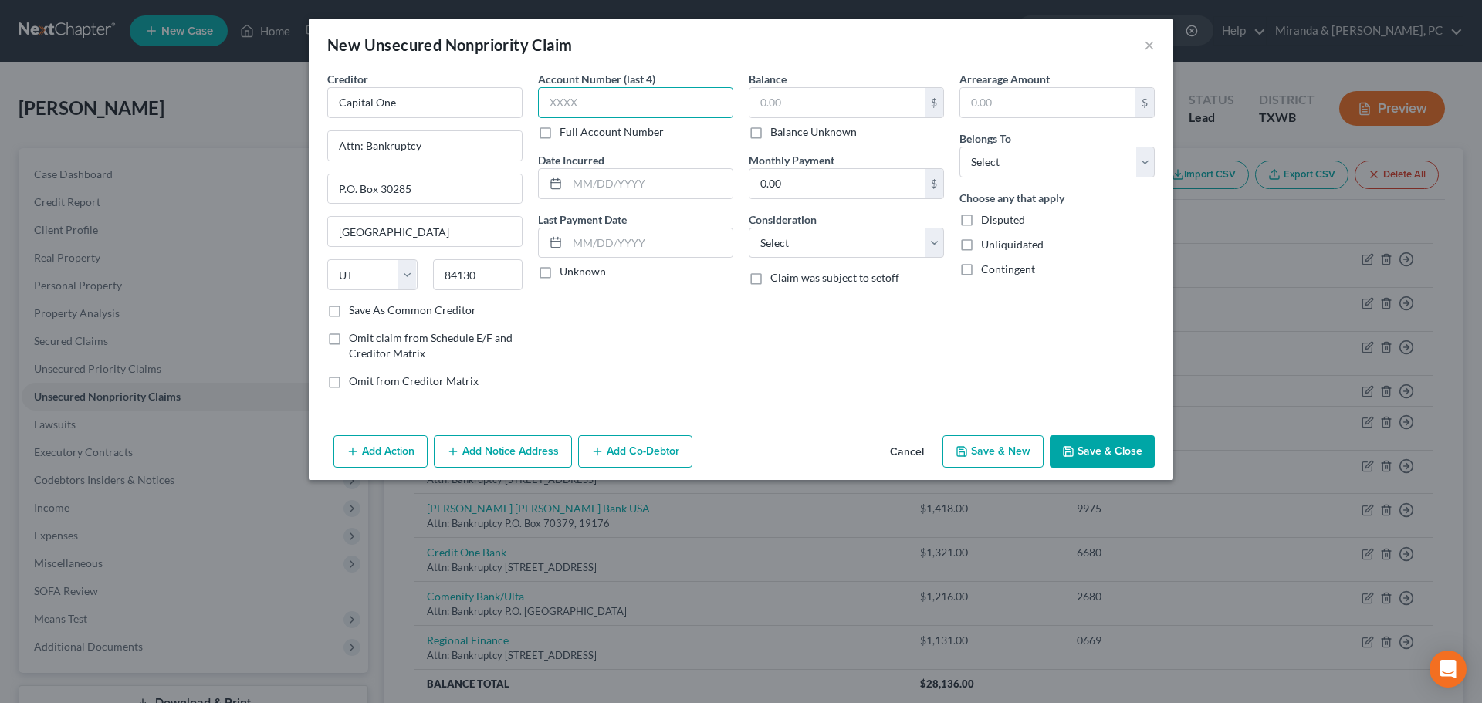
click at [634, 107] on input "text" at bounding box center [635, 102] width 195 height 31
type input "3411"
click at [809, 103] on input "text" at bounding box center [836, 102] width 175 height 29
type input "1,056"
click at [1036, 166] on select "Select Debtor 1 Only Debtor 2 Only Debtor 1 And Debtor 2 Only At Least One Of T…" at bounding box center [1056, 162] width 195 height 31
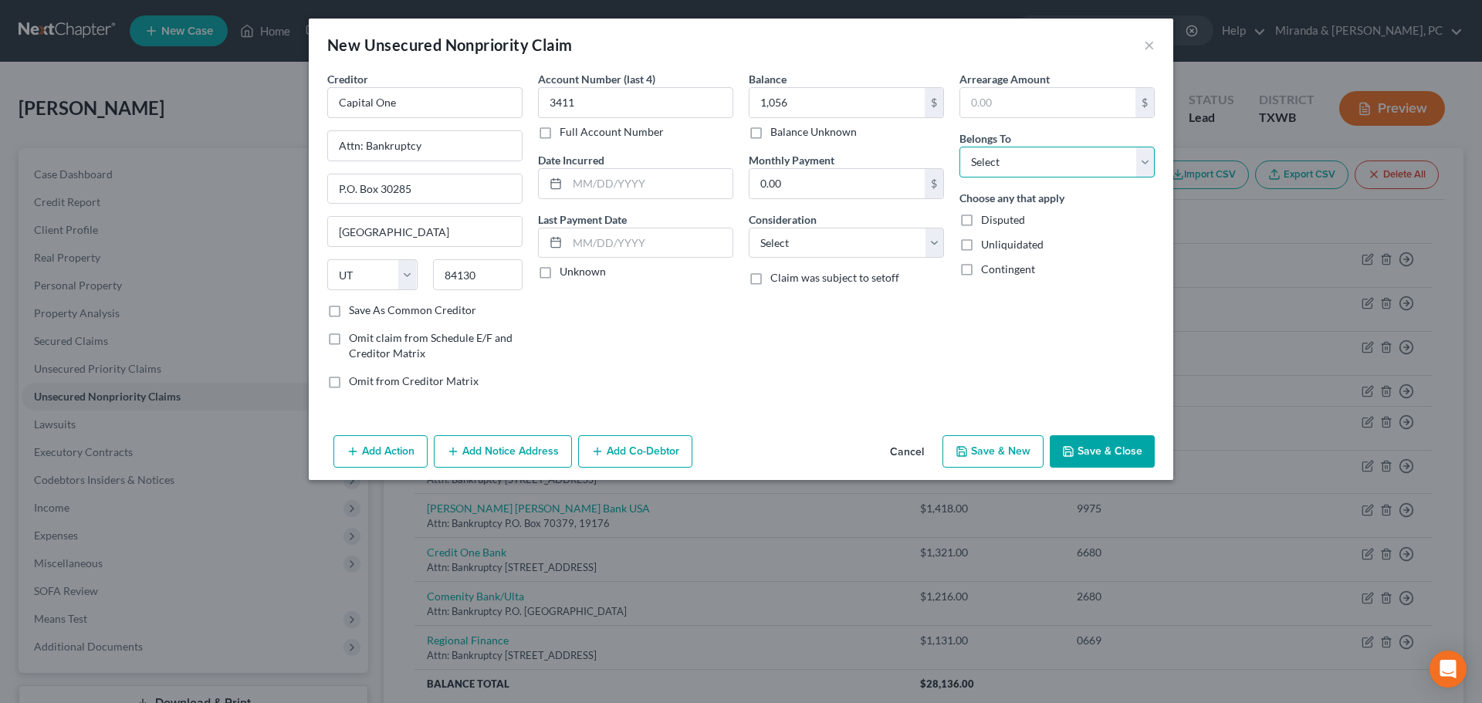
select select "0"
click at [959, 147] on select "Select Debtor 1 Only Debtor 2 Only Debtor 1 And Debtor 2 Only At Least One Of T…" at bounding box center [1056, 162] width 195 height 31
click at [787, 254] on select "Select Cable / Satellite Services Collection Agency Credit Card Debt Debt Couns…" at bounding box center [846, 243] width 195 height 31
select select "2"
drag, startPoint x: 652, startPoint y: 321, endPoint x: 667, endPoint y: 331, distance: 17.8
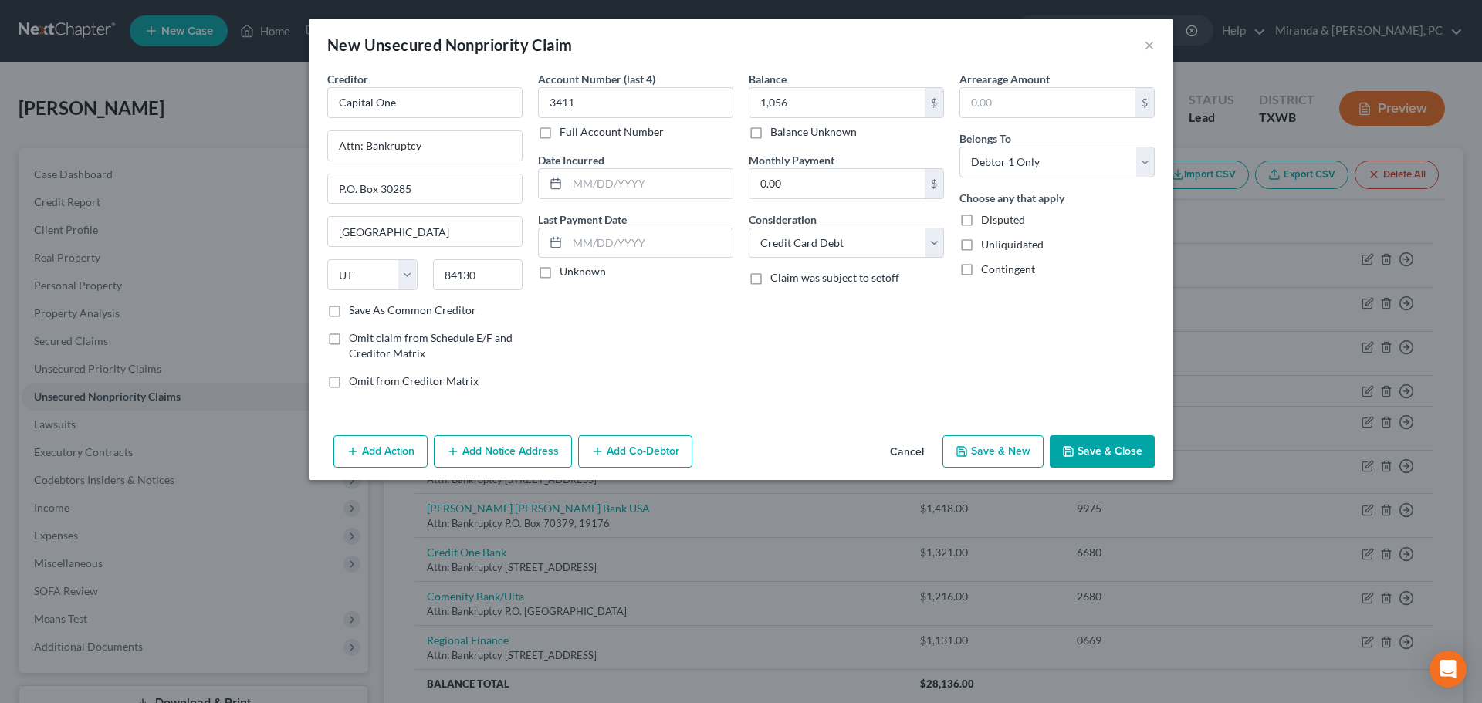
click at [652, 321] on div "Account Number (last 4) 3411 Full Account Number Date Incurred Last Payment Dat…" at bounding box center [635, 236] width 211 height 330
click at [1109, 441] on button "Save & Close" at bounding box center [1101, 451] width 105 height 32
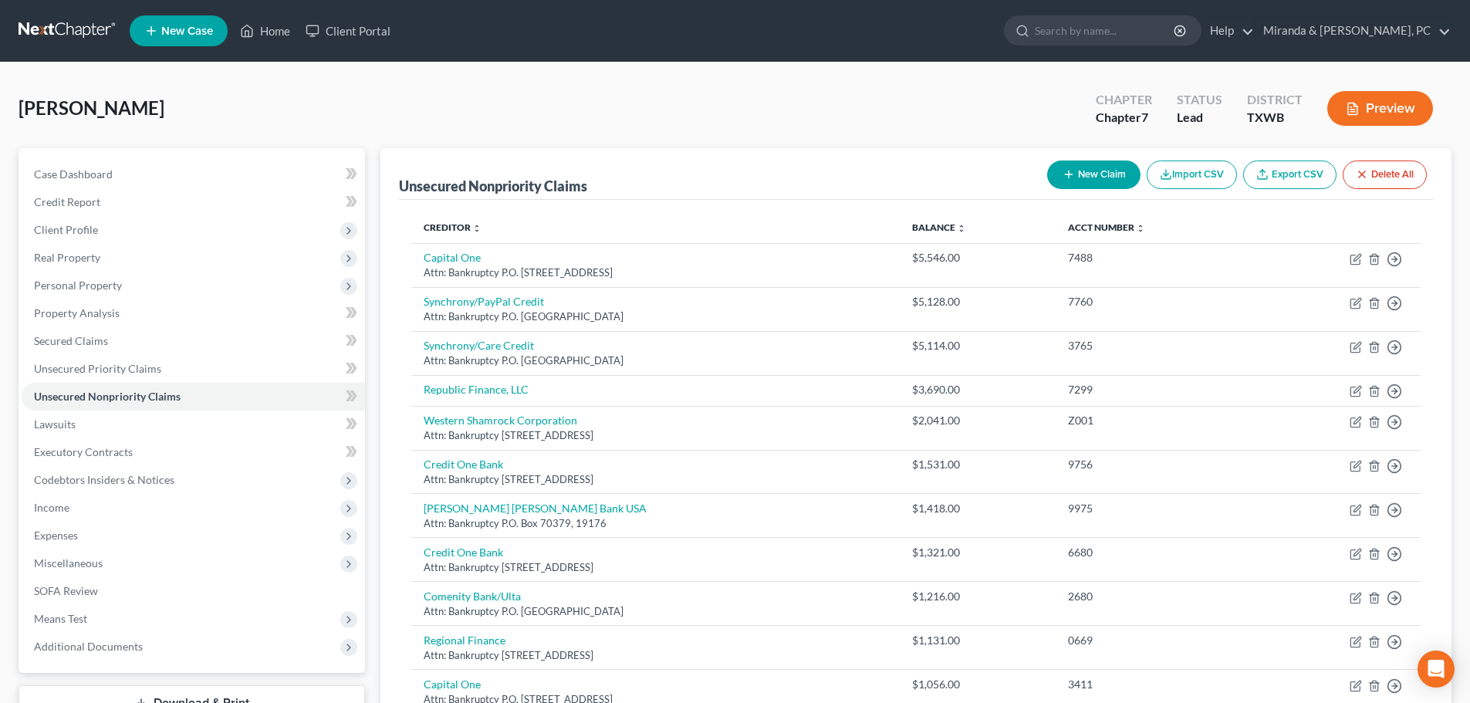
click at [1091, 172] on button "New Claim" at bounding box center [1093, 175] width 93 height 29
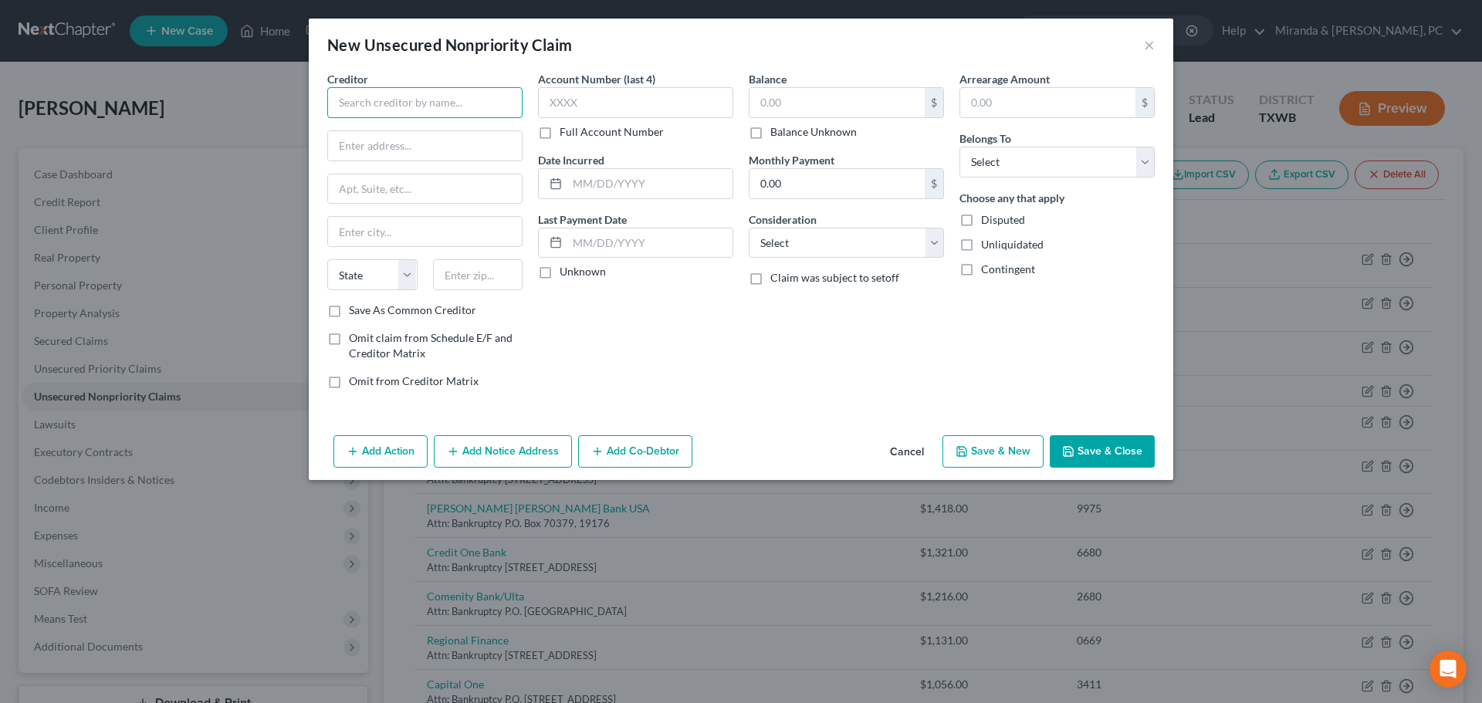
click at [393, 98] on input "text" at bounding box center [424, 102] width 195 height 31
type input "Macy's/DSNB"
click at [399, 148] on input "text" at bounding box center [425, 145] width 194 height 29
type input "Attn: Bankruptcy"
click at [397, 186] on input "text" at bounding box center [425, 188] width 194 height 29
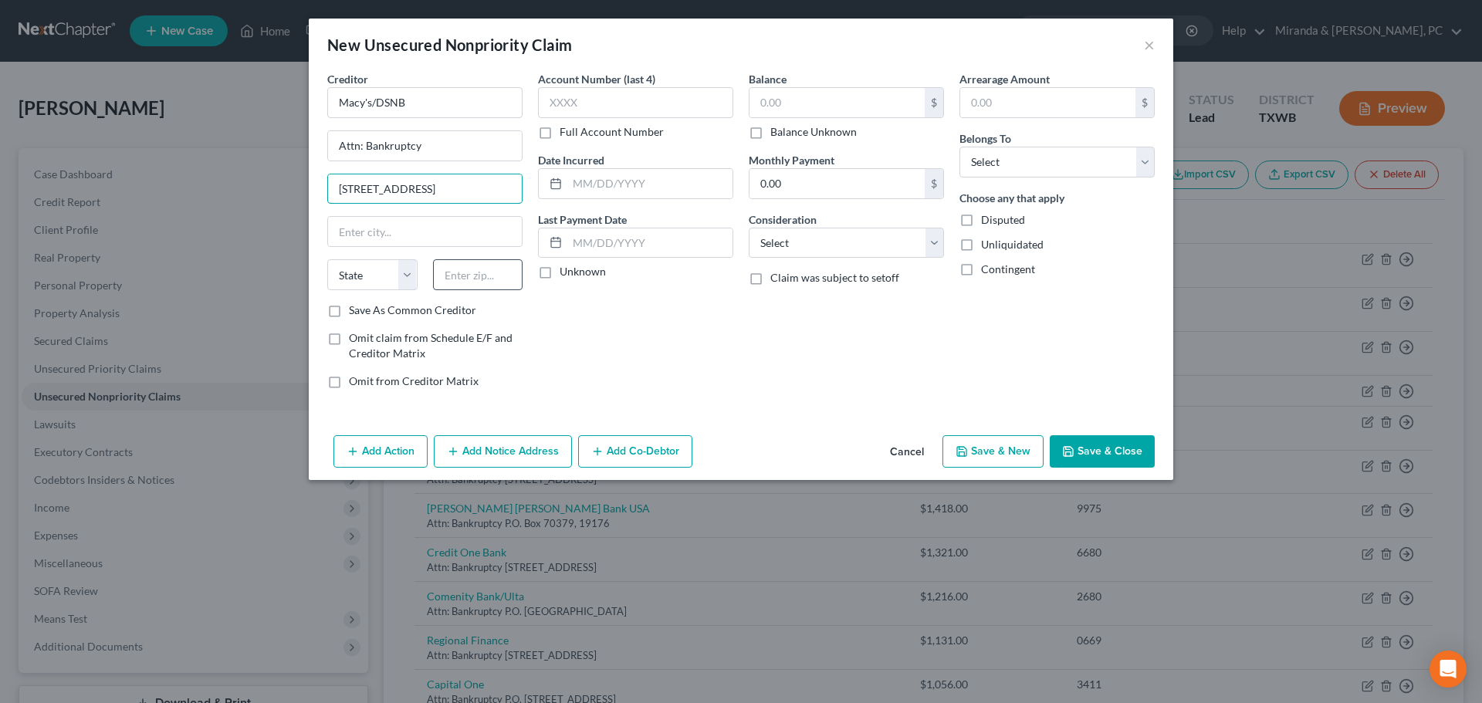
type input "[STREET_ADDRESS]"
click at [448, 265] on input "text" at bounding box center [478, 274] width 90 height 31
type input "45040"
click at [760, 373] on div "Balance $ Balance Unknown Balance Undetermined $ Balance Unknown Monthly Paymen…" at bounding box center [846, 236] width 211 height 330
type input "[PERSON_NAME]"
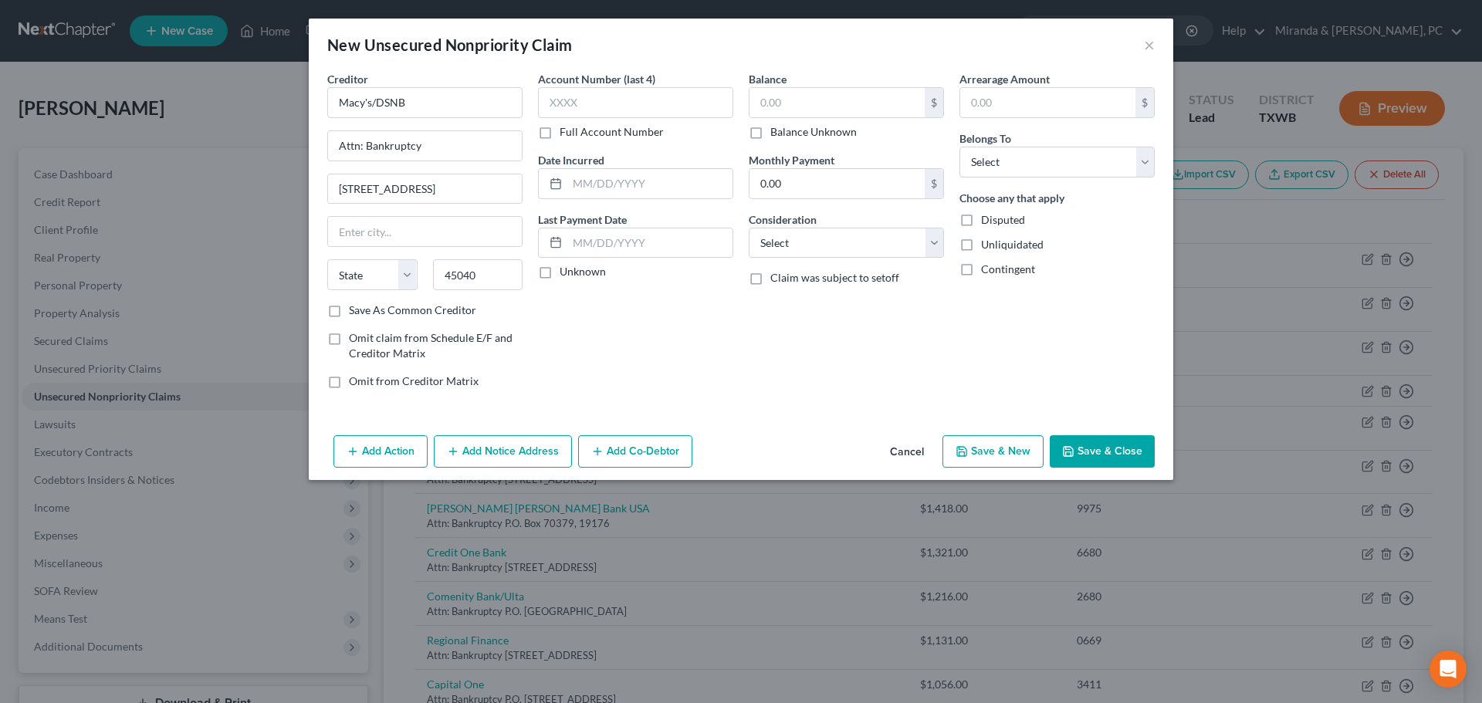
select select "36"
click at [590, 96] on input "text" at bounding box center [635, 102] width 195 height 31
type input "6827"
click at [788, 107] on input "text" at bounding box center [836, 102] width 175 height 29
type input "734"
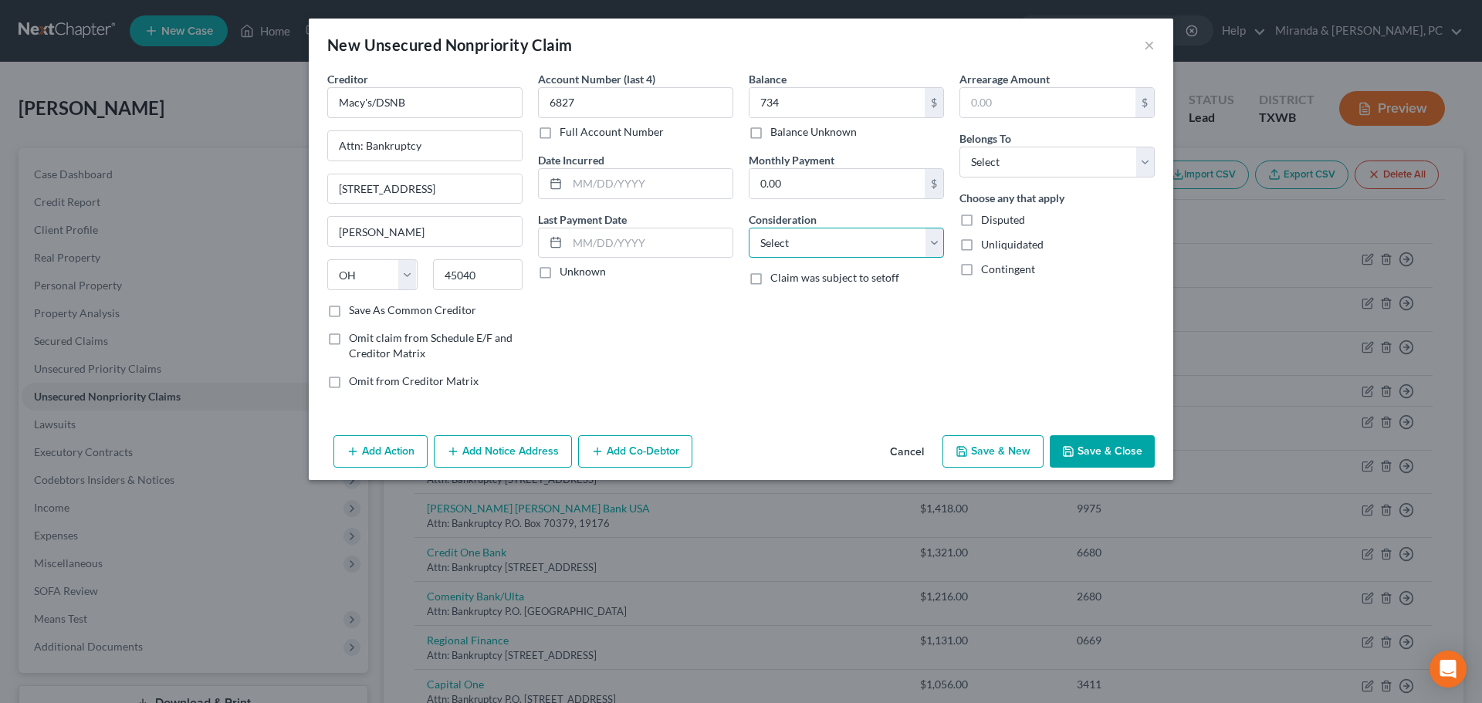
click at [799, 241] on select "Select Cable / Satellite Services Collection Agency Credit Card Debt Debt Couns…" at bounding box center [846, 243] width 195 height 31
select select "2"
click at [686, 349] on div "Account Number (last 4) 6827 Full Account Number Date Incurred Last Payment Dat…" at bounding box center [635, 236] width 211 height 330
click at [1059, 176] on select "Select Debtor 1 Only Debtor 2 Only Debtor 1 And Debtor 2 Only At Least One Of T…" at bounding box center [1056, 162] width 195 height 31
select select "0"
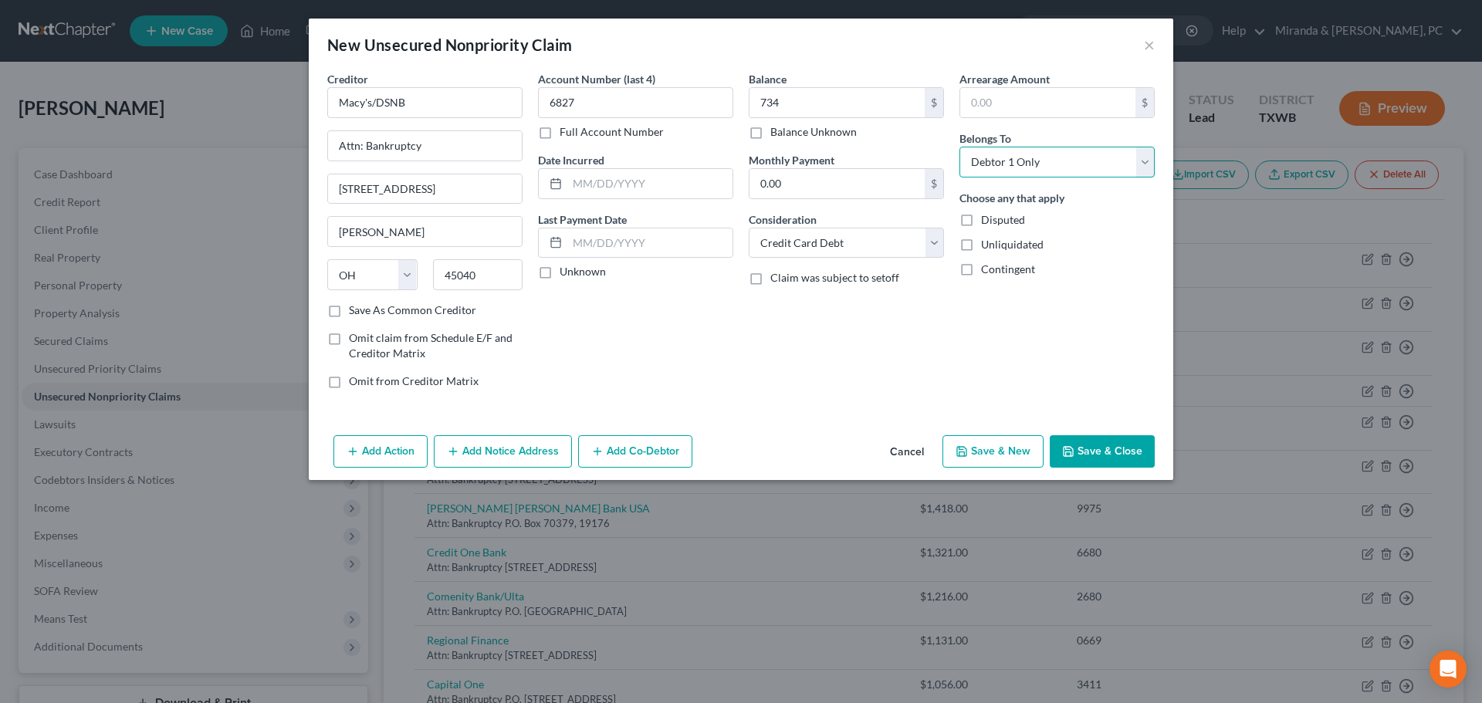
click at [959, 147] on select "Select Debtor 1 Only Debtor 2 Only Debtor 1 And Debtor 2 Only At Least One Of T…" at bounding box center [1056, 162] width 195 height 31
click at [1106, 450] on button "Save & Close" at bounding box center [1101, 451] width 105 height 32
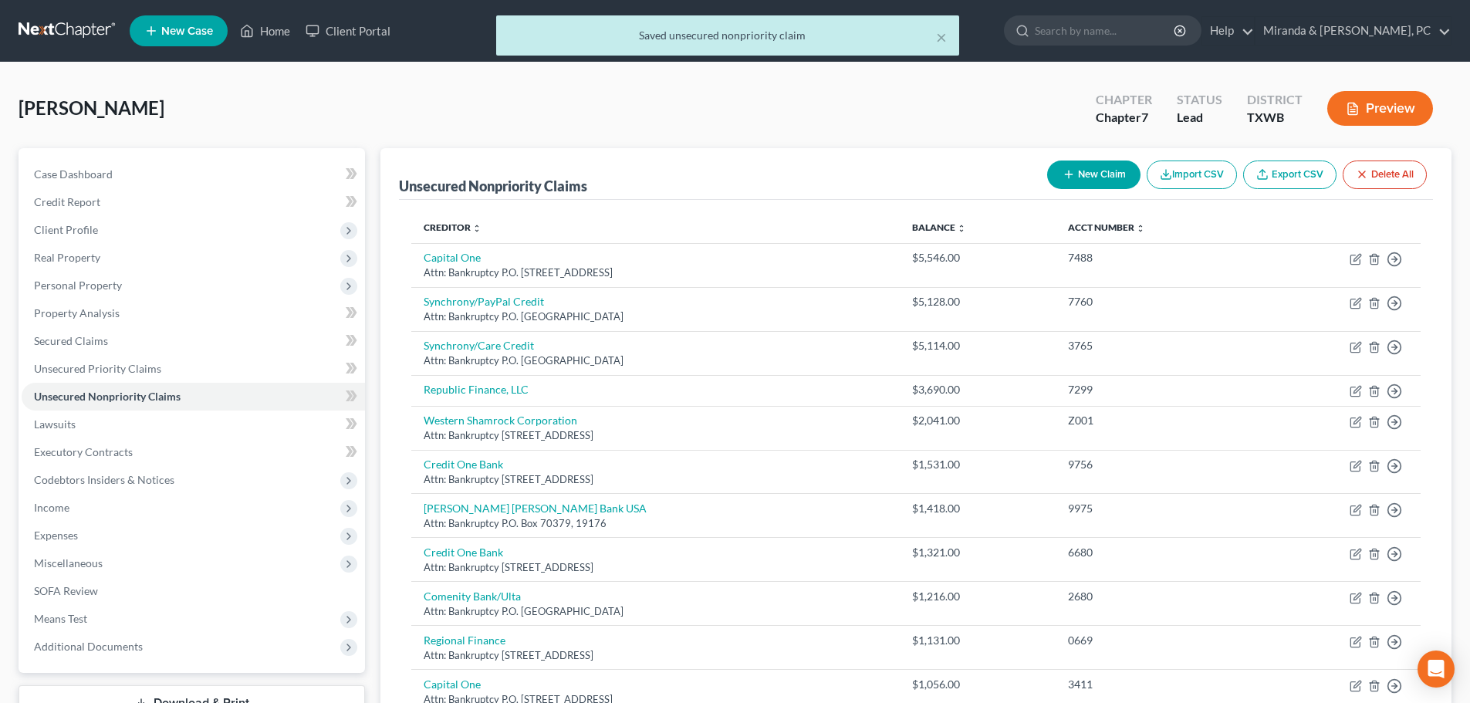
click at [1077, 172] on button "New Claim" at bounding box center [1093, 175] width 93 height 29
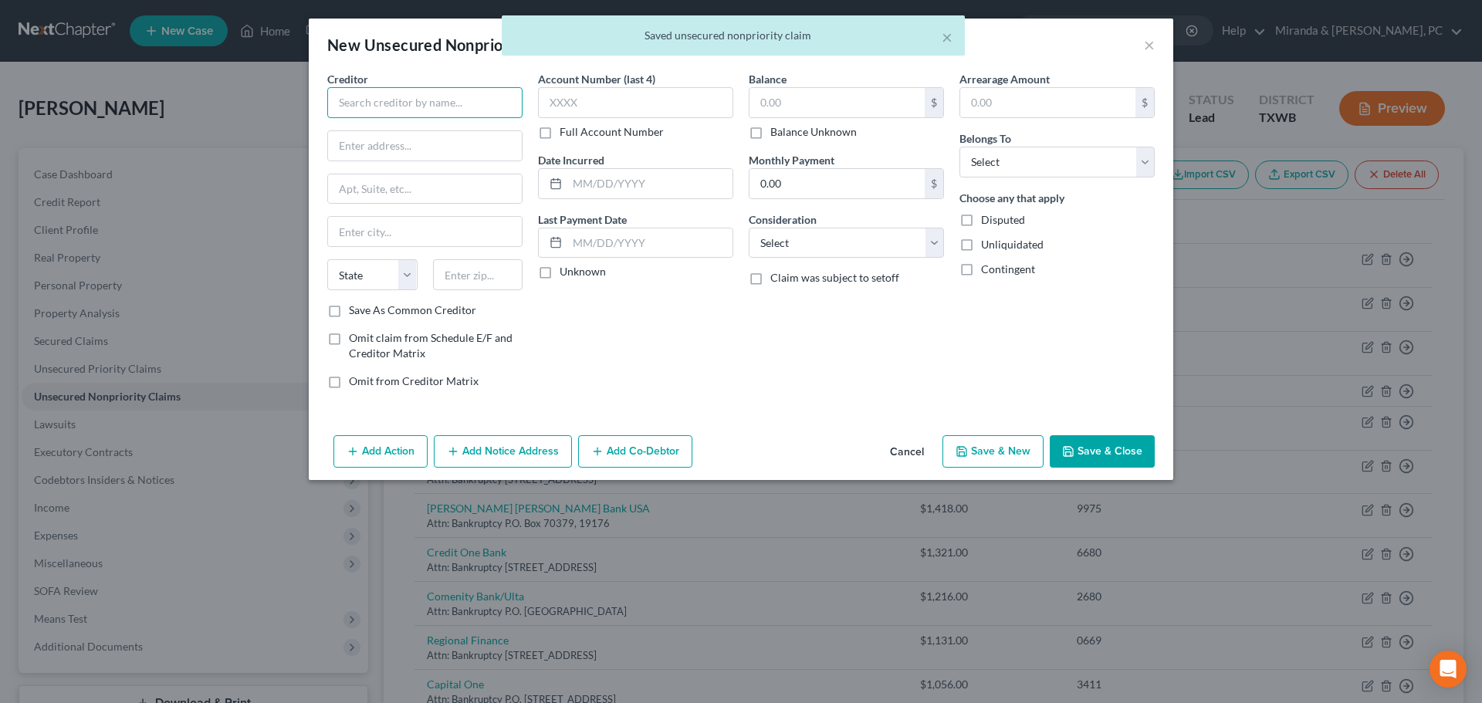
click at [359, 104] on input "text" at bounding box center [424, 102] width 195 height 31
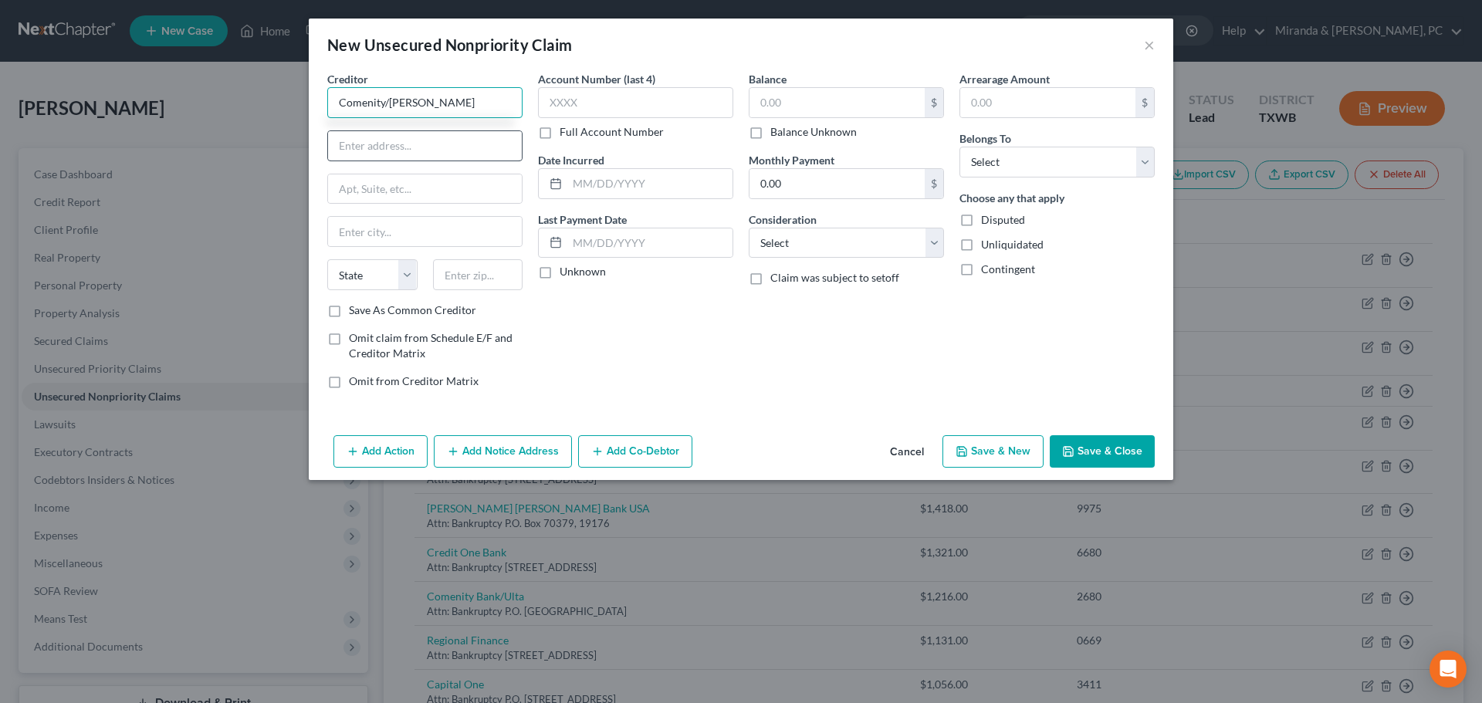
type input "Comenity/[PERSON_NAME]"
click at [422, 150] on input "text" at bounding box center [425, 145] width 194 height 29
click at [397, 187] on input "text" at bounding box center [425, 188] width 194 height 29
click at [407, 194] on input "P.O. Box 182125" at bounding box center [425, 188] width 194 height 29
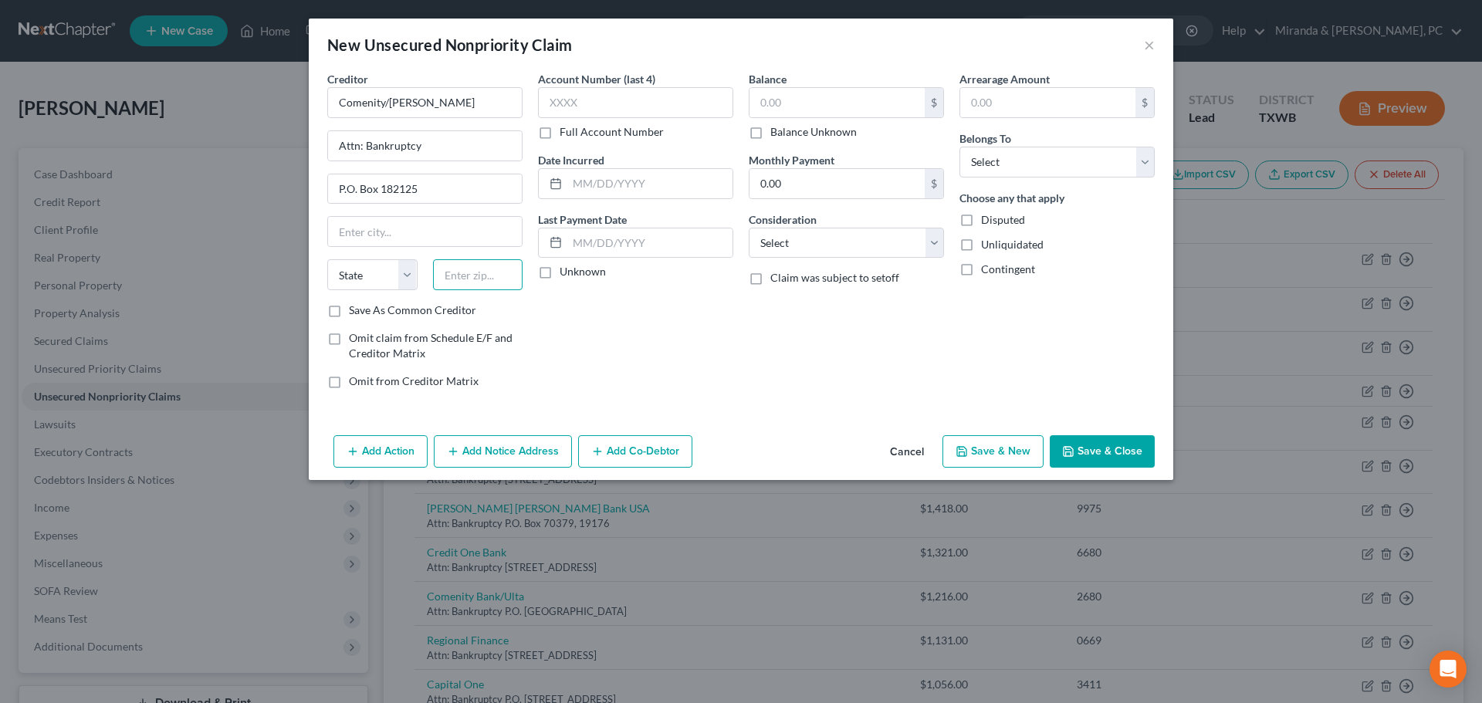
click at [478, 272] on input "text" at bounding box center [478, 274] width 90 height 31
click at [625, 337] on div "Account Number (last 4) Full Account Number Date Incurred Last Payment Date Unk…" at bounding box center [635, 236] width 211 height 330
click at [616, 106] on input "text" at bounding box center [635, 102] width 195 height 31
click at [794, 103] on input "text" at bounding box center [836, 102] width 175 height 29
click at [819, 239] on select "Select Cable / Satellite Services Collection Agency Credit Card Debt Debt Couns…" at bounding box center [846, 243] width 195 height 31
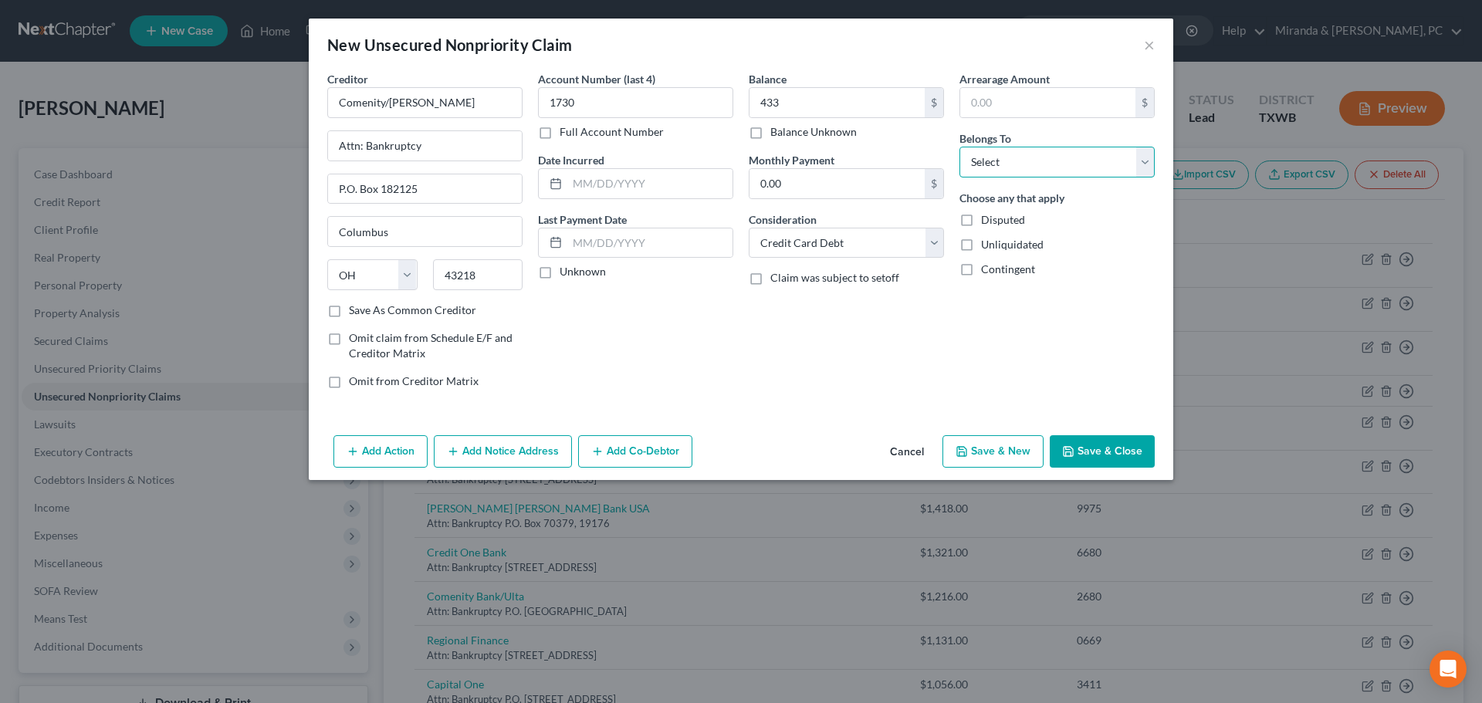
click at [1049, 157] on select "Select Debtor 1 Only Debtor 2 Only Debtor 1 And Debtor 2 Only At Least One Of T…" at bounding box center [1056, 162] width 195 height 31
click at [959, 147] on select "Select Debtor 1 Only Debtor 2 Only Debtor 1 And Debtor 2 Only At Least One Of T…" at bounding box center [1056, 162] width 195 height 31
click at [722, 330] on div "Account Number (last 4) 1730 Full Account Number Date Incurred Last Payment Dat…" at bounding box center [635, 236] width 211 height 330
click at [1106, 440] on button "Save & Close" at bounding box center [1101, 451] width 105 height 32
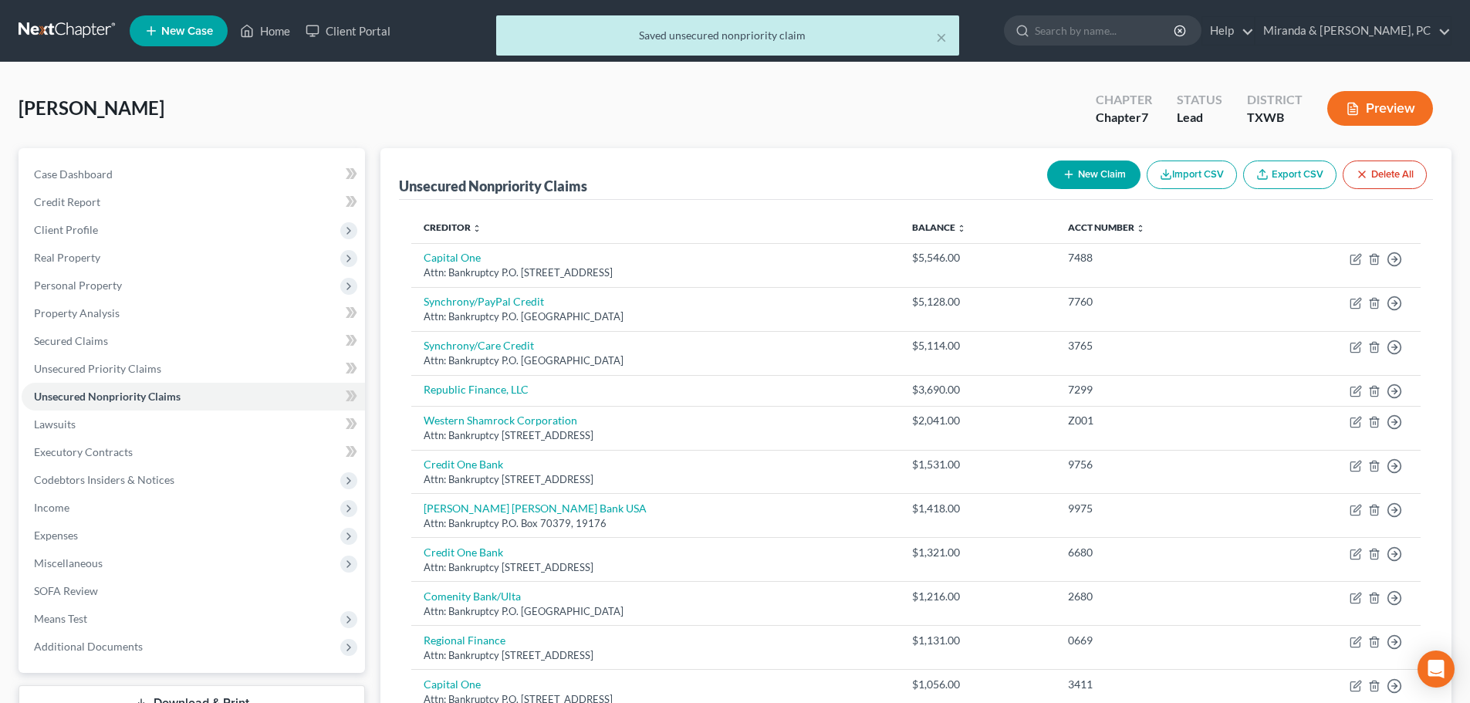
click at [1089, 171] on button "New Claim" at bounding box center [1093, 175] width 93 height 29
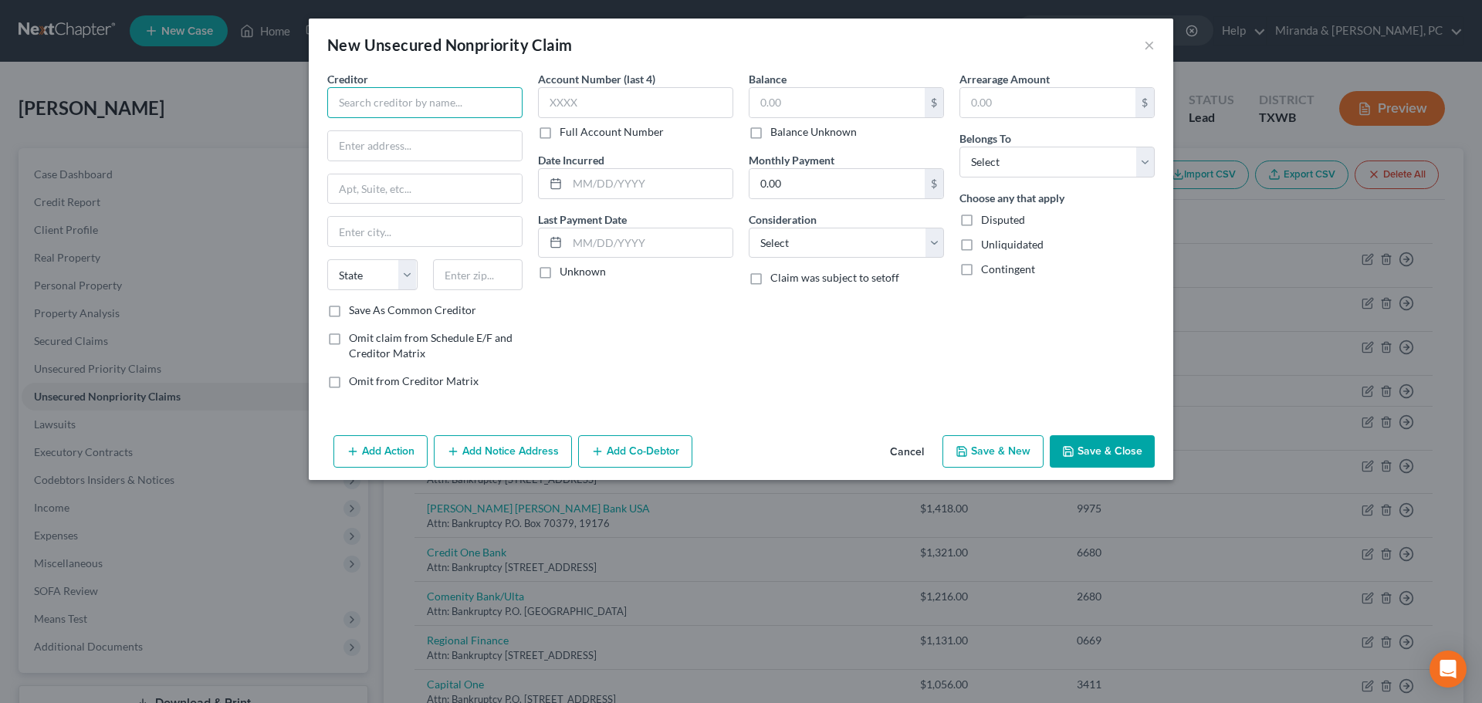
click at [397, 110] on input "text" at bounding box center [424, 102] width 195 height 31
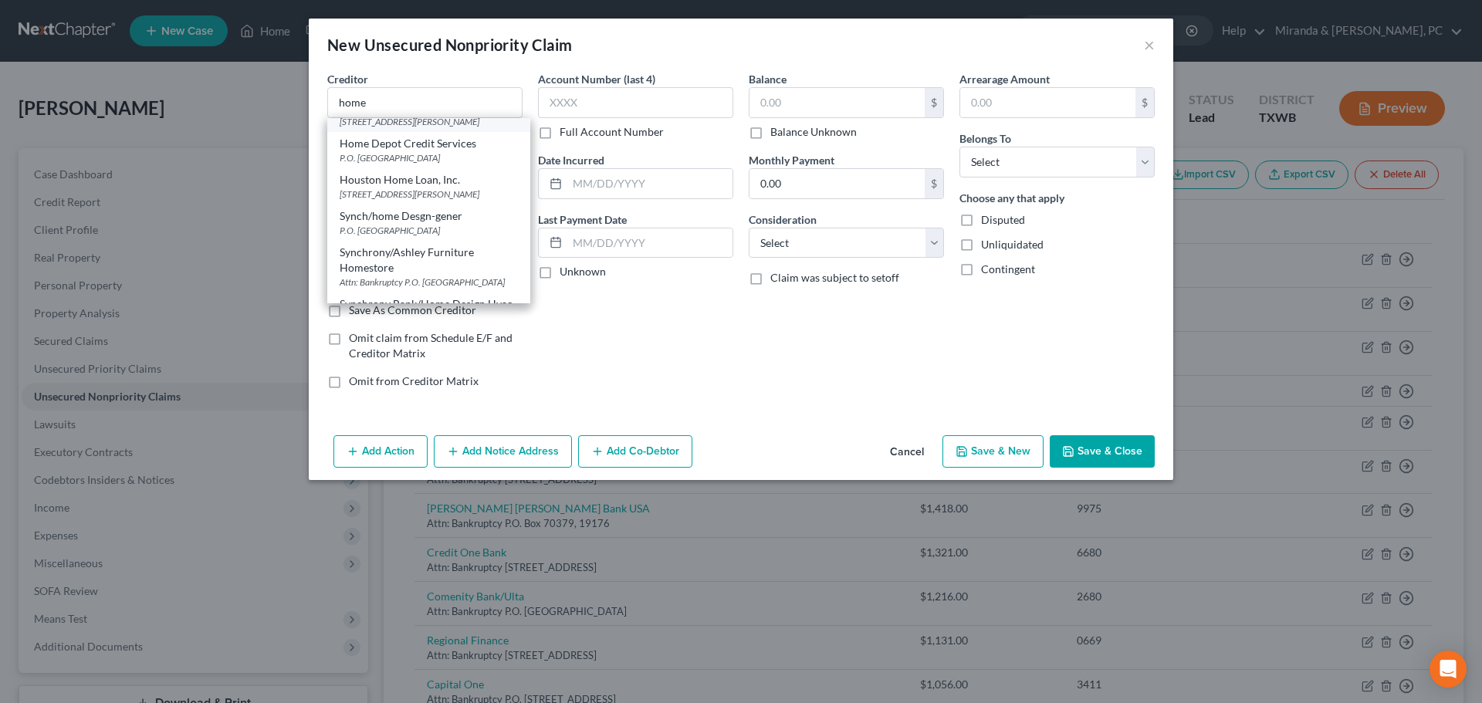
scroll to position [20, 0]
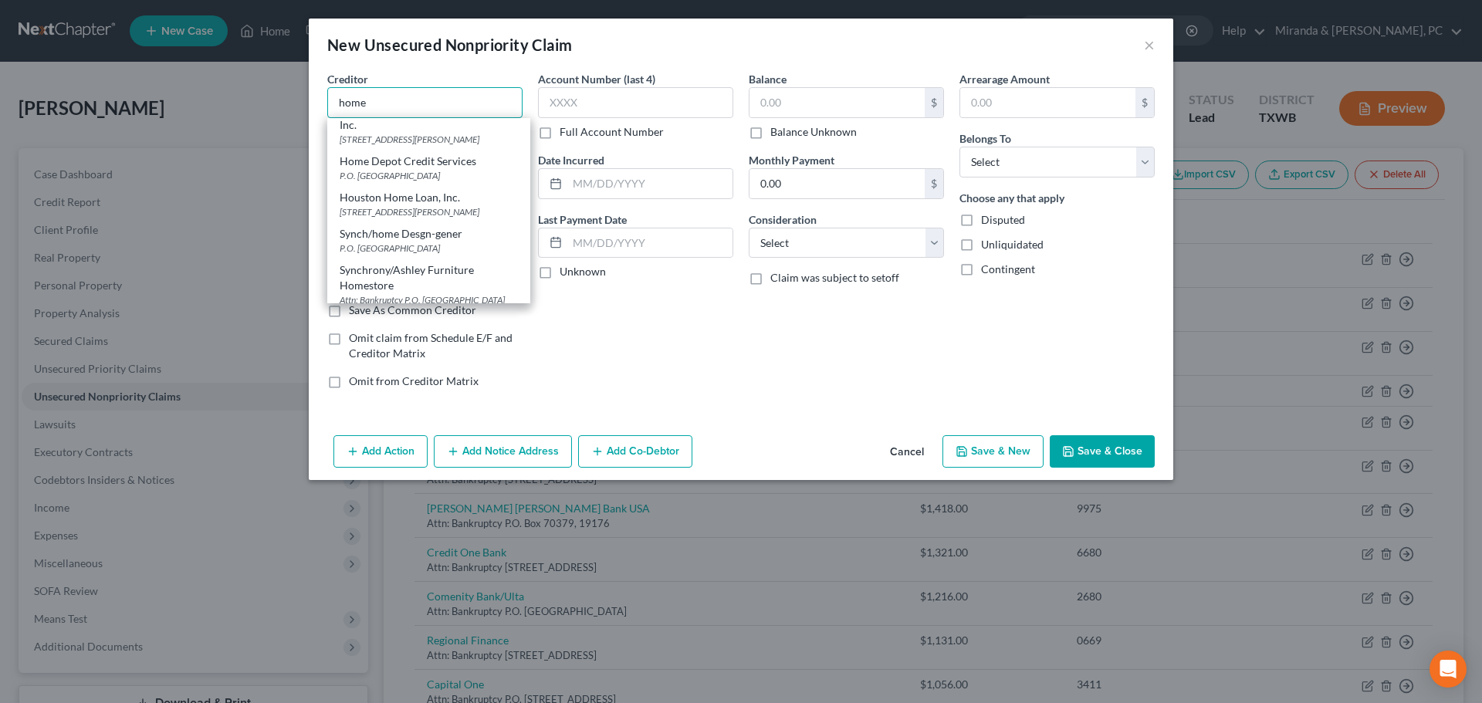
click at [442, 113] on input "home" at bounding box center [424, 102] width 195 height 31
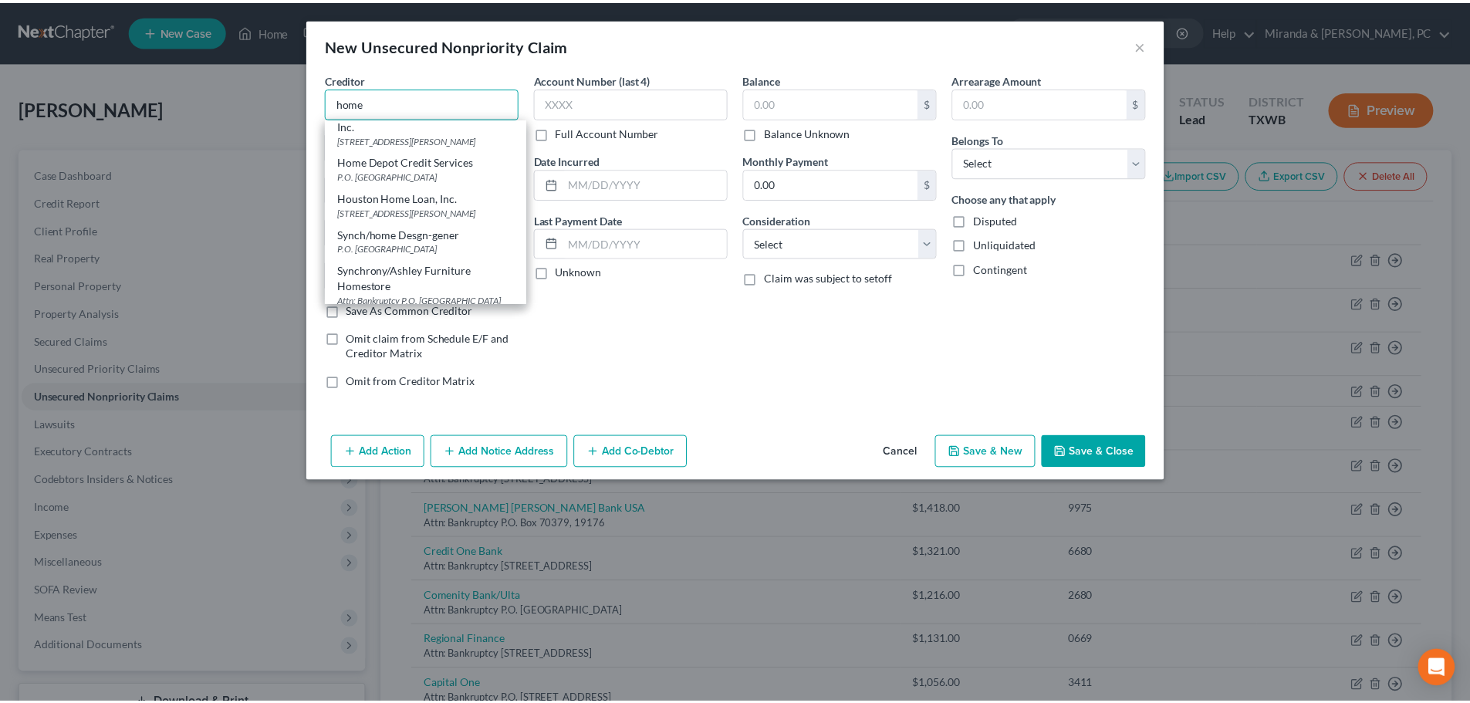
scroll to position [0, 0]
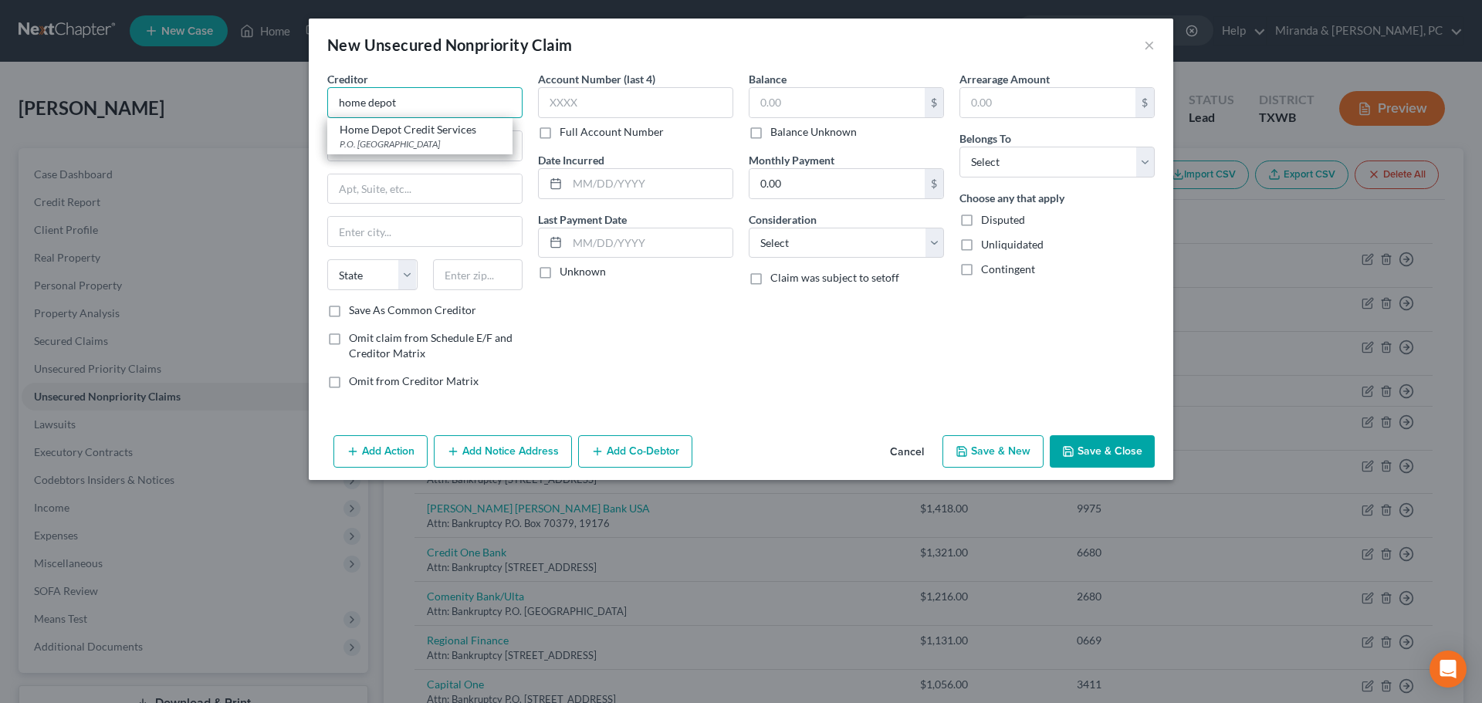
drag, startPoint x: 420, startPoint y: 103, endPoint x: 269, endPoint y: 100, distance: 151.3
click at [269, 100] on div "New Unsecured Nonpriority Claim × Creditor * home depot Home Depot Credit Servi…" at bounding box center [741, 351] width 1482 height 703
click at [384, 150] on input "text" at bounding box center [425, 145] width 194 height 29
click at [385, 187] on input "text" at bounding box center [425, 188] width 194 height 29
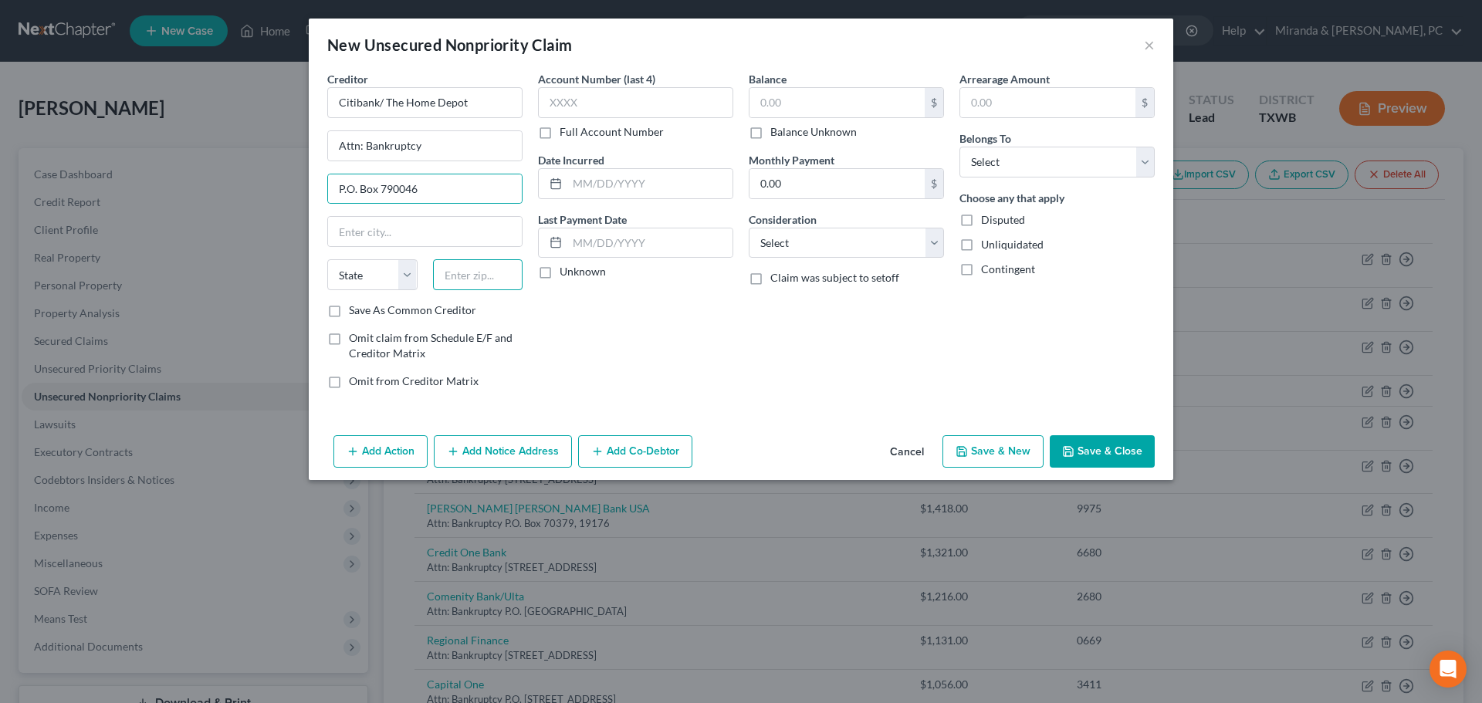
click at [490, 284] on input "text" at bounding box center [478, 274] width 90 height 31
click at [596, 110] on input "text" at bounding box center [635, 102] width 195 height 31
click at [809, 100] on input "text" at bounding box center [836, 102] width 175 height 29
click at [824, 244] on select "Select Cable / Satellite Services Collection Agency Credit Card Debt Debt Couns…" at bounding box center [846, 243] width 195 height 31
click at [627, 341] on div "Account Number (last 4) 5302 Full Account Number Date Incurred Last Payment Dat…" at bounding box center [635, 236] width 211 height 330
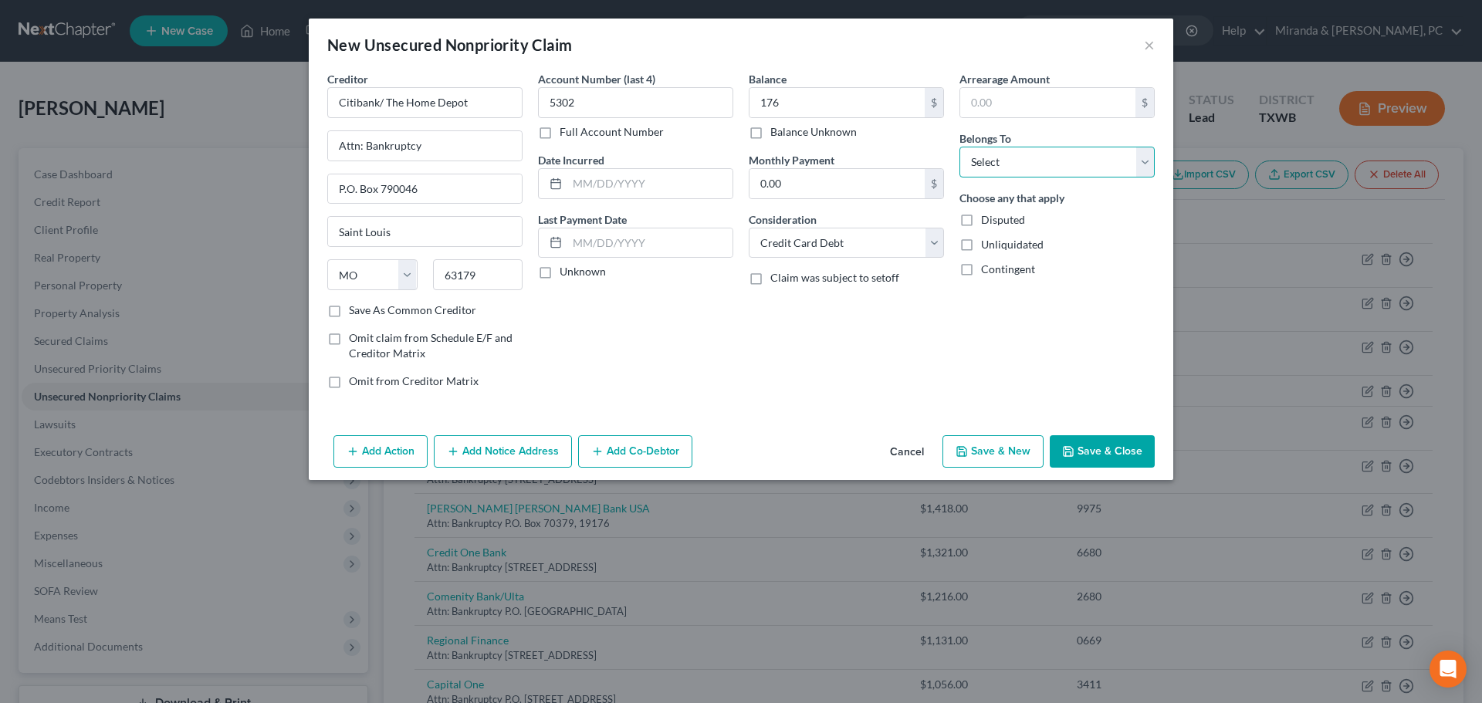
click at [1002, 161] on select "Select Debtor 1 Only Debtor 2 Only Debtor 1 And Debtor 2 Only At Least One Of T…" at bounding box center [1056, 162] width 195 height 31
click at [959, 147] on select "Select Debtor 1 Only Debtor 2 Only Debtor 1 And Debtor 2 Only At Least One Of T…" at bounding box center [1056, 162] width 195 height 31
click at [1093, 446] on button "Save & Close" at bounding box center [1101, 451] width 105 height 32
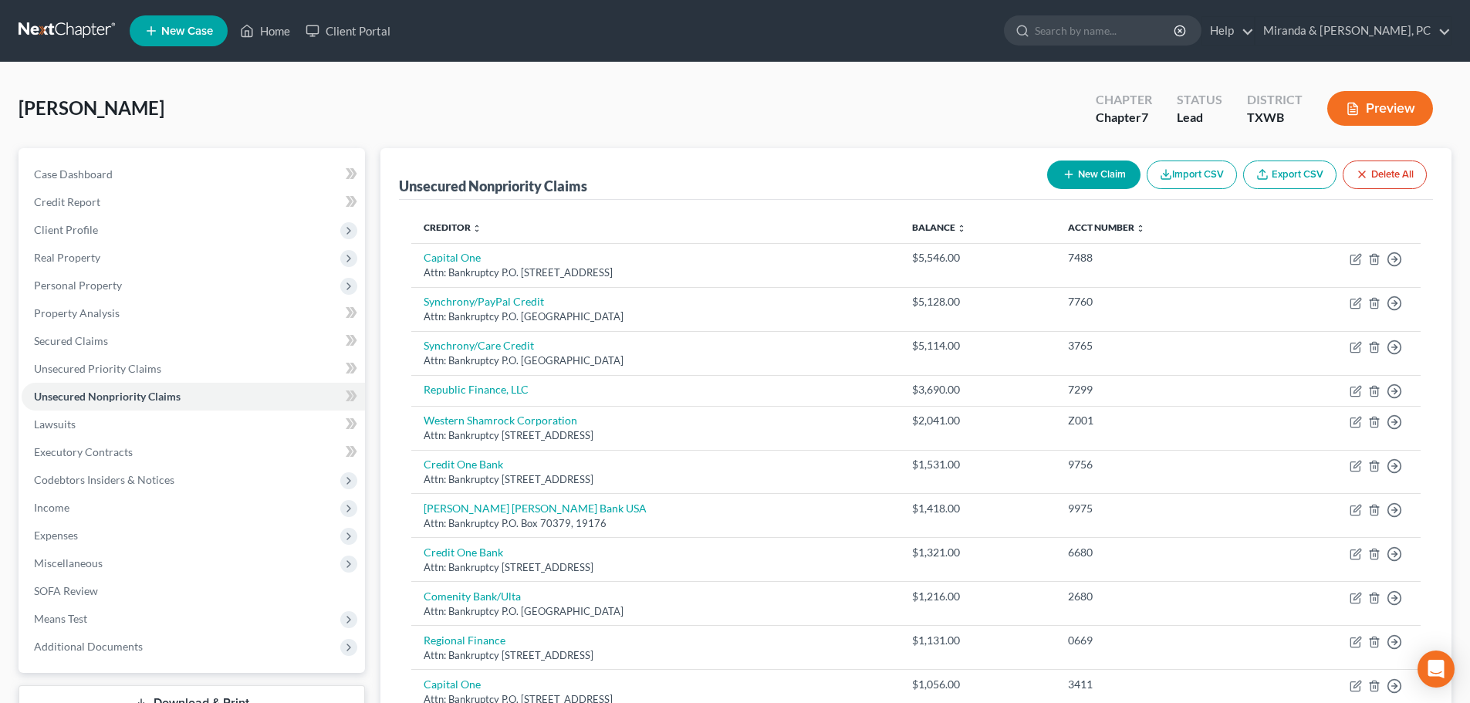
click at [1063, 178] on icon "button" at bounding box center [1069, 174] width 12 height 12
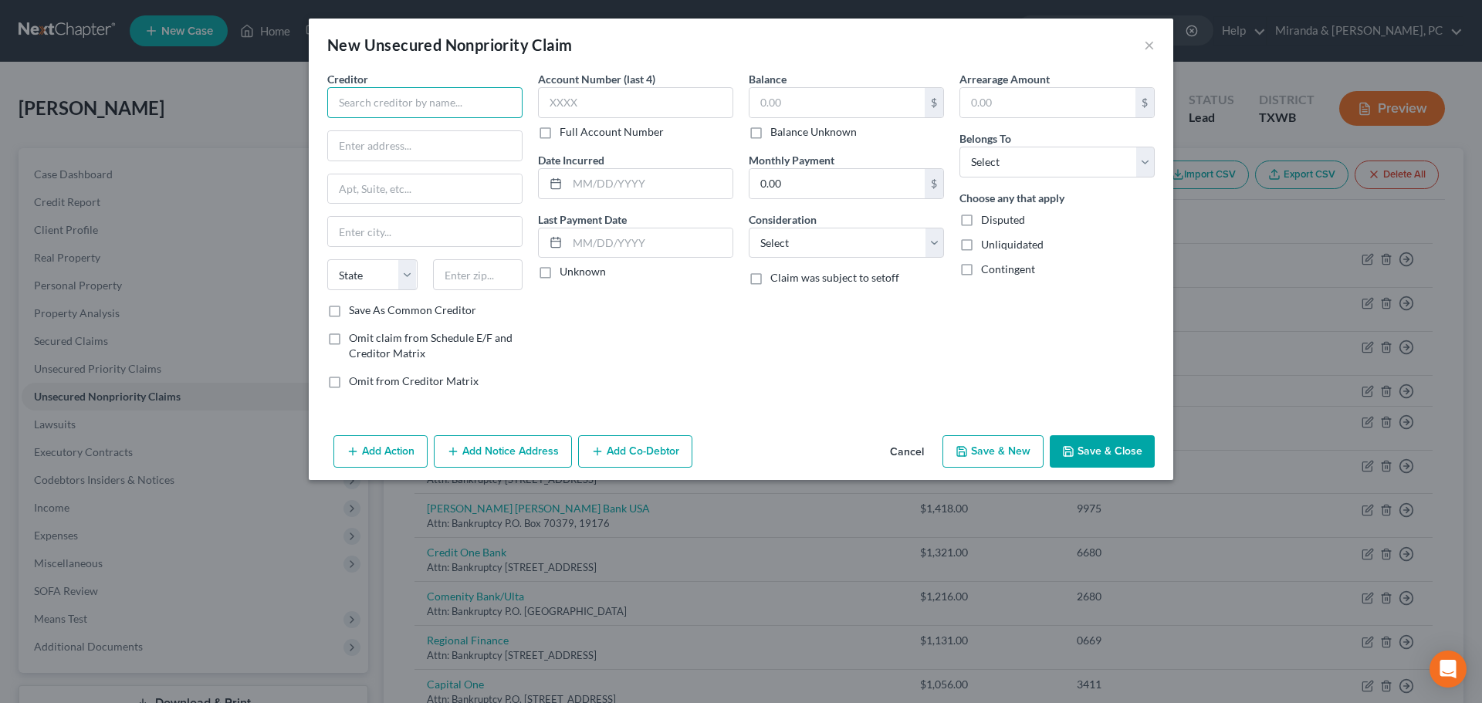
click at [431, 104] on input "text" at bounding box center [424, 102] width 195 height 31
click at [409, 150] on input "text" at bounding box center [425, 145] width 194 height 29
click at [430, 188] on input "text" at bounding box center [425, 188] width 194 height 29
click at [484, 267] on input "text" at bounding box center [478, 274] width 90 height 31
click at [734, 369] on div "Account Number (last 4) Full Account Number Date Incurred Last Payment Date Unk…" at bounding box center [635, 236] width 211 height 330
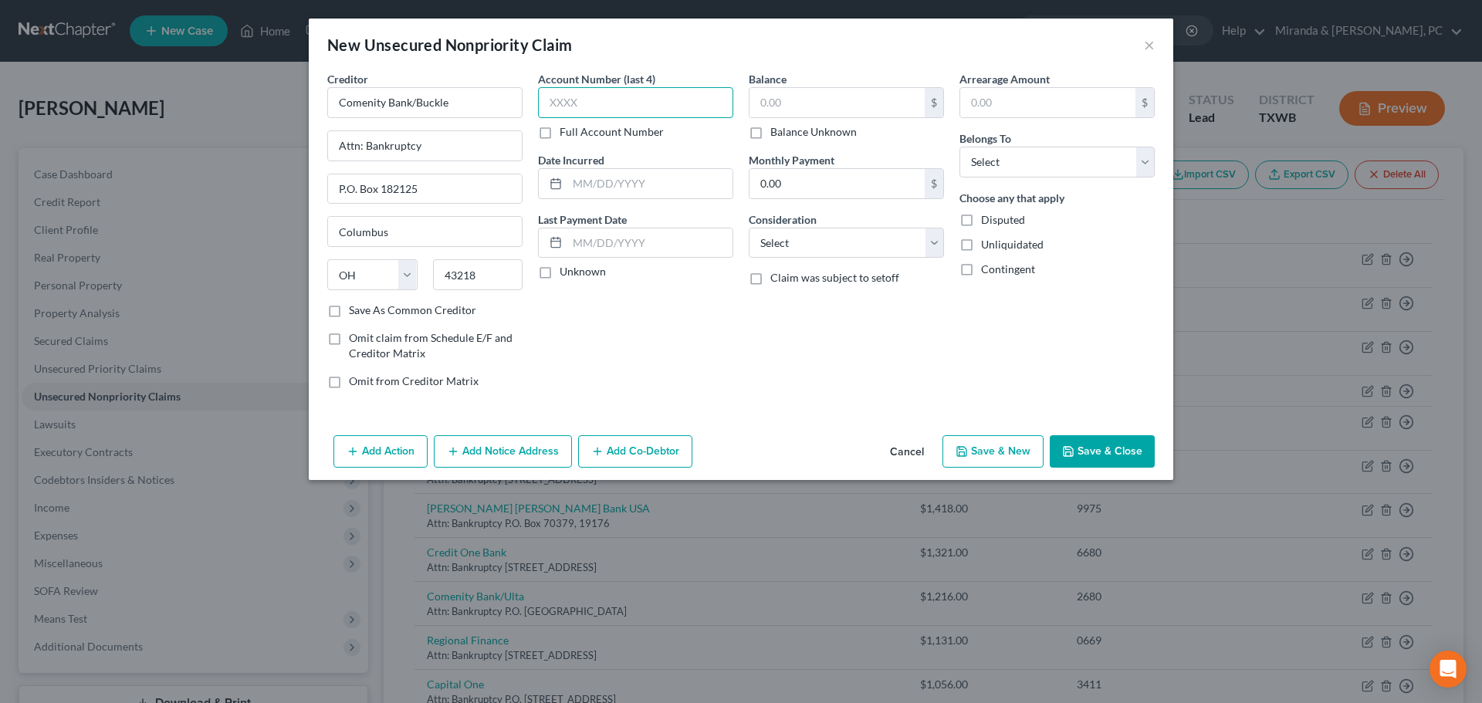
click at [588, 96] on input "text" at bounding box center [635, 102] width 195 height 31
click at [801, 102] on input "text" at bounding box center [836, 102] width 175 height 29
click at [845, 237] on select "Select Cable / Satellite Services Collection Agency Credit Card Debt Debt Couns…" at bounding box center [846, 243] width 195 height 31
click at [654, 313] on div "Account Number (last 4) 5570 Full Account Number Date Incurred Last Payment Dat…" at bounding box center [635, 236] width 211 height 330
click at [1006, 150] on select "Select Debtor 1 Only Debtor 2 Only Debtor 1 And Debtor 2 Only At Least One Of T…" at bounding box center [1056, 162] width 195 height 31
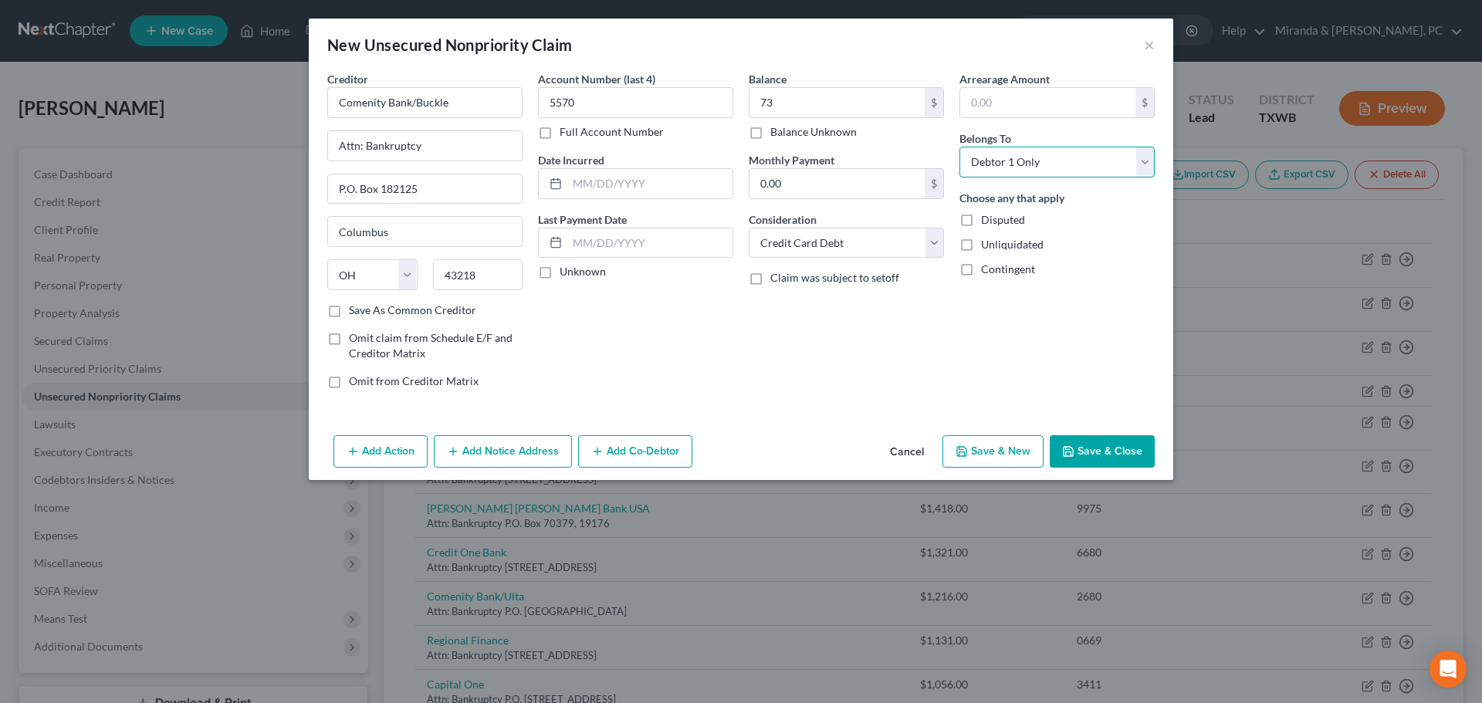
click at [959, 147] on select "Select Debtor 1 Only Debtor 2 Only Debtor 1 And Debtor 2 Only At Least One Of T…" at bounding box center [1056, 162] width 195 height 31
click at [796, 380] on div "Balance 73.00 $ Balance Unknown Balance Undetermined 73 $ Balance Unknown Month…" at bounding box center [846, 236] width 211 height 330
click at [1076, 438] on button "Save & Close" at bounding box center [1101, 451] width 105 height 32
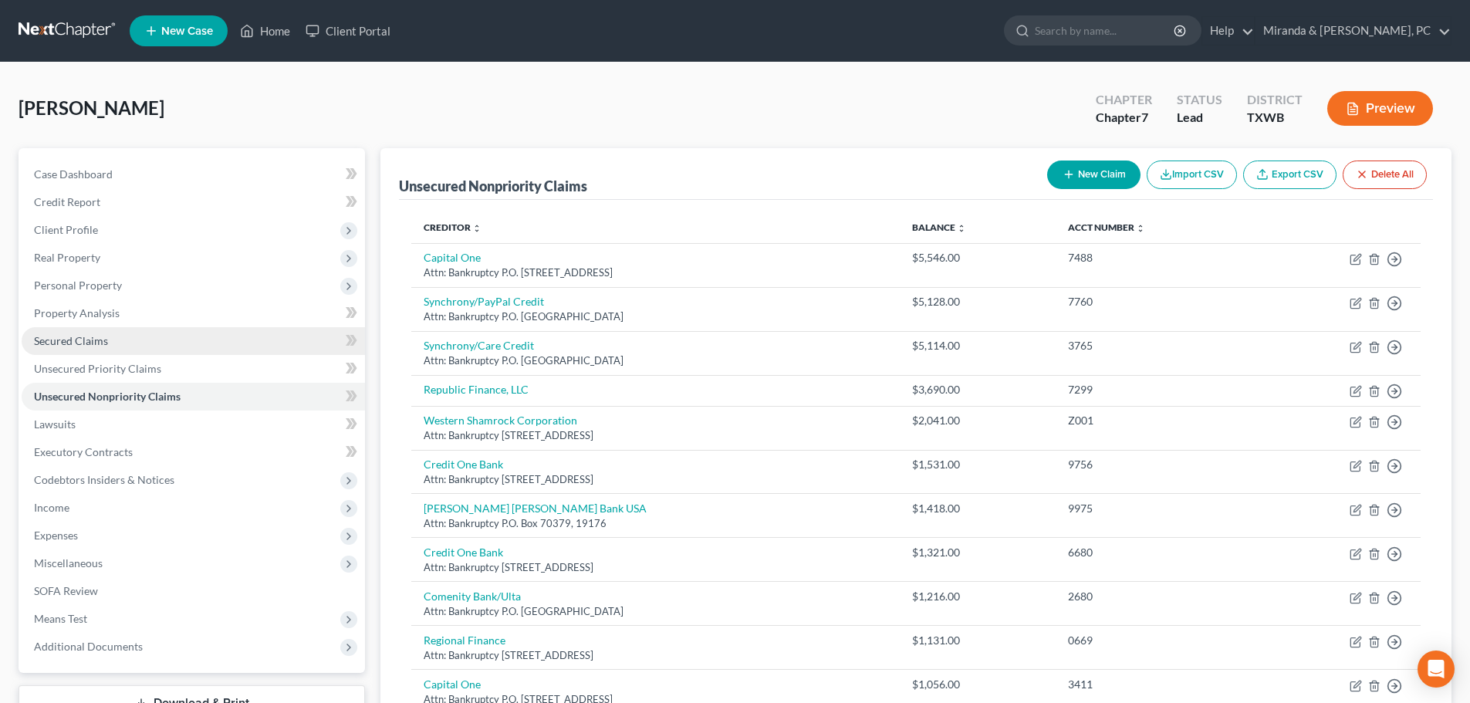
drag, startPoint x: 105, startPoint y: 344, endPoint x: 114, endPoint y: 343, distance: 9.4
click at [105, 344] on span "Secured Claims" at bounding box center [71, 340] width 74 height 13
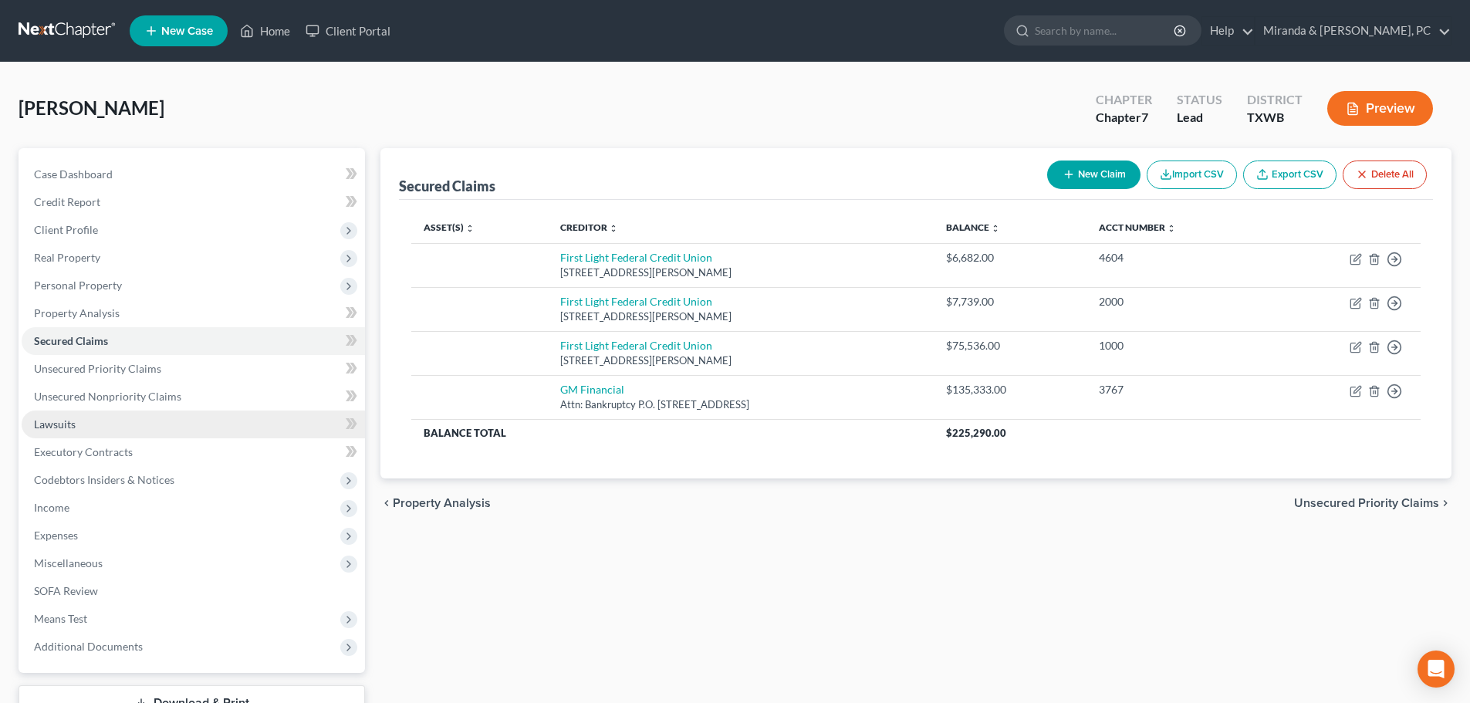
drag, startPoint x: 66, startPoint y: 410, endPoint x: 74, endPoint y: 416, distance: 9.9
click at [66, 411] on link "Lawsuits" at bounding box center [193, 425] width 343 height 28
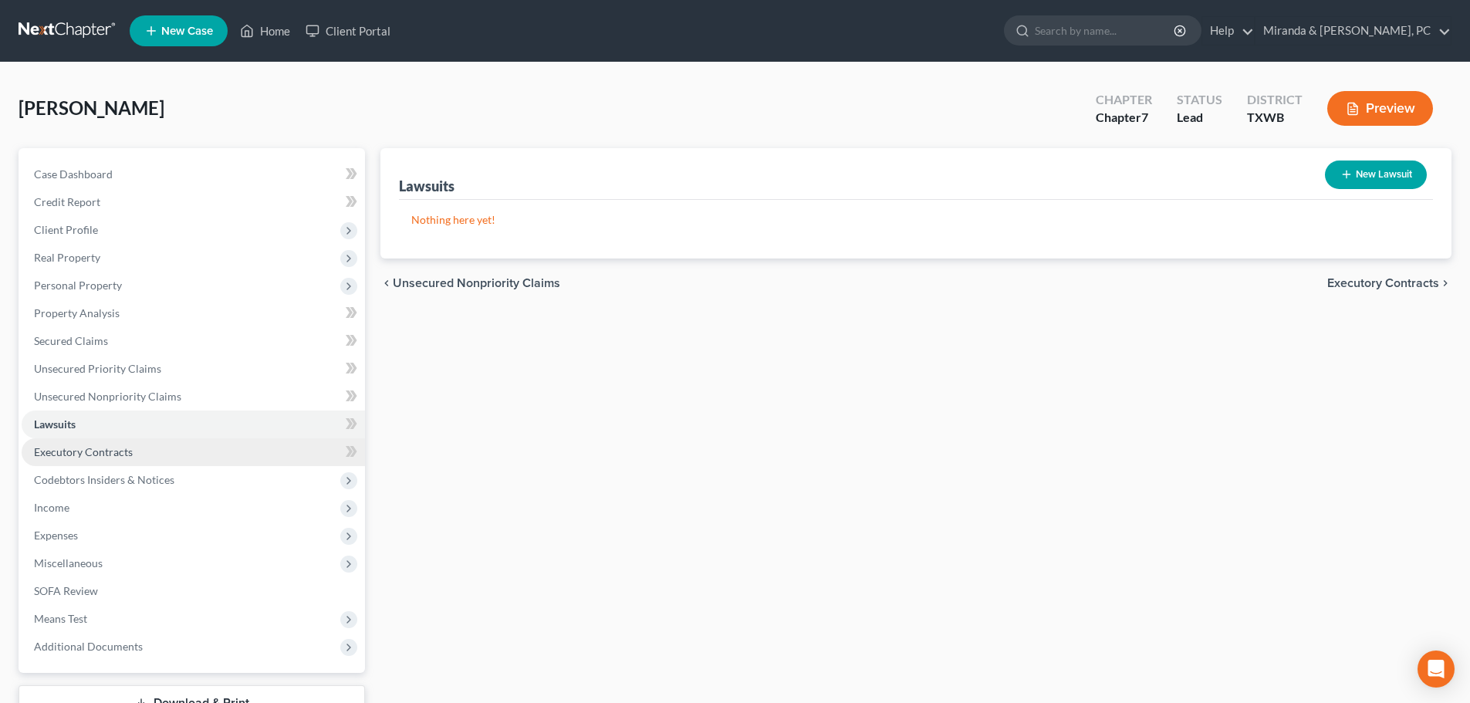
click at [73, 460] on link "Executory Contracts" at bounding box center [193, 452] width 343 height 28
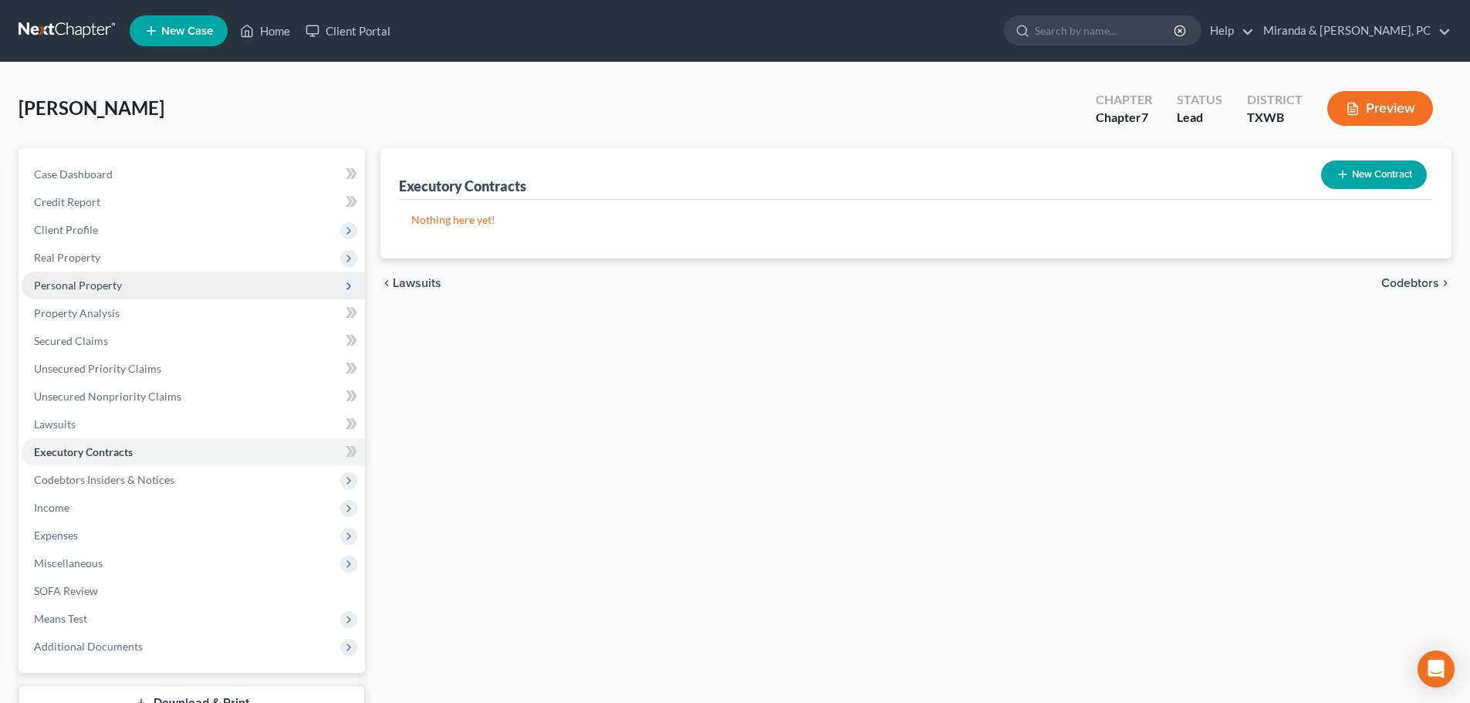
click at [101, 292] on span "Personal Property" at bounding box center [193, 286] width 343 height 28
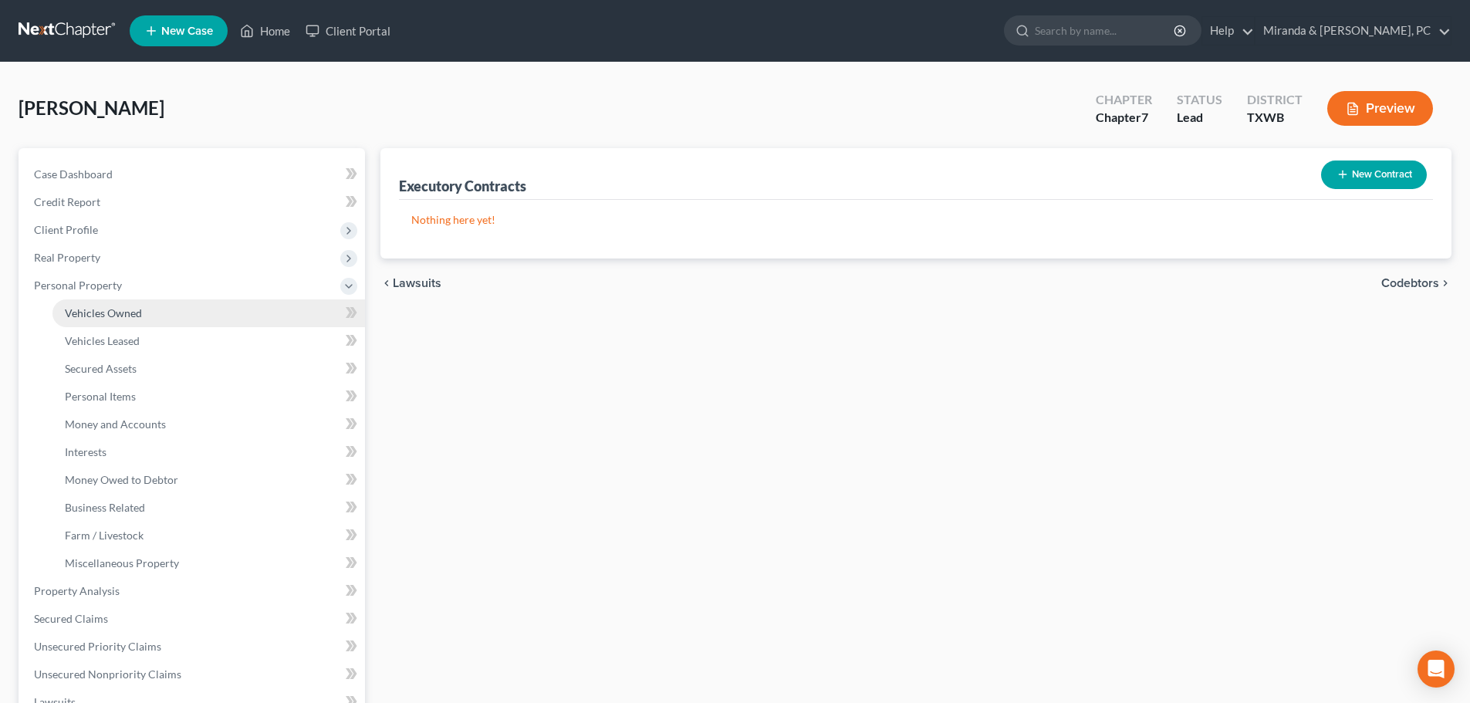
click at [100, 316] on span "Vehicles Owned" at bounding box center [103, 312] width 77 height 13
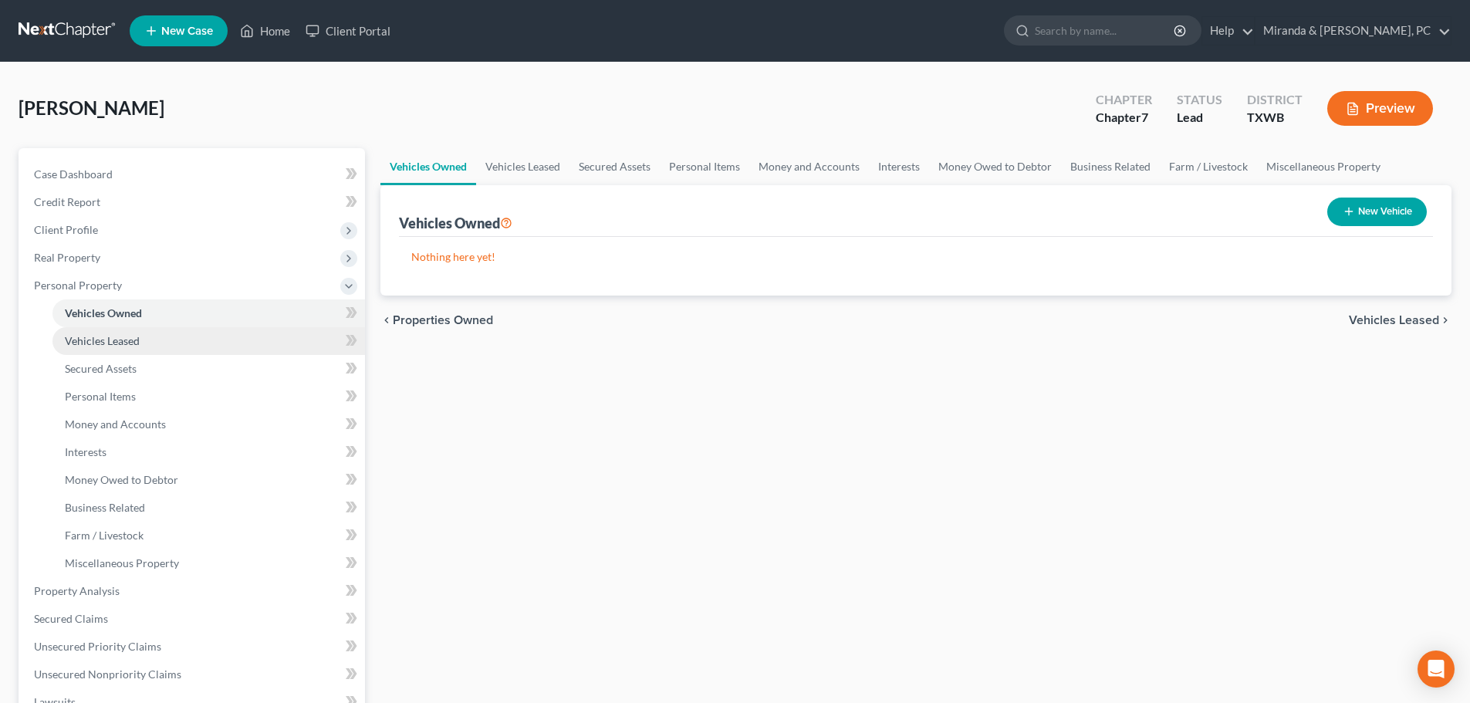
click at [157, 340] on link "Vehicles Leased" at bounding box center [208, 341] width 313 height 28
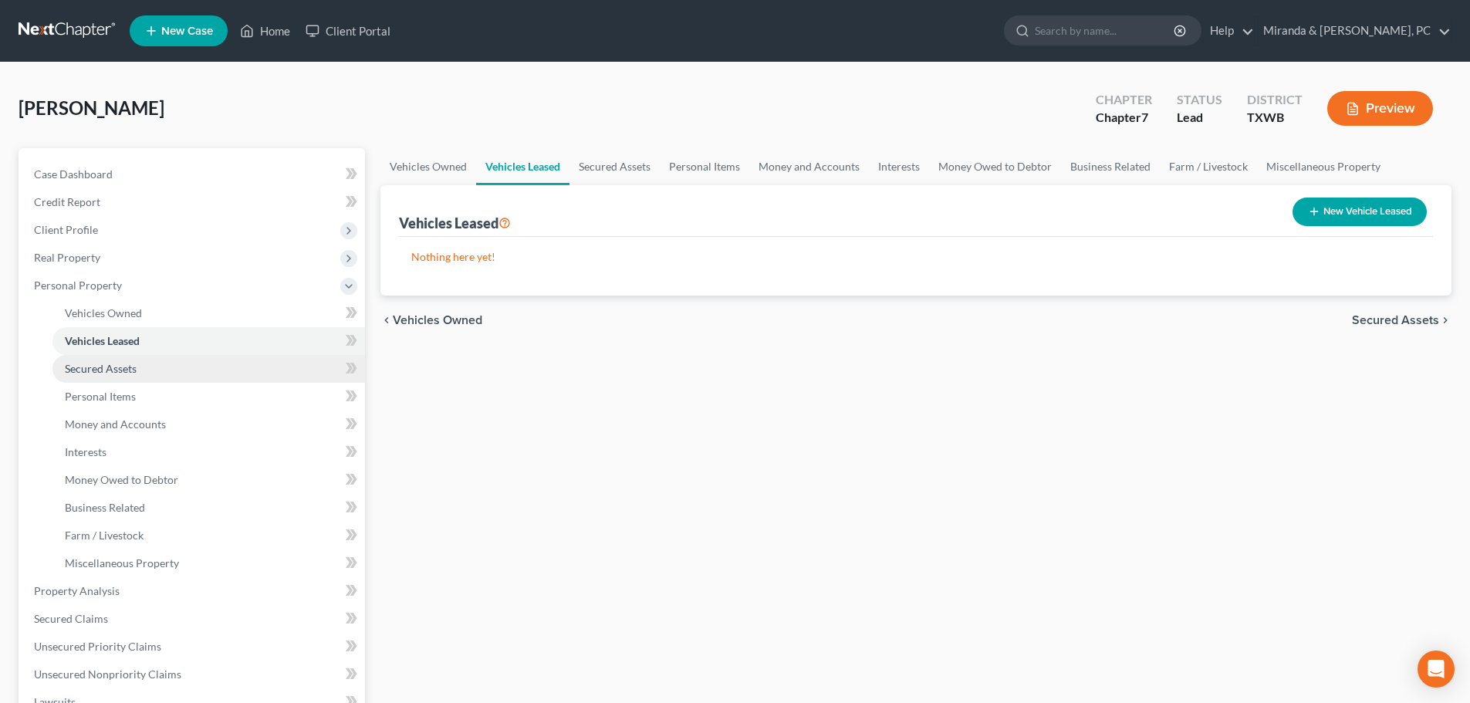
click at [109, 368] on span "Secured Assets" at bounding box center [101, 368] width 72 height 13
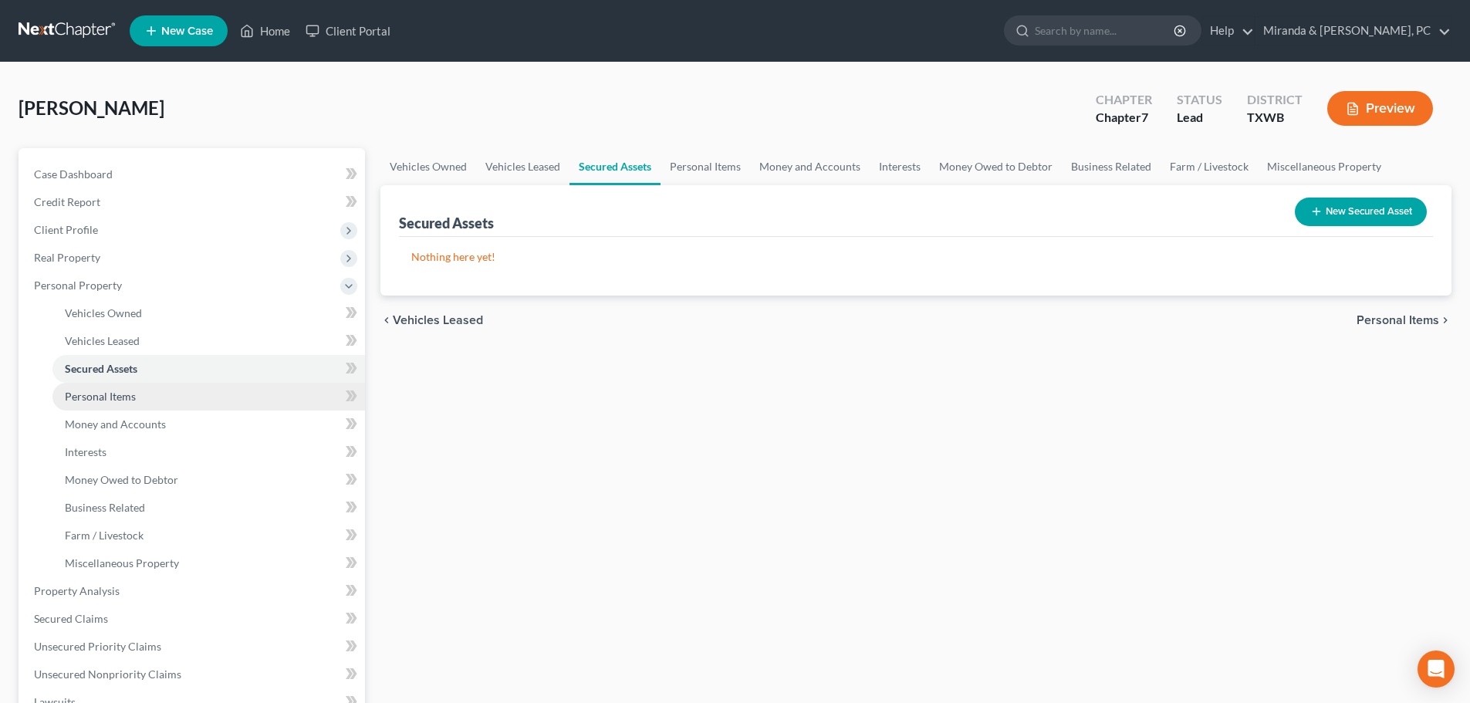
click at [86, 394] on span "Personal Items" at bounding box center [100, 396] width 71 height 13
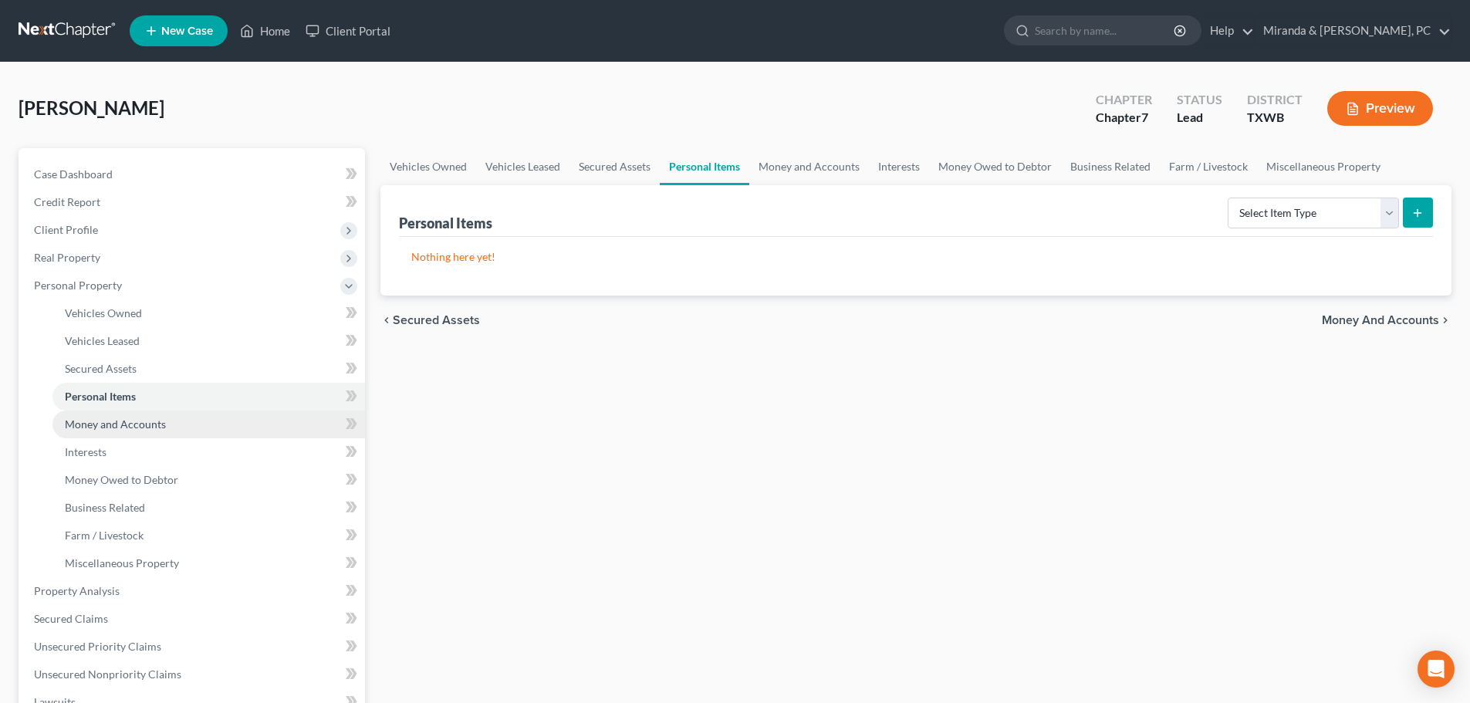
click at [152, 421] on span "Money and Accounts" at bounding box center [115, 423] width 101 height 13
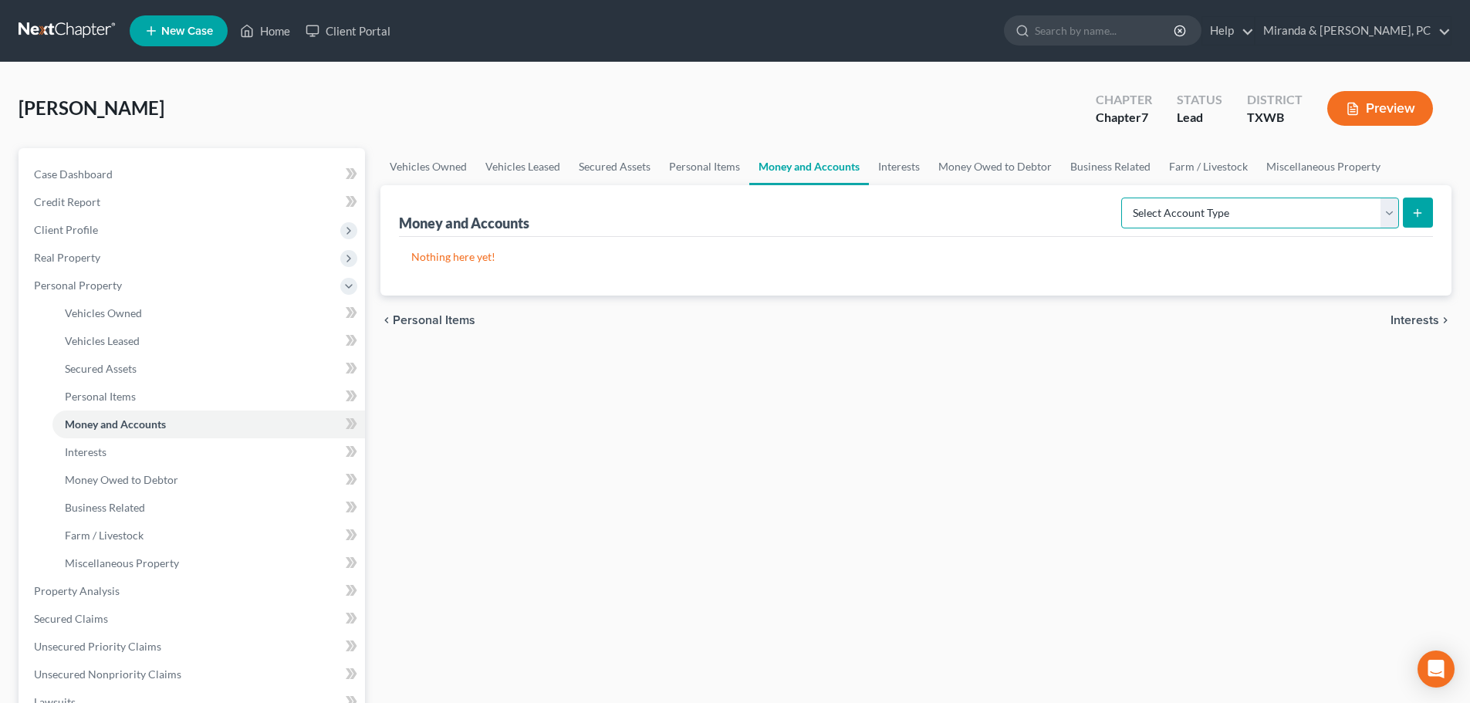
click at [1204, 208] on select "Select Account Type Brokerage Cash on Hand Certificates of Deposit Checking Acc…" at bounding box center [1260, 213] width 278 height 31
click at [1124, 198] on select "Select Account Type Brokerage Cash on Hand Certificates of Deposit Checking Acc…" at bounding box center [1260, 213] width 278 height 31
click at [1416, 218] on icon "submit" at bounding box center [1417, 213] width 12 height 12
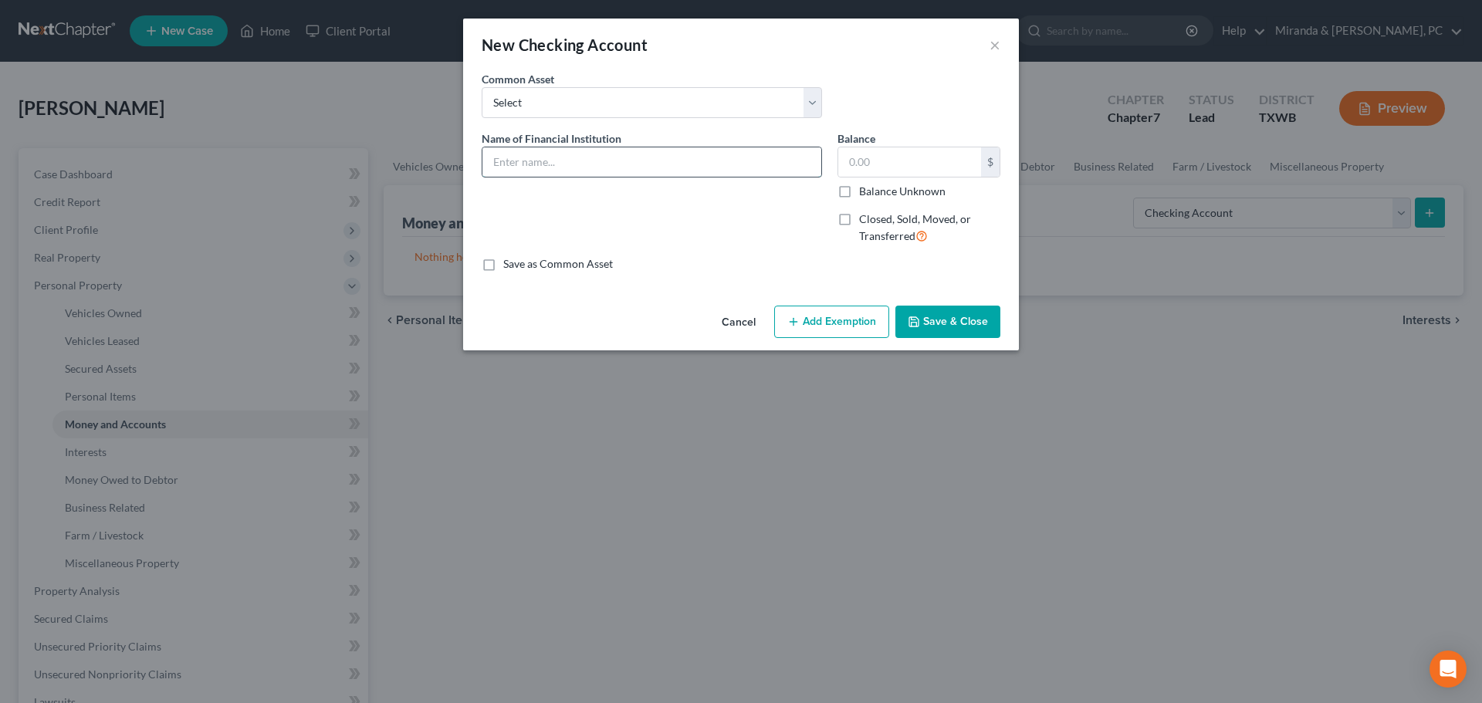
click at [543, 153] on input "text" at bounding box center [651, 161] width 339 height 29
click at [872, 154] on input "text" at bounding box center [909, 161] width 143 height 29
click at [943, 332] on button "Save & Close" at bounding box center [947, 322] width 105 height 32
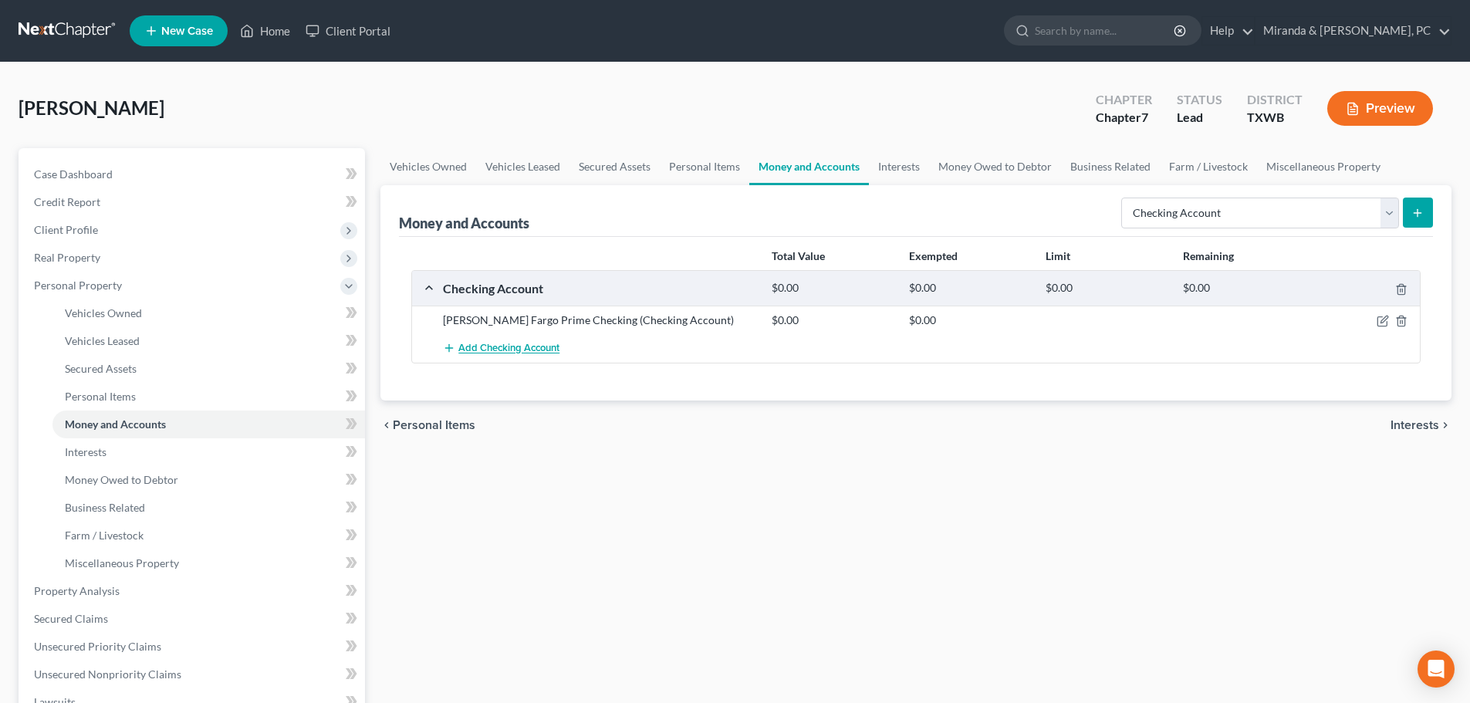
click at [528, 356] on button "Add Checking Account" at bounding box center [501, 348] width 117 height 29
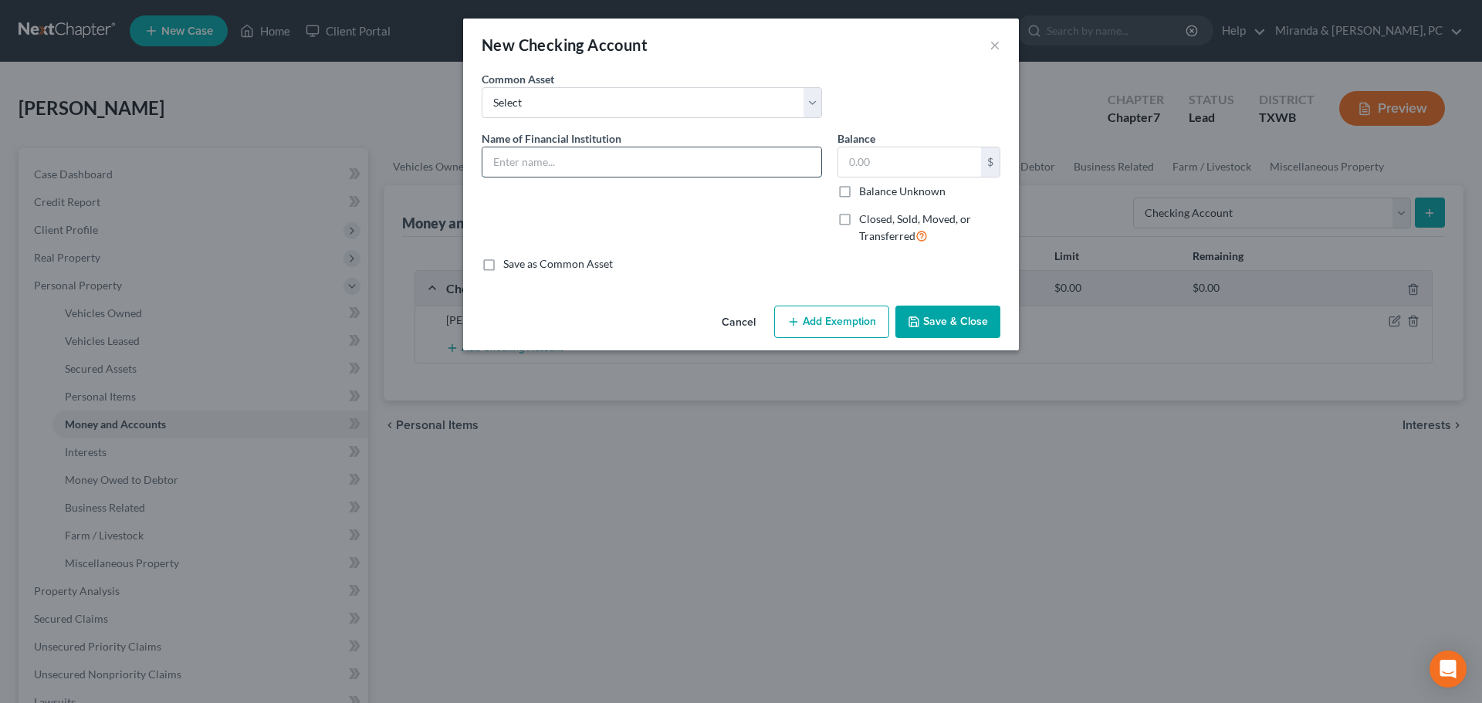
click at [533, 174] on input "text" at bounding box center [651, 161] width 339 height 29
click at [708, 167] on input "[PERSON_NAME] Fargo Initiate Business Checking Account" at bounding box center [651, 161] width 339 height 29
click at [691, 276] on div "An exemption set must first be selected from the Filing Information section. Co…" at bounding box center [741, 185] width 556 height 228
click at [873, 140] on label "Balance" at bounding box center [856, 138] width 38 height 16
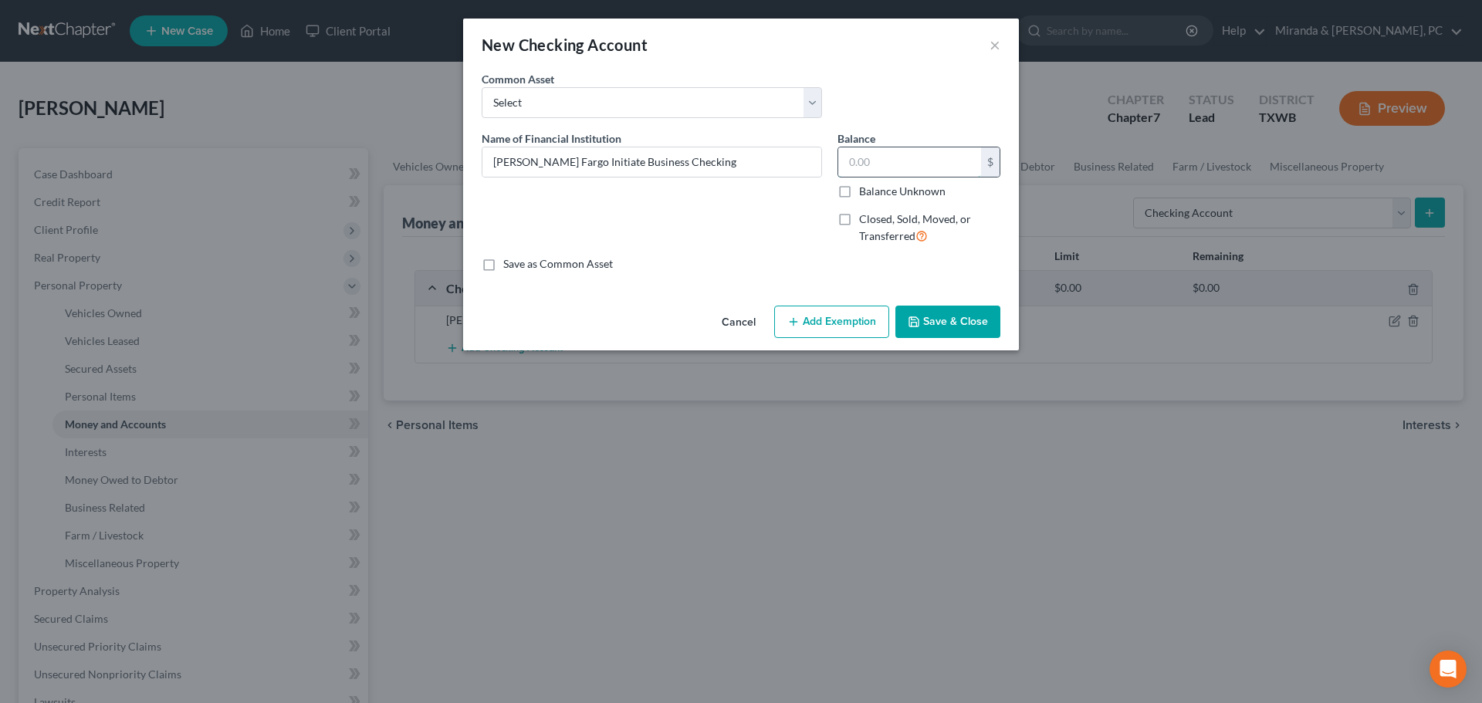
click at [877, 154] on input "text" at bounding box center [909, 161] width 143 height 29
click at [895, 164] on input "text" at bounding box center [909, 161] width 143 height 29
click at [959, 329] on button "Save & Close" at bounding box center [947, 322] width 105 height 32
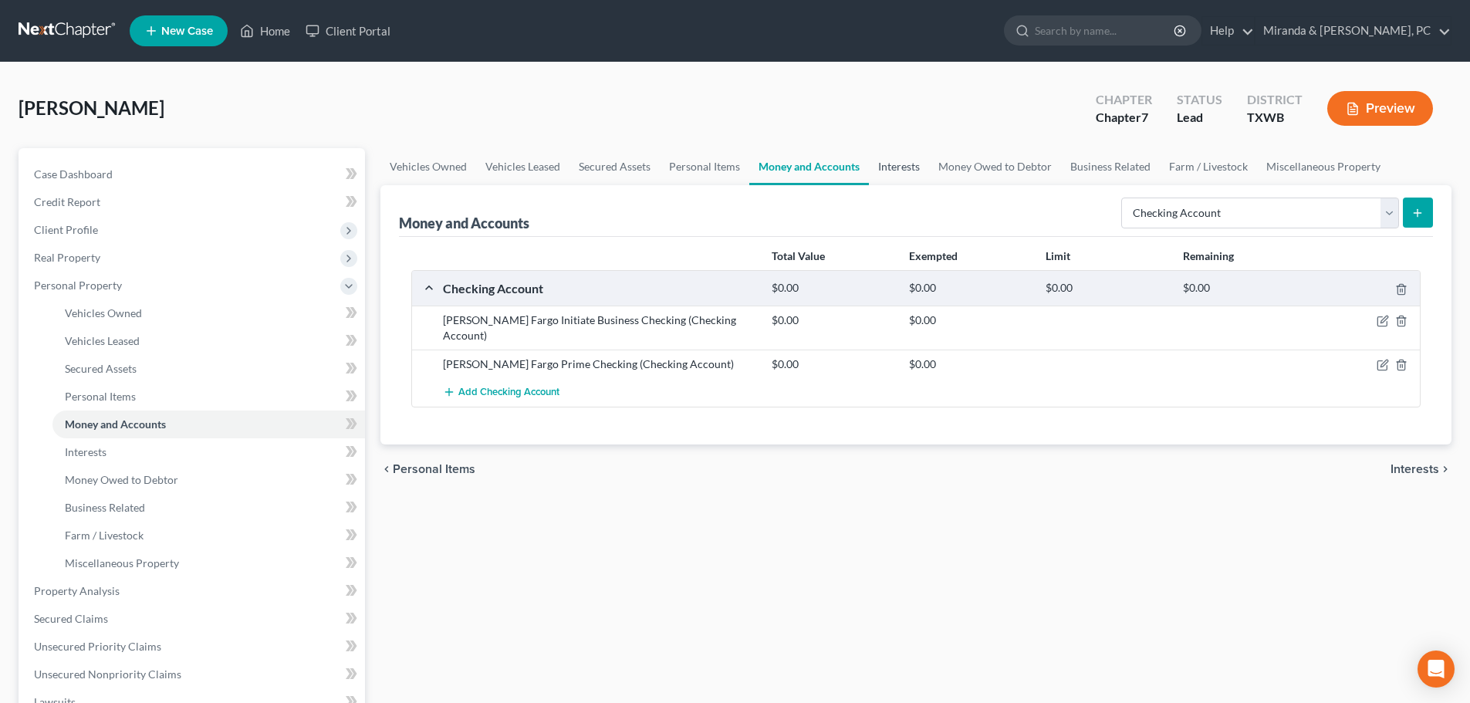
click at [906, 165] on link "Interests" at bounding box center [899, 166] width 60 height 37
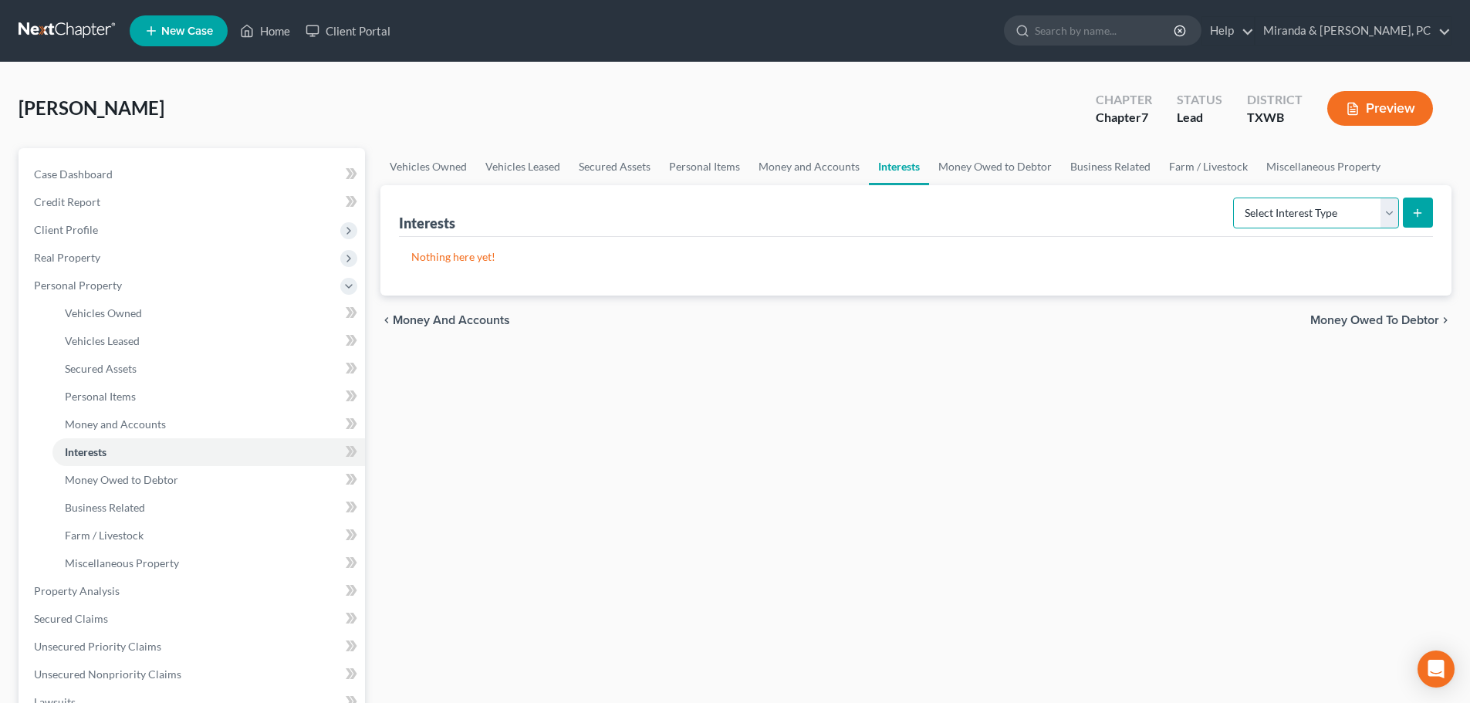
click at [1280, 211] on select "Select Interest Type 401K Annuity Bond Education IRA Government Bond Government…" at bounding box center [1316, 213] width 166 height 31
click at [1235, 198] on select "Select Interest Type 401K Annuity Bond Education IRA Government Bond Government…" at bounding box center [1316, 213] width 166 height 31
click at [1422, 216] on icon "submit" at bounding box center [1417, 213] width 12 height 12
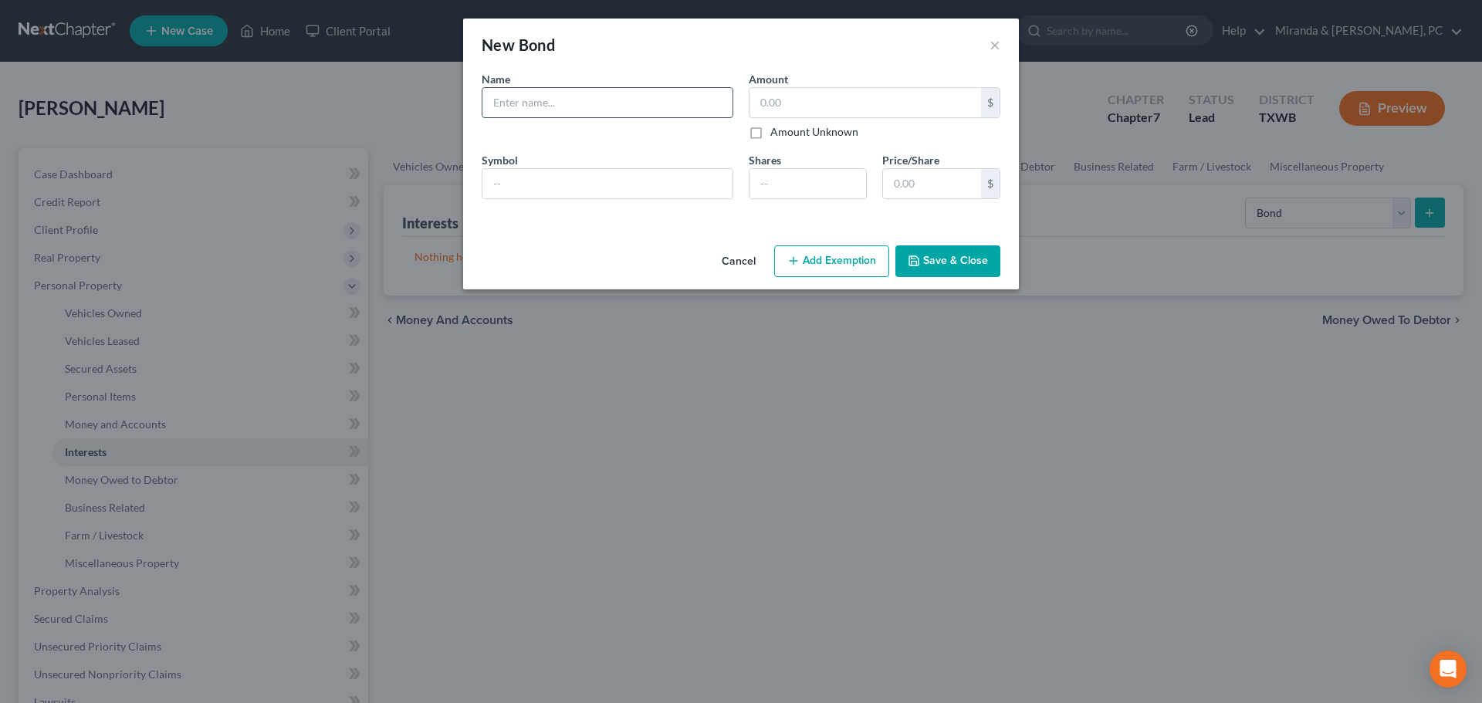
click at [551, 110] on input "text" at bounding box center [607, 102] width 250 height 29
click at [530, 255] on div "Cancel Add Exemption Save & Close" at bounding box center [741, 264] width 556 height 51
click at [735, 256] on button "Cancel" at bounding box center [738, 262] width 59 height 31
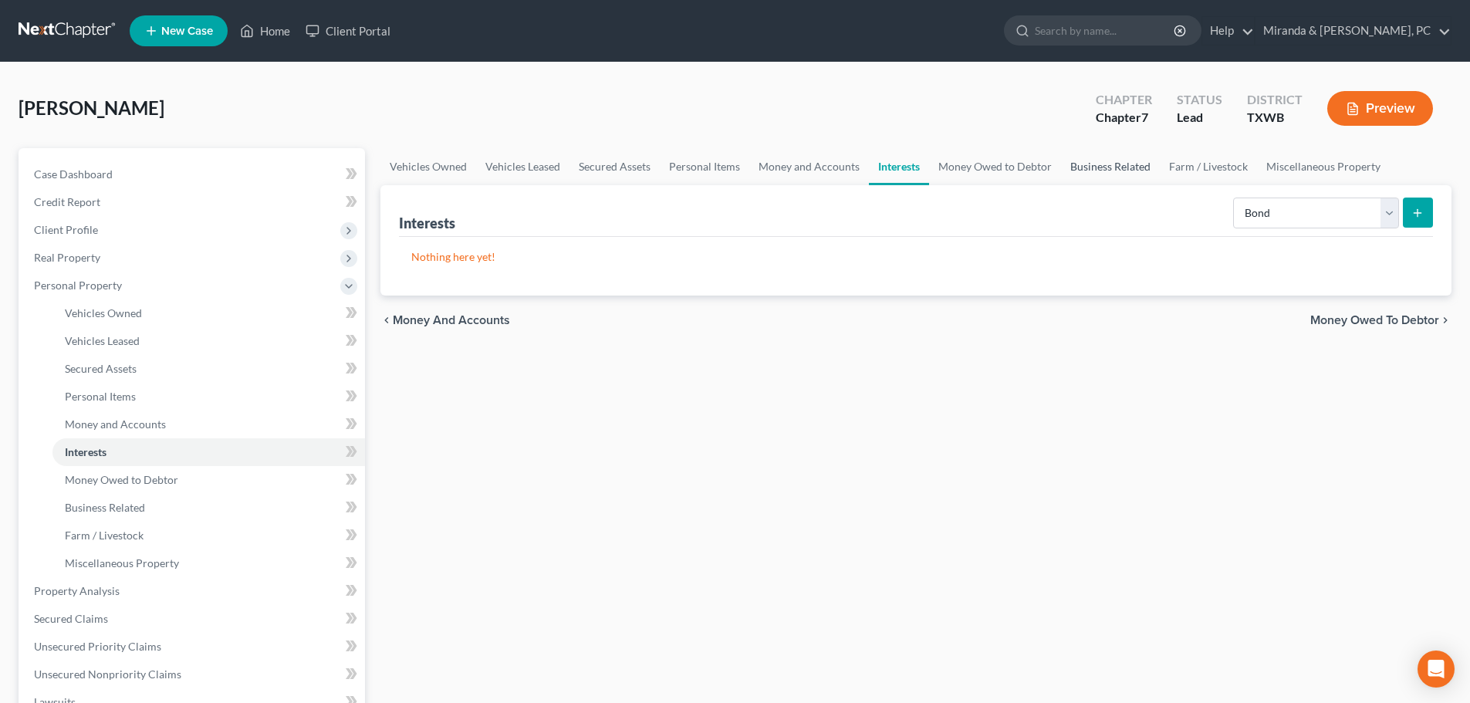
click at [1100, 168] on link "Business Related" at bounding box center [1110, 166] width 99 height 37
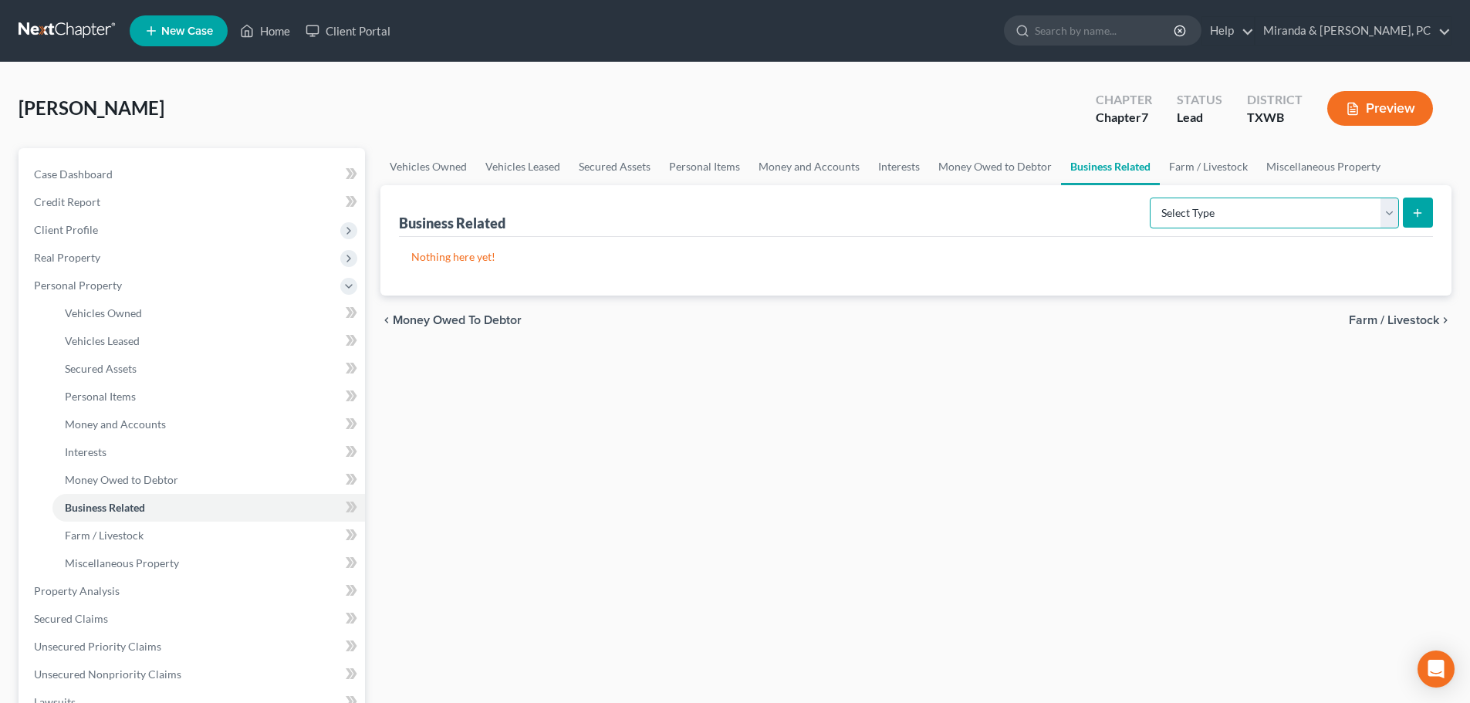
click at [1262, 205] on select "Select Type Customer Lists Franchises Inventory Licenses Machinery Office Equip…" at bounding box center [1274, 213] width 249 height 31
click at [1151, 198] on select "Select Type Customer Lists Franchises Inventory Licenses Machinery Office Equip…" at bounding box center [1274, 213] width 249 height 31
click at [1421, 212] on icon "submit" at bounding box center [1417, 213] width 12 height 12
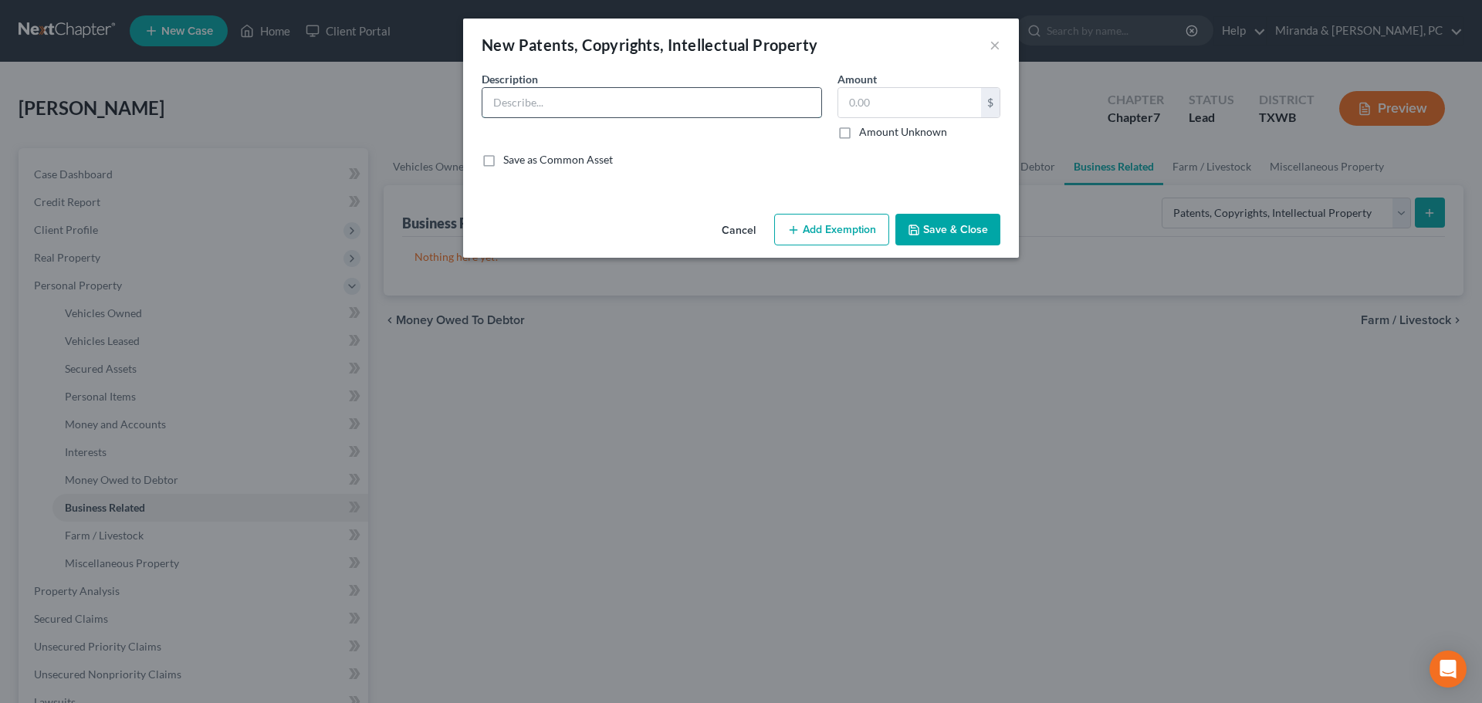
click at [601, 108] on input "text" at bounding box center [651, 102] width 339 height 29
click at [934, 107] on input "text" at bounding box center [909, 102] width 143 height 29
click at [943, 228] on button "Save & Close" at bounding box center [947, 230] width 105 height 32
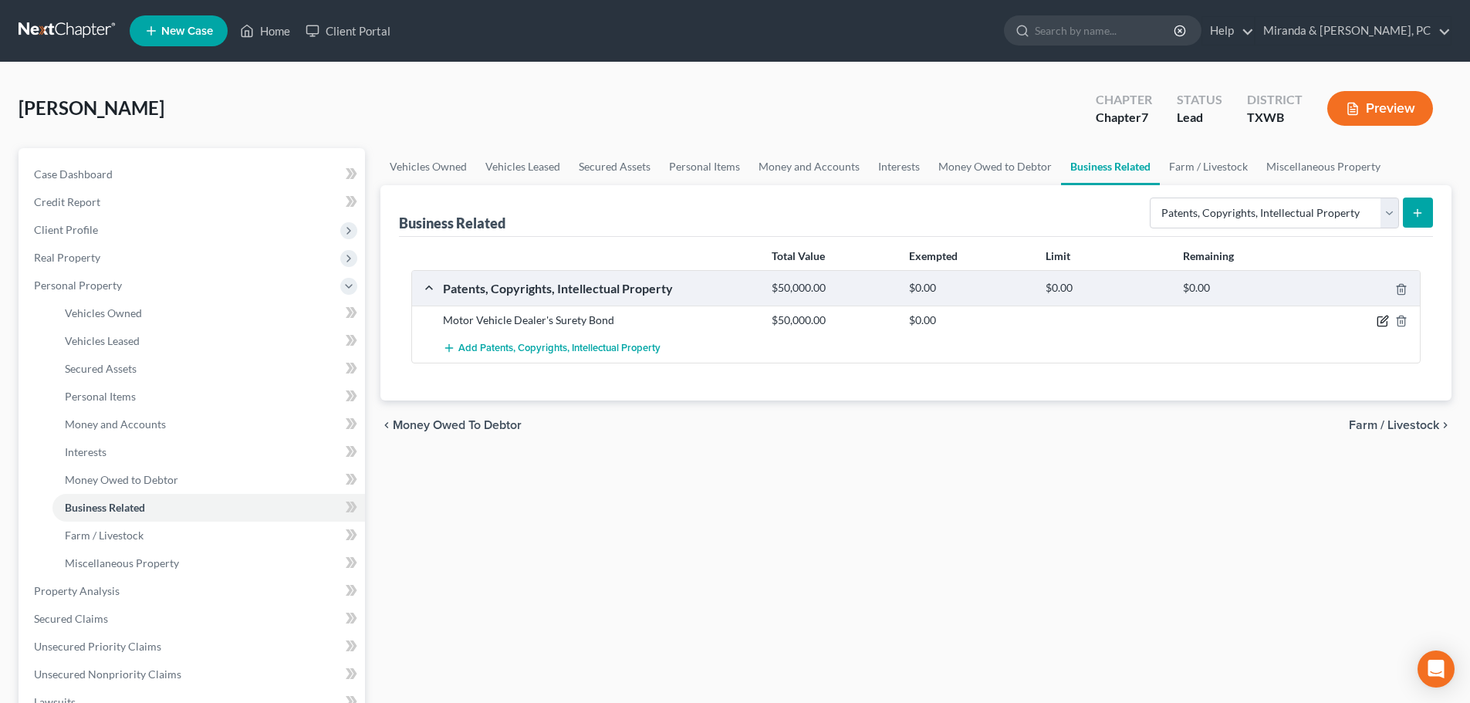
click at [1384, 320] on icon "button" at bounding box center [1383, 321] width 12 height 12
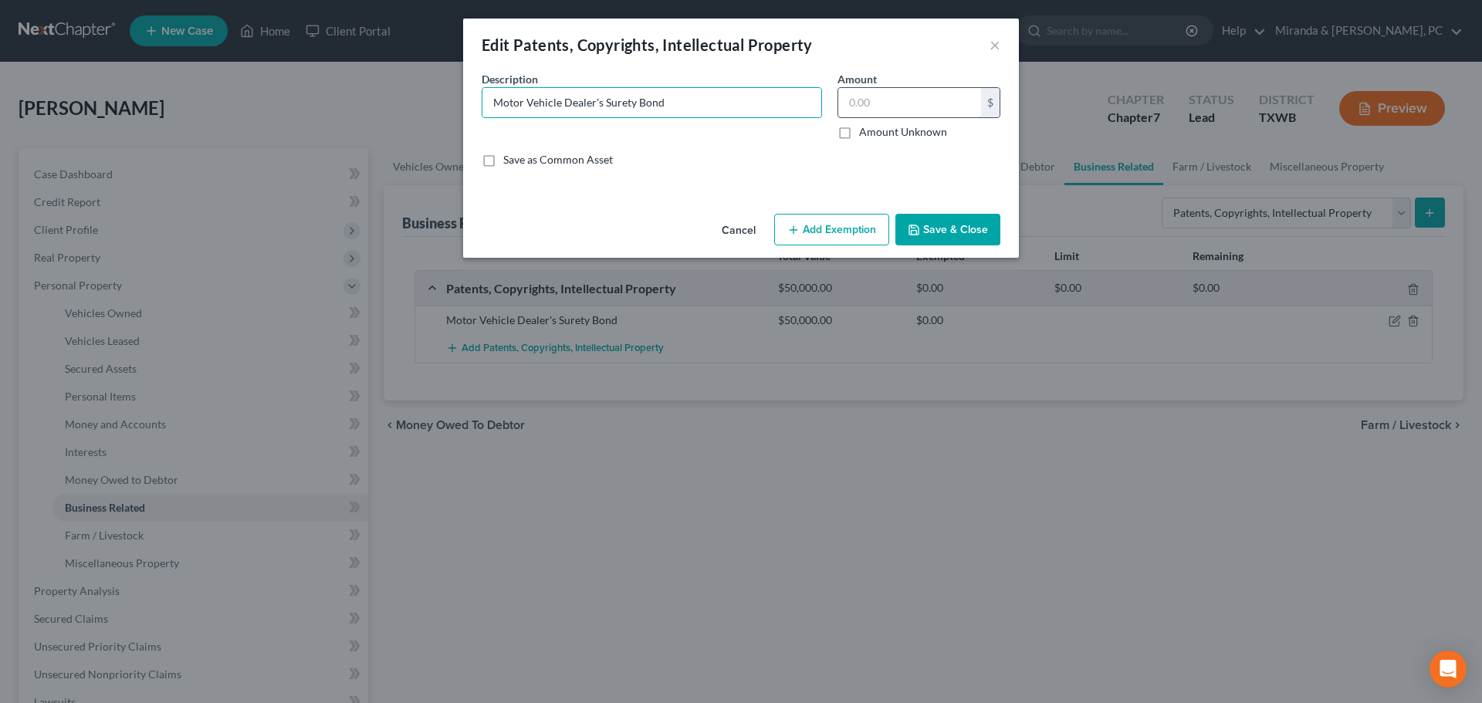
click at [905, 107] on input "text" at bounding box center [909, 102] width 143 height 29
click at [958, 240] on button "Save & Close" at bounding box center [947, 230] width 105 height 32
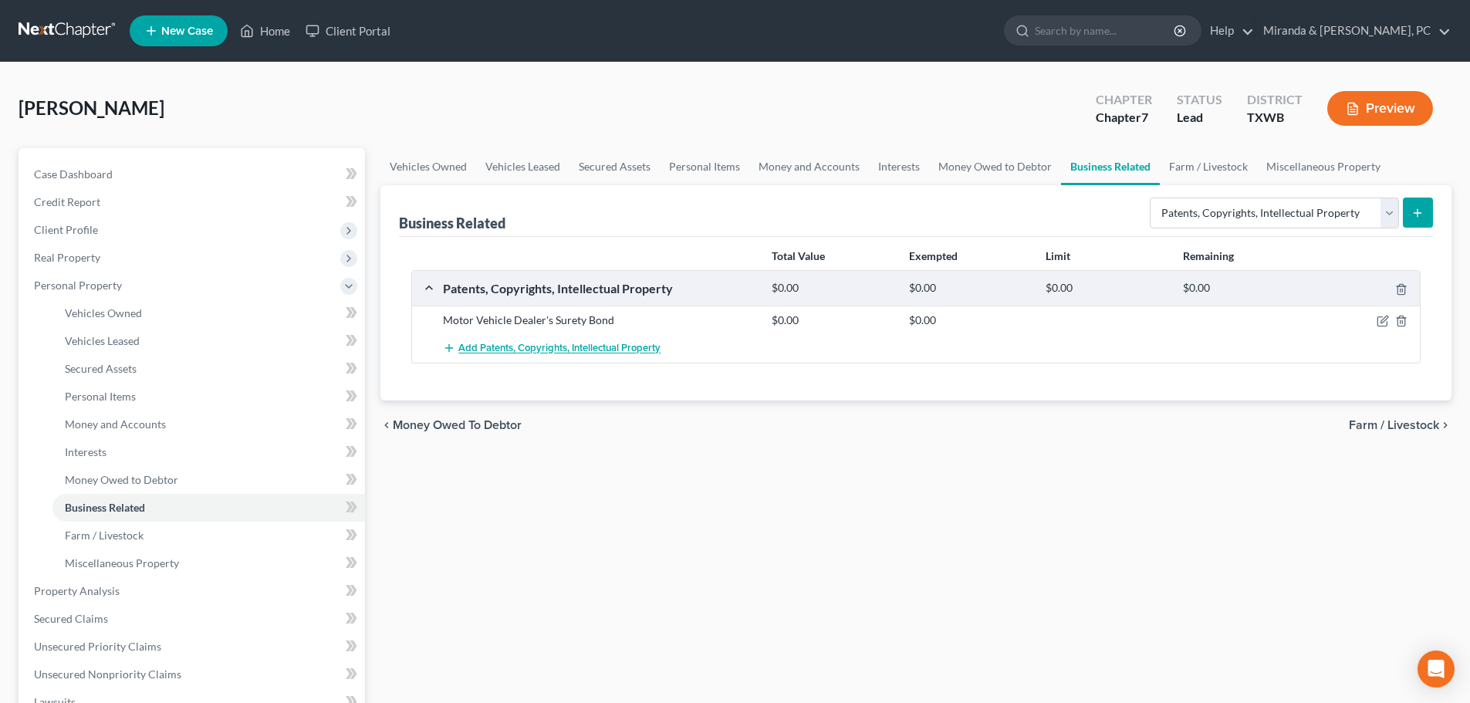
click at [592, 353] on span "Add Patents, Copyrights, Intellectual Property" at bounding box center [559, 349] width 202 height 12
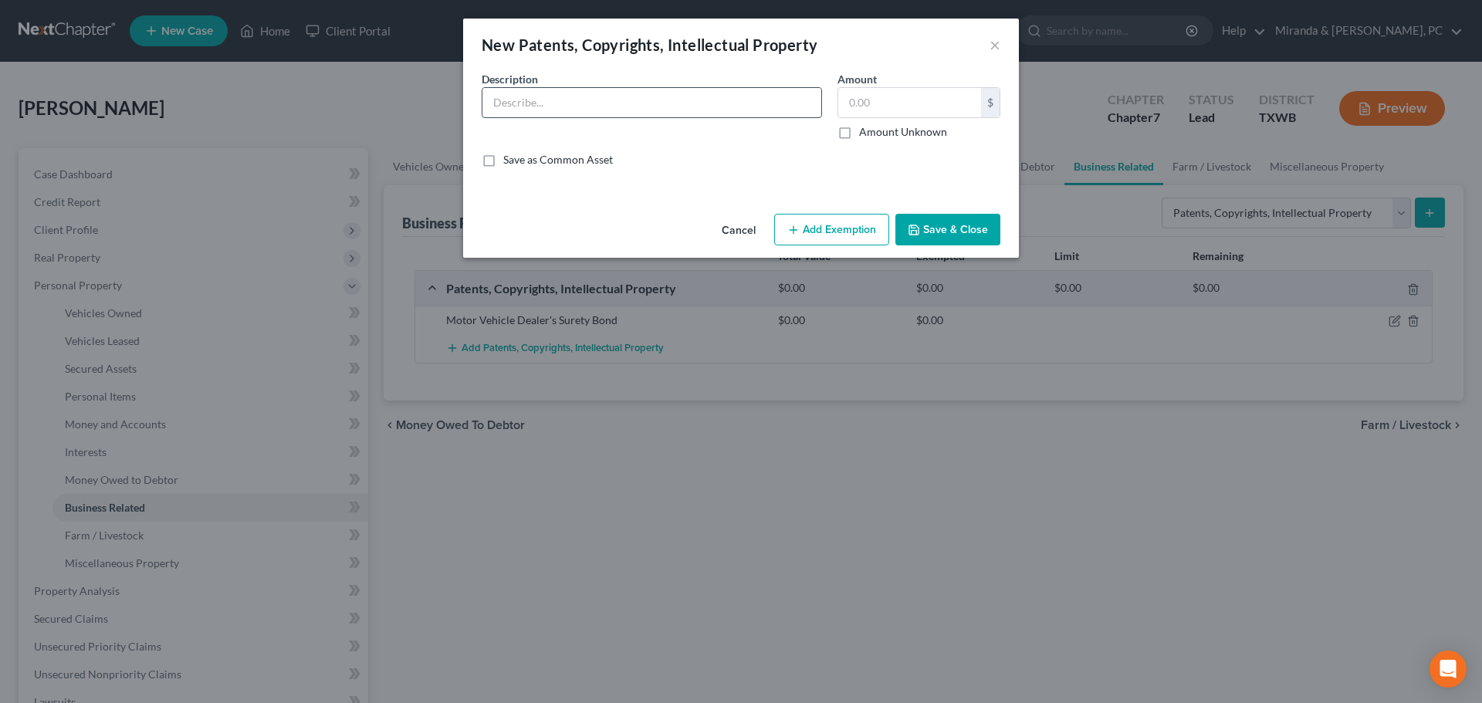
click at [541, 107] on input "text" at bounding box center [651, 102] width 339 height 29
click at [864, 96] on input "text" at bounding box center [909, 102] width 143 height 29
click at [944, 228] on button "Save & Close" at bounding box center [947, 230] width 105 height 32
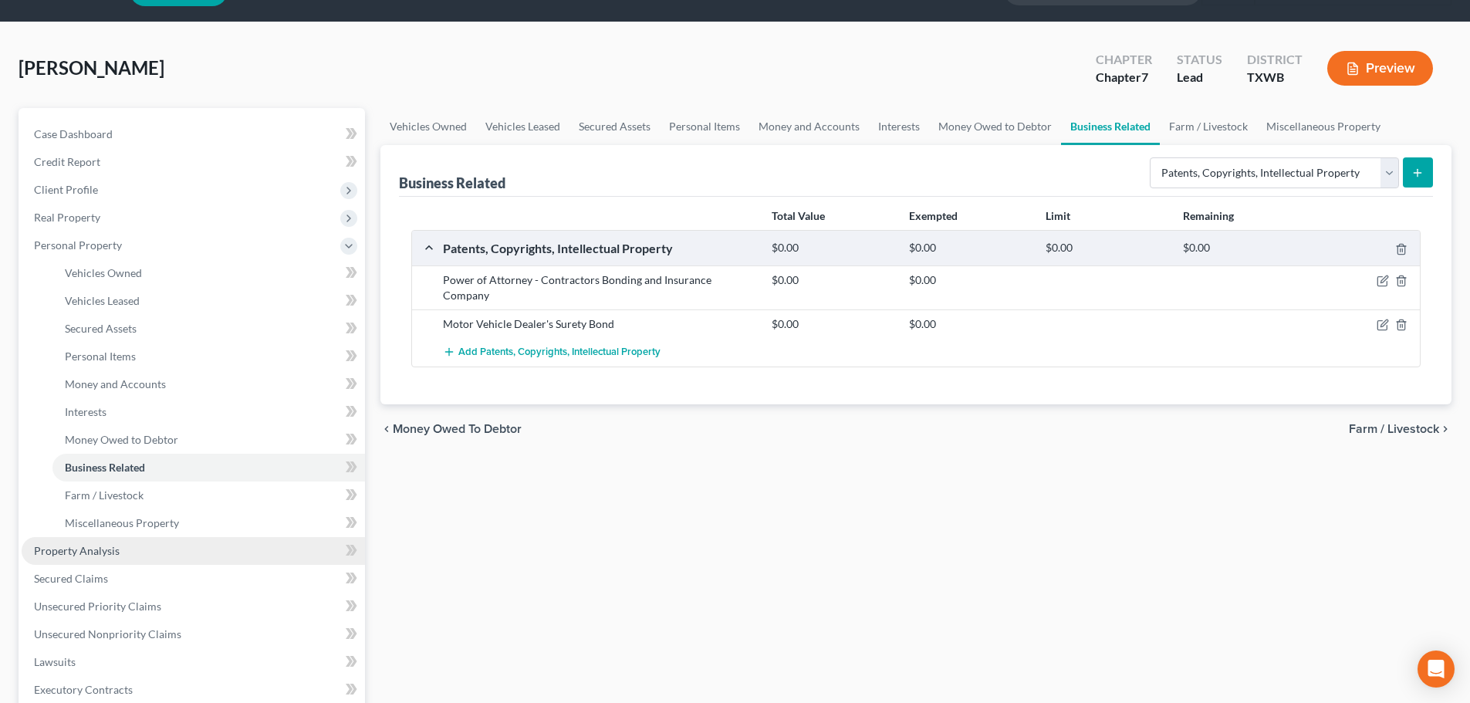
scroll to position [77, 0]
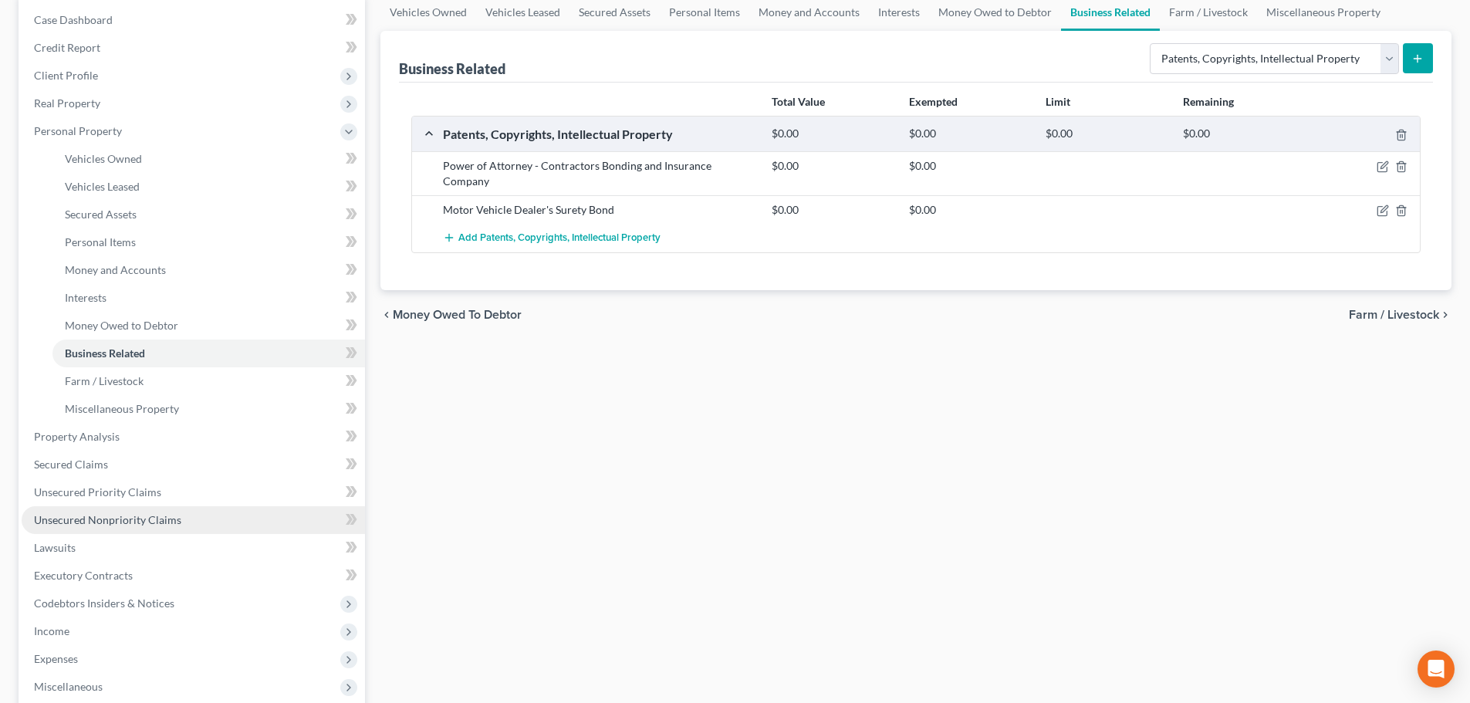
click at [117, 519] on span "Unsecured Nonpriority Claims" at bounding box center [107, 519] width 147 height 13
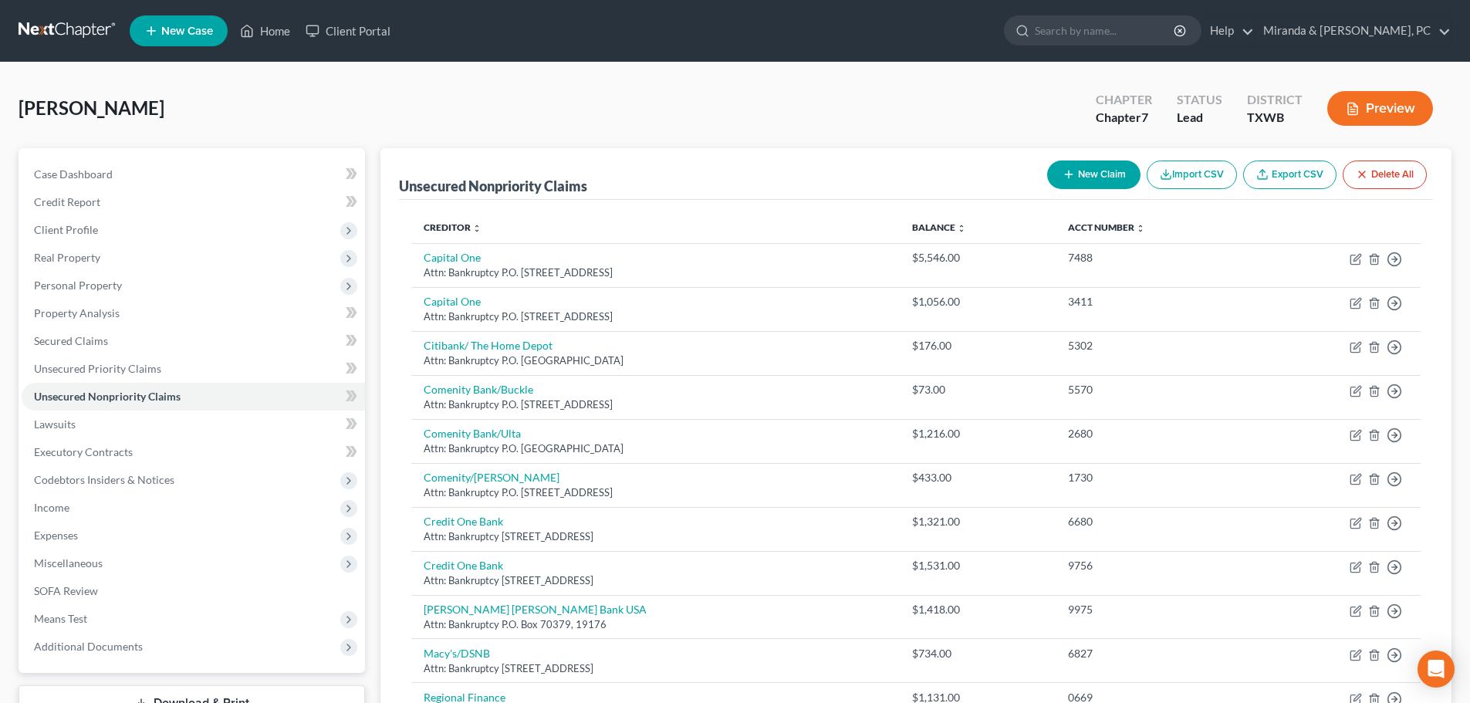
click at [1093, 181] on button "New Claim" at bounding box center [1093, 175] width 93 height 29
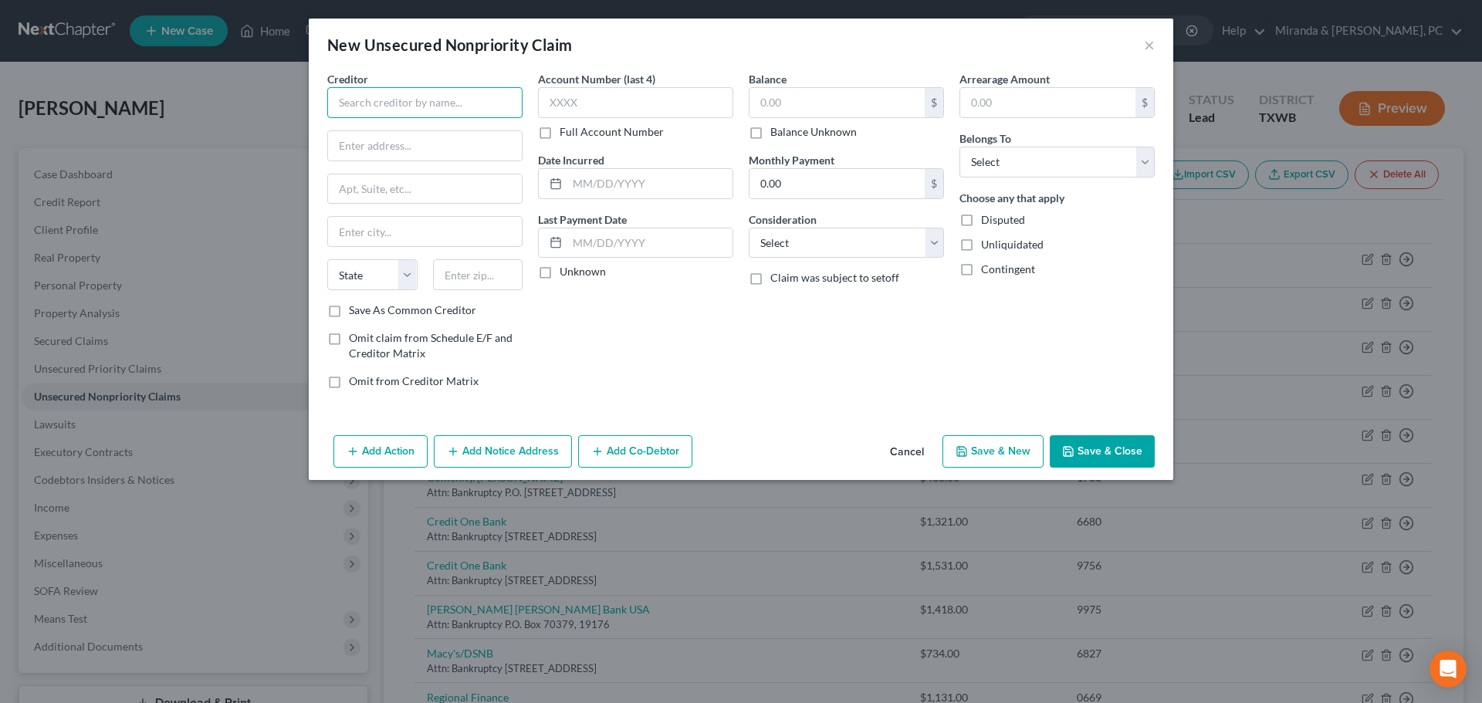
click at [417, 111] on input "text" at bounding box center [424, 102] width 195 height 31
click at [430, 108] on input "Westlake Services, LLC d/b/a Westlake Financial" at bounding box center [424, 102] width 195 height 31
click at [565, 100] on input "text" at bounding box center [635, 102] width 195 height 31
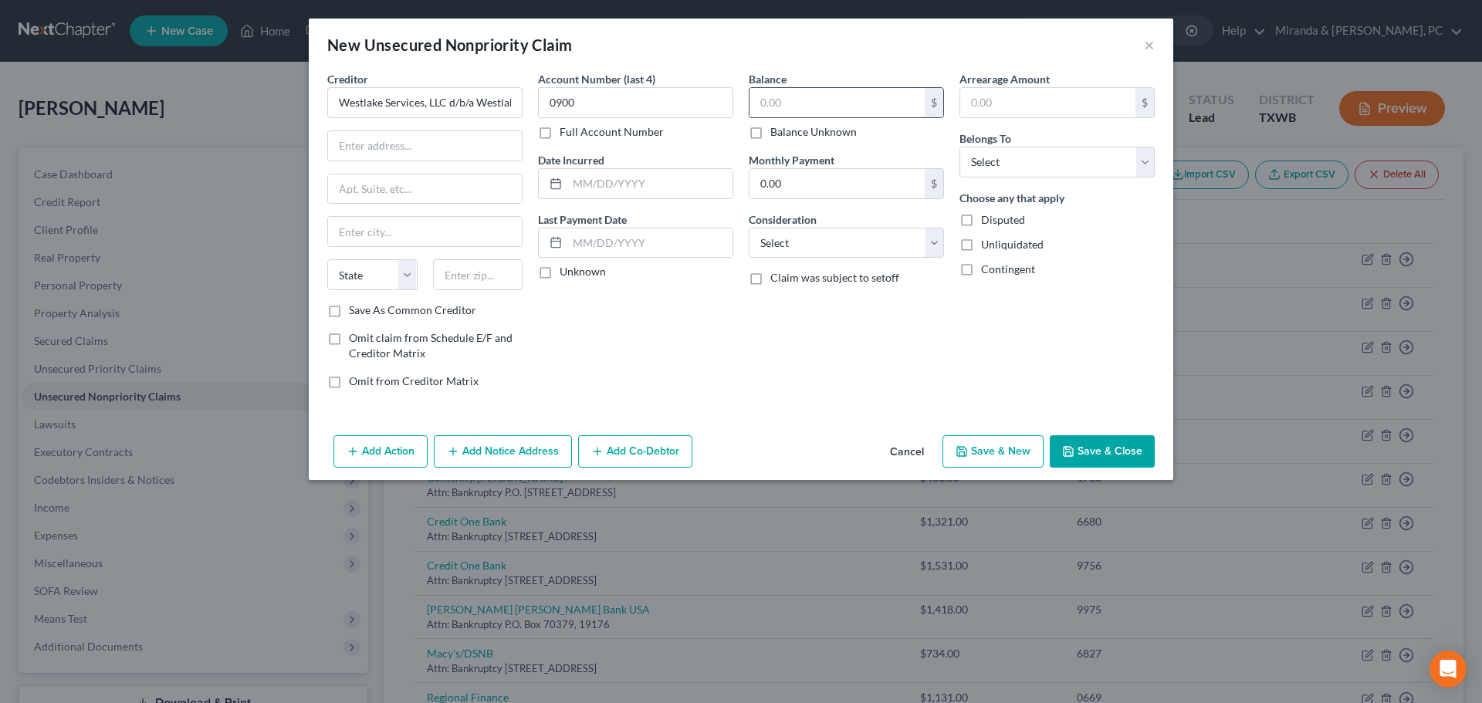
click at [782, 94] on input "text" at bounding box center [836, 102] width 175 height 29
click at [844, 248] on select "Select Cable / Satellite Services Collection Agency Credit Card Debt Debt Couns…" at bounding box center [846, 243] width 195 height 31
click at [708, 322] on div "Account Number (last 4) 0900 Full Account Number Date Incurred Last Payment Dat…" at bounding box center [635, 236] width 211 height 330
click at [1020, 165] on select "Select Debtor 1 Only Debtor 2 Only Debtor 1 And Debtor 2 Only At Least One Of T…" at bounding box center [1056, 162] width 195 height 31
click at [959, 147] on select "Select Debtor 1 Only Debtor 2 Only Debtor 1 And Debtor 2 Only At Least One Of T…" at bounding box center [1056, 162] width 195 height 31
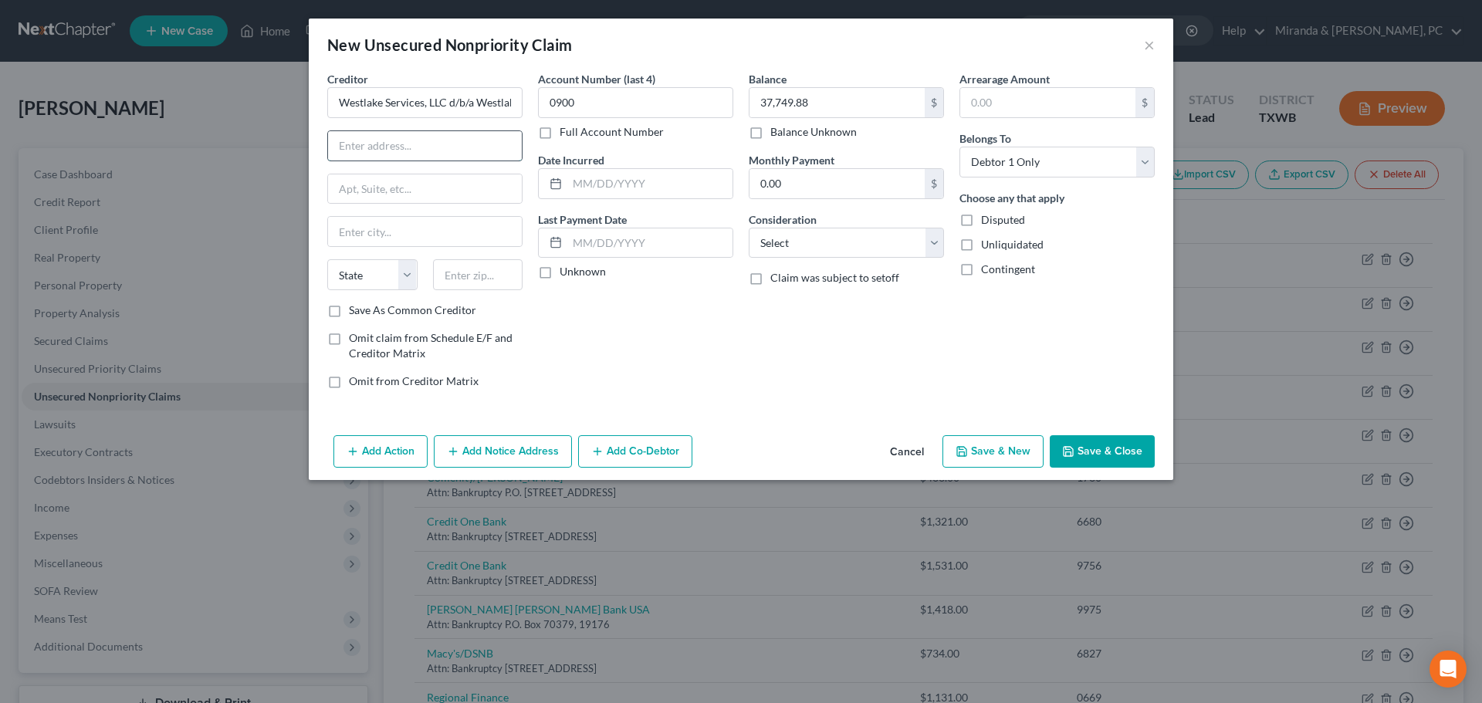
click at [336, 145] on input "text" at bounding box center [425, 145] width 194 height 29
click at [436, 159] on input "text" at bounding box center [425, 145] width 194 height 29
click at [387, 187] on input "text" at bounding box center [425, 188] width 194 height 29
click at [464, 282] on input "text" at bounding box center [478, 274] width 90 height 31
drag, startPoint x: 641, startPoint y: 363, endPoint x: 683, endPoint y: 355, distance: 42.4
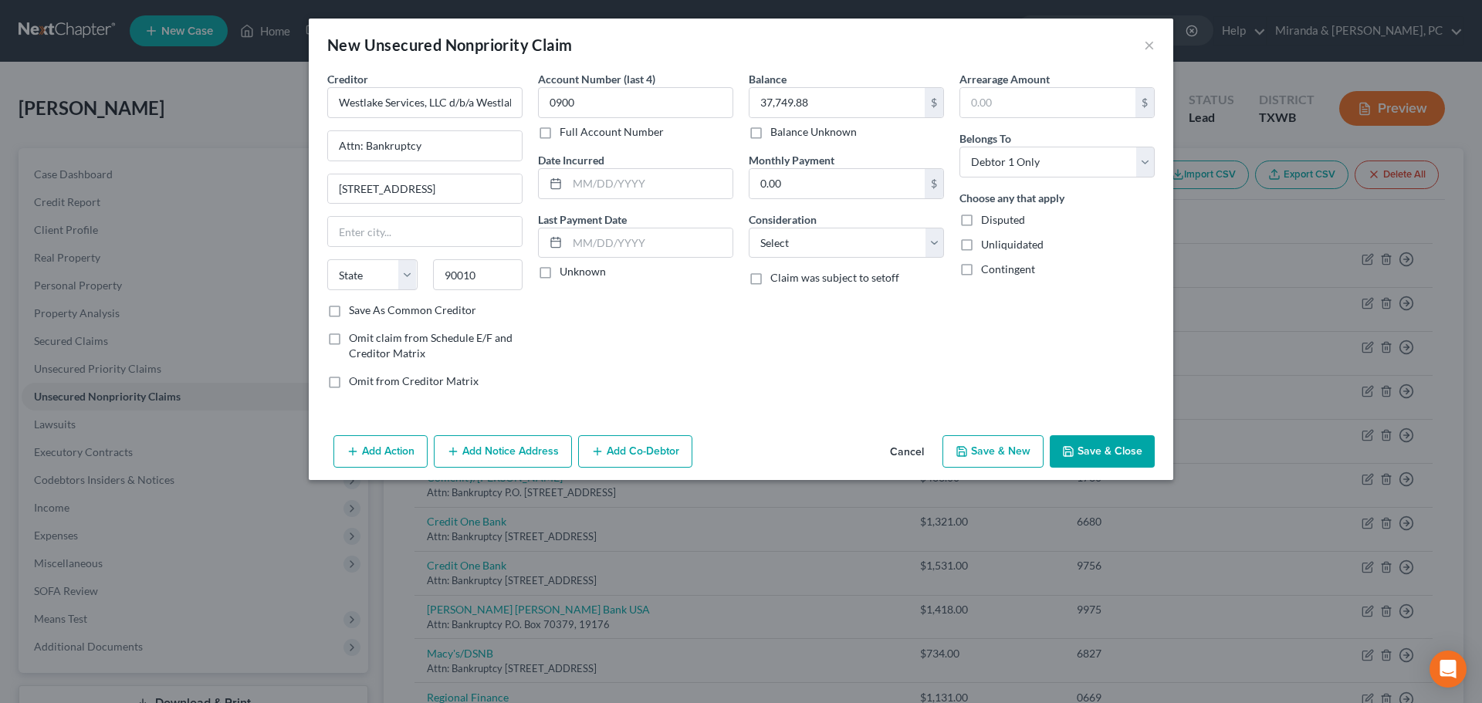
click at [644, 363] on div "Account Number (last 4) 0900 Full Account Number Date Incurred Last Payment Dat…" at bounding box center [635, 236] width 211 height 330
click at [714, 332] on div "Account Number (last 4) 0900 Full Account Number Date Incurred Last Payment Dat…" at bounding box center [635, 236] width 211 height 330
click at [1131, 453] on button "Save & Close" at bounding box center [1101, 451] width 105 height 32
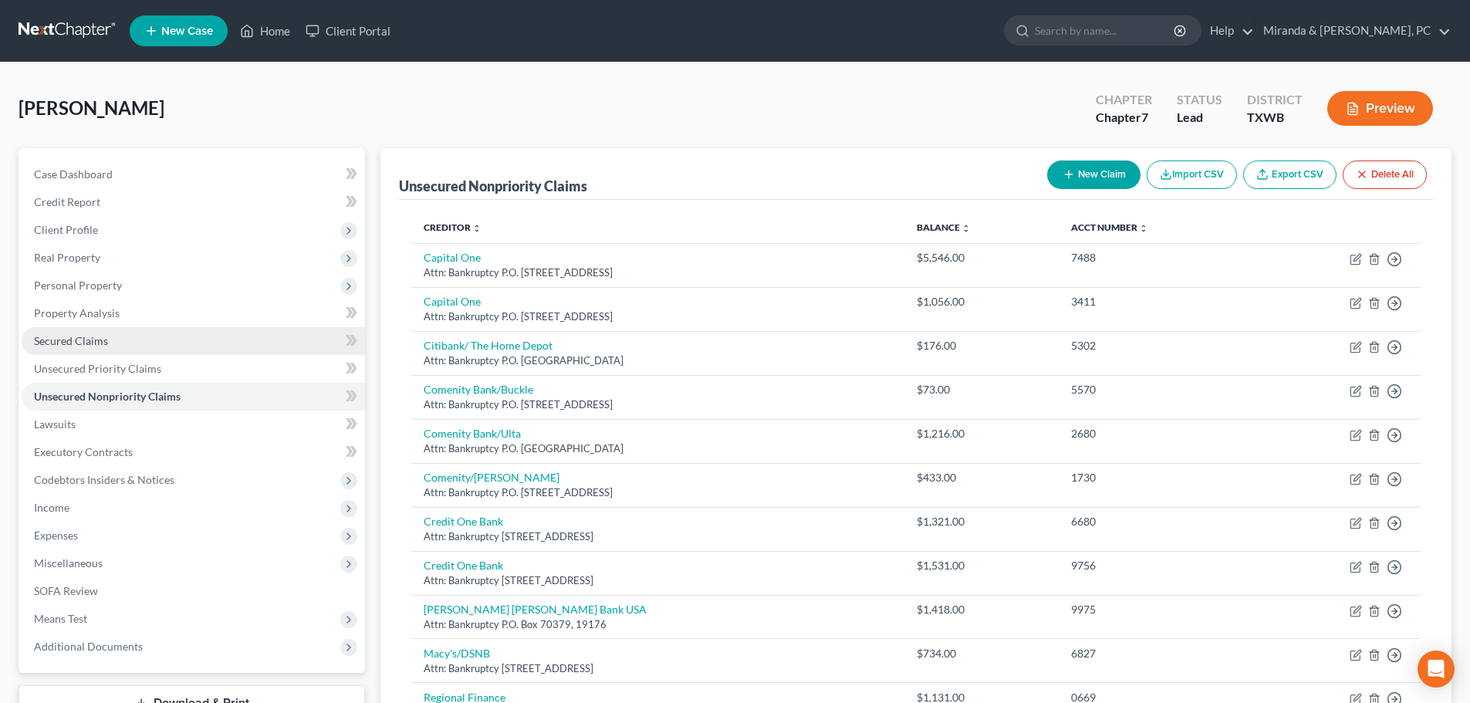
click at [104, 331] on link "Secured Claims" at bounding box center [193, 341] width 343 height 28
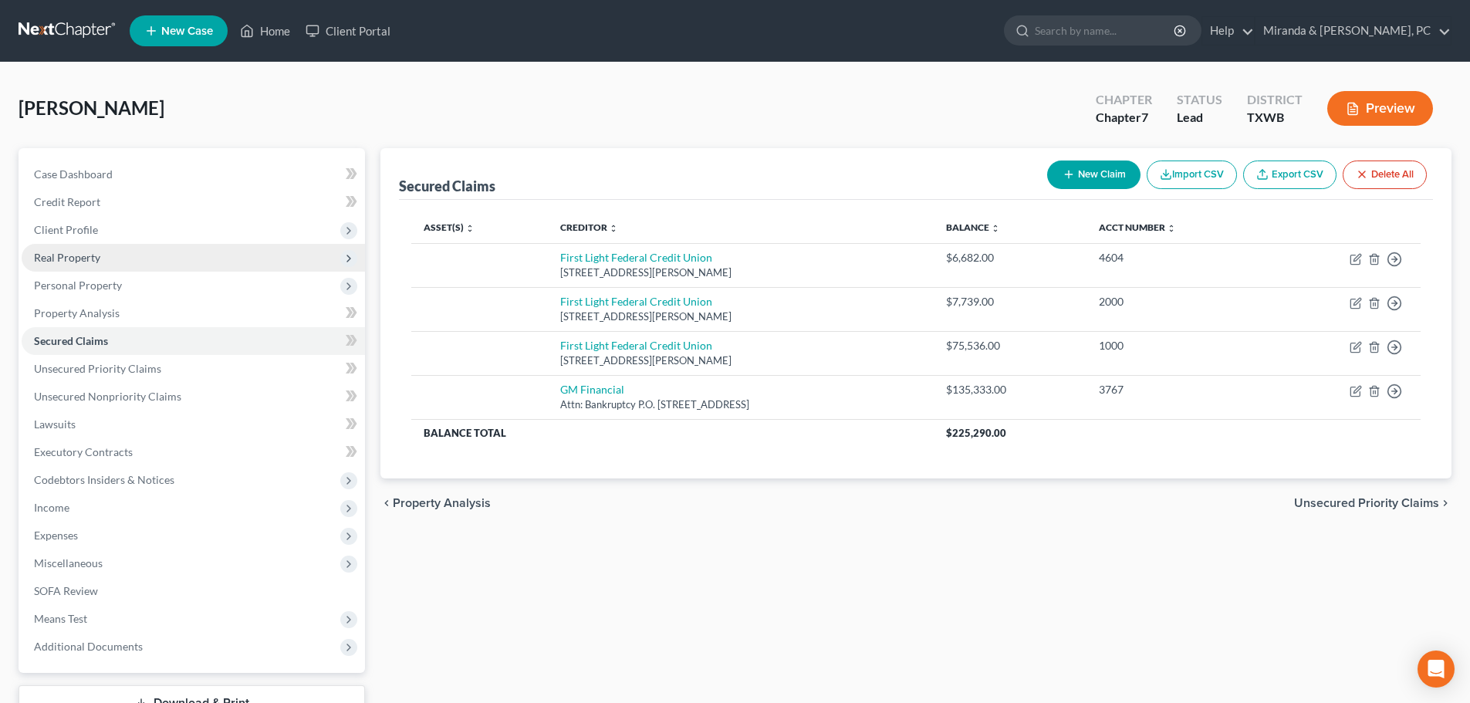
click at [95, 264] on span "Real Property" at bounding box center [193, 258] width 343 height 28
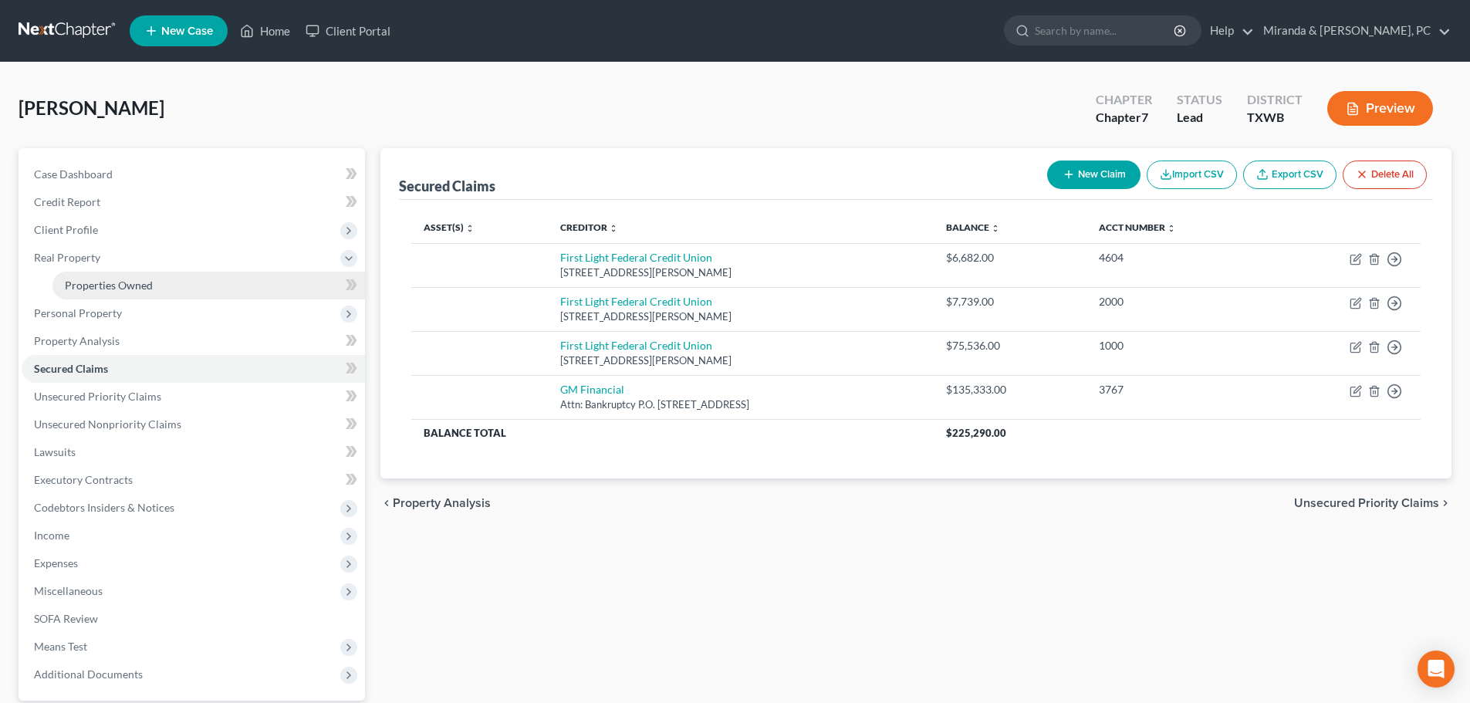
click at [103, 279] on span "Properties Owned" at bounding box center [109, 285] width 88 height 13
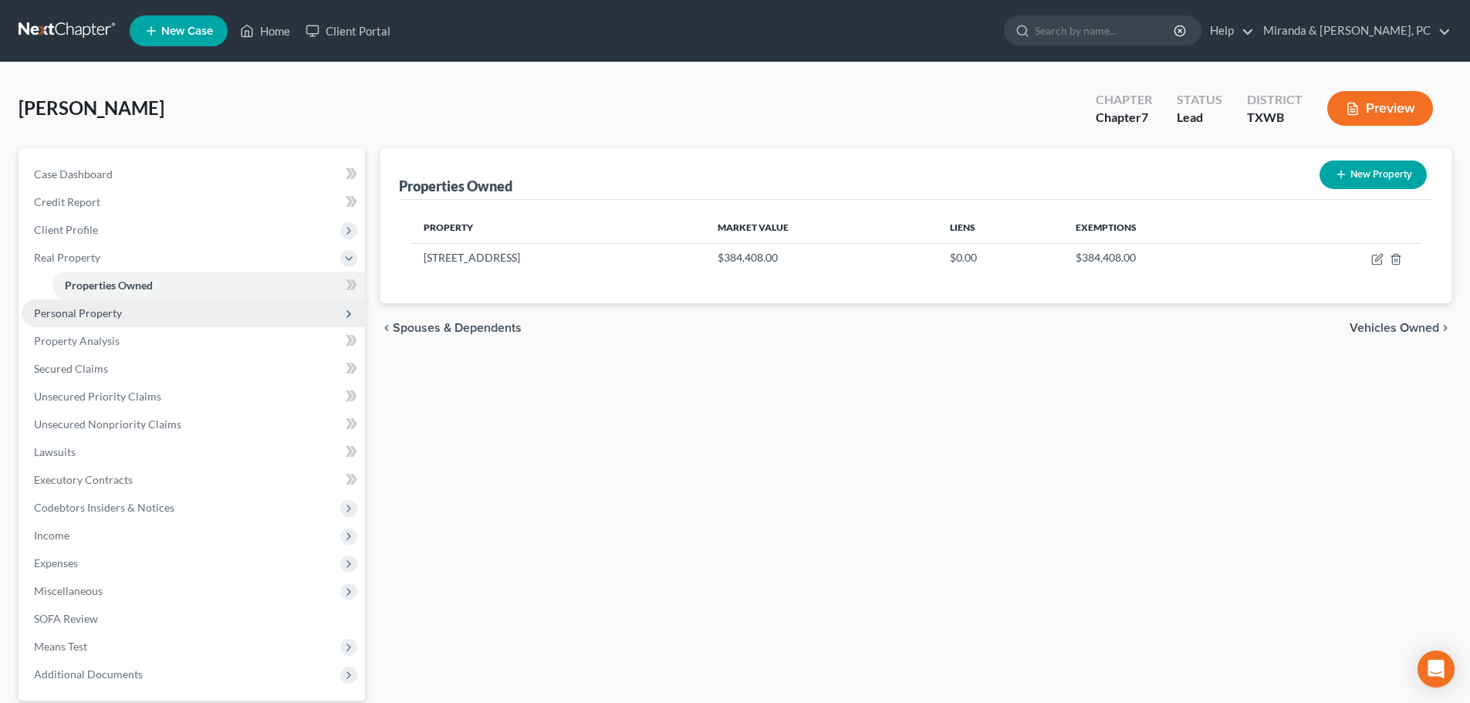
click at [103, 311] on span "Personal Property" at bounding box center [78, 312] width 88 height 13
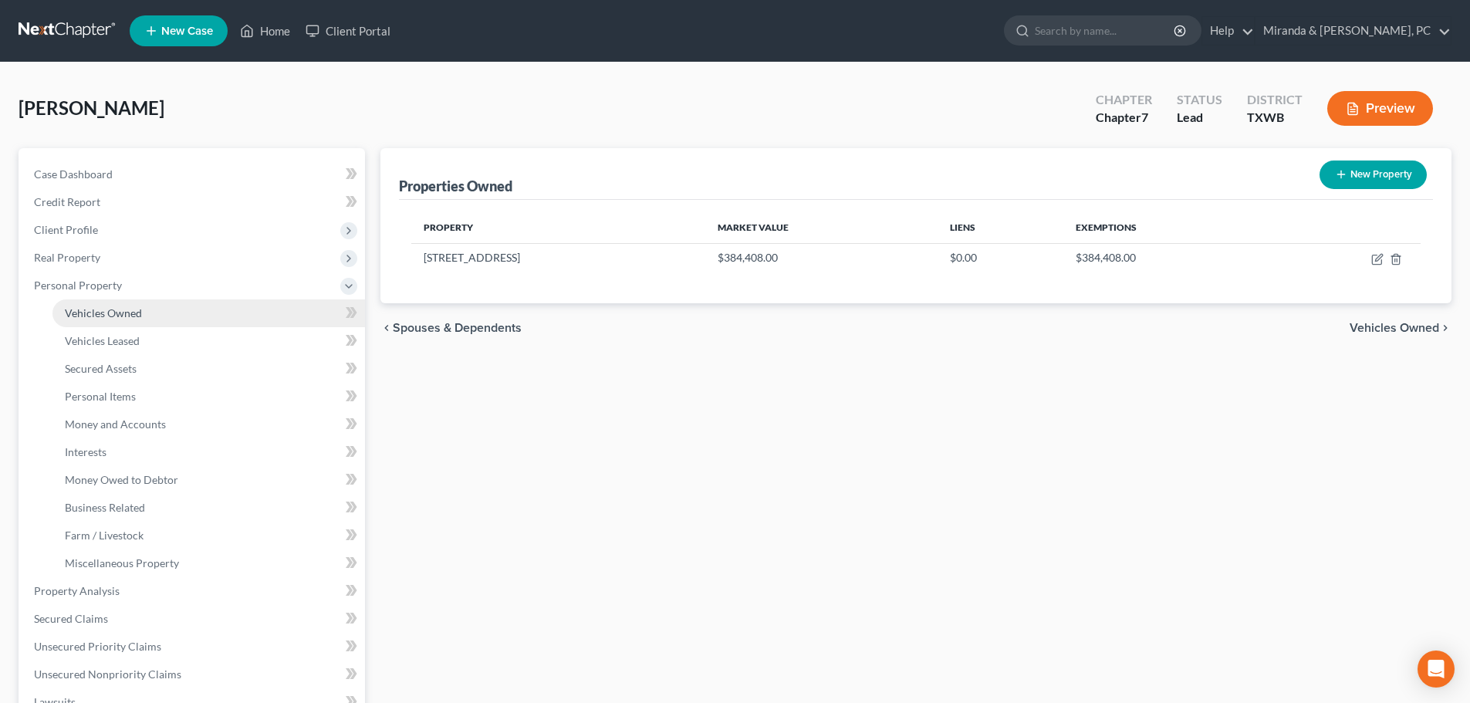
click at [121, 313] on span "Vehicles Owned" at bounding box center [103, 312] width 77 height 13
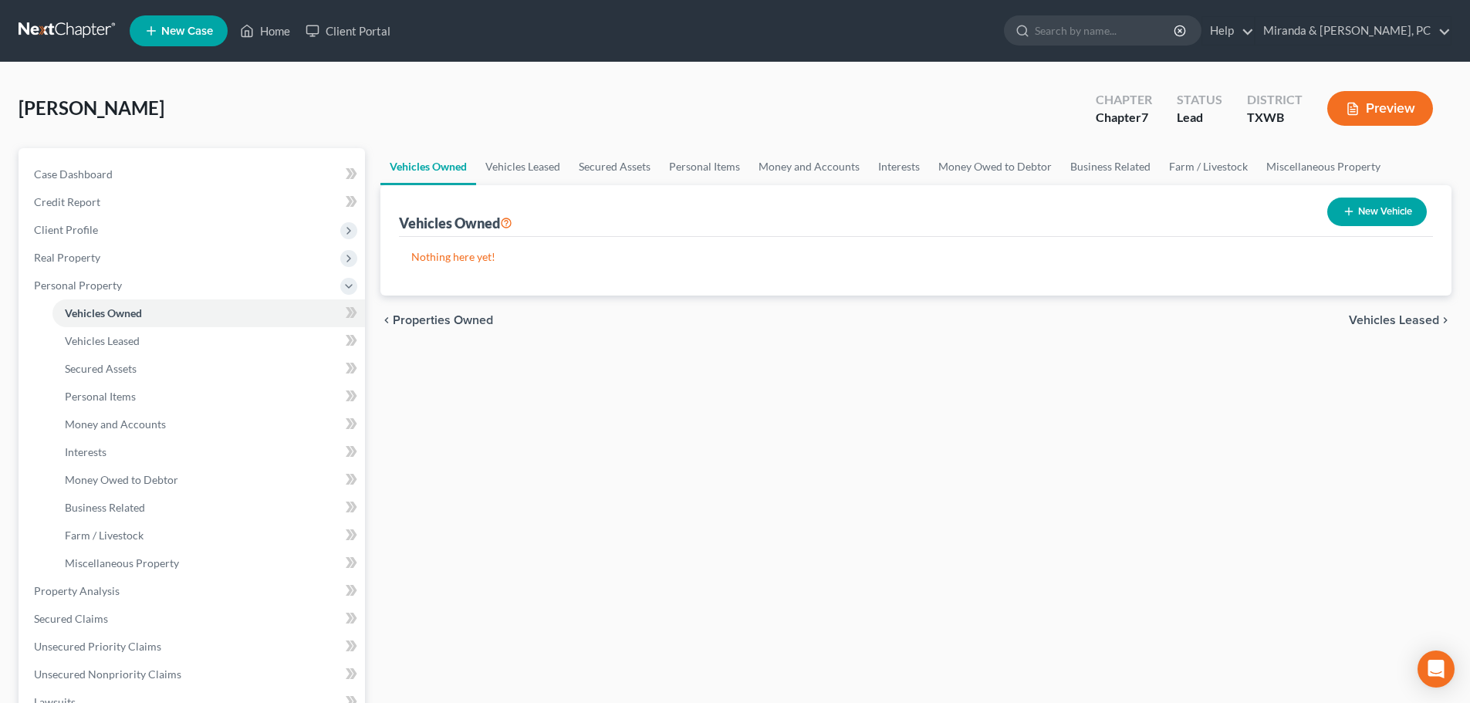
click at [1376, 205] on button "New Vehicle" at bounding box center [1377, 212] width 100 height 29
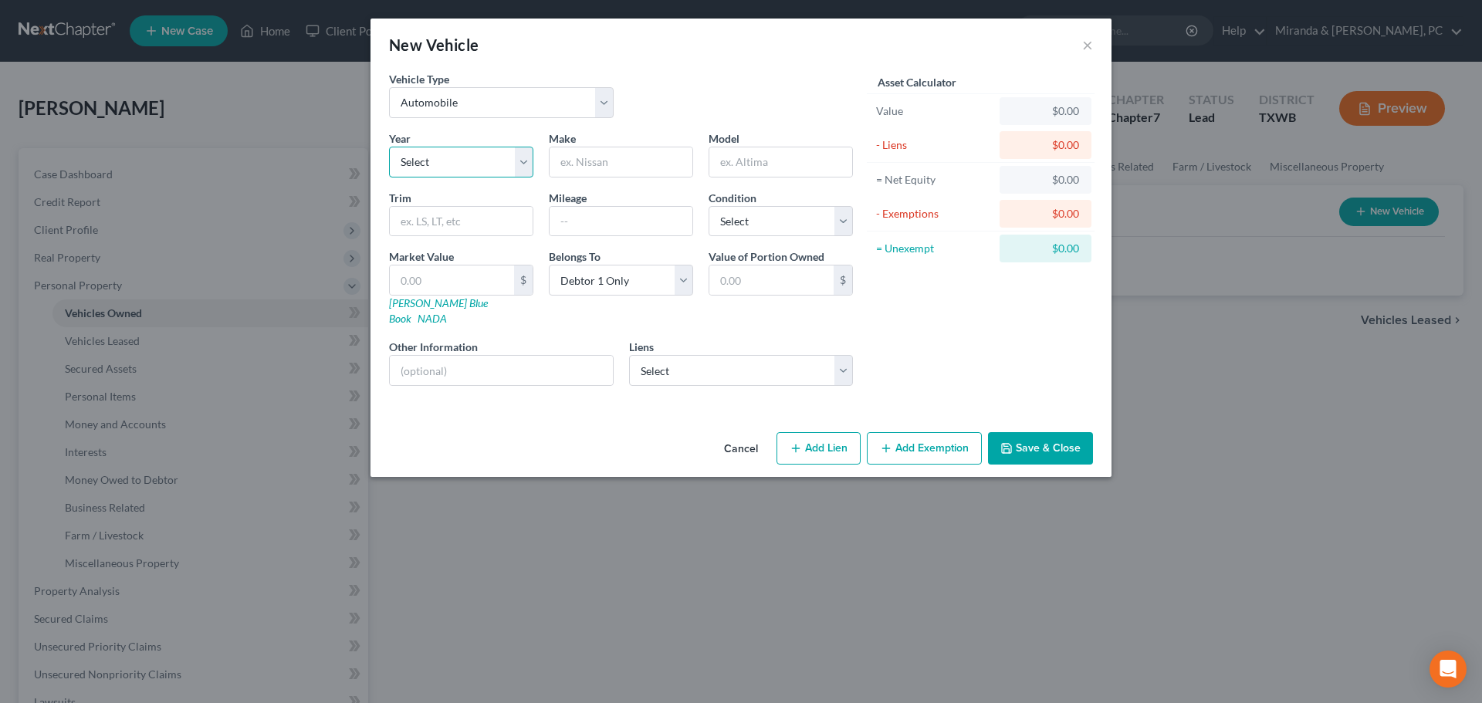
click at [448, 149] on select "Select 2026 2025 2024 2023 2022 2021 2020 2019 2018 2017 2016 2015 2014 2013 20…" at bounding box center [461, 162] width 144 height 31
click at [623, 158] on input "text" at bounding box center [620, 161] width 143 height 29
click at [772, 158] on input "text" at bounding box center [780, 161] width 143 height 29
click at [749, 228] on select "Select Excellent Very Good Good Fair Poor" at bounding box center [780, 221] width 144 height 31
click at [708, 206] on select "Select Excellent Very Good Good Fair Poor" at bounding box center [780, 221] width 144 height 31
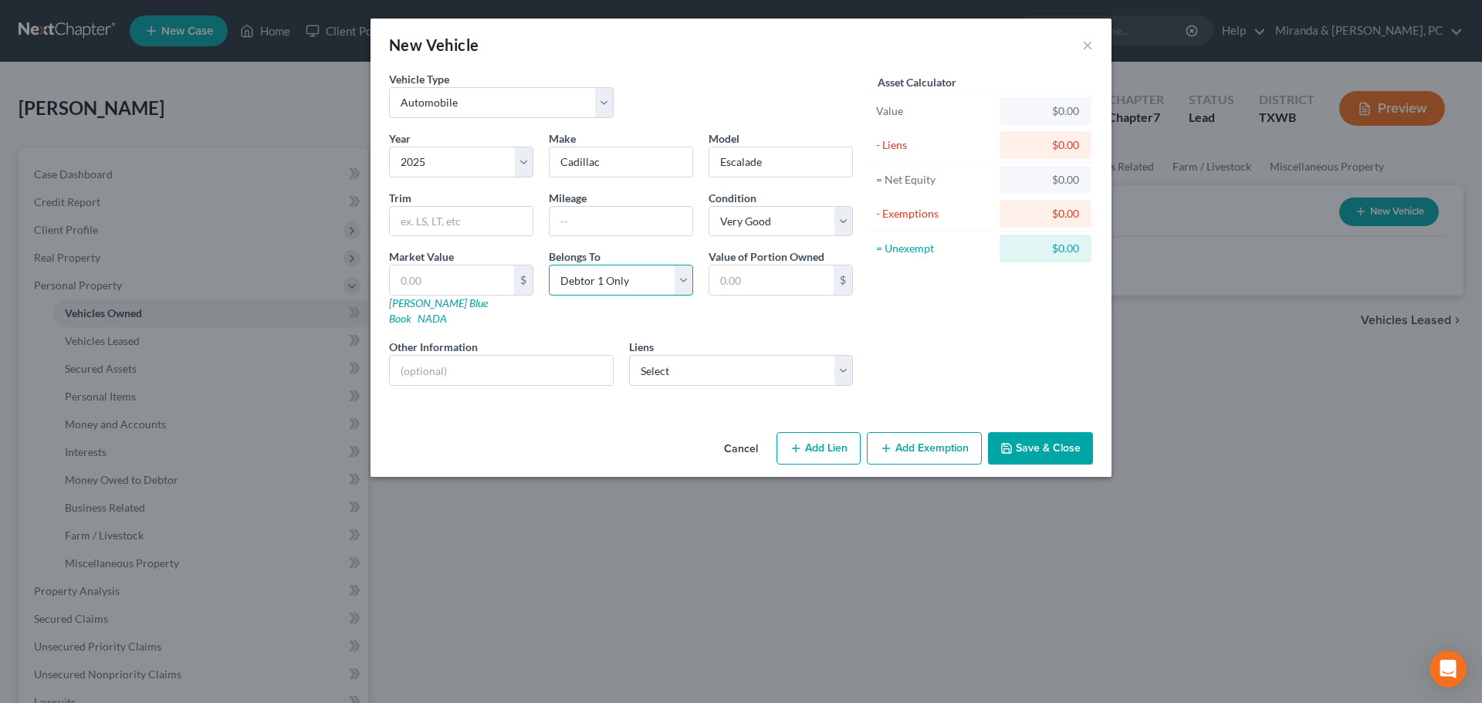
click at [604, 281] on select "Select Debtor 1 Only Debtor 2 Only Debtor 1 And Debtor 2 Only At Least One Of T…" at bounding box center [621, 280] width 144 height 31
click at [549, 265] on select "Select Debtor 1 Only Debtor 2 Only Debtor 1 And Debtor 2 Only At Least One Of T…" at bounding box center [621, 280] width 144 height 31
click at [567, 426] on div "Cancel Add Lien Add Lease Add Exemption Save & Close" at bounding box center [740, 451] width 741 height 51
click at [664, 355] on select "Select GM Financial - $135,333.00 First Light Federal Credit Union - $75,536.00…" at bounding box center [741, 370] width 225 height 31
click at [629, 355] on select "Select GM Financial - $135,333.00 First Light Federal Credit Union - $75,536.00…" at bounding box center [741, 370] width 225 height 31
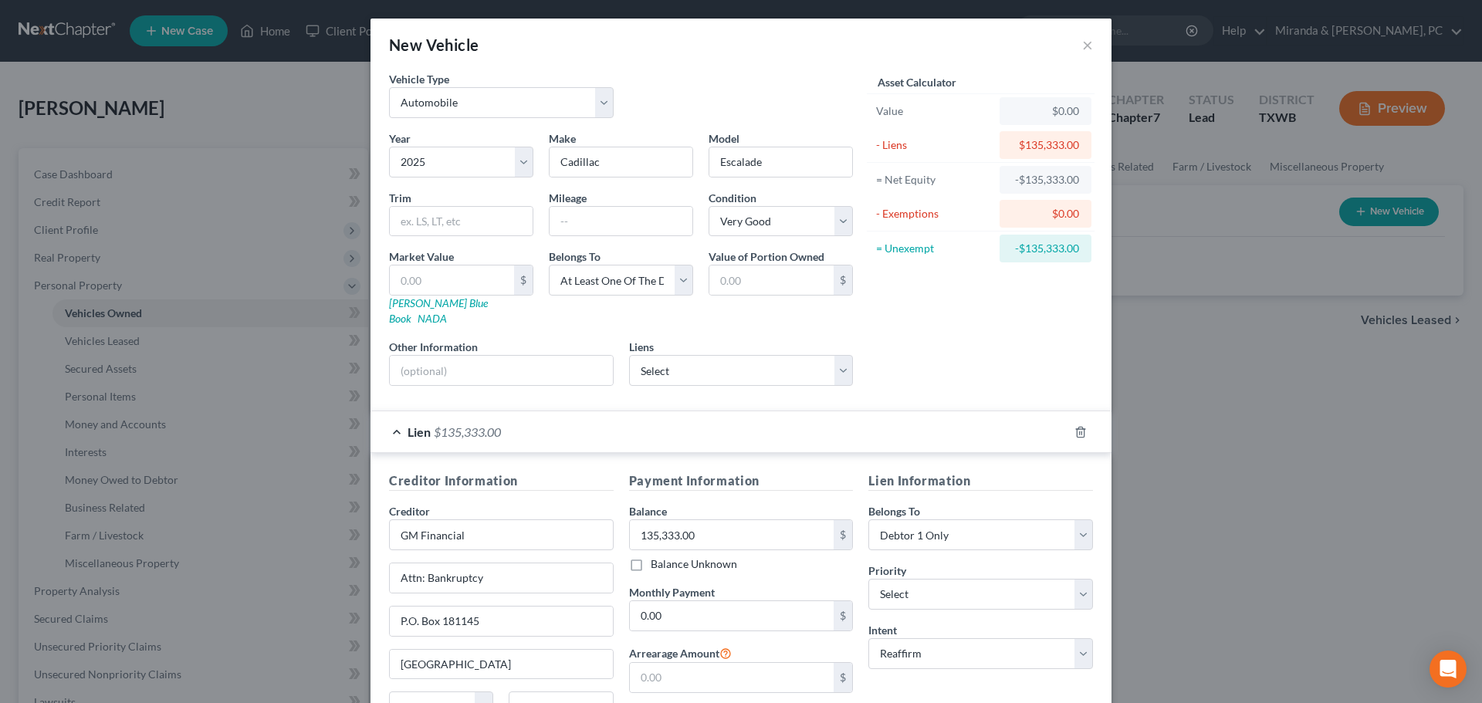
click at [940, 360] on div "Asset Calculator Value $0.00 - Liens $135,333.00 = Net Equity -$135,333.00 - Ex…" at bounding box center [980, 234] width 240 height 327
click at [974, 528] on select "Select Debtor 1 Only Debtor 2 Only Debtor 1 And Debtor 2 Only At Least One Of T…" at bounding box center [980, 534] width 225 height 31
click at [868, 519] on select "Select Debtor 1 Only Debtor 2 Only Debtor 1 And Debtor 2 Only At Least One Of T…" at bounding box center [980, 534] width 225 height 31
click at [968, 379] on div "Asset Calculator Value $0.00 - Liens $135,333.00 = Net Equity -$135,333.00 - Ex…" at bounding box center [980, 234] width 240 height 327
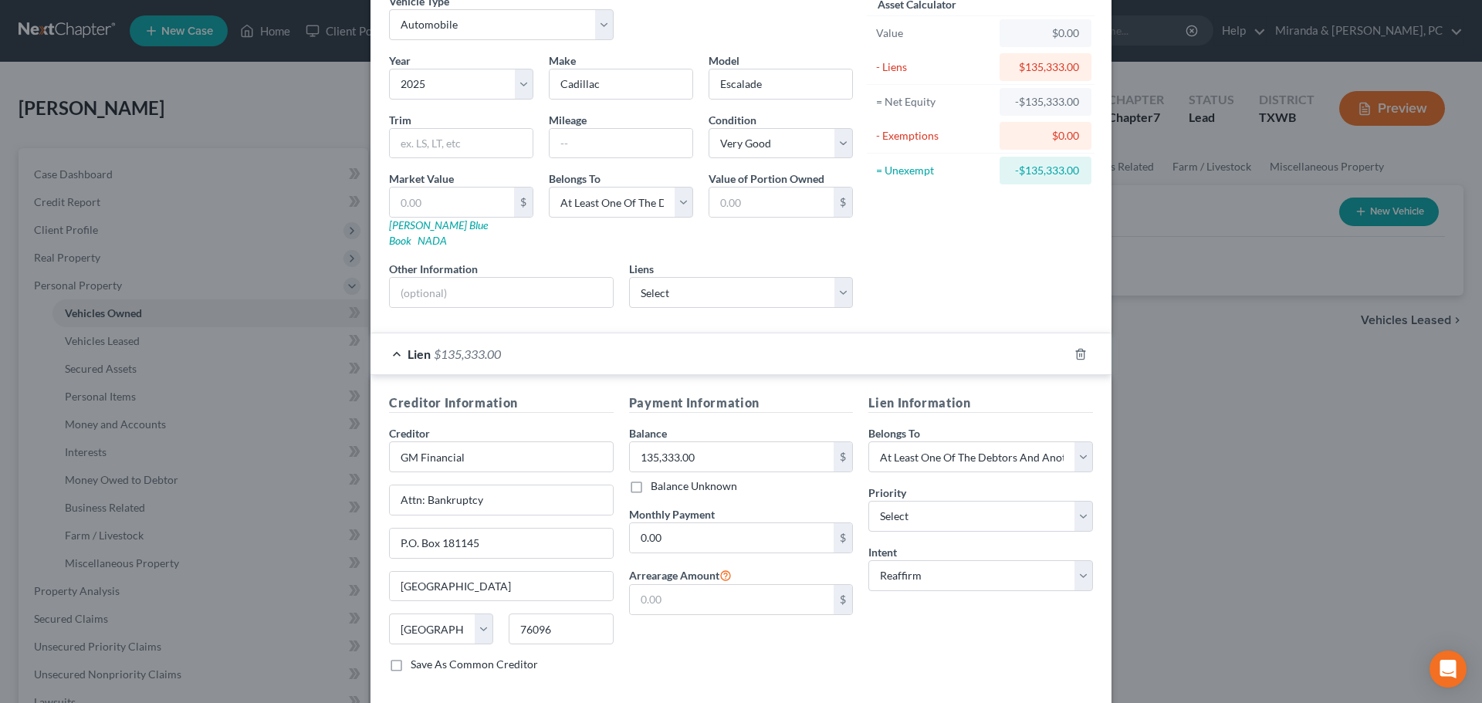
scroll to position [141, 0]
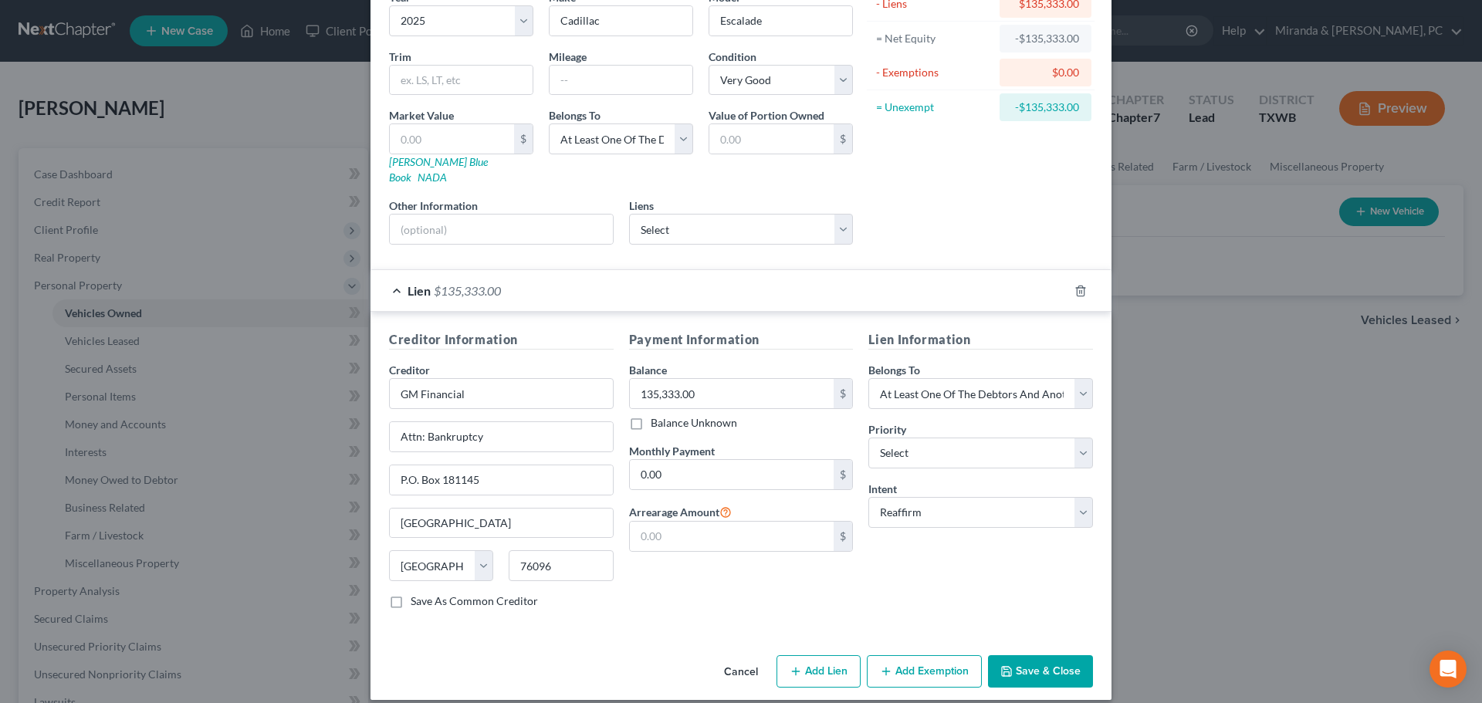
click at [1049, 655] on button "Save & Close" at bounding box center [1040, 671] width 105 height 32
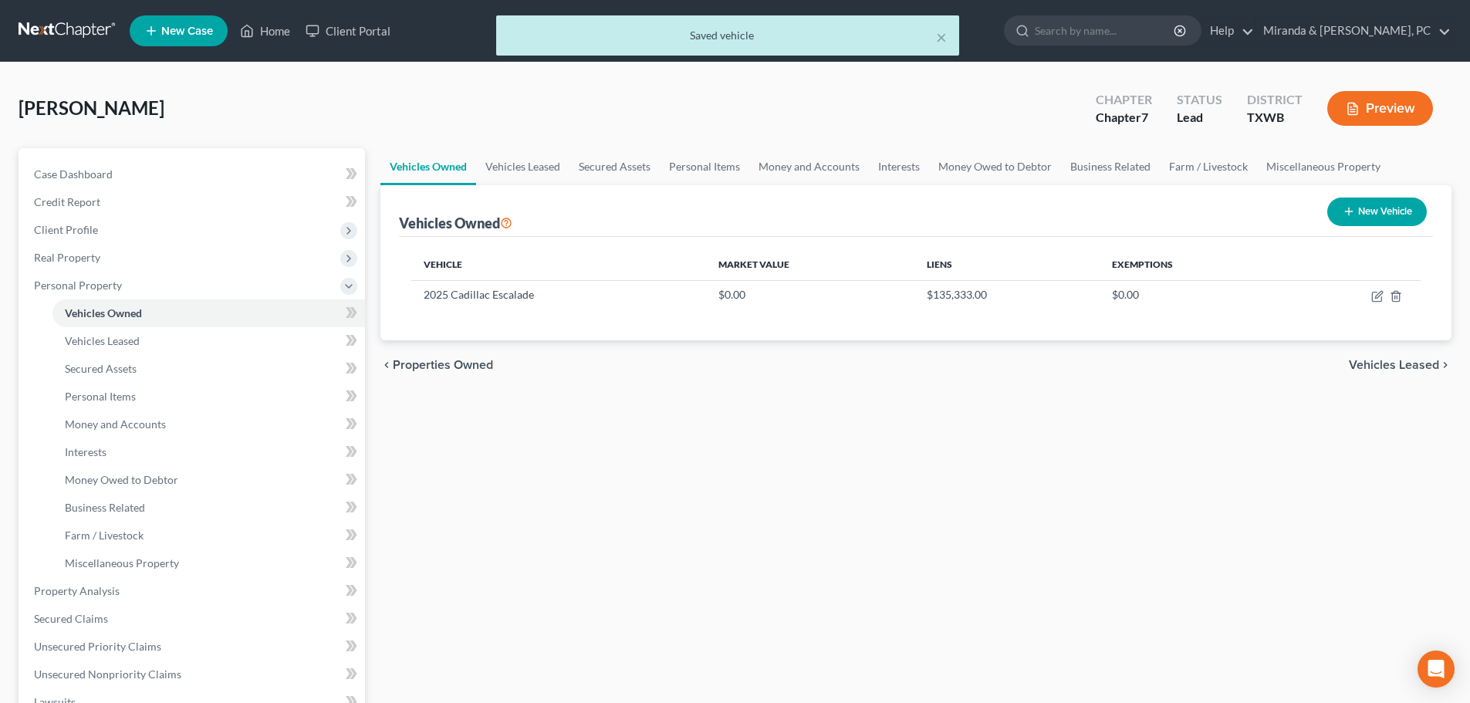
click at [1381, 211] on button "New Vehicle" at bounding box center [1377, 212] width 100 height 29
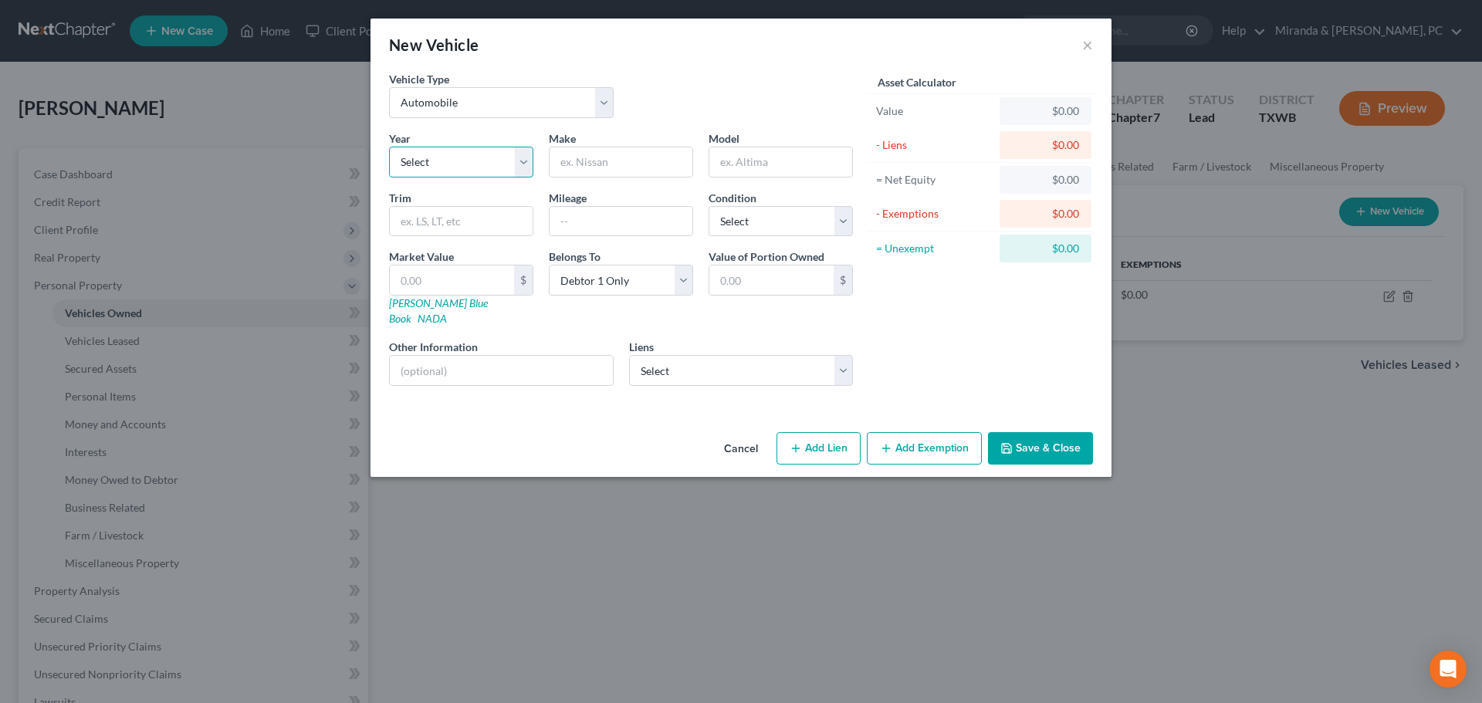
click at [447, 166] on select "Select 2026 2025 2024 2023 2022 2021 2020 2019 2018 2017 2016 2015 2014 2013 20…" at bounding box center [461, 162] width 144 height 31
click at [574, 161] on input "text" at bounding box center [620, 161] width 143 height 29
click at [752, 168] on input "text" at bounding box center [780, 161] width 143 height 29
click at [789, 216] on select "Select Excellent Very Good Good Fair Poor" at bounding box center [780, 221] width 144 height 31
click at [708, 206] on select "Select Excellent Very Good Good Fair Poor" at bounding box center [780, 221] width 144 height 31
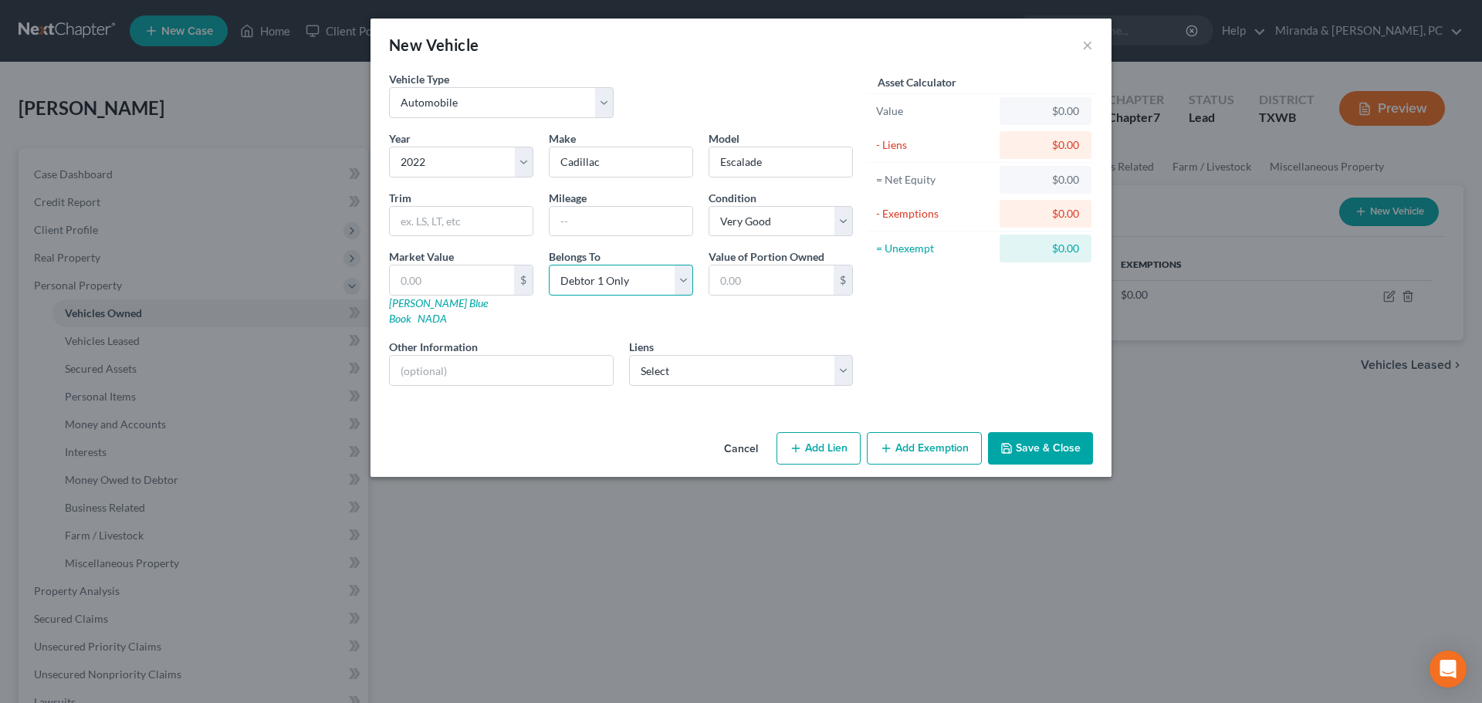
click at [617, 284] on select "Select Debtor 1 Only Debtor 2 Only Debtor 1 And Debtor 2 Only At Least One Of T…" at bounding box center [621, 280] width 144 height 31
click at [549, 265] on select "Select Debtor 1 Only Debtor 2 Only Debtor 1 And Debtor 2 Only At Least One Of T…" at bounding box center [621, 280] width 144 height 31
click at [697, 358] on select "Select First Light Federal Credit Union - $75,536.00 First Light Federal Credit…" at bounding box center [741, 370] width 225 height 31
click at [629, 355] on select "Select First Light Federal Credit Union - $75,536.00 First Light Federal Credit…" at bounding box center [741, 370] width 225 height 31
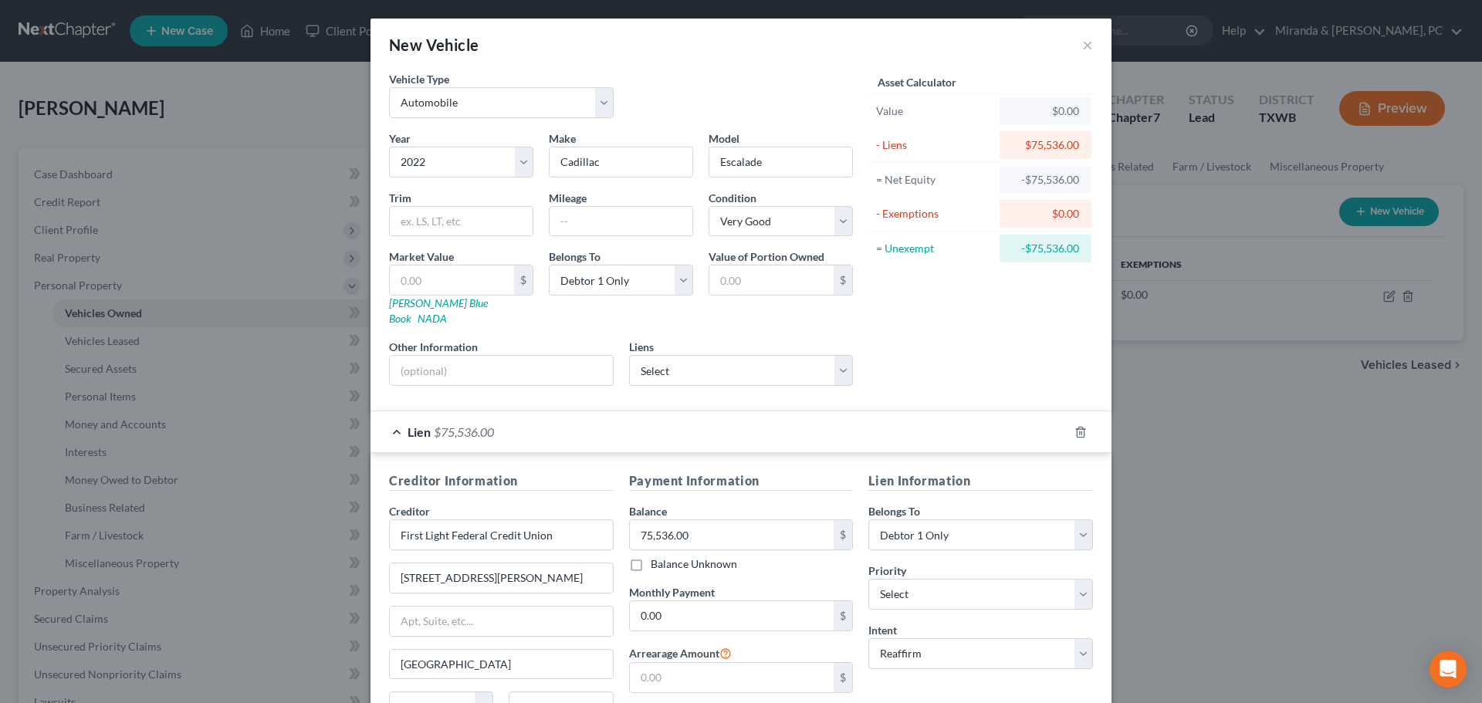
click at [910, 361] on div "Asset Calculator Value $0.00 - Liens $75,536.00 = Net Equity -$75,536.00 - Exem…" at bounding box center [980, 234] width 240 height 327
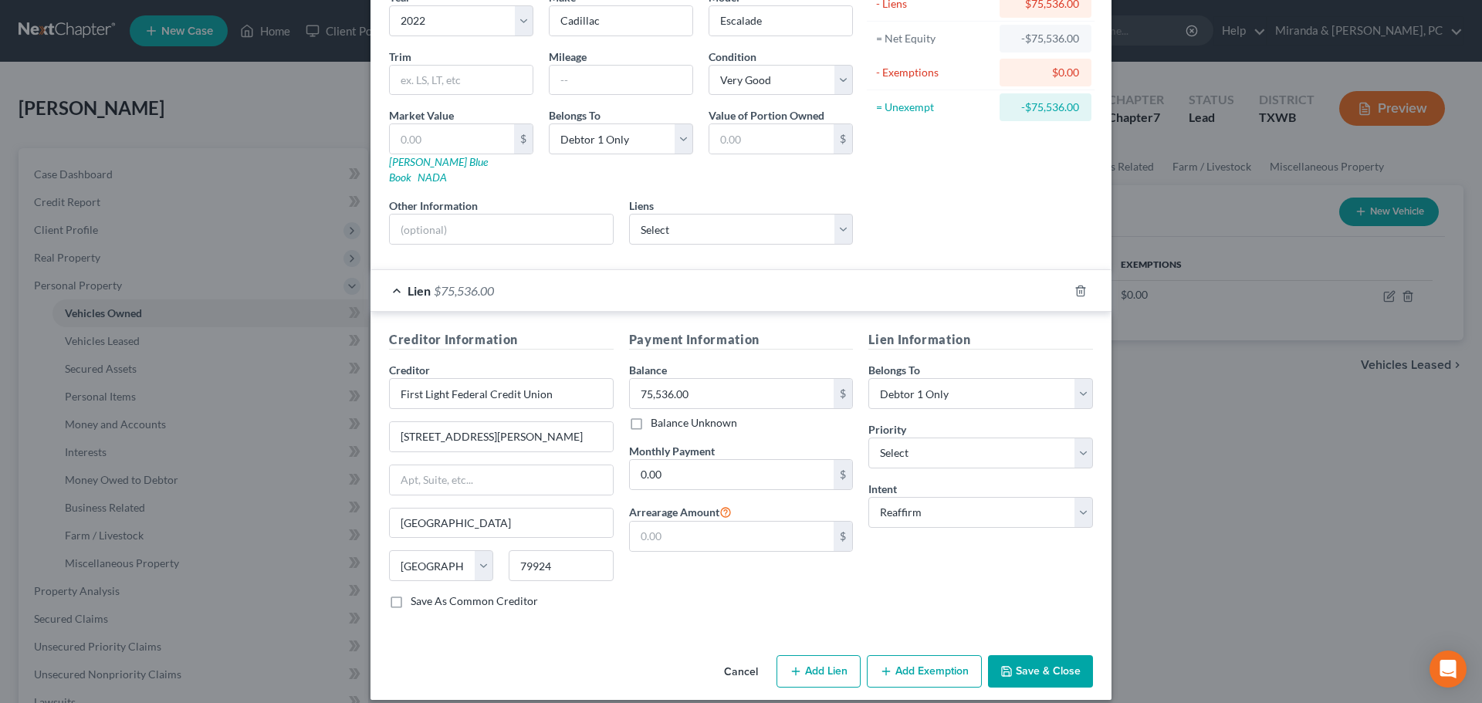
click at [1036, 655] on button "Save & Close" at bounding box center [1040, 671] width 105 height 32
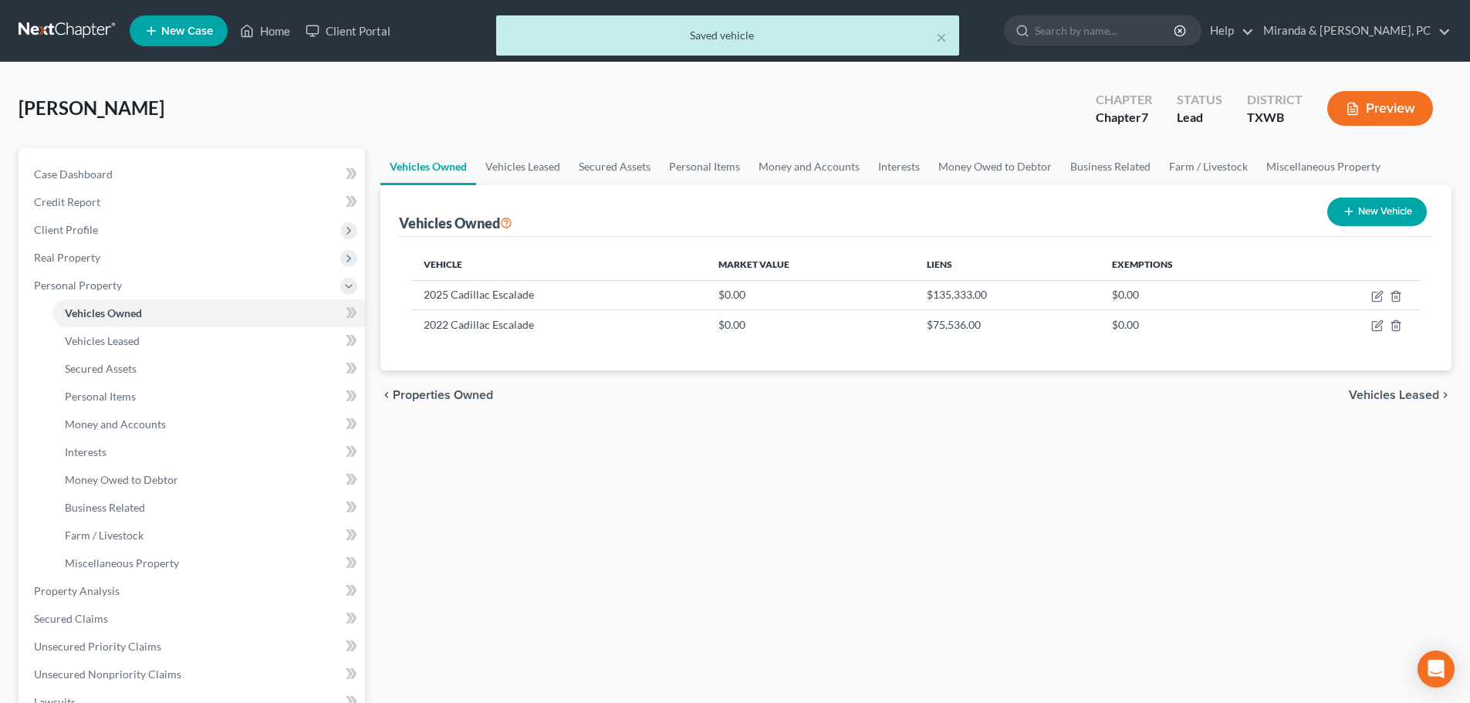
click at [1375, 215] on button "New Vehicle" at bounding box center [1377, 212] width 100 height 29
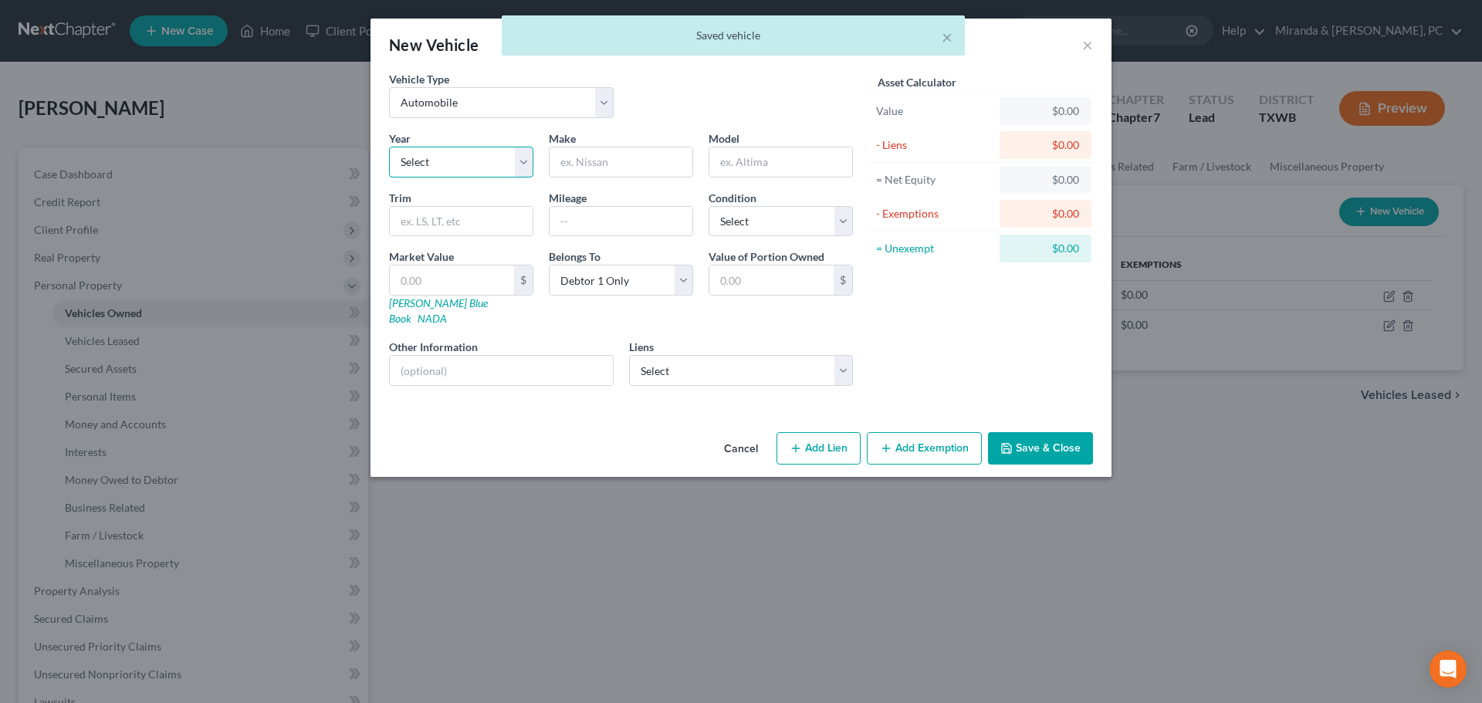
click at [450, 154] on select "Select 2026 2025 2024 2023 2022 2021 2020 2019 2018 2017 2016 2015 2014 2013 20…" at bounding box center [461, 162] width 144 height 31
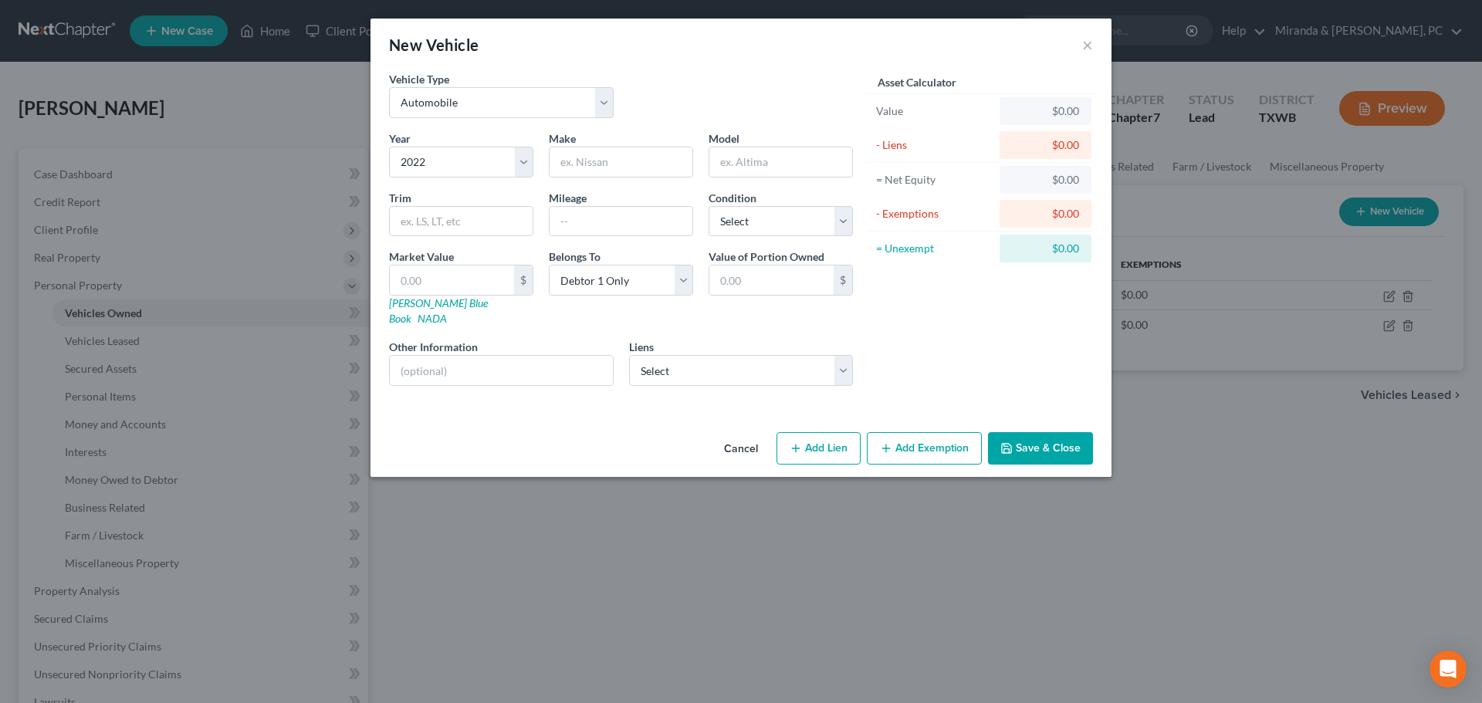
drag, startPoint x: 776, startPoint y: 90, endPoint x: 761, endPoint y: 99, distance: 17.6
click at [776, 90] on div "Vehicle Type Select Automobile Truck Trailer Watercraft Aircraft Motor Home Atv…" at bounding box center [620, 100] width 479 height 59
click at [601, 147] on input "text" at bounding box center [620, 161] width 143 height 29
click at [755, 161] on input "text" at bounding box center [780, 161] width 143 height 29
click at [769, 216] on select "Select Excellent Very Good Good Fair Poor" at bounding box center [780, 221] width 144 height 31
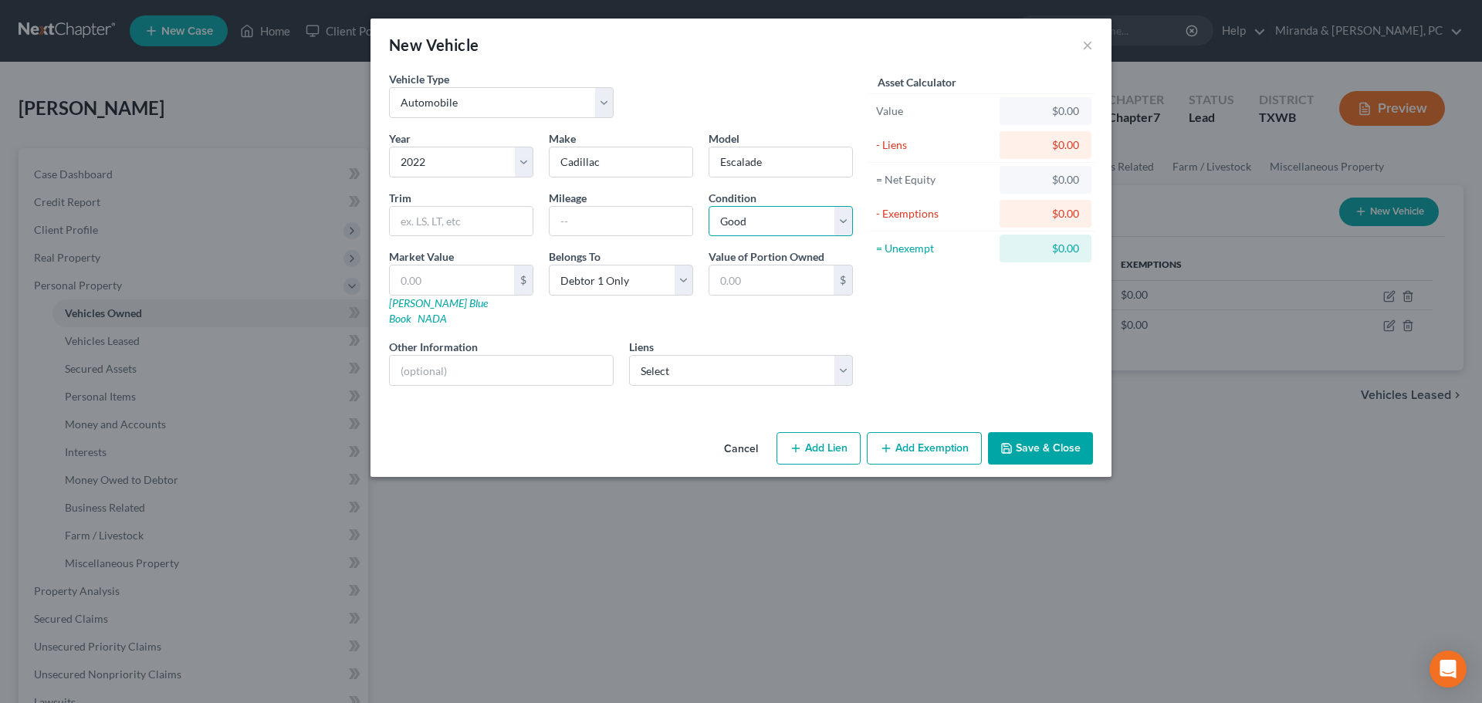
click at [708, 206] on select "Select Excellent Very Good Good Fair Poor" at bounding box center [780, 221] width 144 height 31
click at [685, 356] on select "Select First Light Federal Credit Union - $7,739.00 First Light Federal Credit …" at bounding box center [741, 370] width 225 height 31
click at [629, 355] on select "Select First Light Federal Credit Union - $7,739.00 First Light Federal Credit …" at bounding box center [741, 370] width 225 height 31
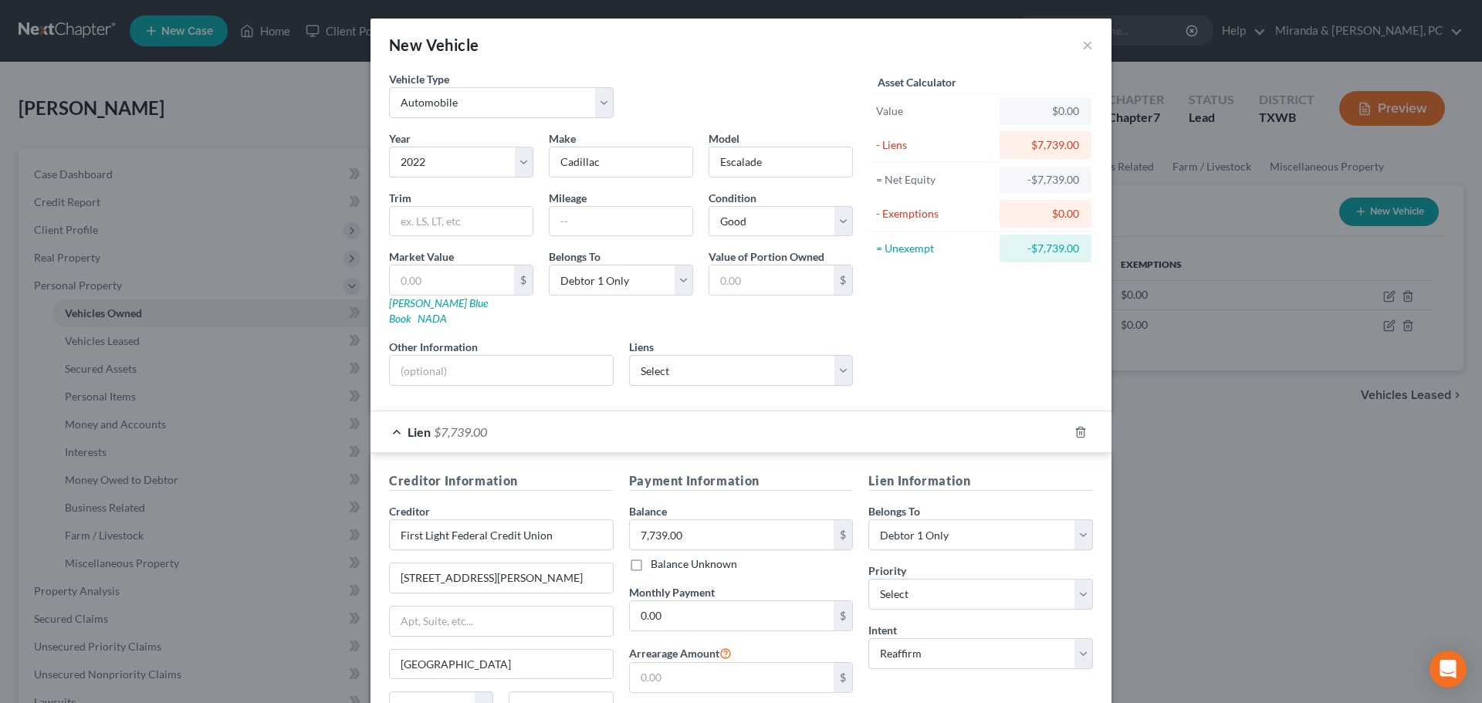
click at [897, 364] on div "Asset Calculator Value $0.00 - Liens $7,739.00 = Net Equity -$7,739.00 - Exempt…" at bounding box center [980, 234] width 240 height 327
click at [800, 355] on select "Select First Light Federal Credit Union - $6,682.00" at bounding box center [741, 370] width 225 height 31
click at [629, 355] on select "Select First Light Federal Credit Union - $6,682.00" at bounding box center [741, 370] width 225 height 31
click at [1077, 426] on icon "button" at bounding box center [1080, 432] width 12 height 12
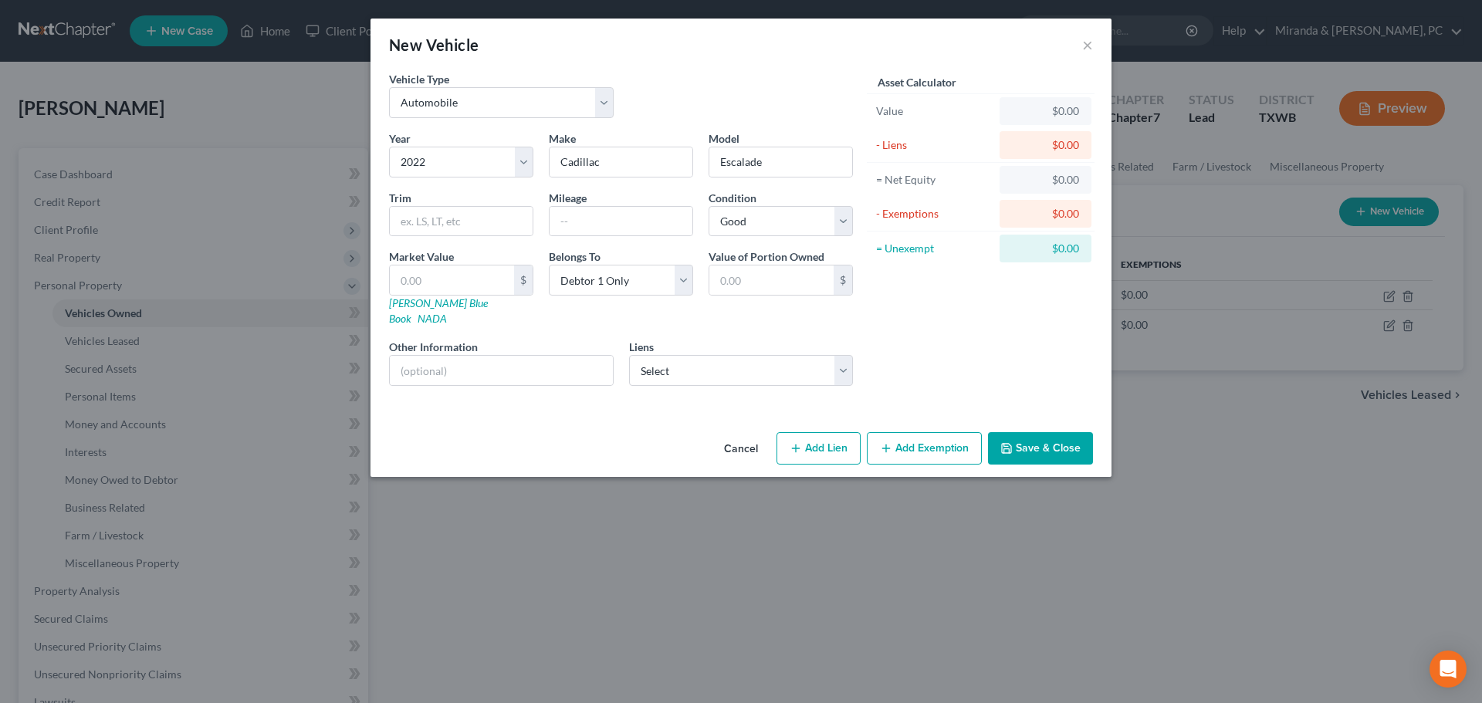
click at [1040, 432] on button "Save & Close" at bounding box center [1040, 448] width 105 height 32
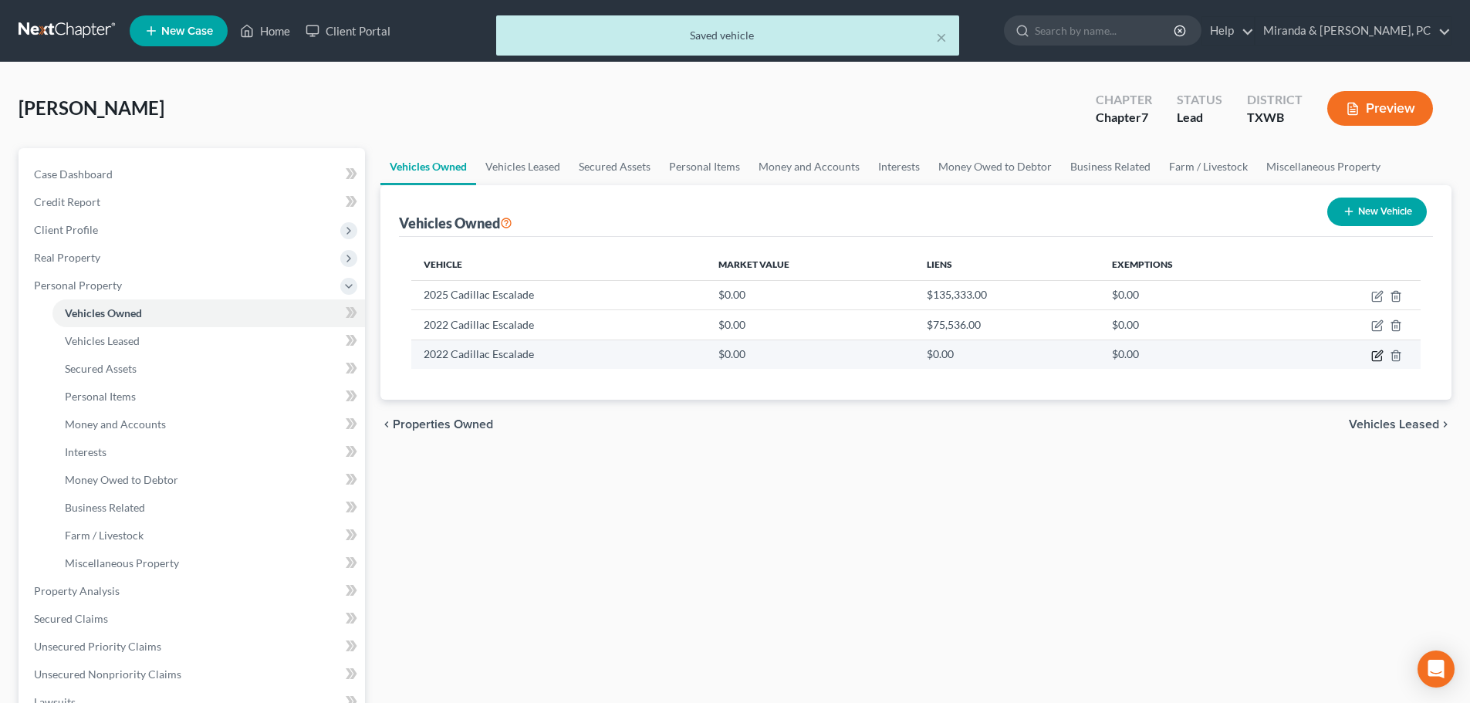
click at [1375, 356] on icon "button" at bounding box center [1377, 356] width 12 height 12
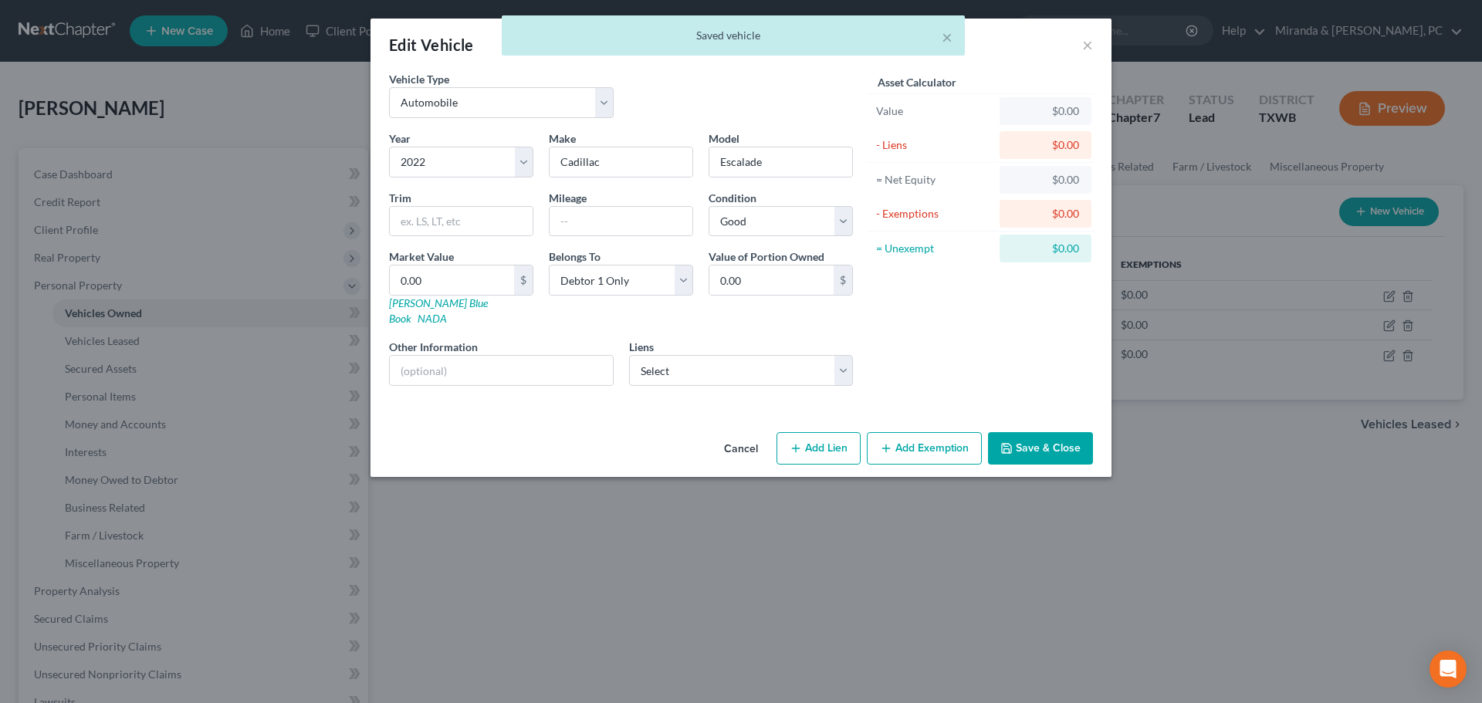
click at [925, 432] on button "Add Exemption" at bounding box center [924, 448] width 115 height 32
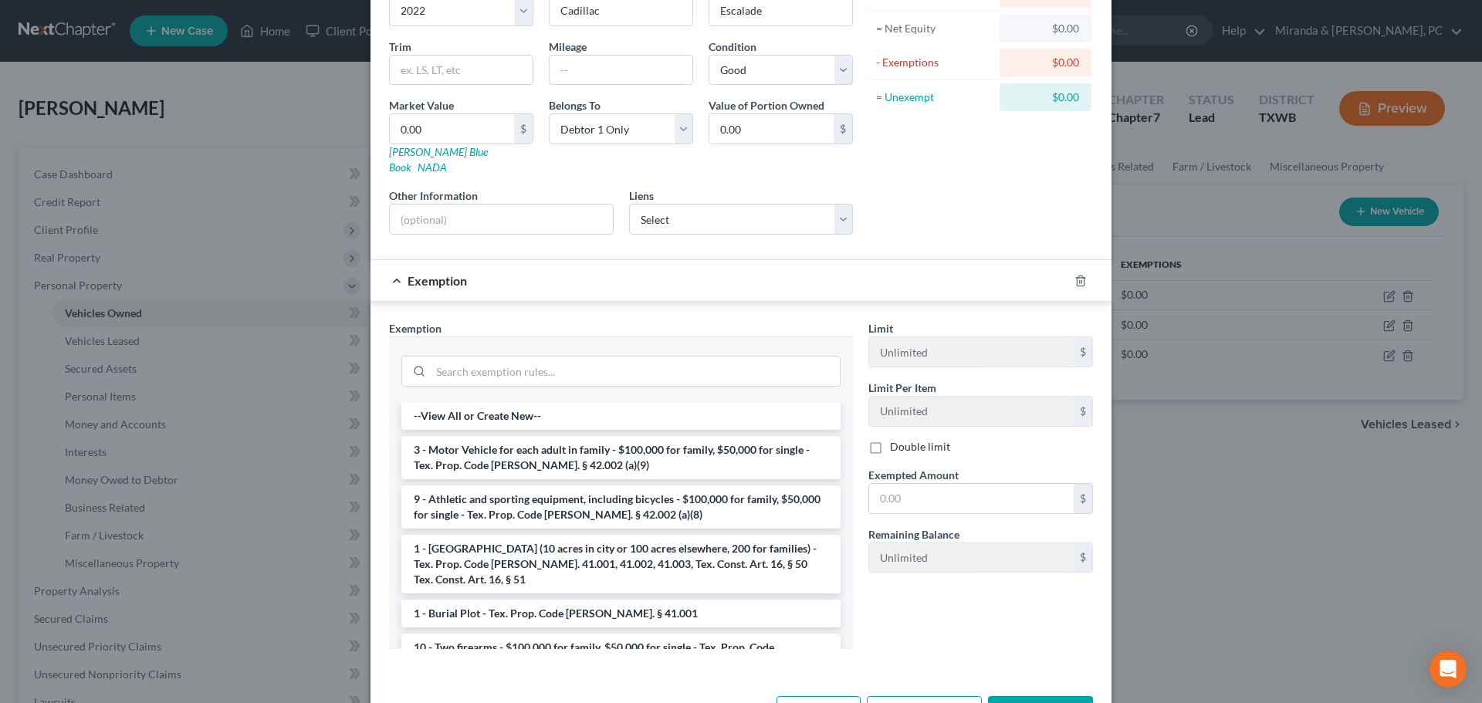
scroll to position [154, 0]
click at [751, 129] on input "0.00" at bounding box center [771, 125] width 124 height 29
click at [1016, 193] on div "Asset Calculator Value $30,000.00 - Liens $0.00 = Net Equity $30.00 - Exemption…" at bounding box center [980, 80] width 240 height 327
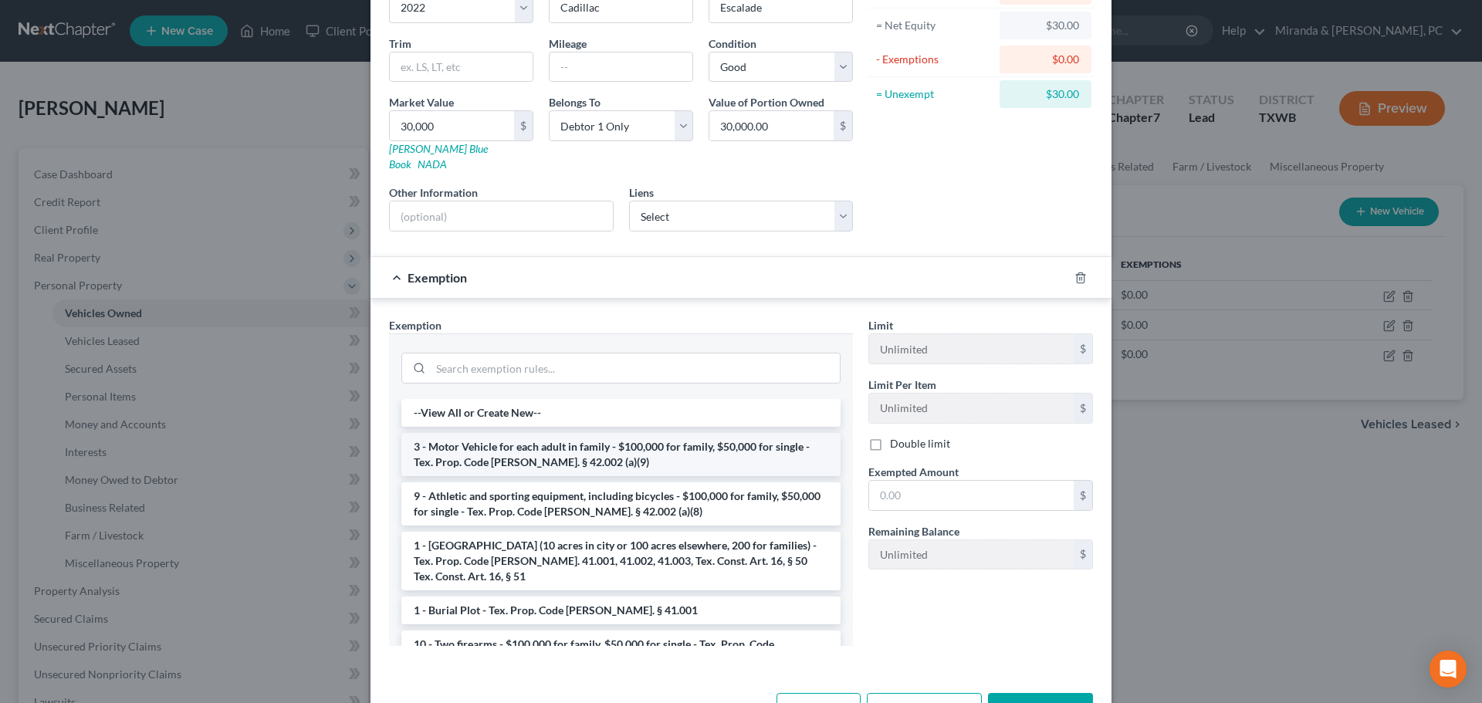
click at [549, 433] on li "3 - Motor Vehicle for each adult in family - $100,000 for family, $50,000 for s…" at bounding box center [620, 454] width 439 height 43
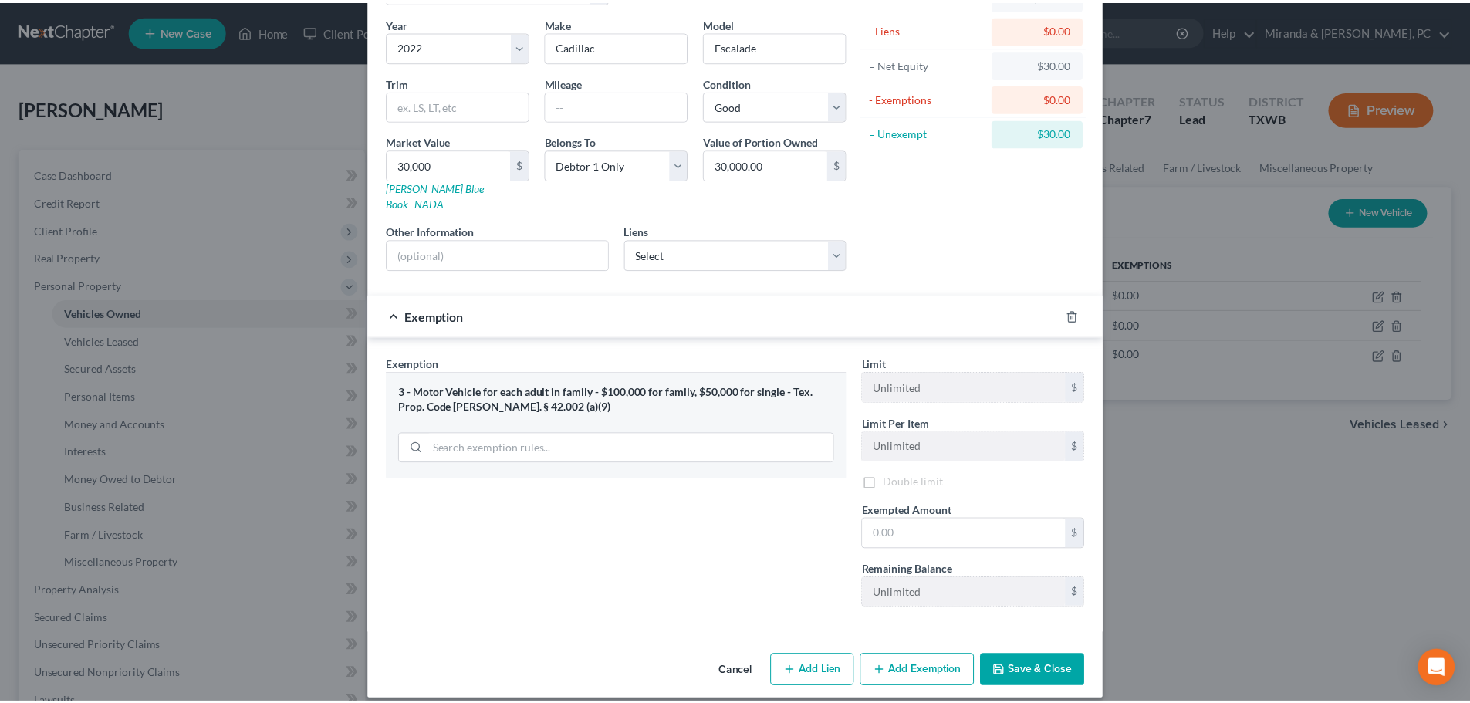
scroll to position [118, 0]
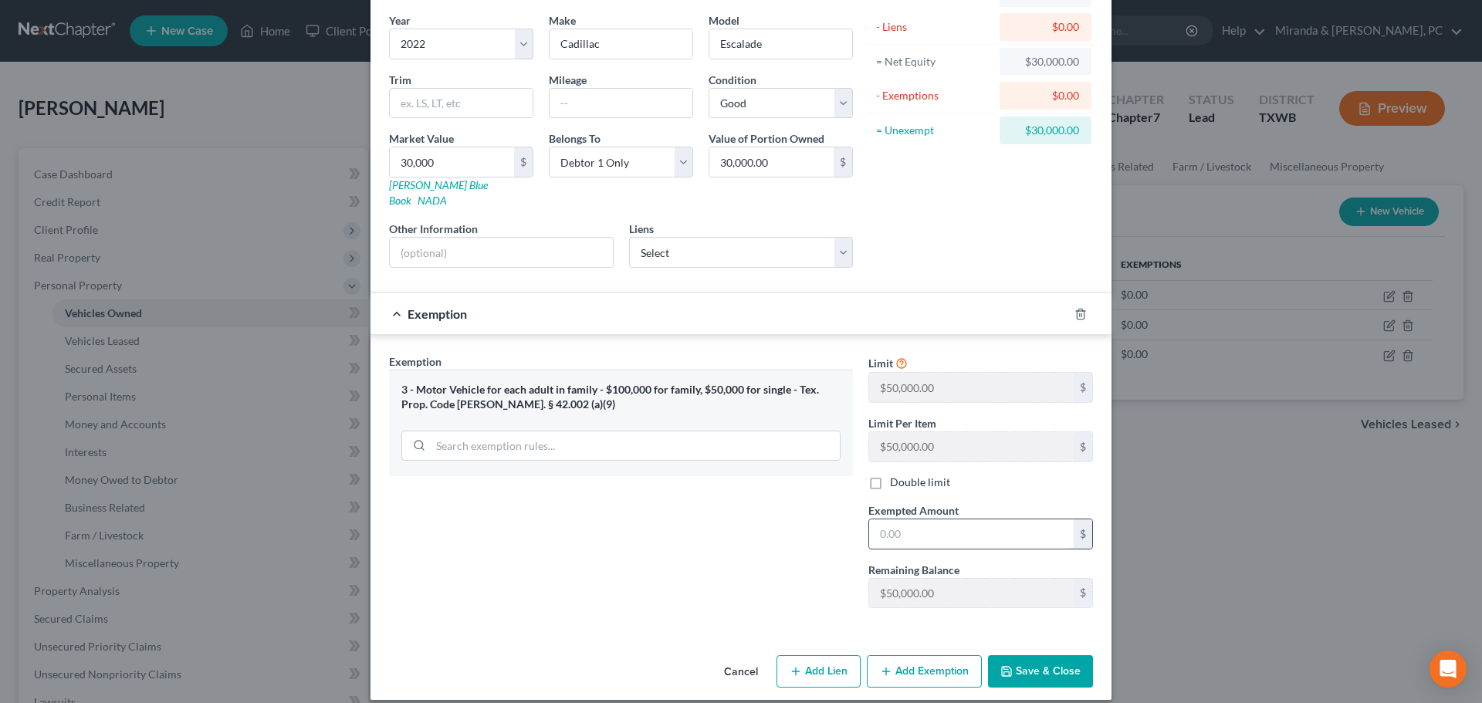
click at [938, 519] on input "text" at bounding box center [971, 533] width 204 height 29
click at [1042, 661] on button "Save & Close" at bounding box center [1040, 671] width 105 height 32
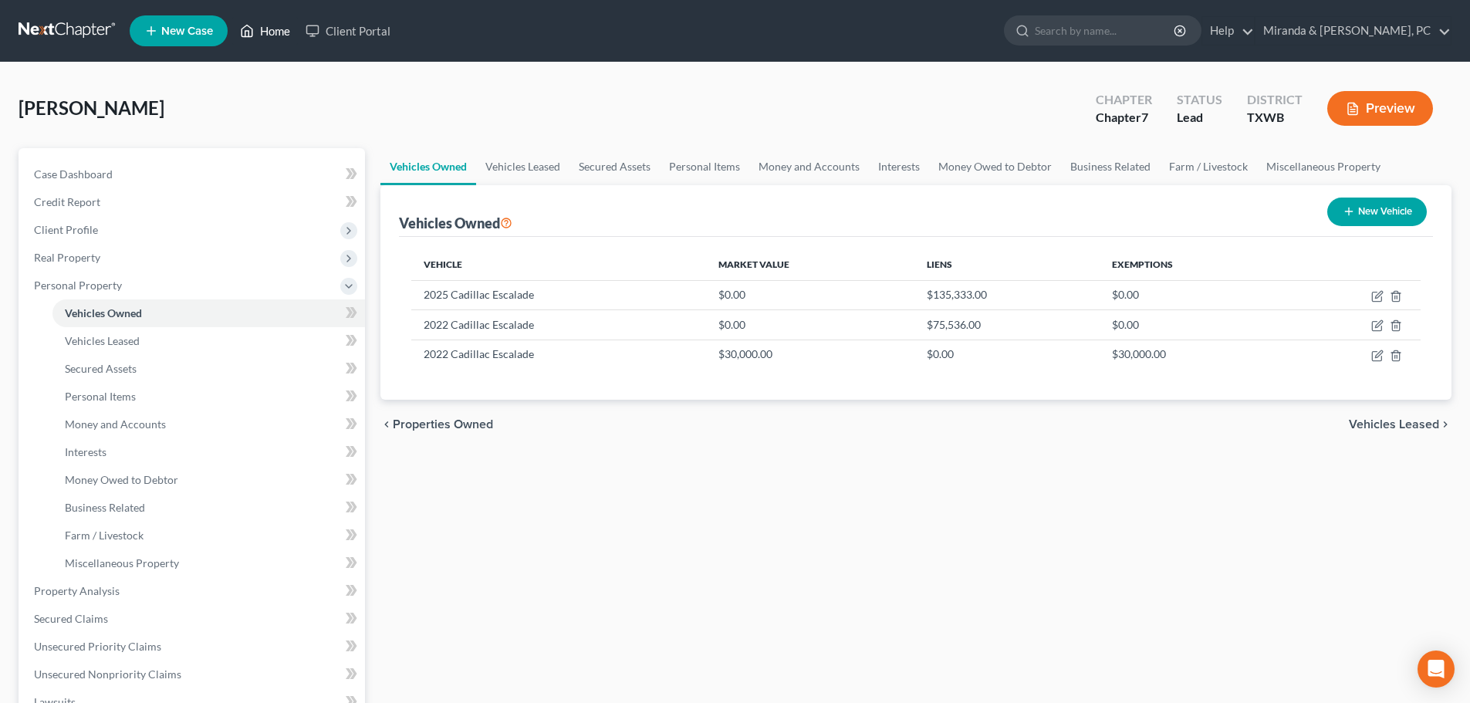
click at [285, 27] on link "Home" at bounding box center [265, 31] width 66 height 28
